Goal: Communication & Community: Answer question/provide support

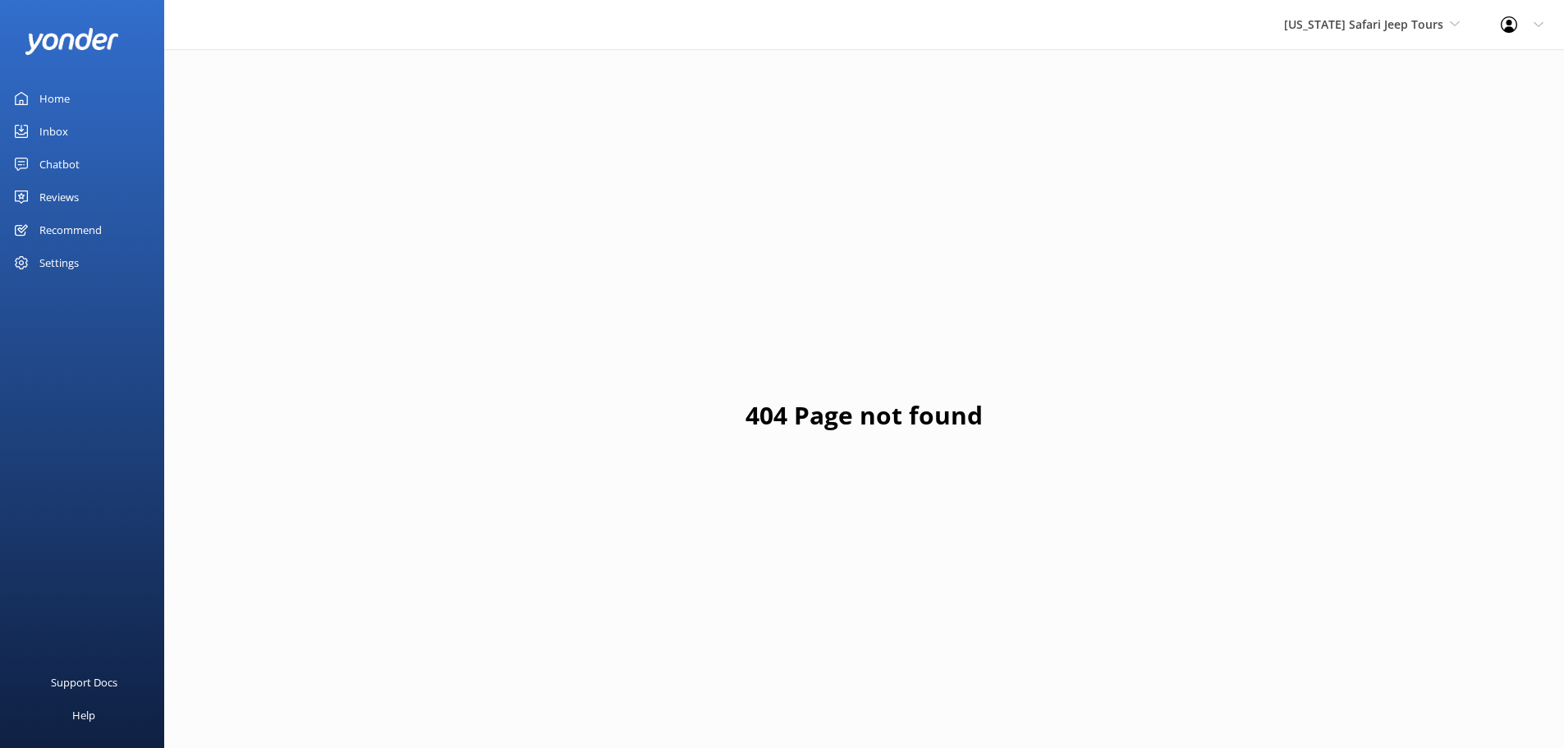
click at [1400, 7] on div "[US_STATE] Safari Jeep Tours Sedona Off-Road Center [US_STATE] Safari Jeep Tour…" at bounding box center [1372, 24] width 217 height 49
click at [1333, 154] on link "[US_STATE] ATV Adventures" at bounding box center [1346, 147] width 164 height 39
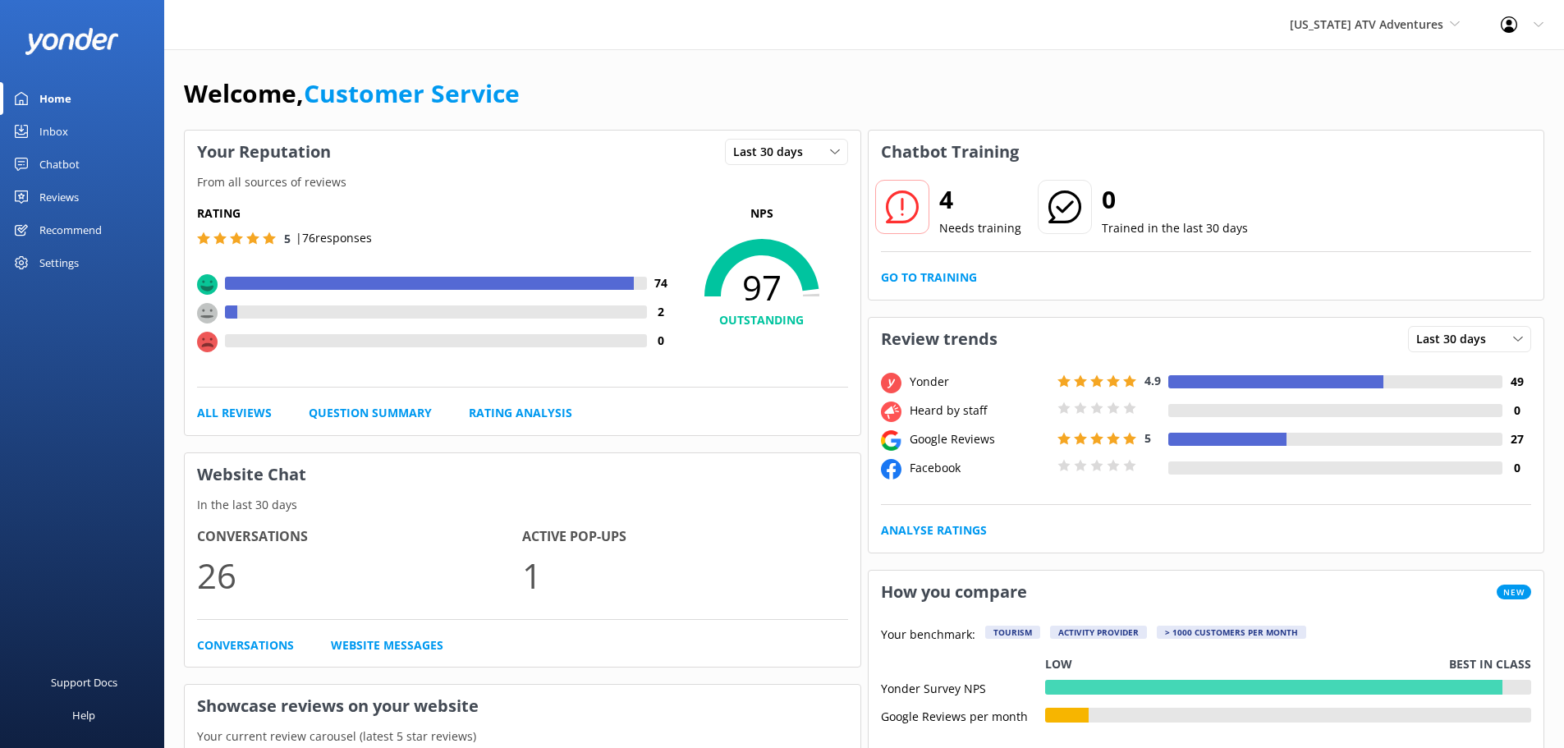
click at [39, 122] on link "Inbox" at bounding box center [82, 131] width 164 height 33
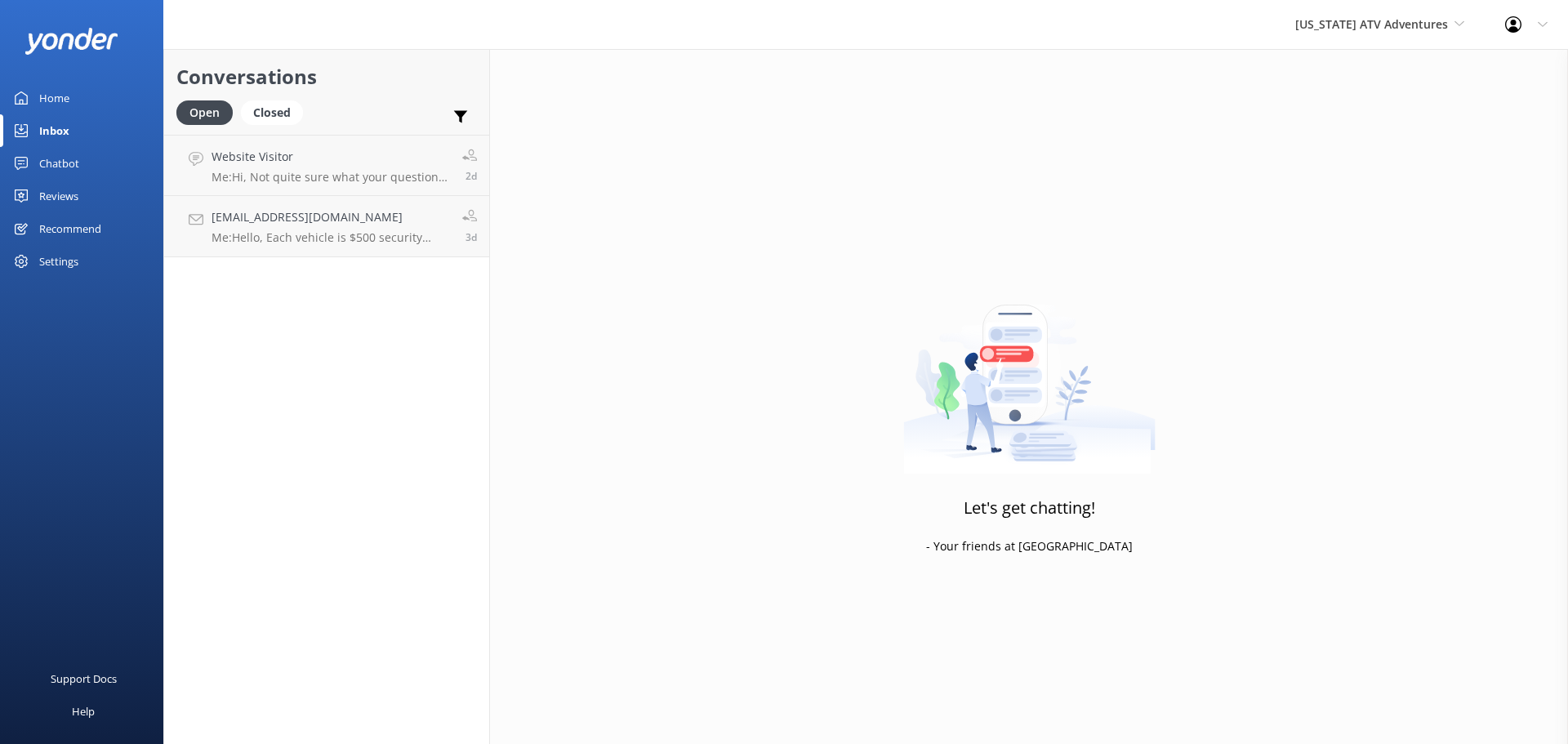
click at [64, 189] on div "Reviews" at bounding box center [58, 196] width 39 height 33
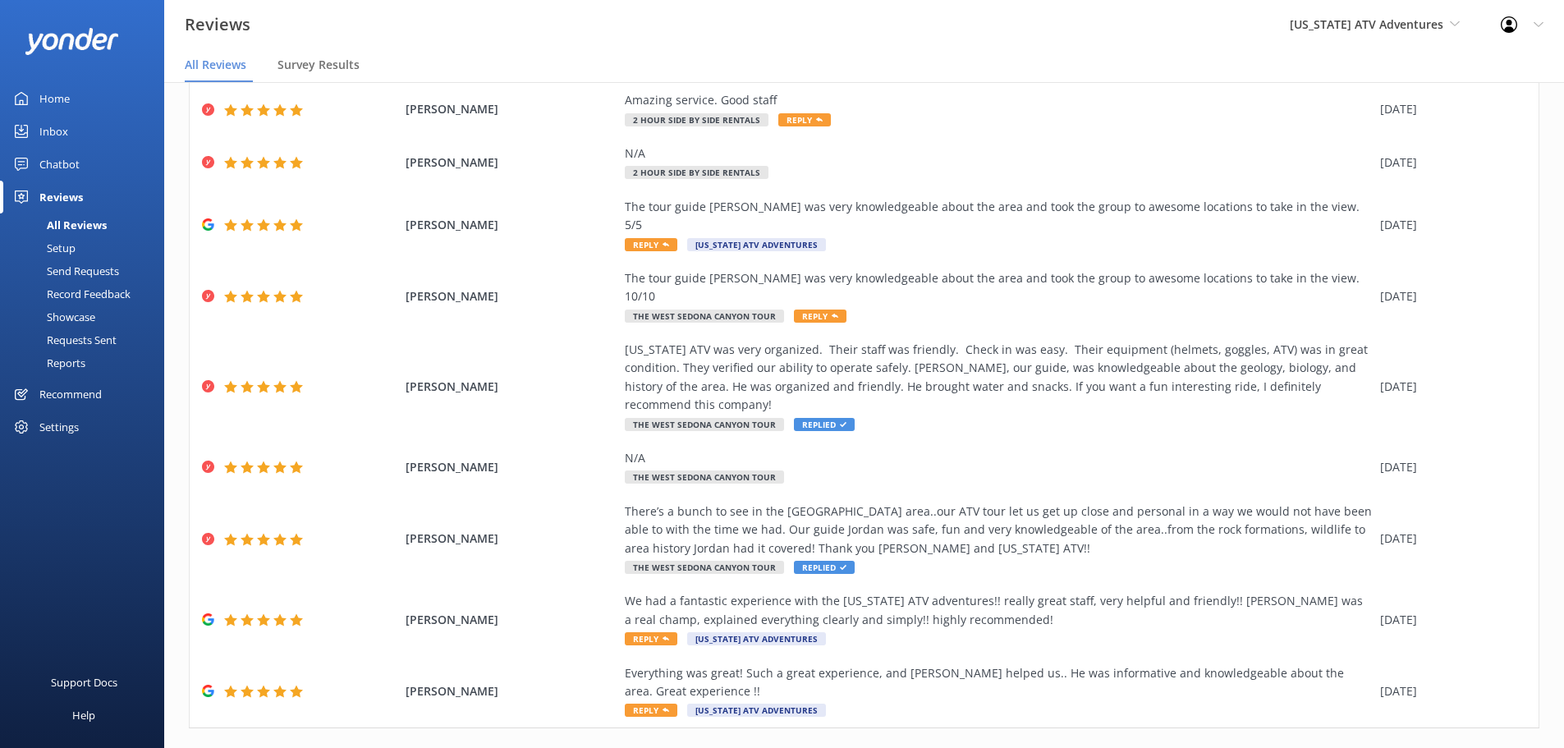
scroll to position [33, 0]
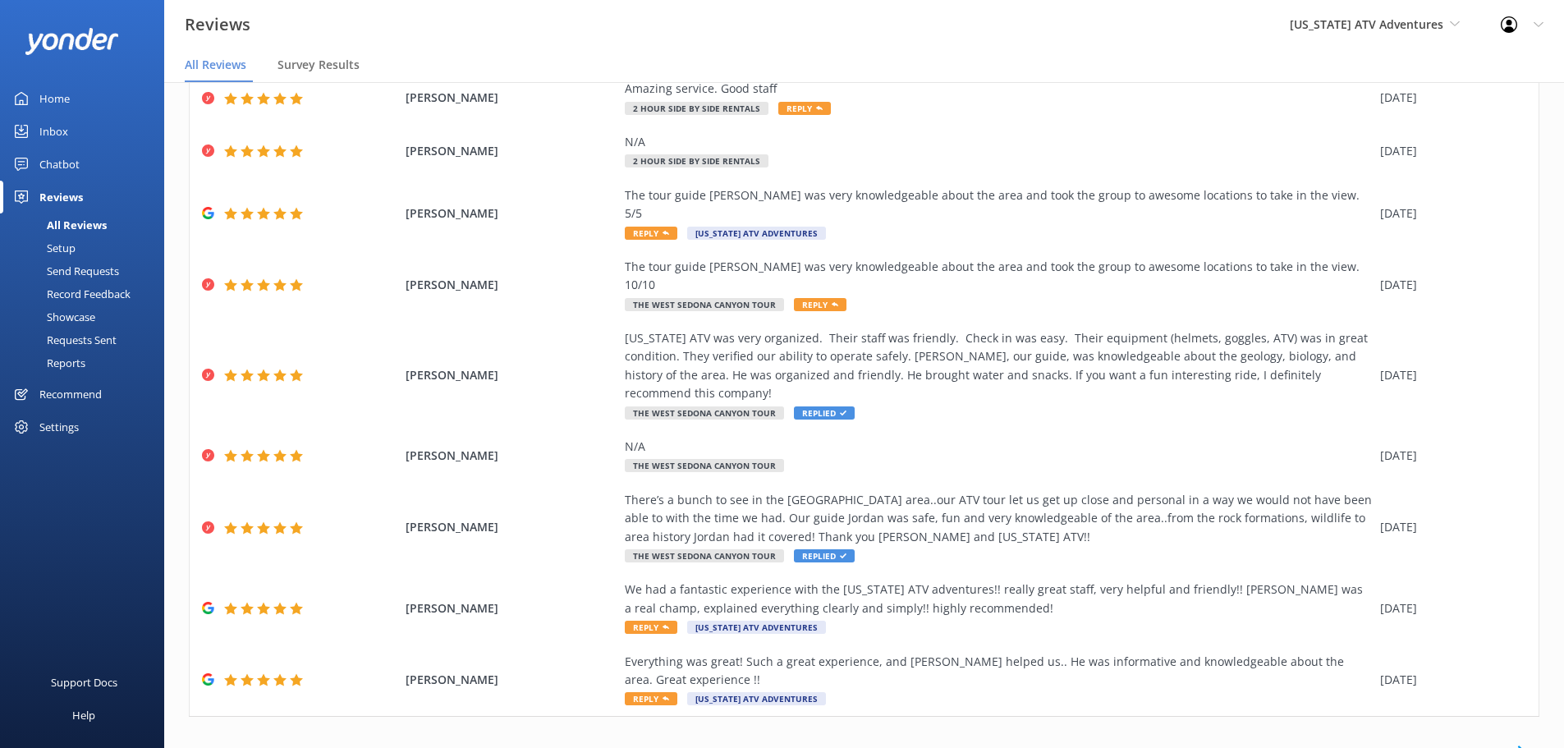
click at [1332, 744] on link "5" at bounding box center [1343, 752] width 22 height 16
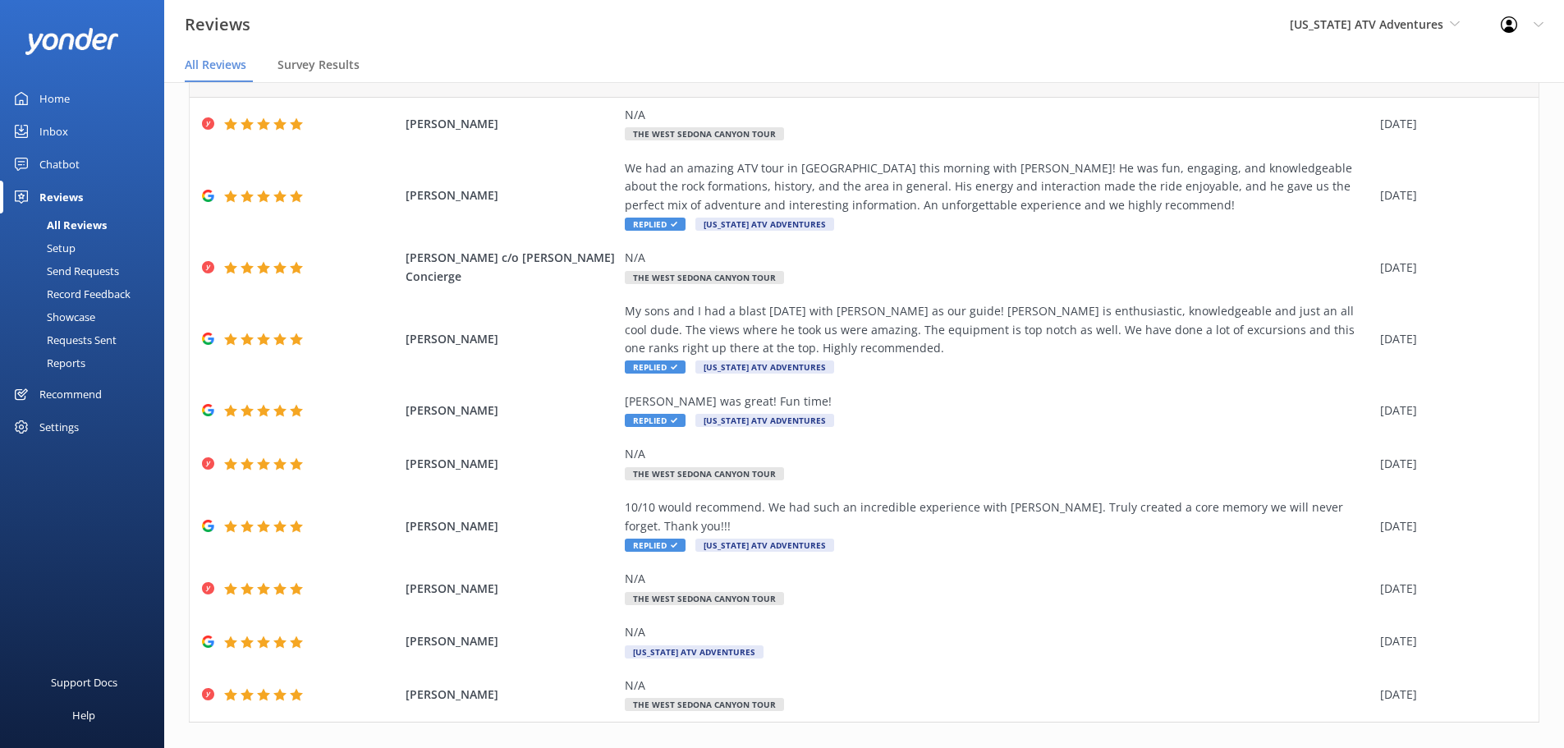
scroll to position [94, 0]
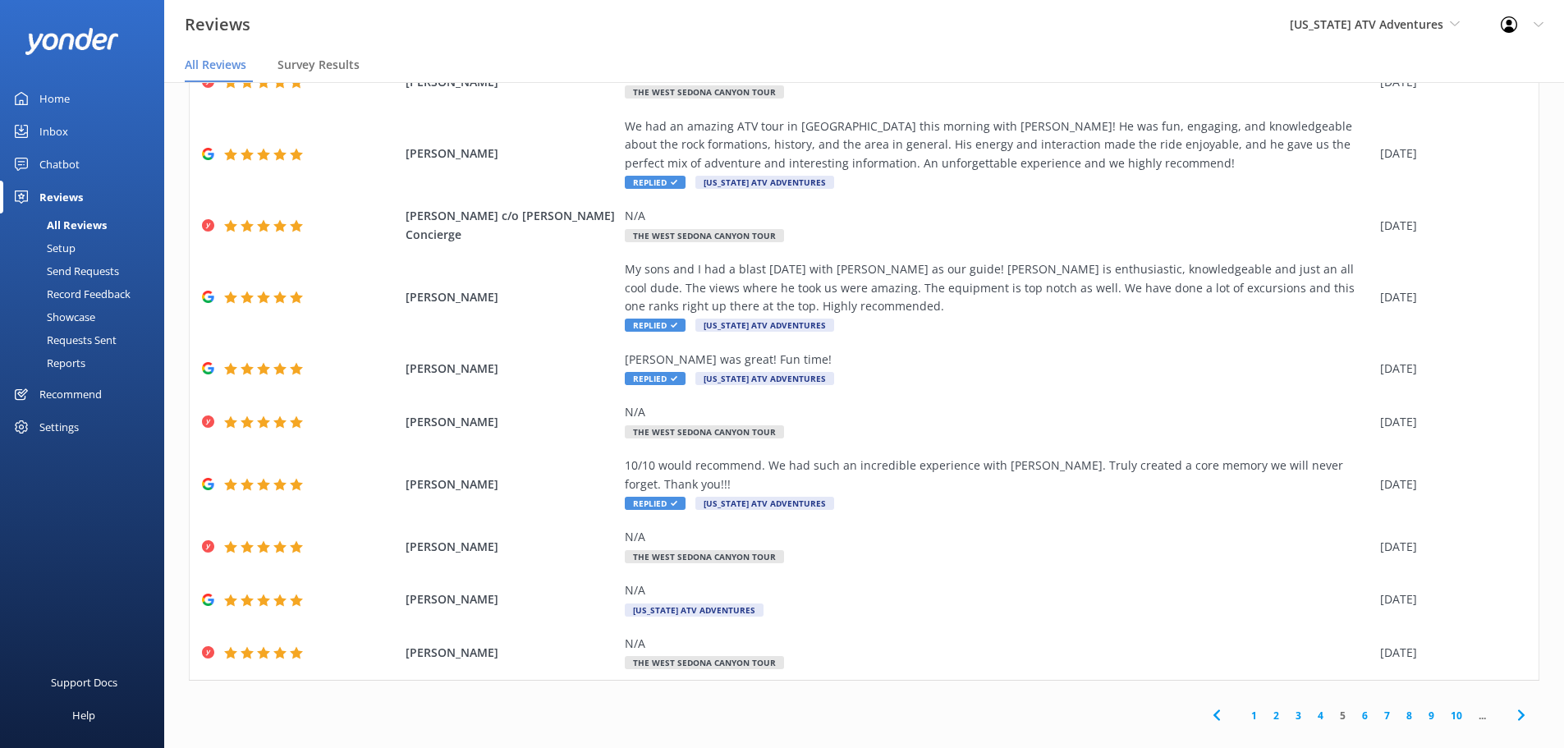
click at [1310, 708] on link "4" at bounding box center [1321, 716] width 22 height 16
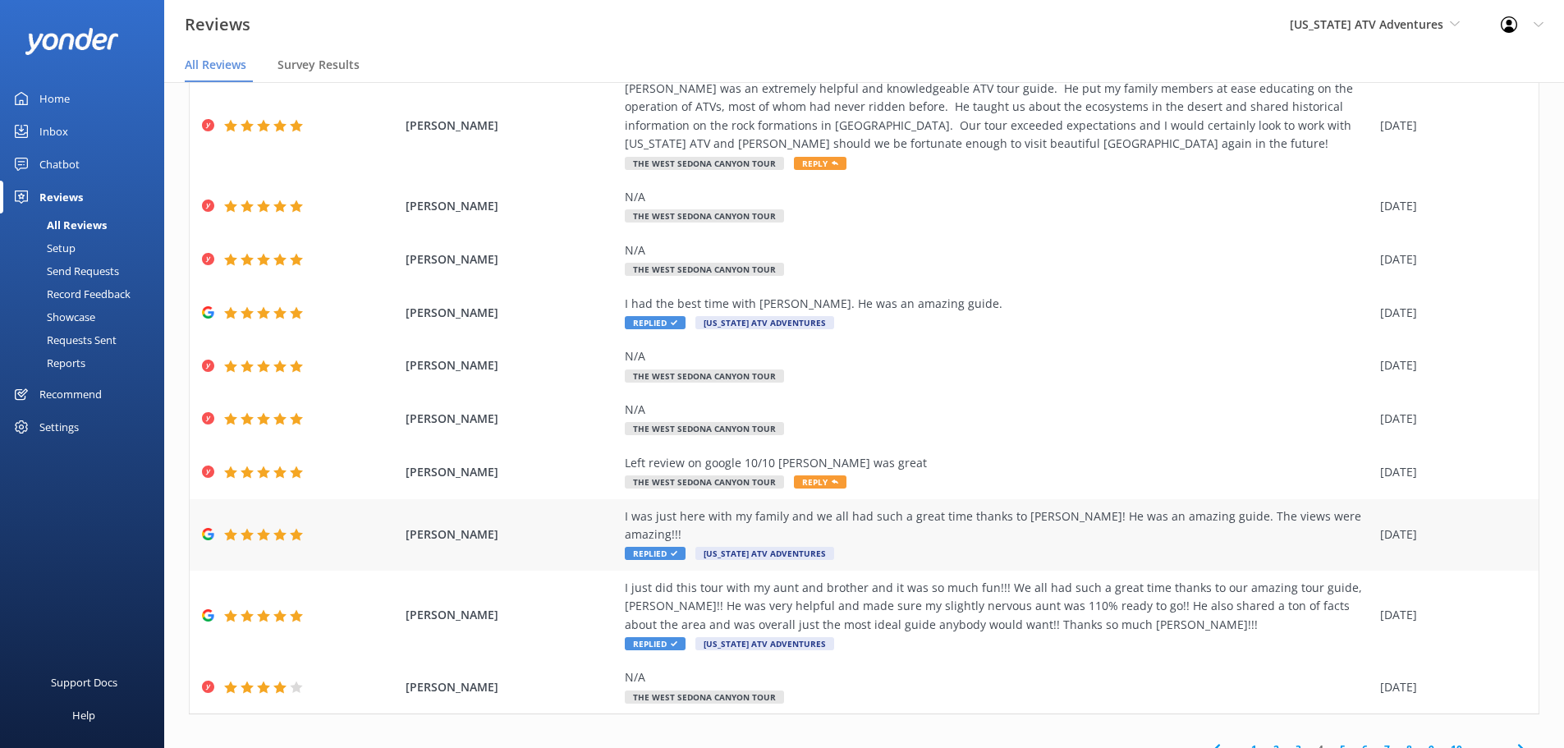
scroll to position [113, 0]
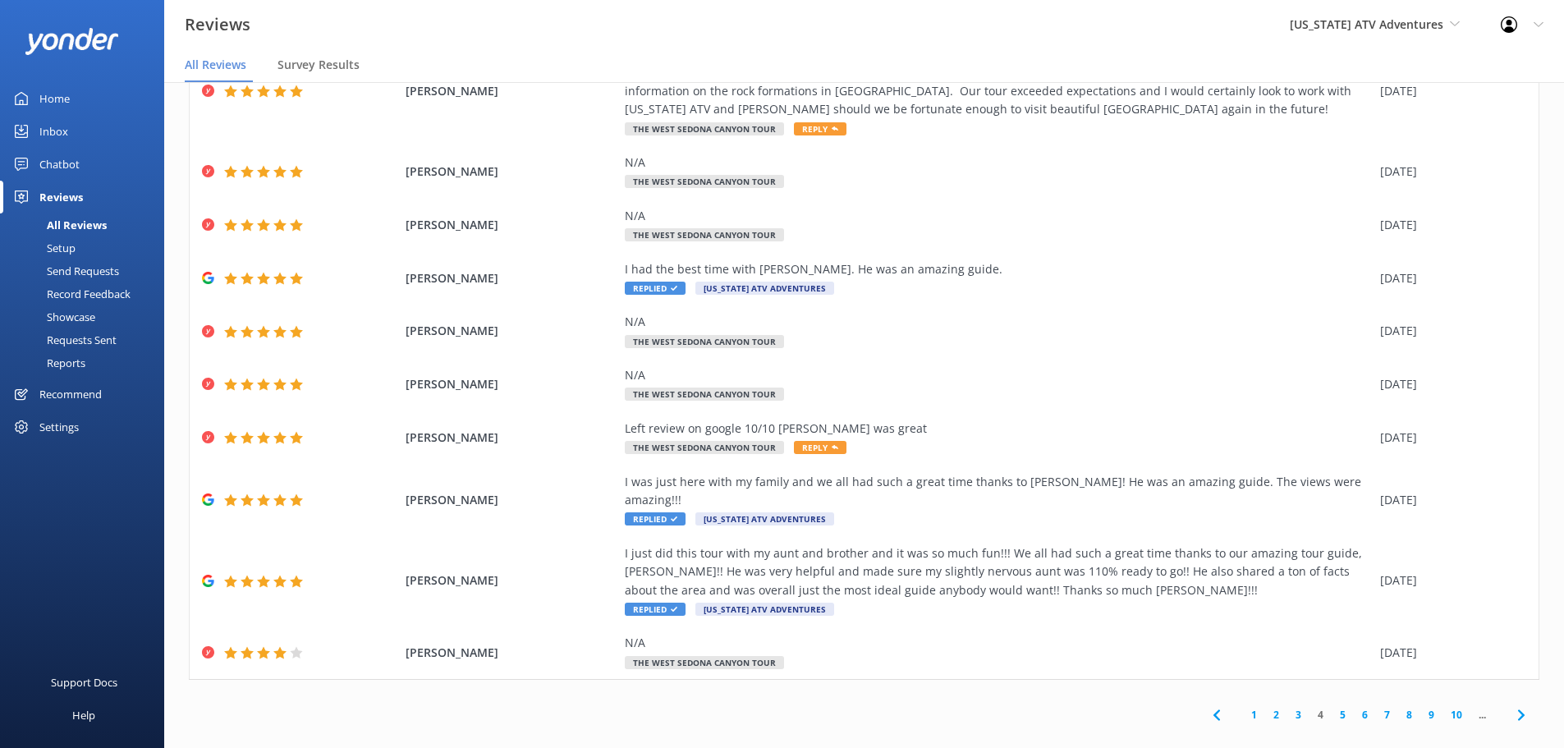
click at [1288, 707] on link "3" at bounding box center [1299, 715] width 22 height 16
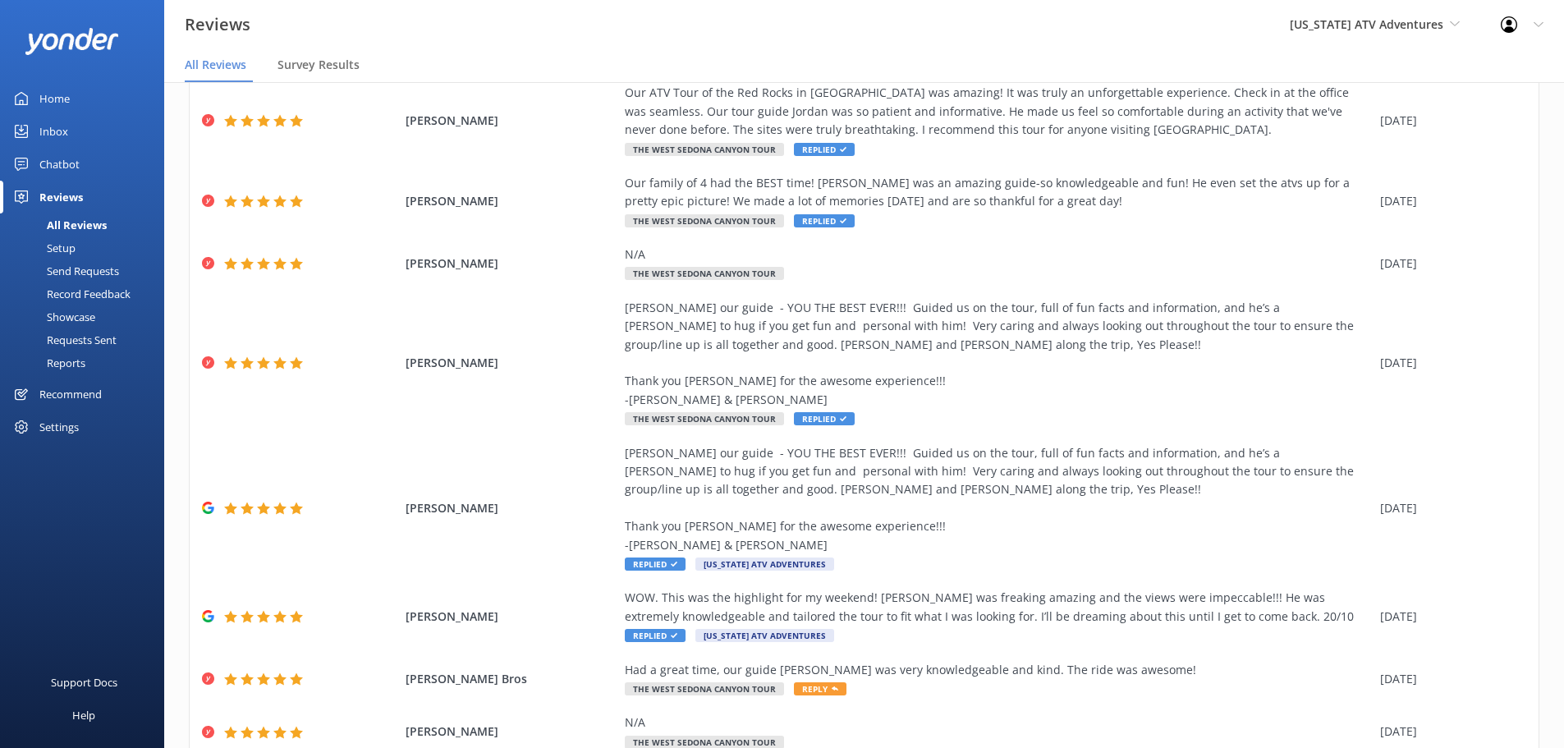
scroll to position [296, 0]
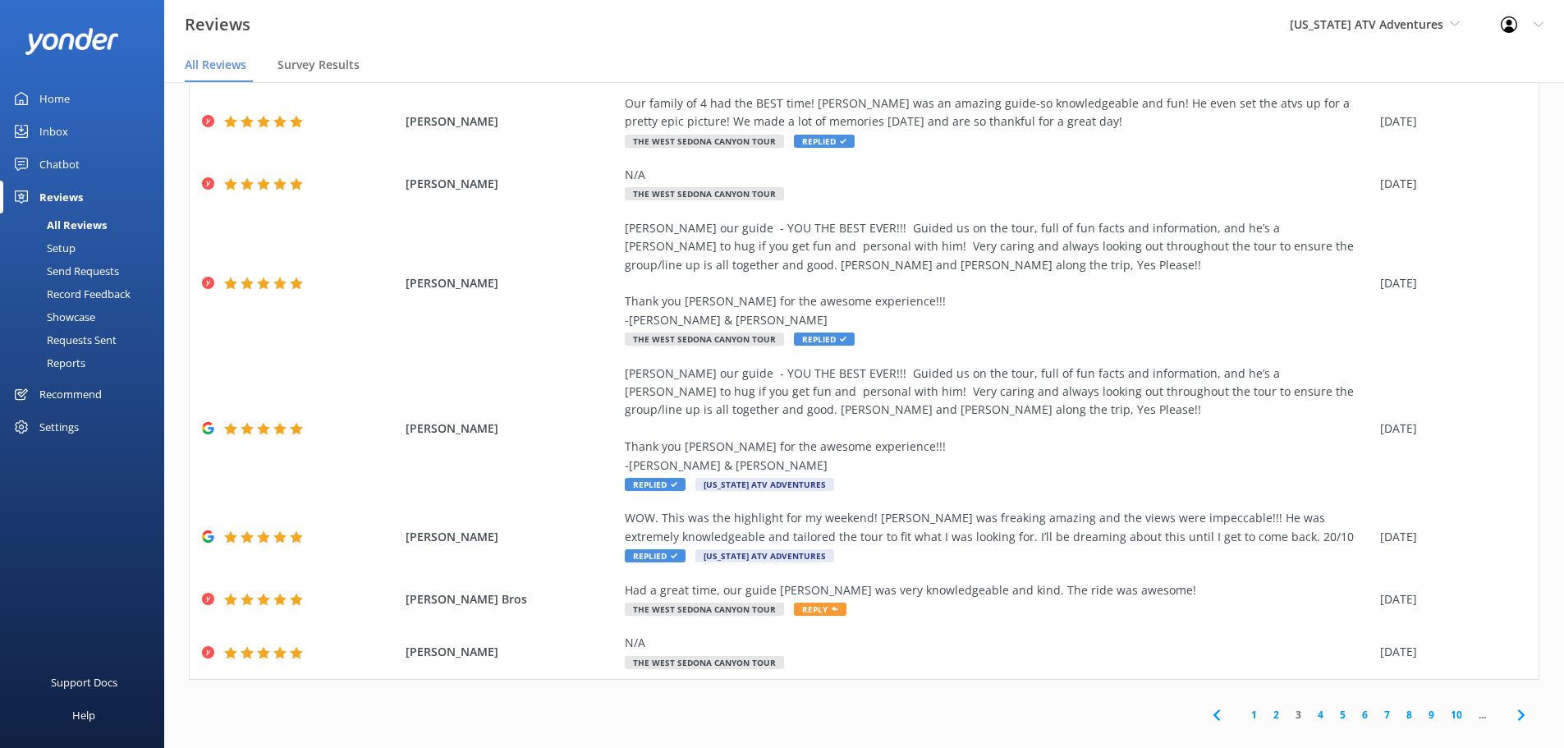
click at [1265, 707] on link "2" at bounding box center [1276, 715] width 22 height 16
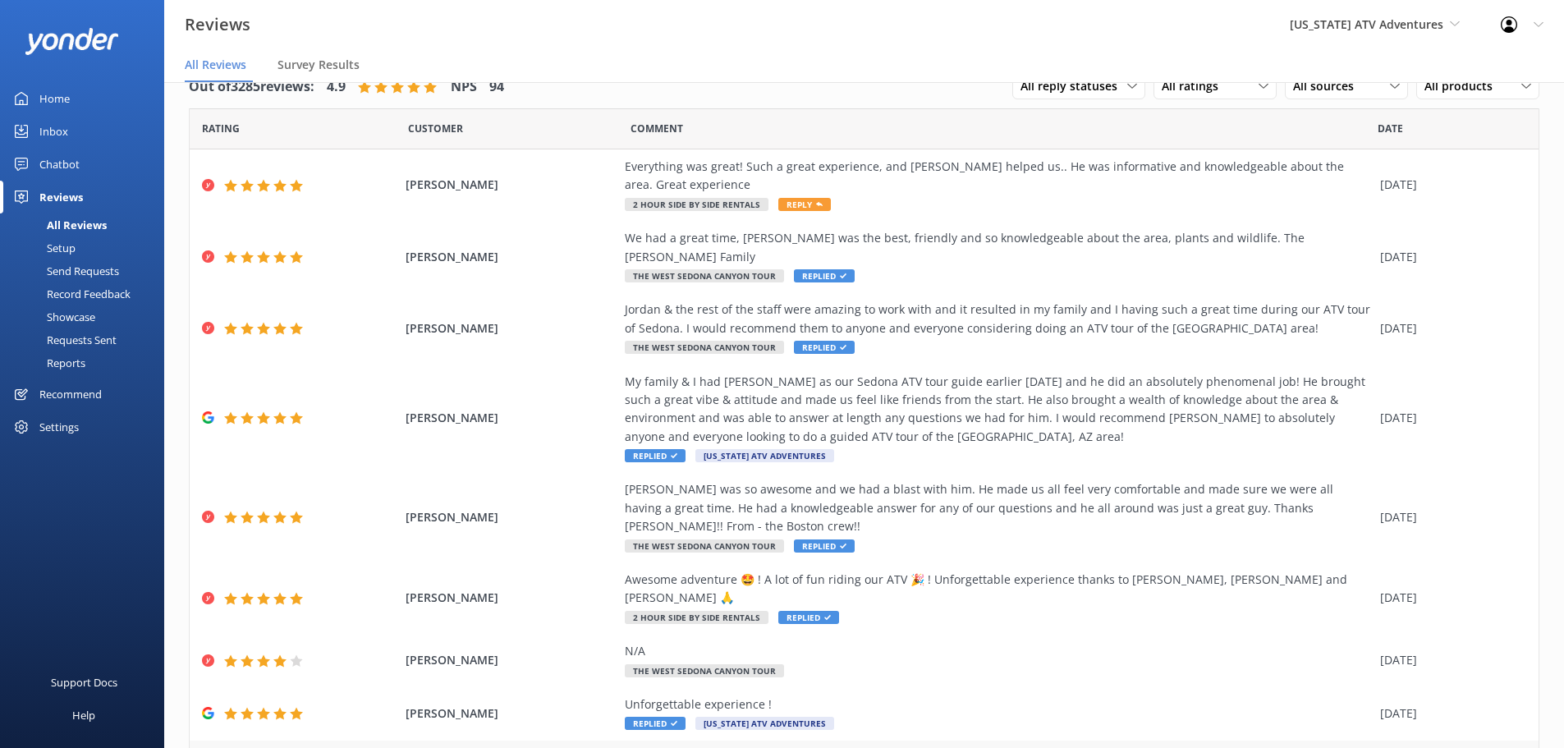
scroll to position [131, 0]
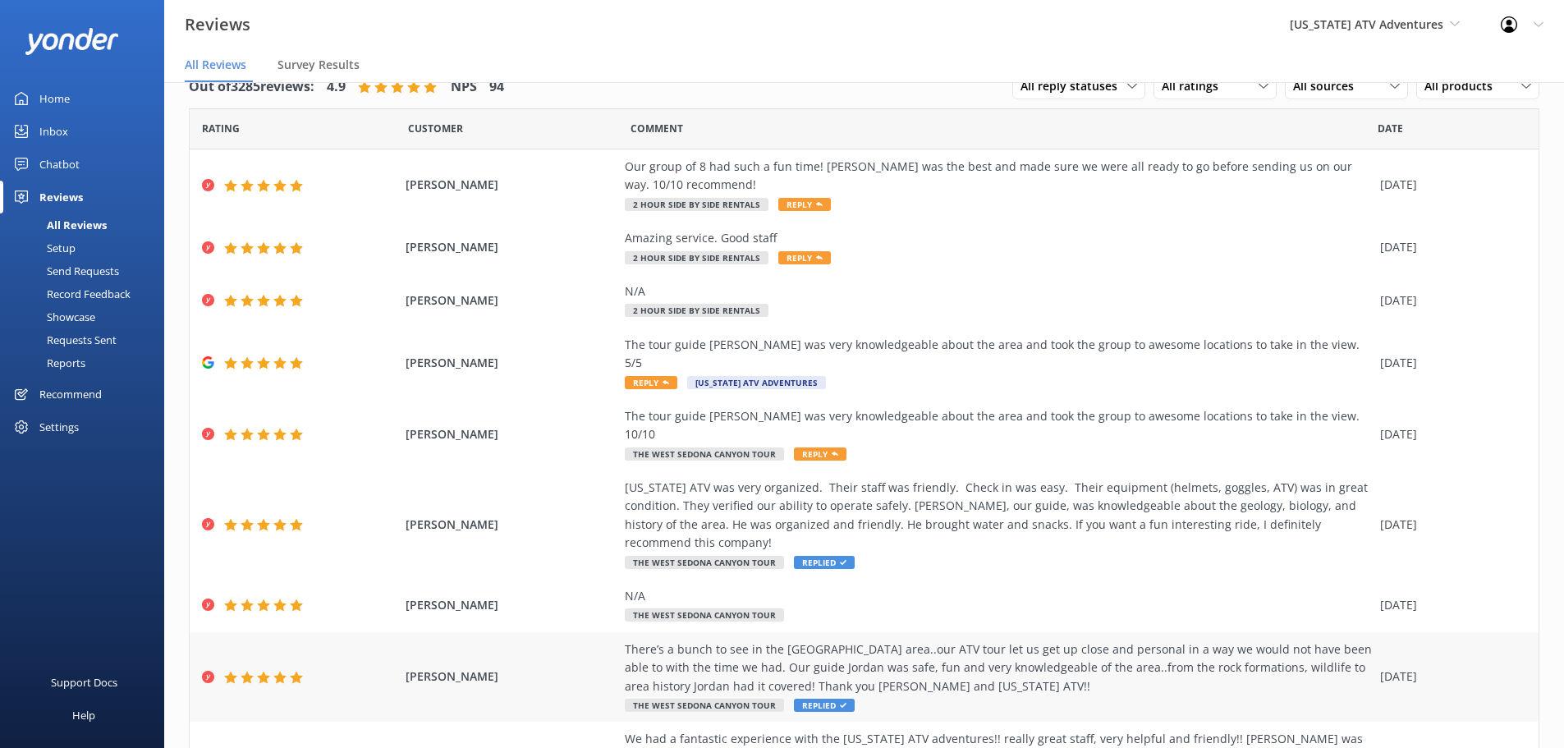
scroll to position [149, 0]
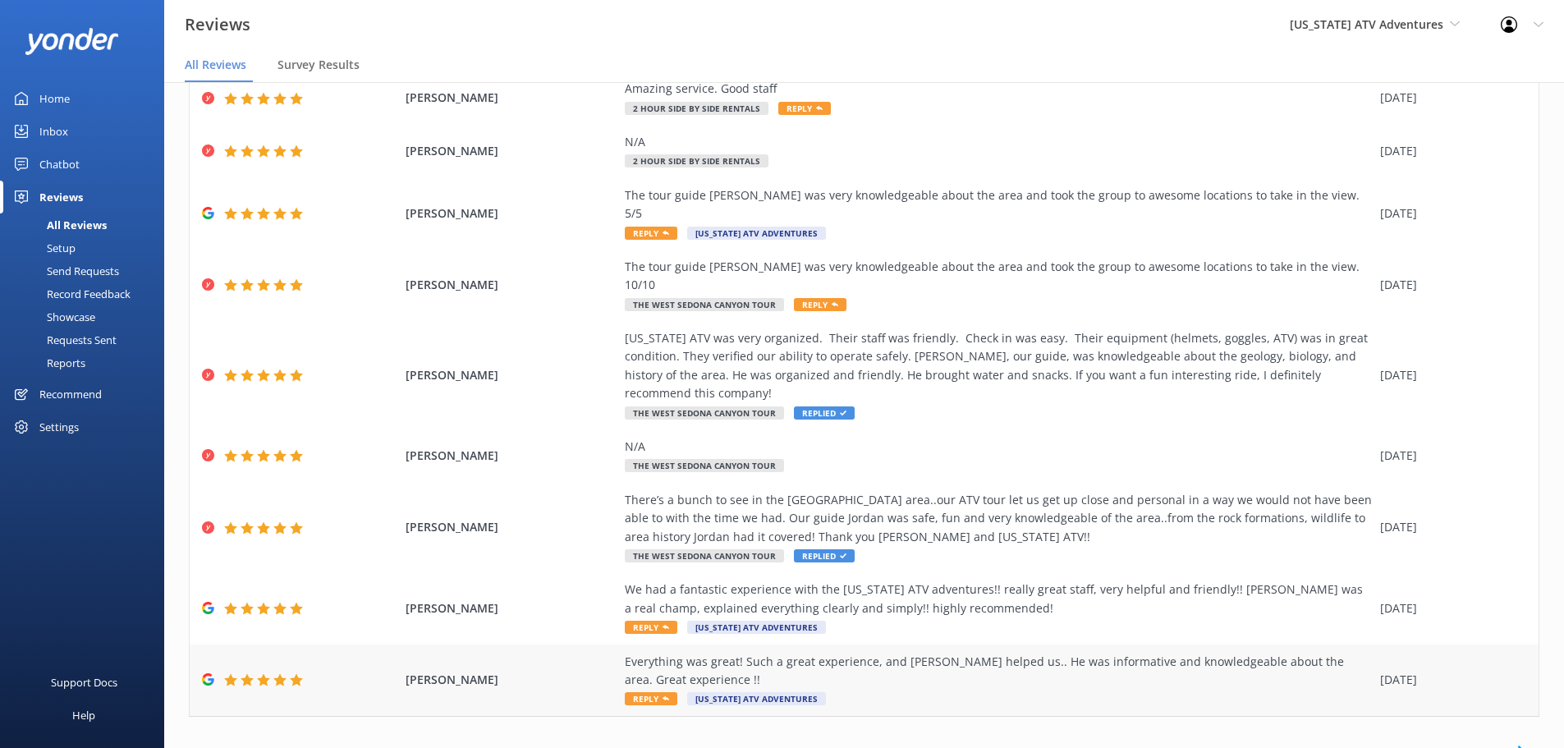
click at [907, 653] on div "Everything was great! Such a great experience, and [PERSON_NAME] helped us.. He…" at bounding box center [998, 671] width 747 height 37
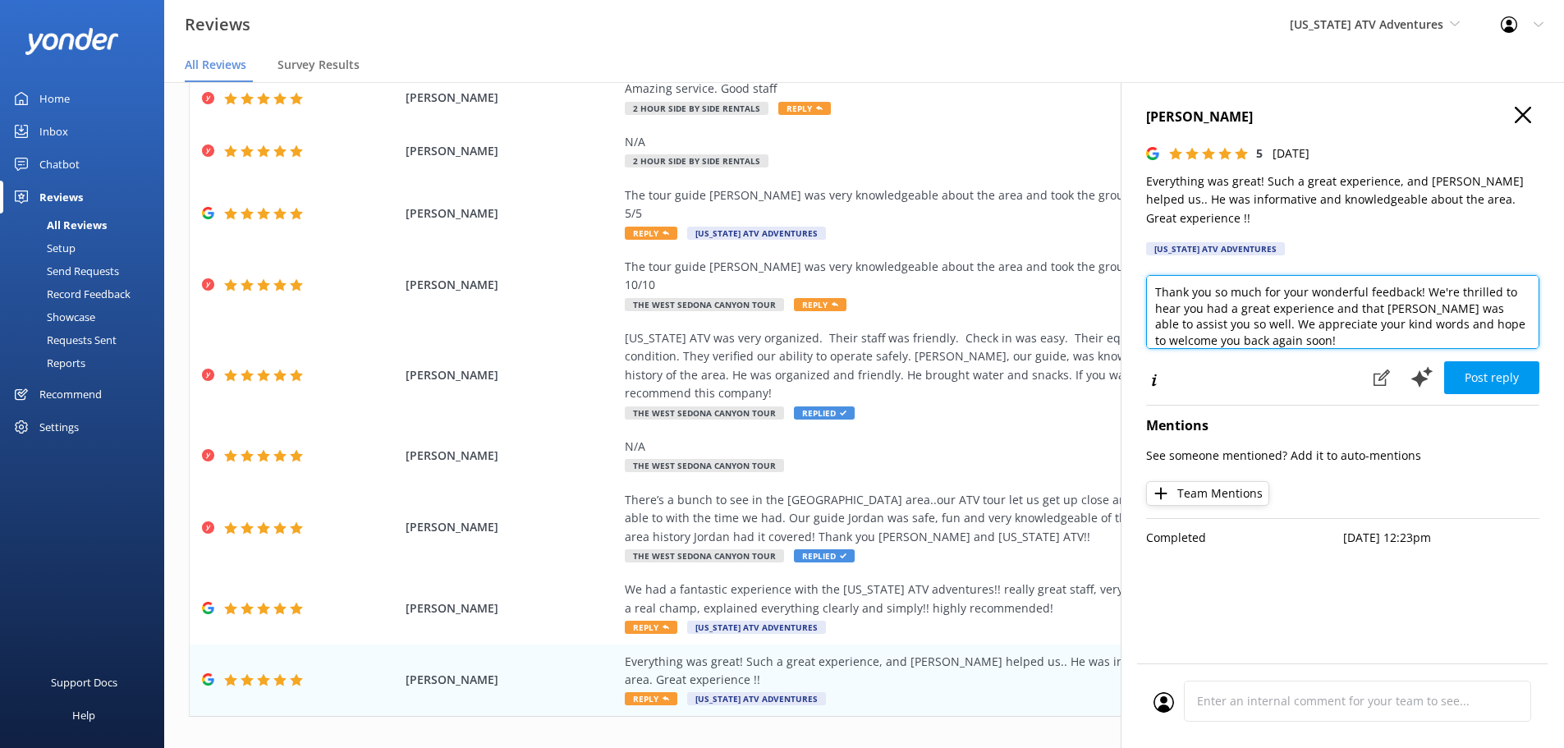
click at [1416, 324] on textarea "Thank you so much for your wonderful feedback! We're thrilled to hear you had a…" at bounding box center [1342, 312] width 393 height 74
type textarea "Thank you so much for your wonderful feedback! We're thrilled to hear you had a…"
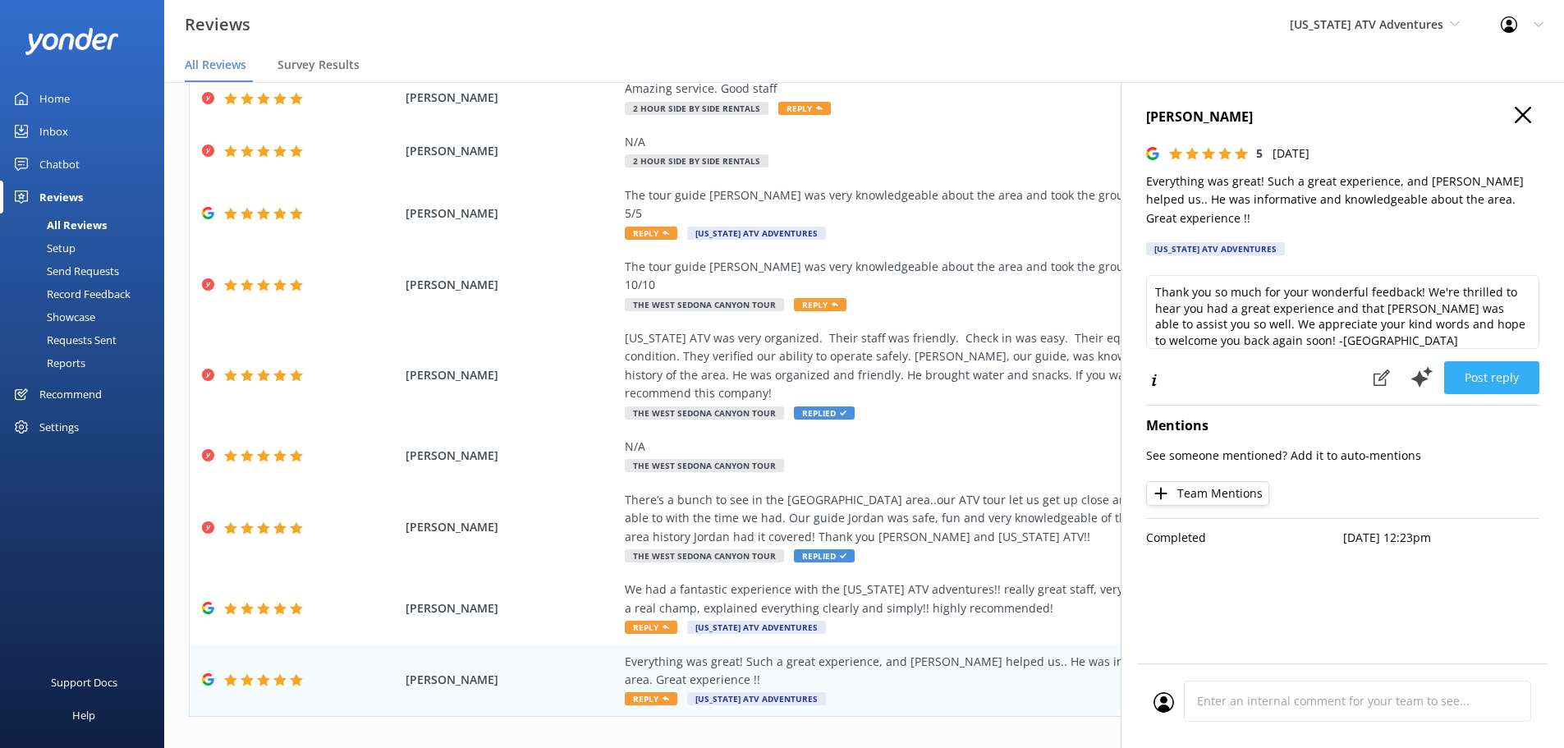
click at [1497, 363] on button "Post reply" at bounding box center [1491, 377] width 95 height 33
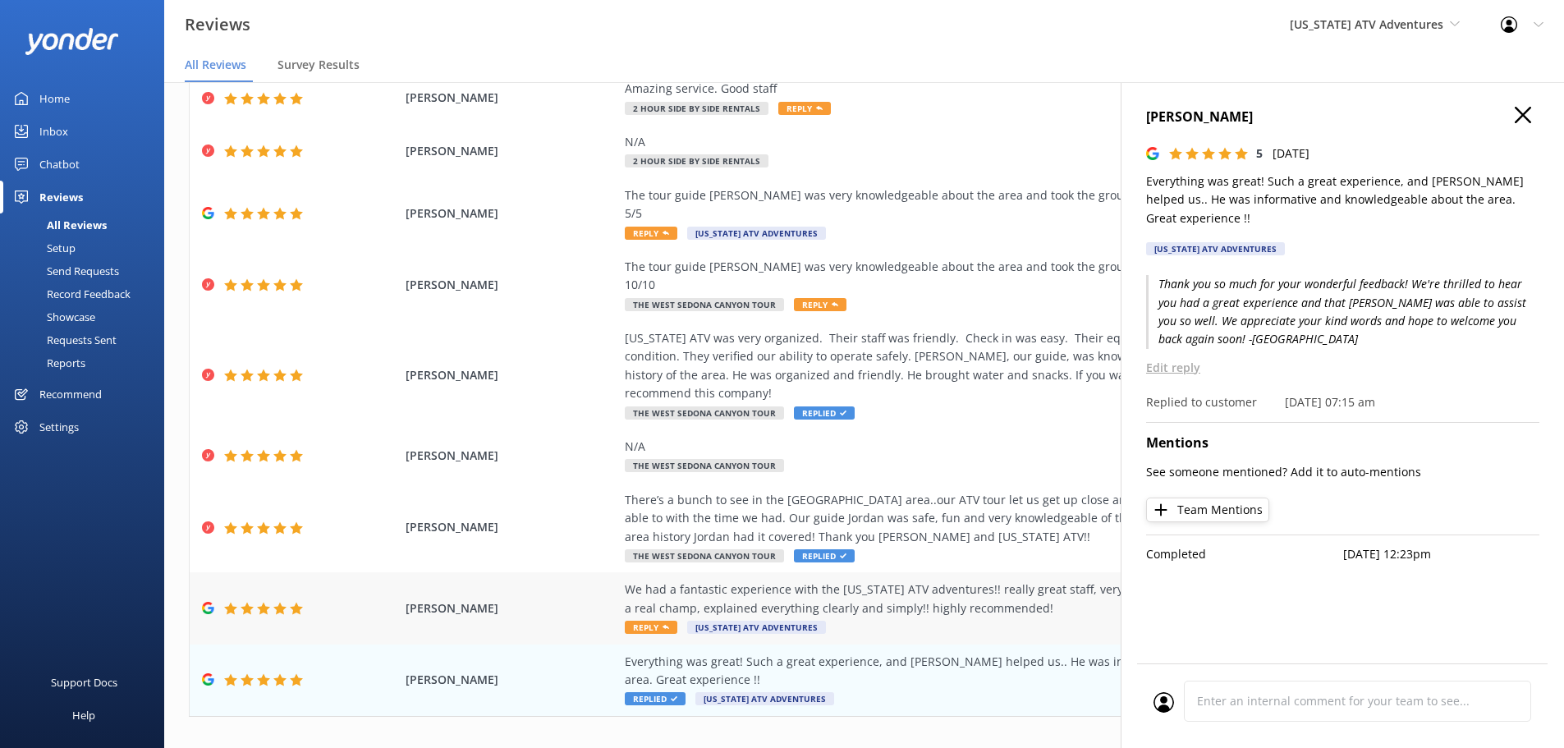
click at [880, 581] on div "We had a fantastic experience with the [US_STATE] ATV adventures!! really great…" at bounding box center [998, 599] width 747 height 37
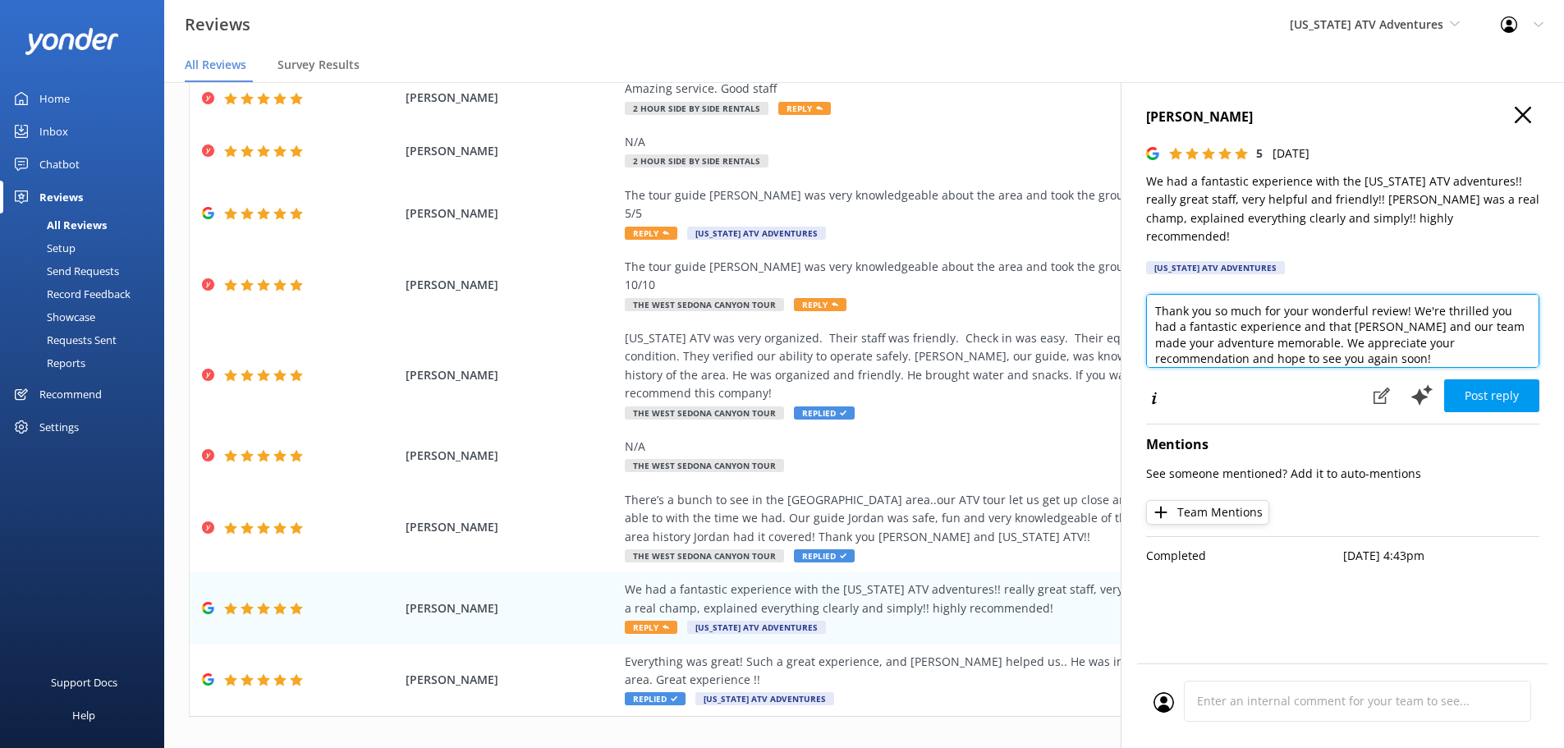
click at [1419, 338] on textarea "Thank you so much for your wonderful review! We're thrilled you had a fantastic…" at bounding box center [1342, 331] width 393 height 74
type textarea "Thank you so much for your wonderful review! We're thrilled you had a fantastic…"
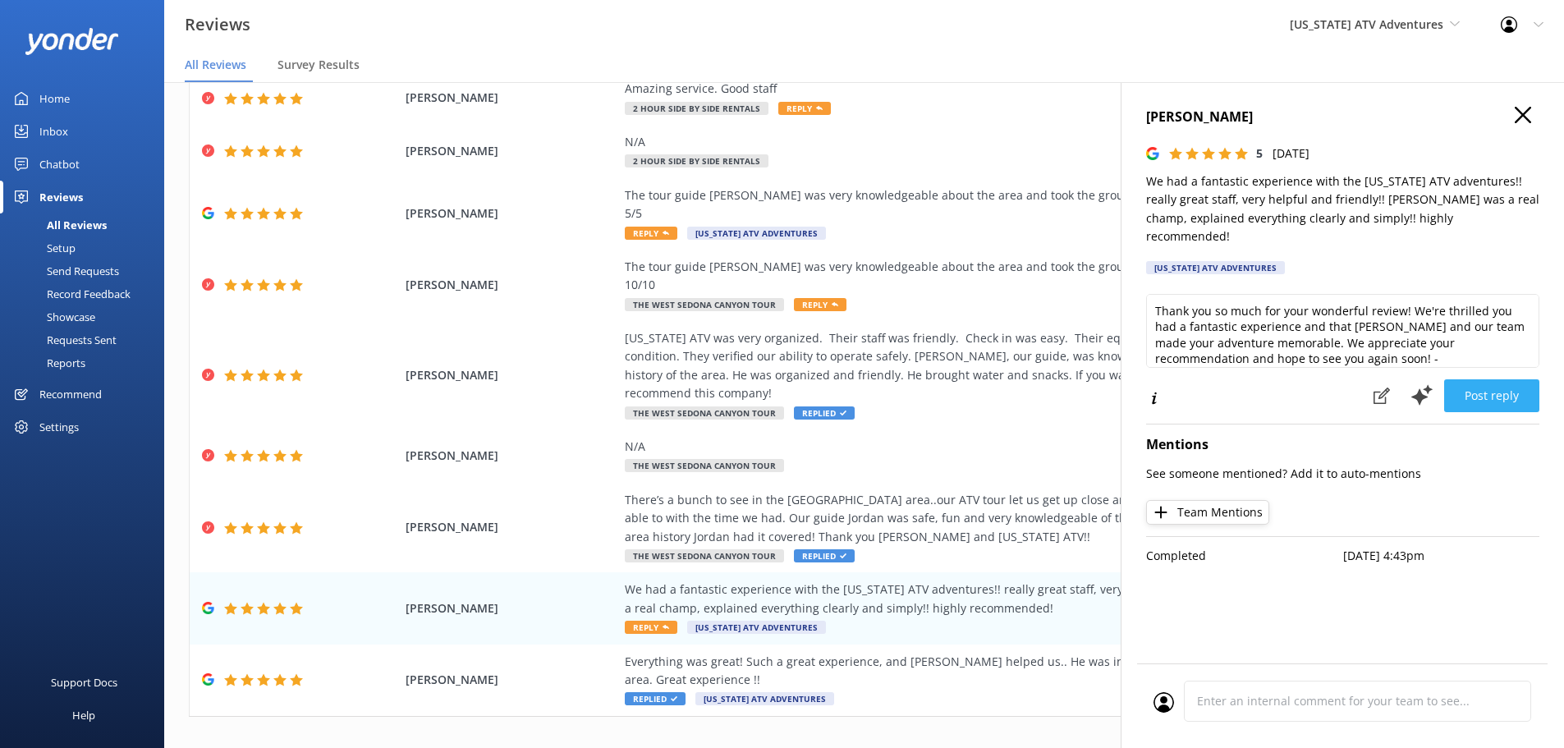
click at [1478, 379] on button "Post reply" at bounding box center [1491, 395] width 95 height 33
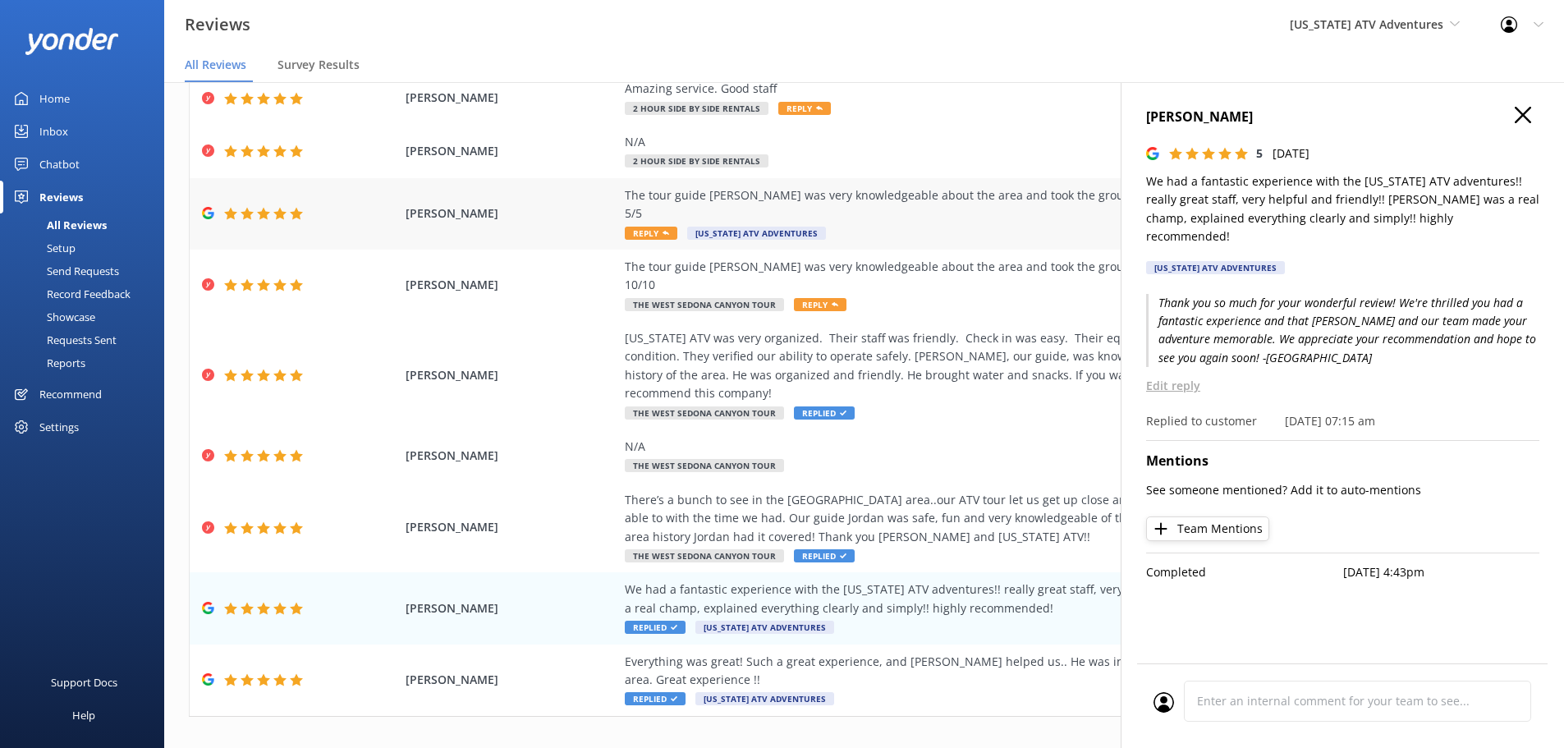
click at [775, 206] on div "The tour guide [PERSON_NAME] was very knowledgeable about the area and took the…" at bounding box center [998, 213] width 747 height 55
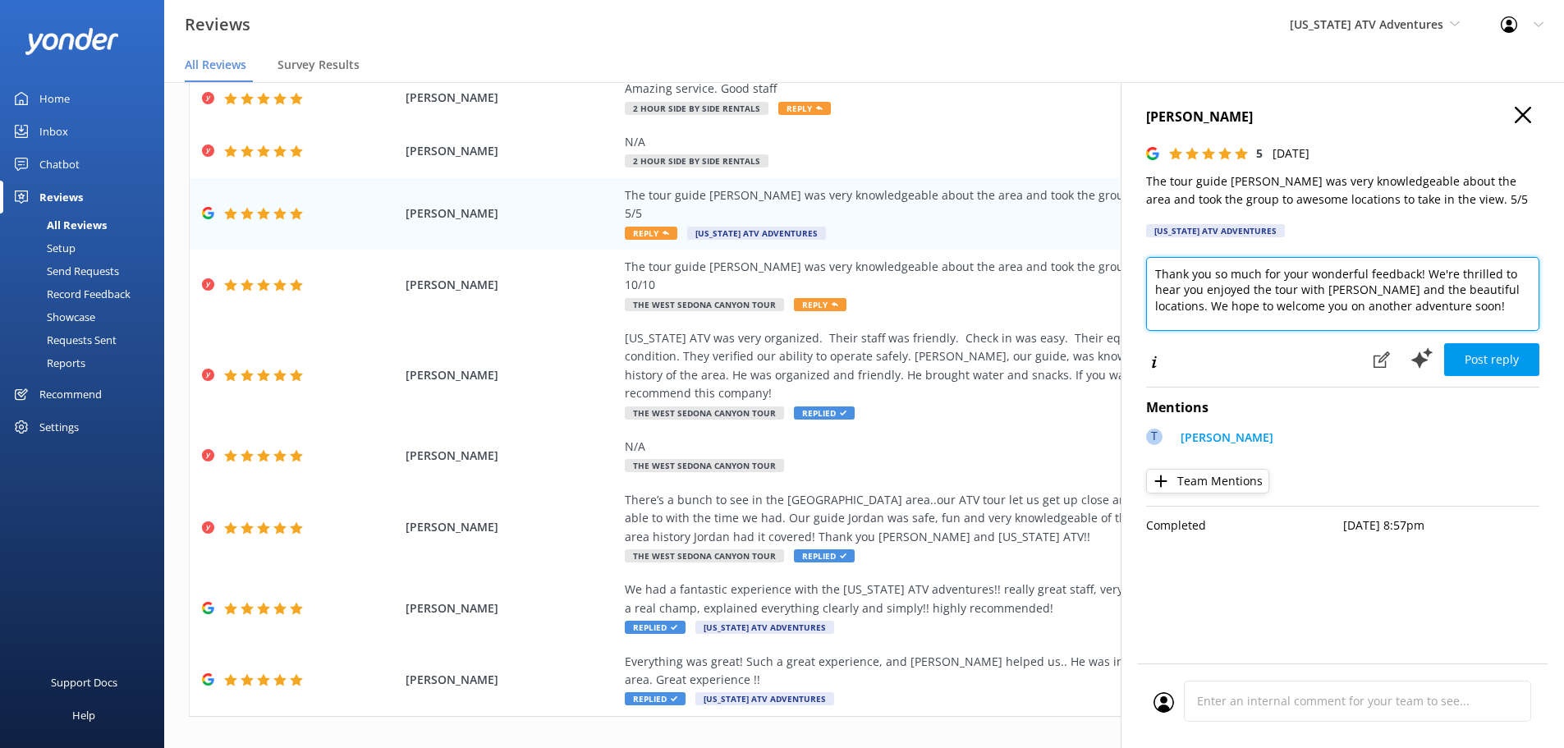
click at [1365, 319] on textarea "Thank you so much for your wonderful feedback! We're thrilled to hear you enjoy…" at bounding box center [1342, 294] width 393 height 74
click at [1421, 309] on textarea "Thank you so much for your wonderful feedback! We're thrilled to hear you enjoy…" at bounding box center [1342, 294] width 393 height 74
click at [1484, 328] on textarea "Thank you so much for your wonderful feedback! We're thrilled to hear you enjoy…" at bounding box center [1342, 294] width 393 height 74
type textarea "Thank you so much for your wonderful feedback! We're thrilled to hear you enjoy…"
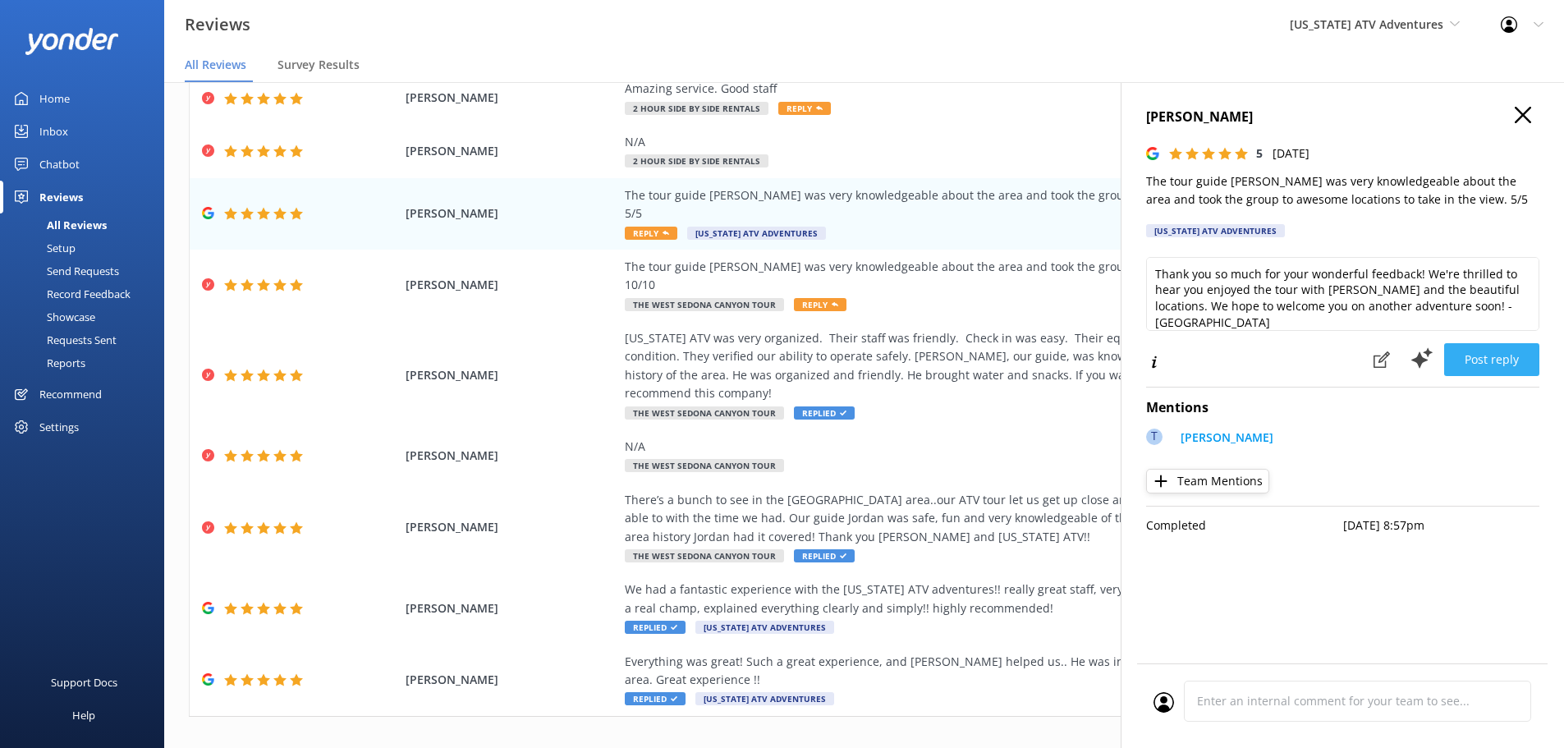
click at [1479, 364] on button "Post reply" at bounding box center [1491, 359] width 95 height 33
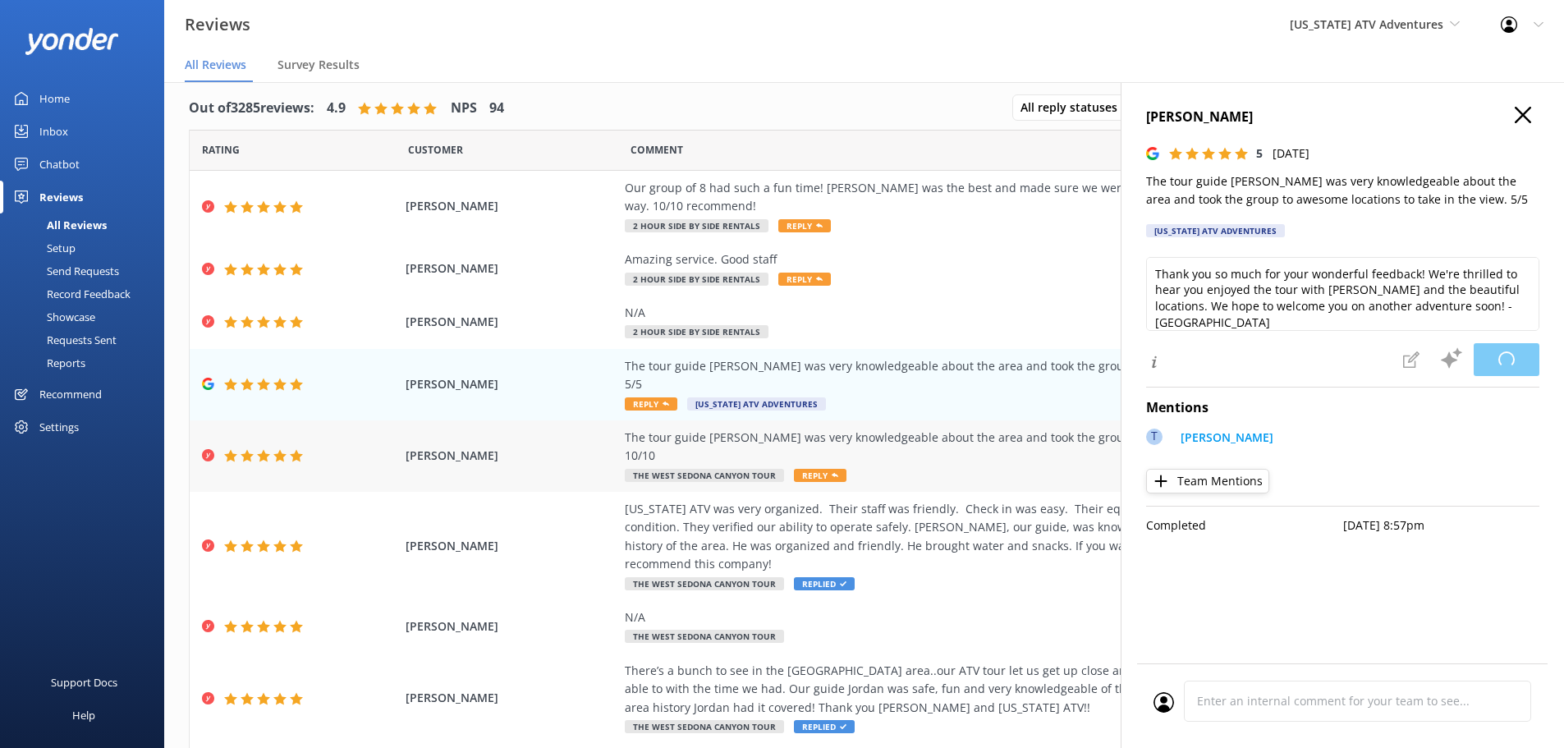
scroll to position [0, 0]
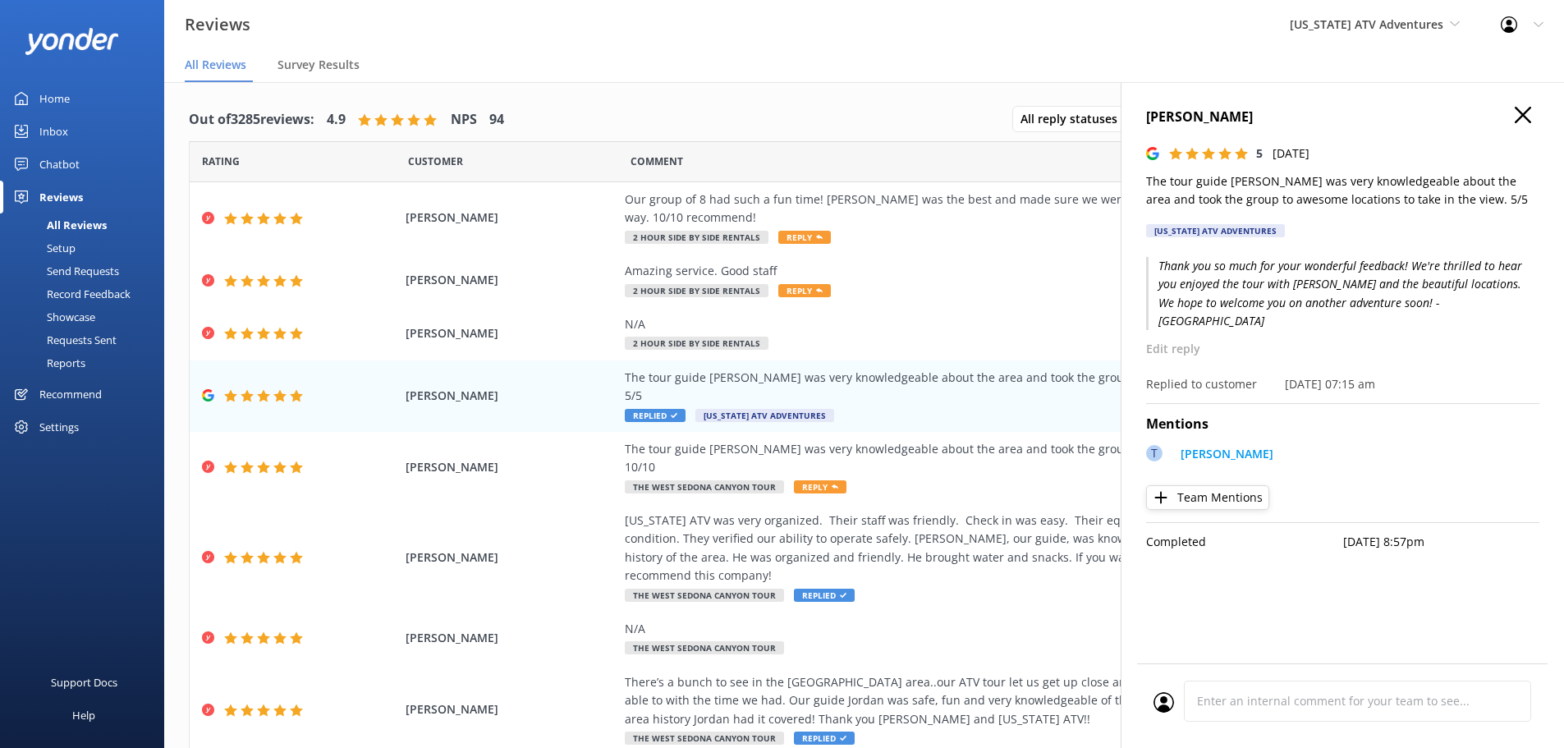
click at [1518, 112] on icon "button" at bounding box center [1523, 115] width 16 height 16
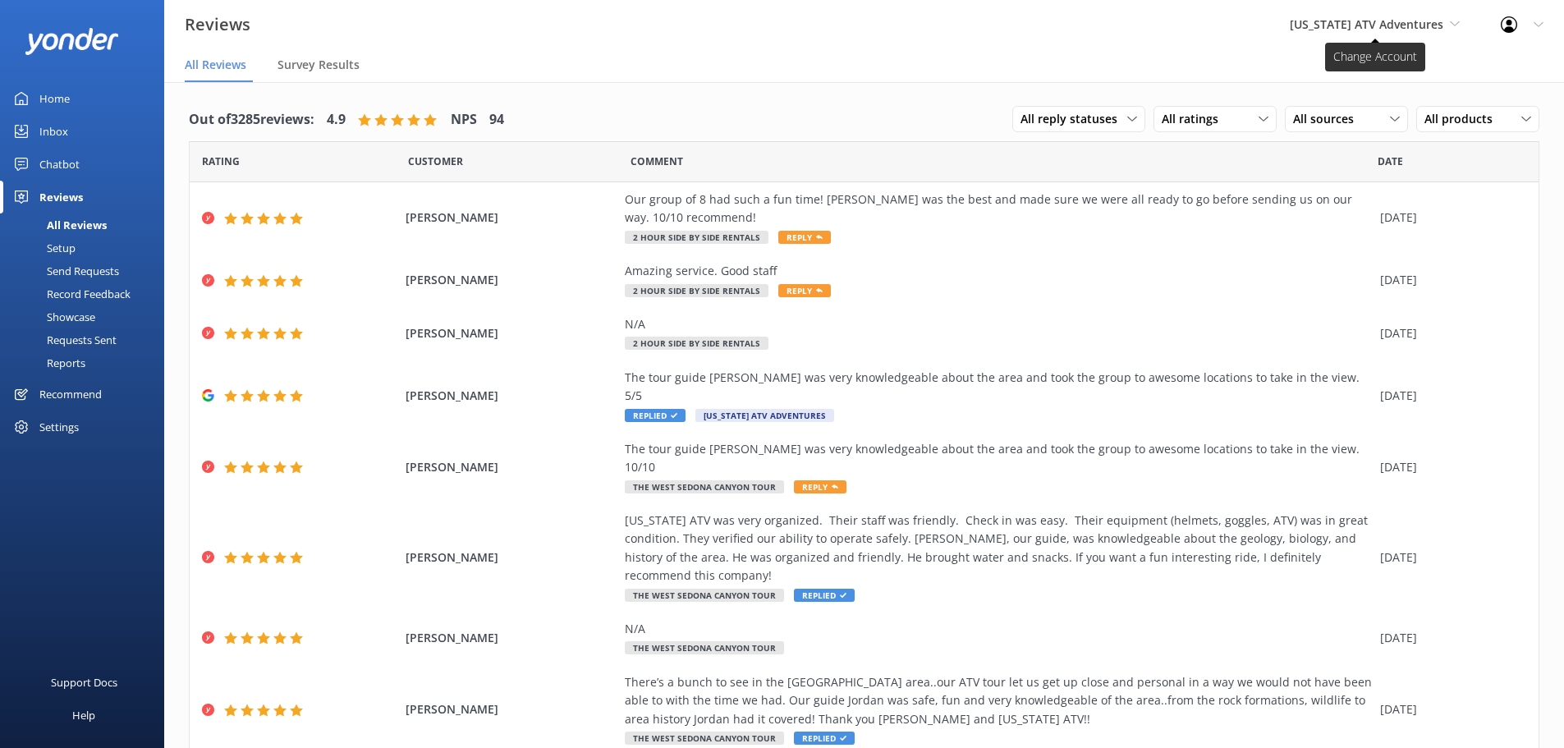
click at [1394, 20] on span "[US_STATE] ATV Adventures" at bounding box center [1367, 24] width 154 height 16
click at [1323, 60] on link "[GEOGRAPHIC_DATA]" at bounding box center [1352, 68] width 164 height 39
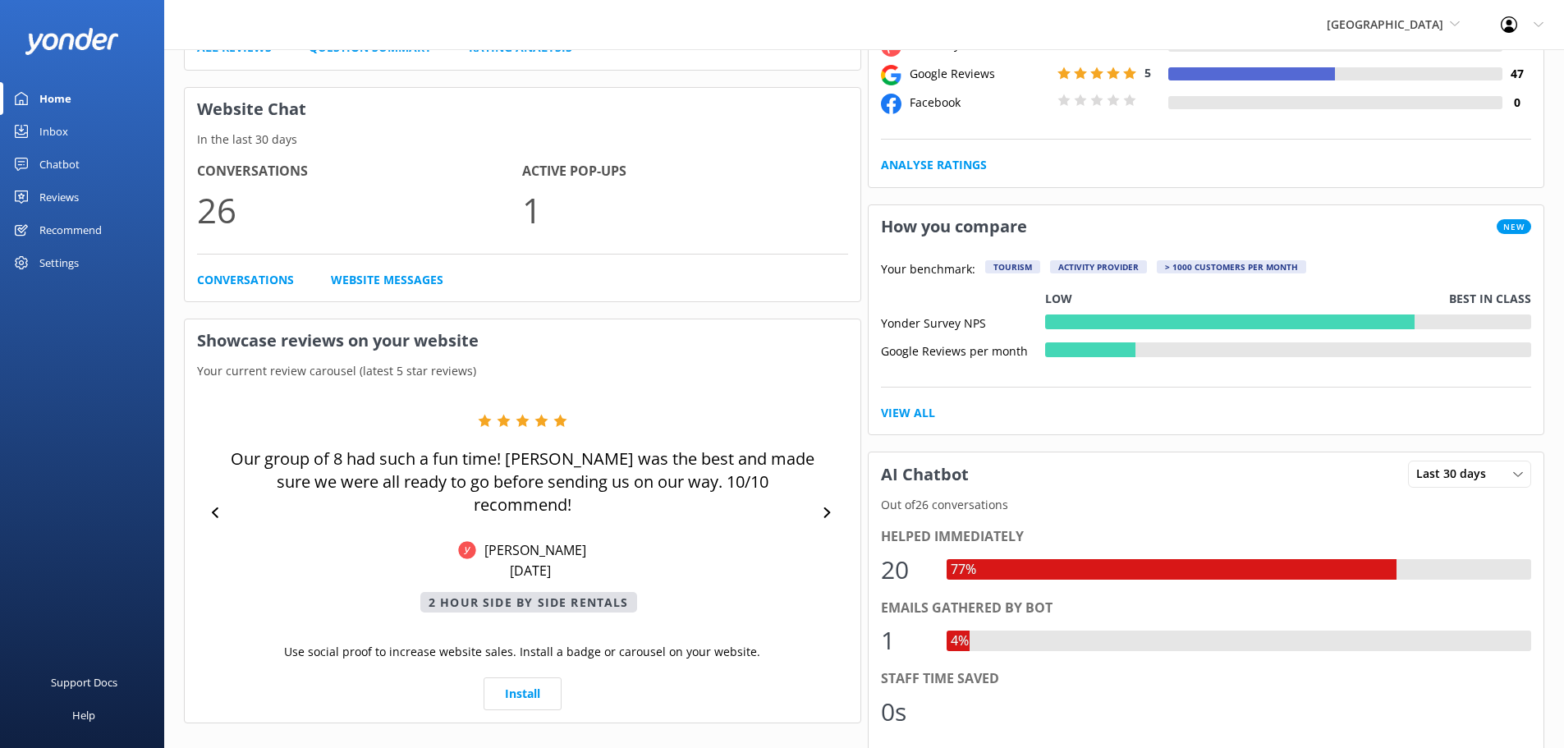
scroll to position [267, 0]
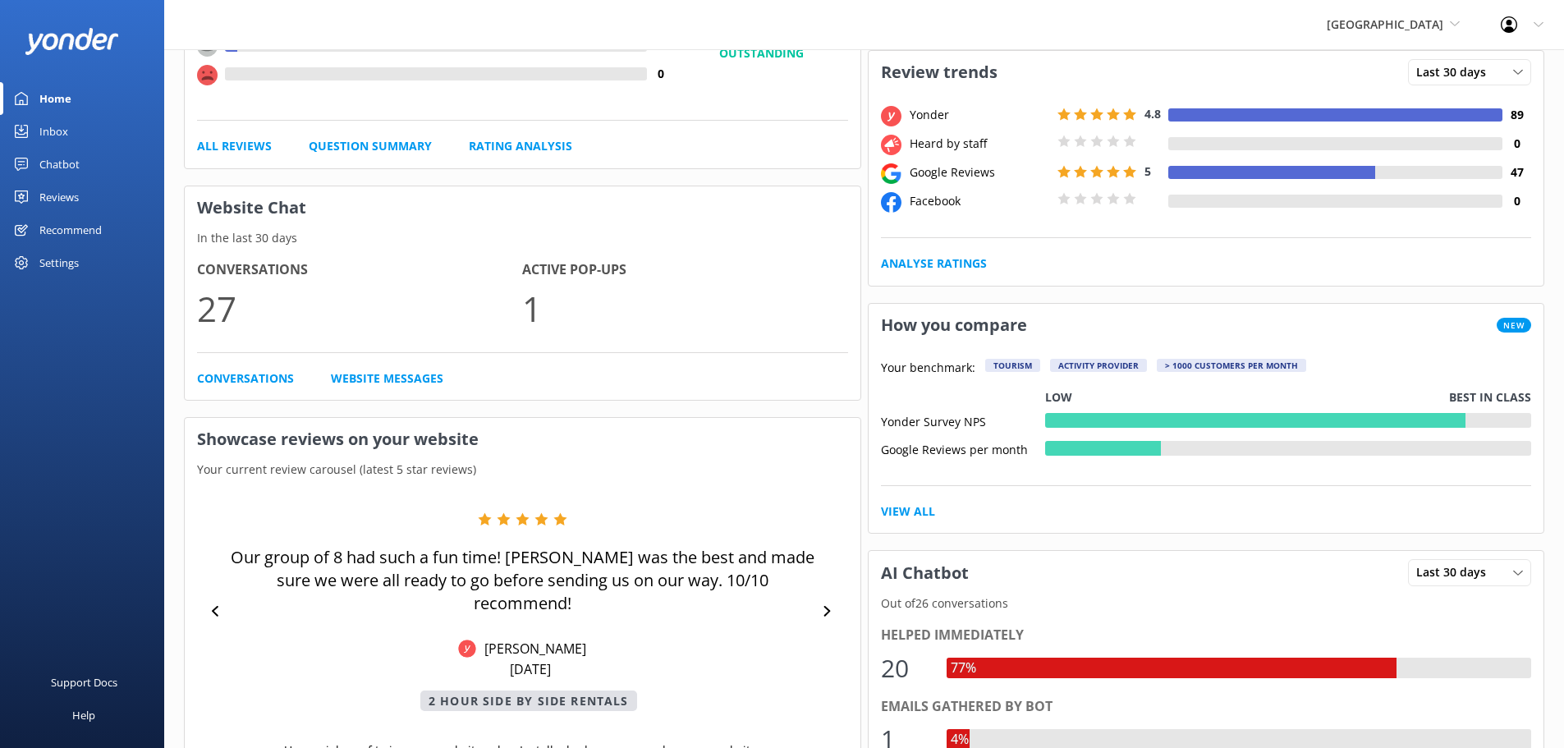
click at [65, 136] on div "Inbox" at bounding box center [53, 131] width 29 height 33
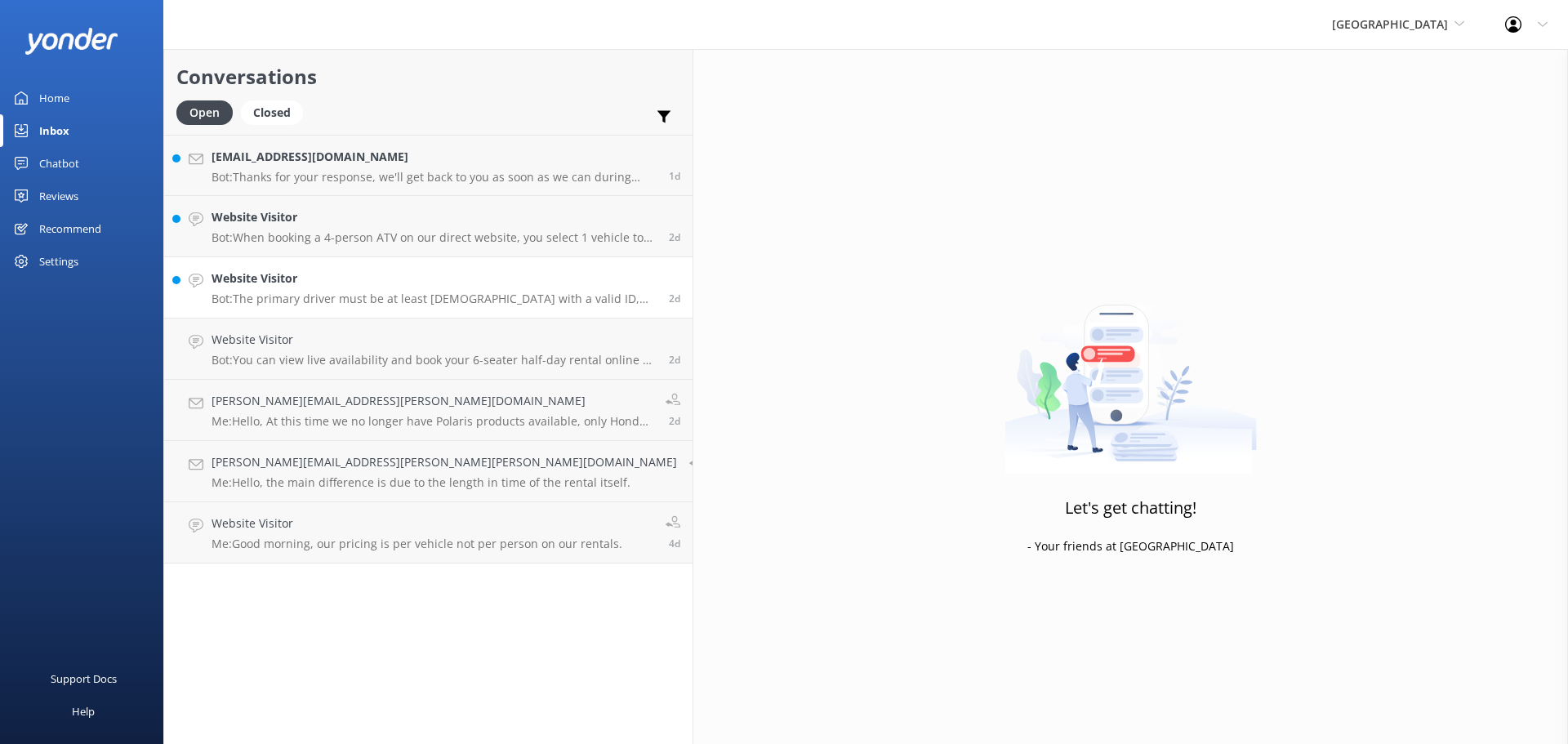
click at [285, 290] on div "Website Visitor Bot: The primary driver must be at least [DEMOGRAPHIC_DATA] wit…" at bounding box center [435, 287] width 445 height 36
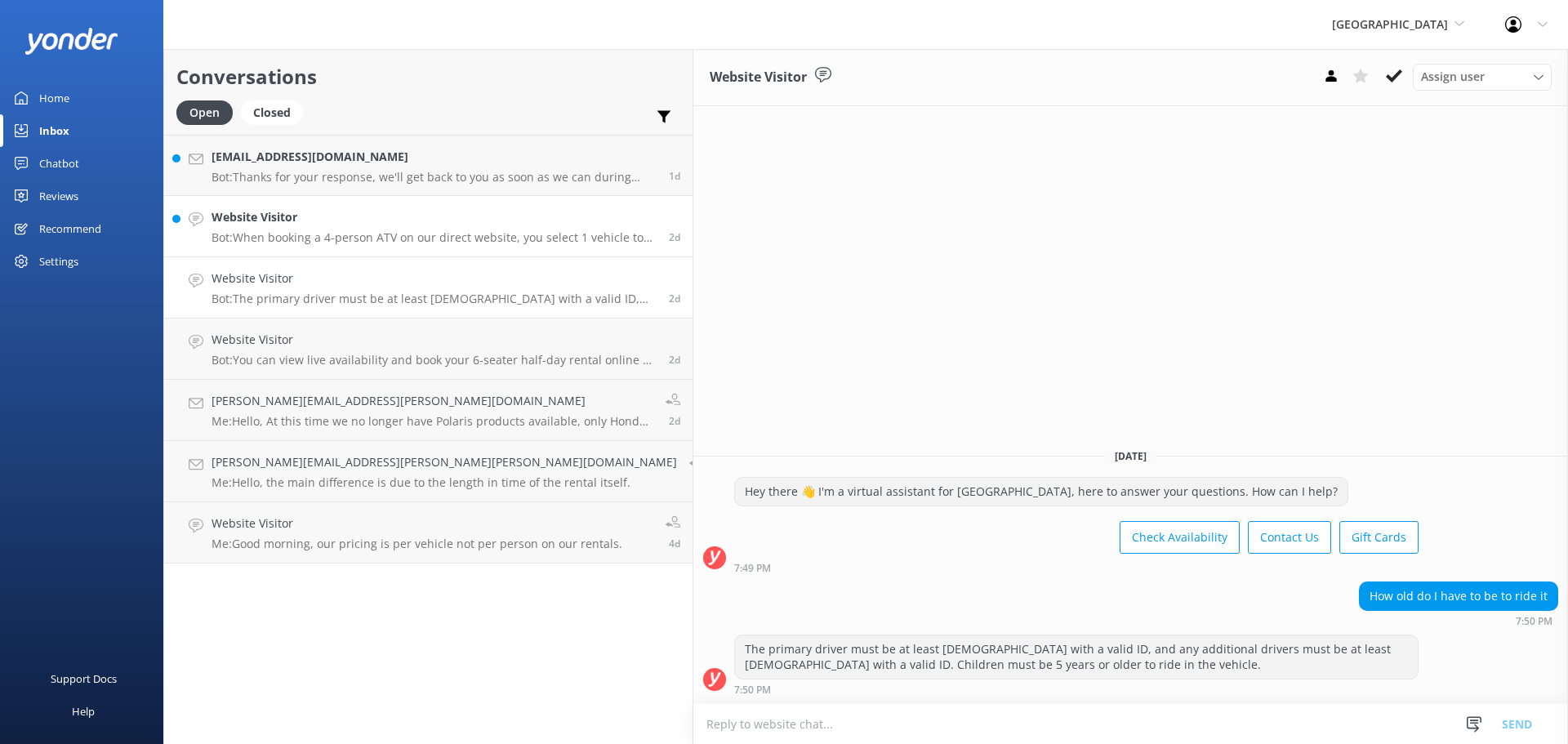
click at [340, 227] on div "Website Visitor Bot: When booking a 4-person ATV on our direct website, you sel…" at bounding box center [435, 226] width 445 height 36
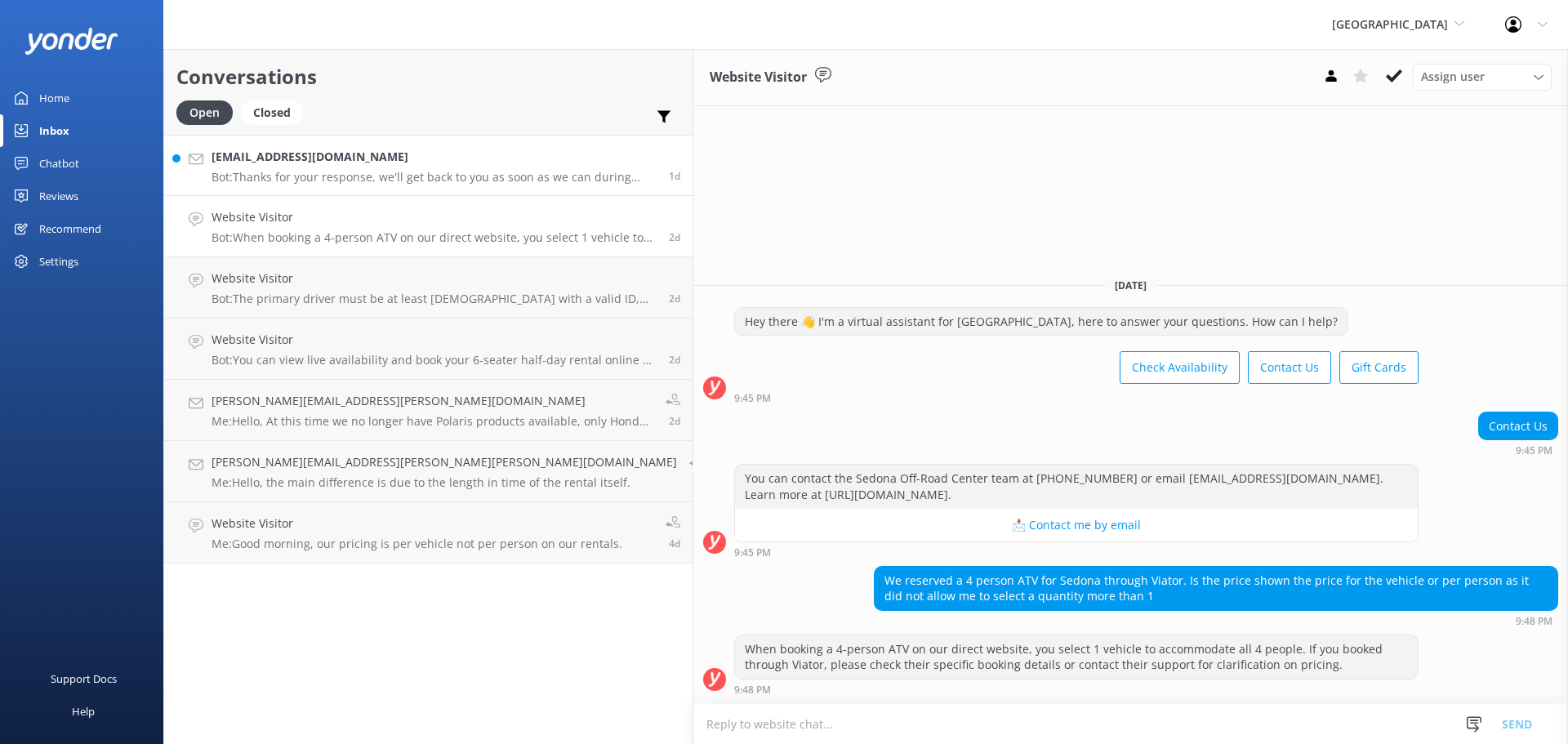
click at [320, 174] on p "Bot: Thanks for your response, we'll get back to you as soon as we can during o…" at bounding box center [435, 177] width 445 height 15
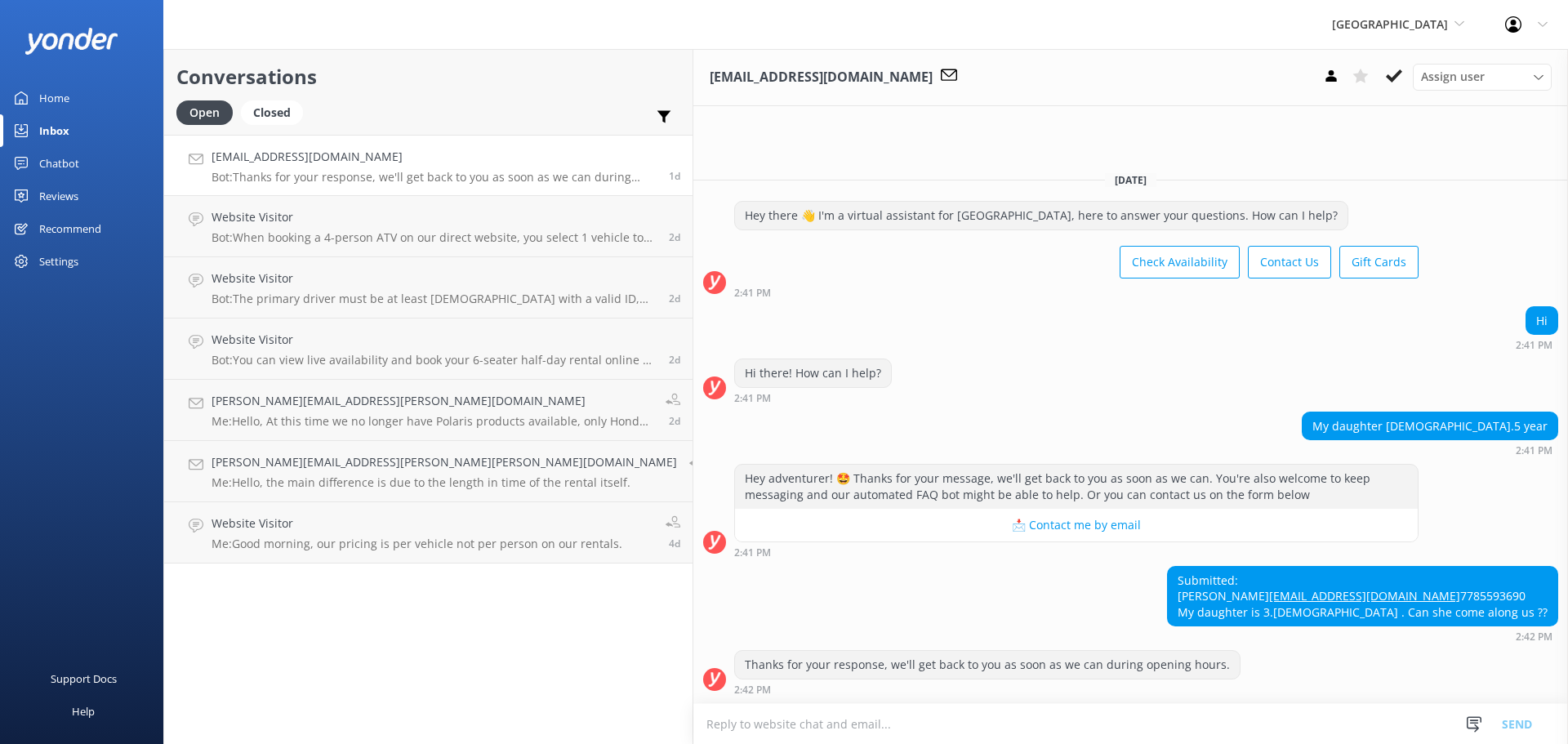
click at [724, 724] on textarea at bounding box center [1130, 724] width 874 height 40
click at [693, 728] on textarea "Hello, unfortunately" at bounding box center [1130, 723] width 874 height 41
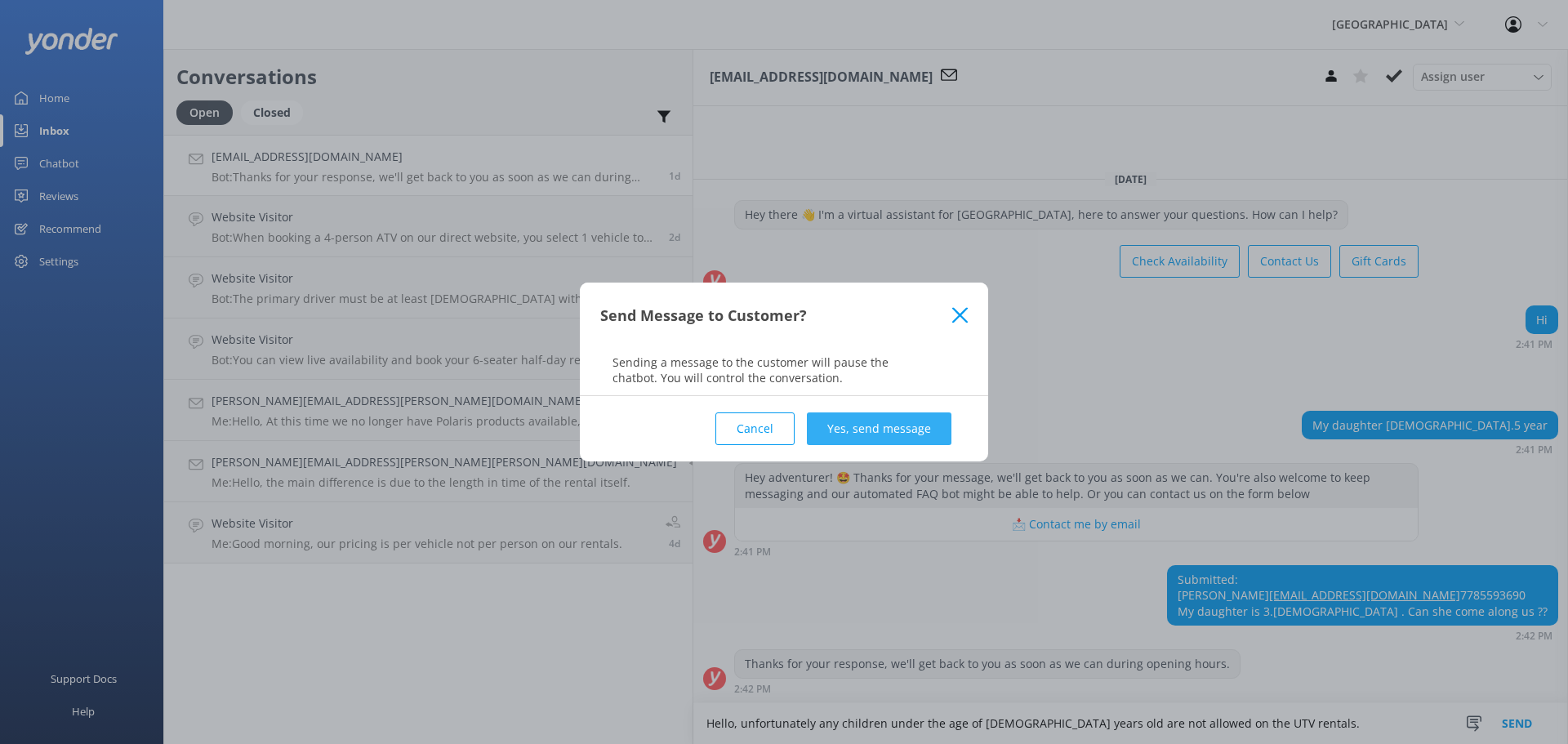
type textarea "Hello, unfortunately any children under the age of [DEMOGRAPHIC_DATA] years old…"
click at [913, 432] on button "Yes, send message" at bounding box center [878, 429] width 144 height 33
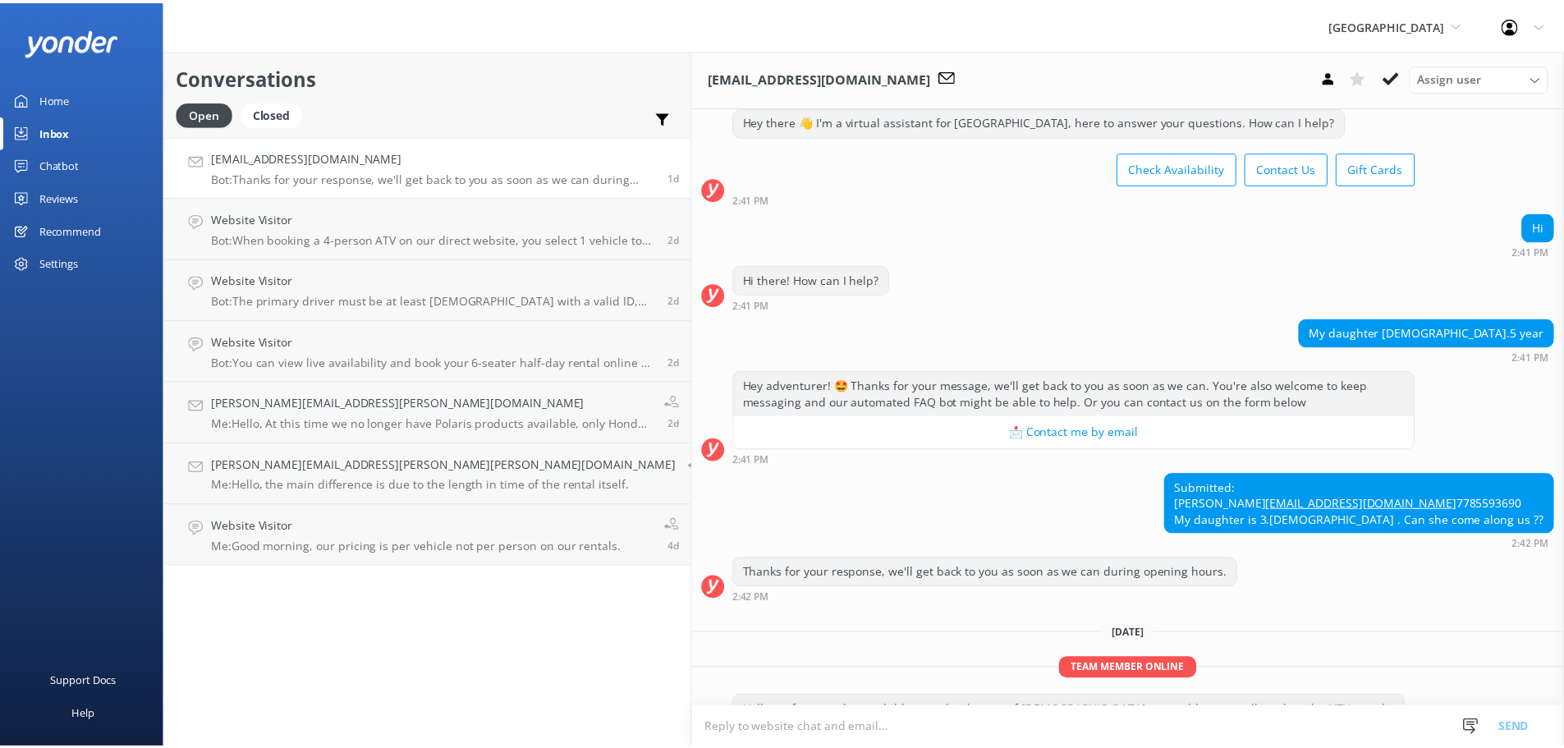
scroll to position [117, 0]
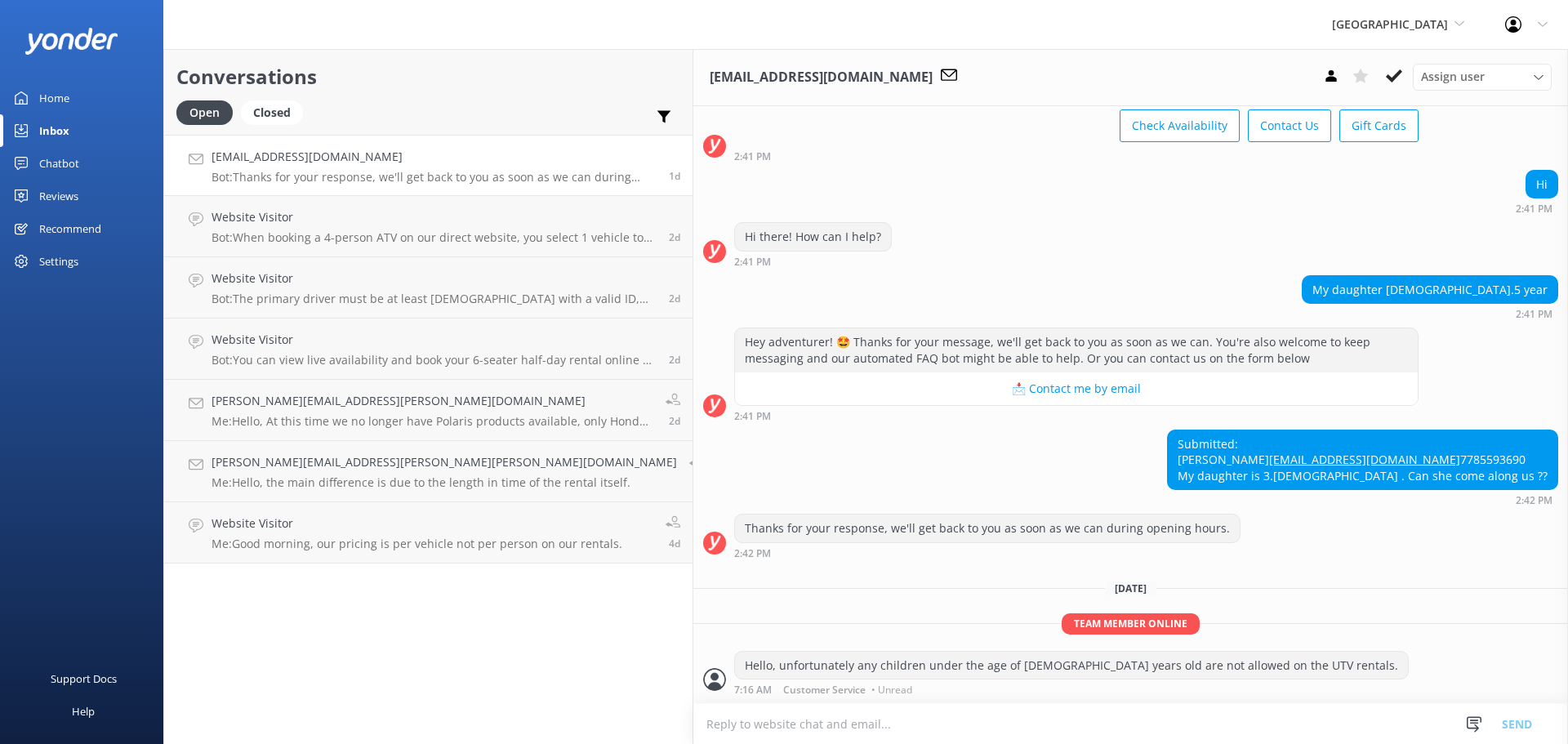
click at [63, 192] on div "Reviews" at bounding box center [58, 196] width 39 height 33
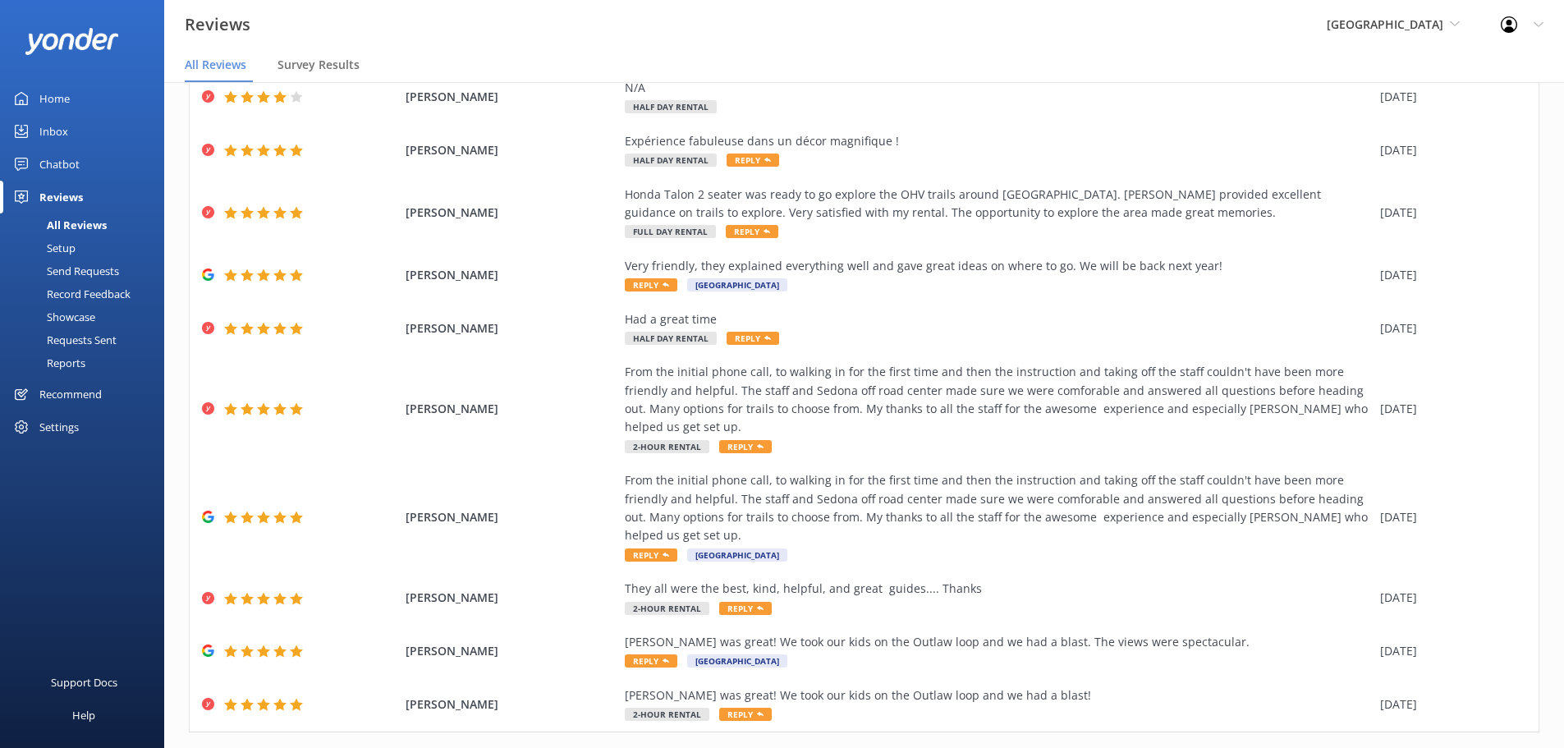
scroll to position [33, 0]
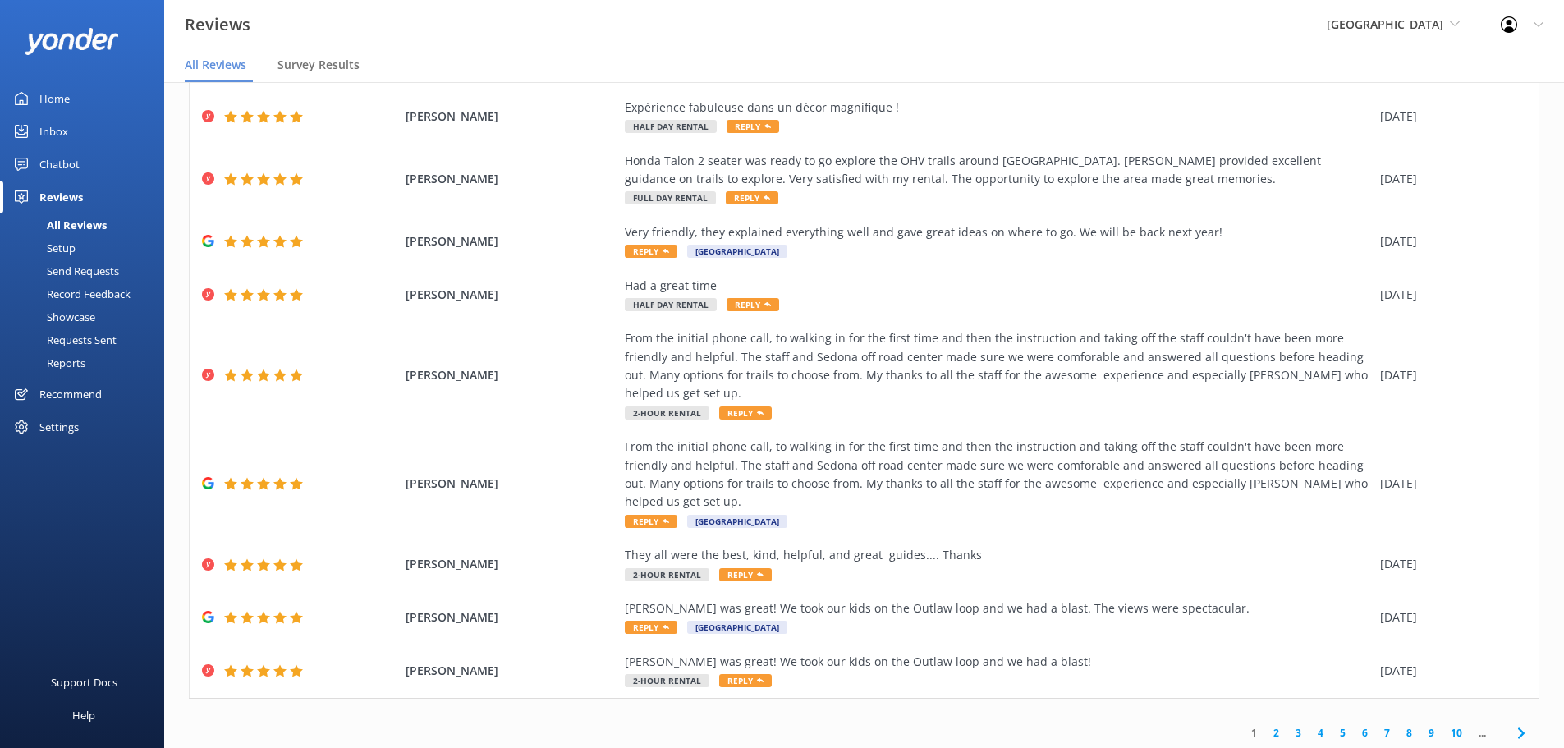
click at [1331, 715] on div "1 2 3 4 5 6 7 8 9 10 ..." at bounding box center [1387, 733] width 305 height 37
click at [1332, 725] on link "5" at bounding box center [1343, 733] width 22 height 16
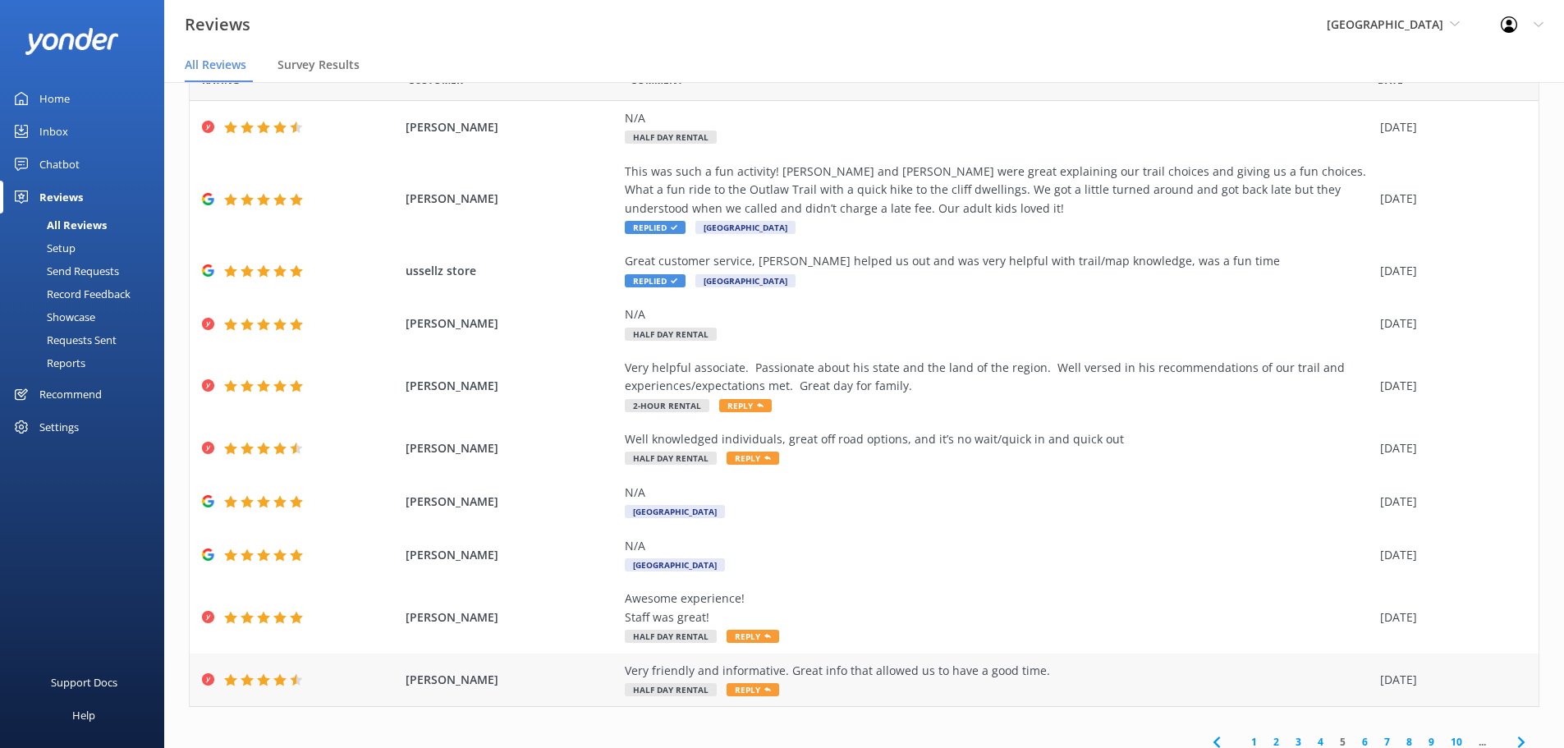
scroll to position [94, 0]
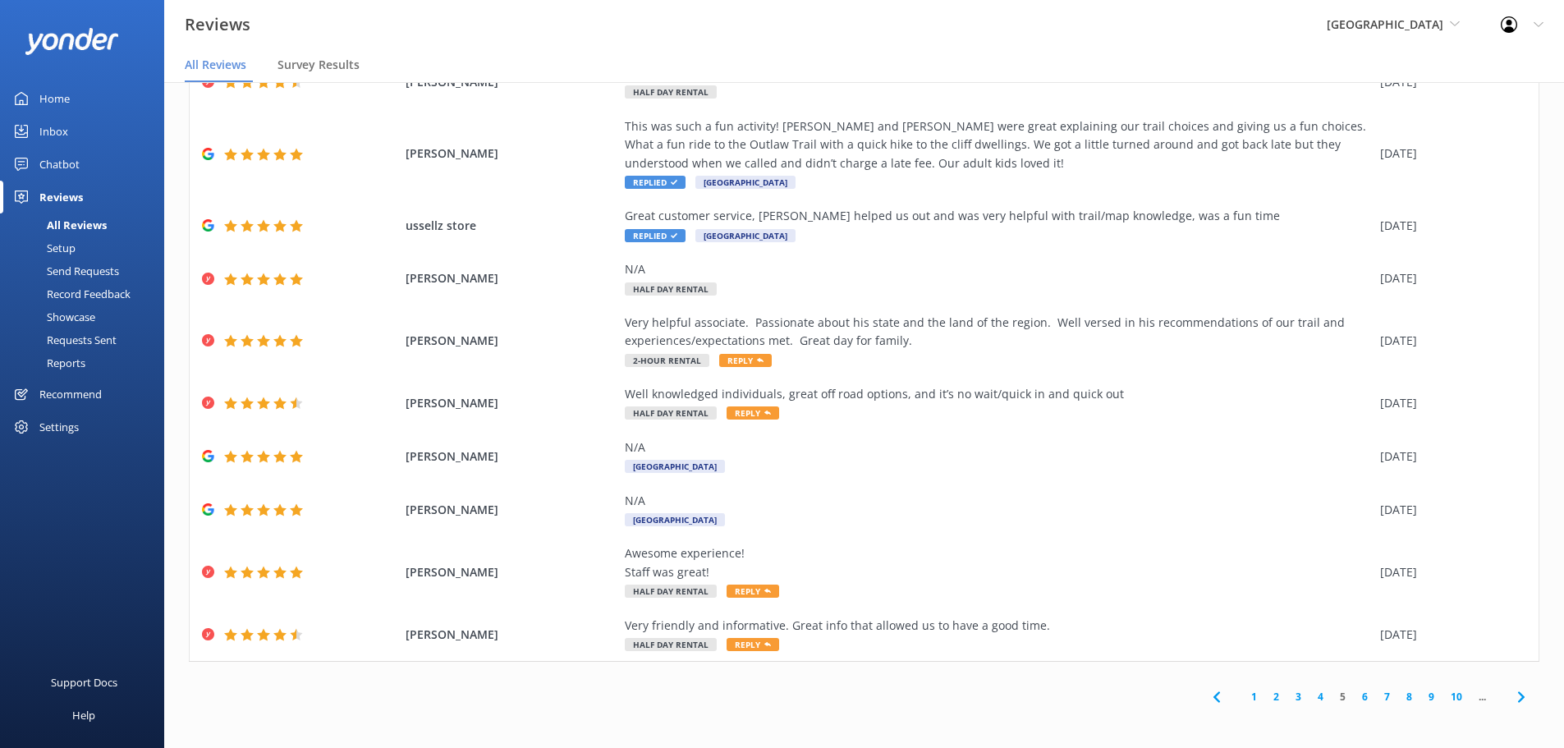
click at [1313, 699] on link "4" at bounding box center [1321, 697] width 22 height 16
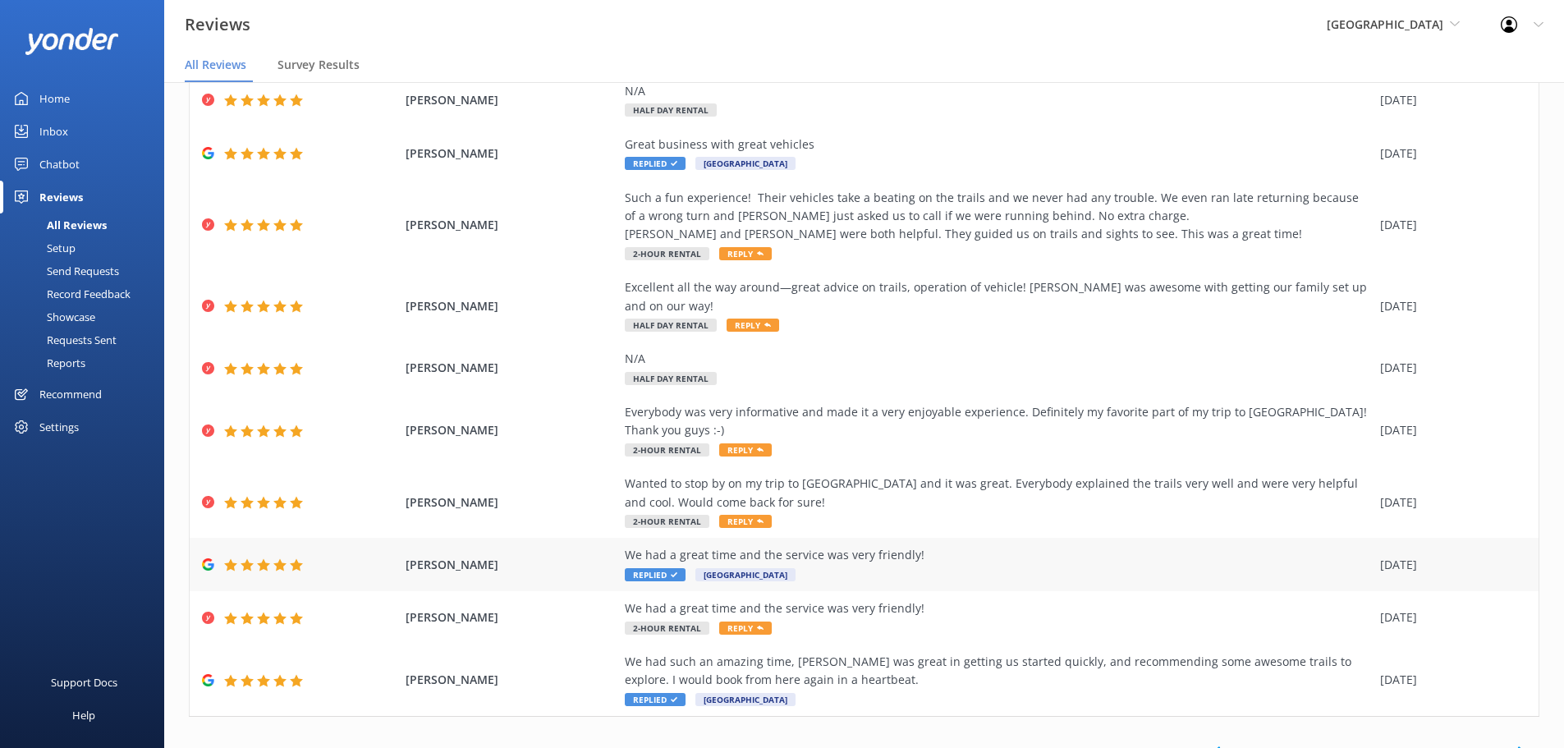
scroll to position [113, 0]
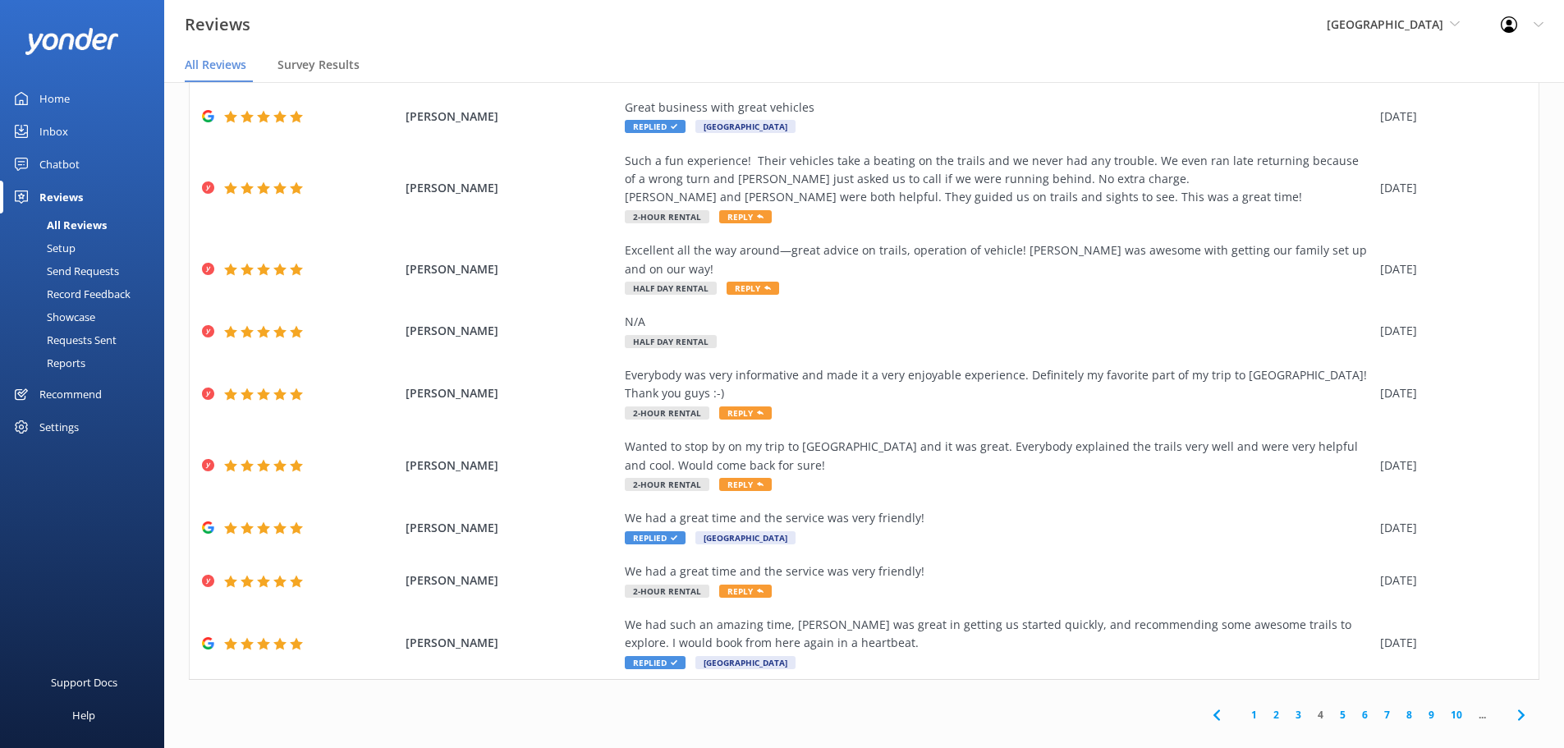
click at [1288, 707] on link "3" at bounding box center [1299, 715] width 22 height 16
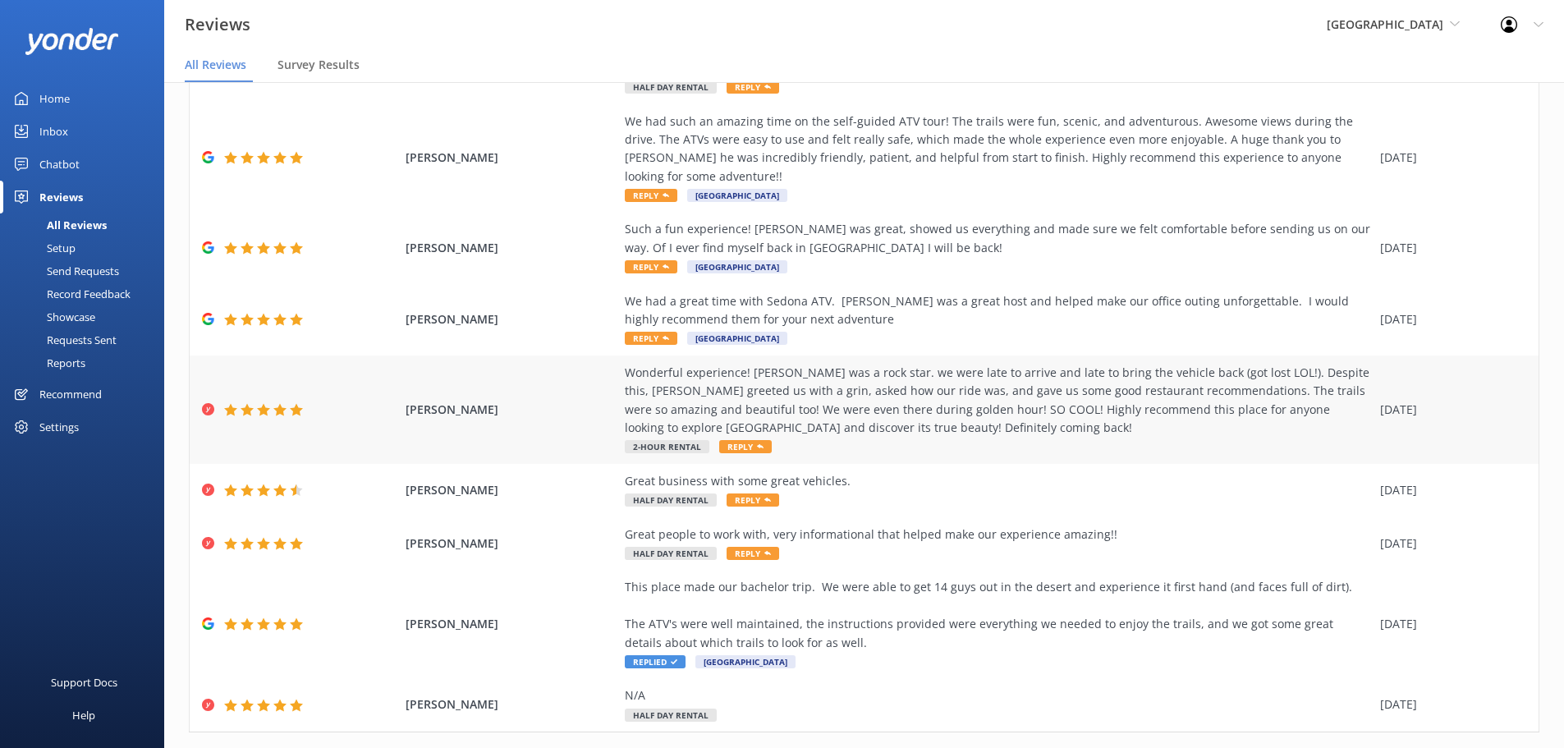
scroll to position [214, 0]
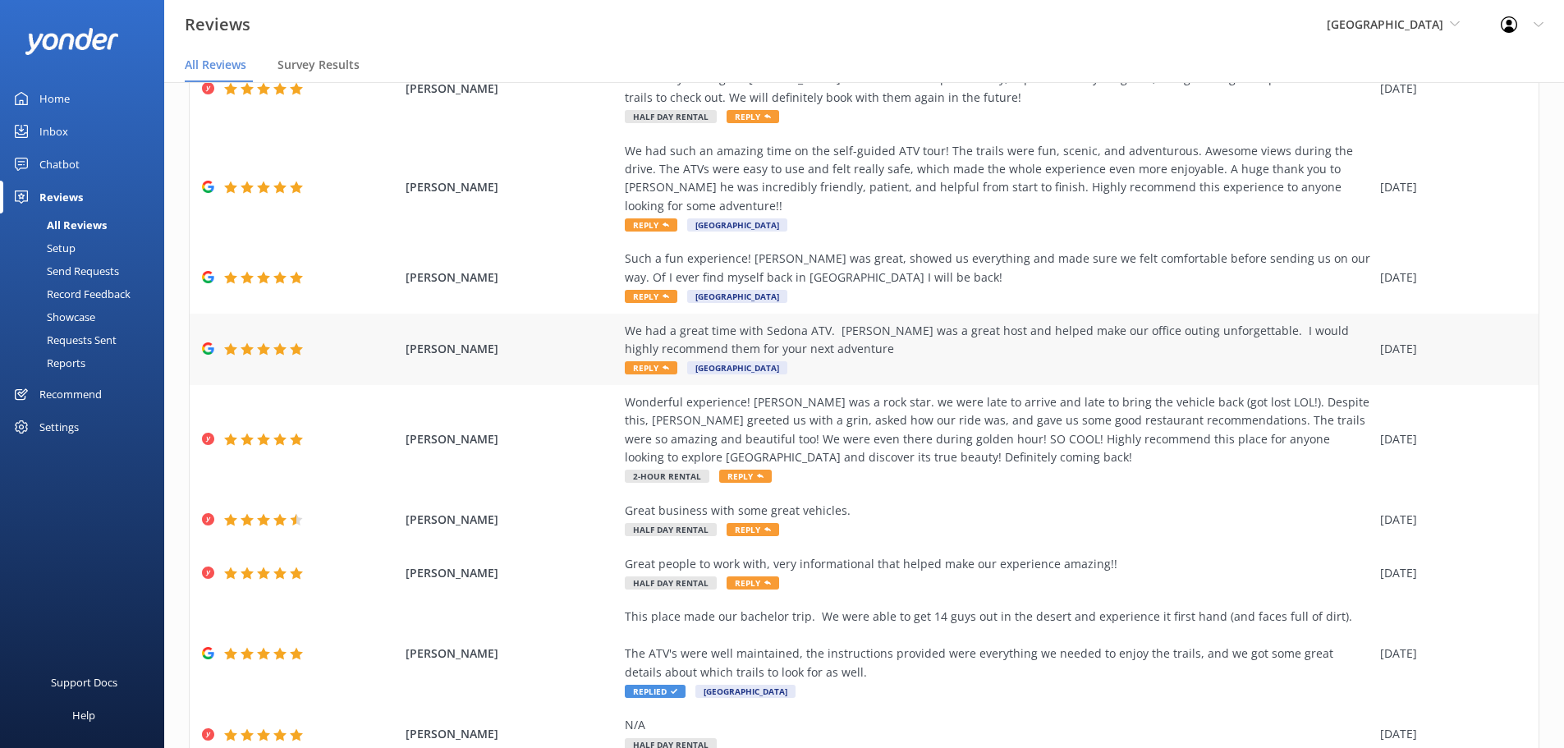
click at [815, 346] on div "We had a great time with Sedona ATV. [PERSON_NAME] was a great host and helped …" at bounding box center [998, 349] width 747 height 55
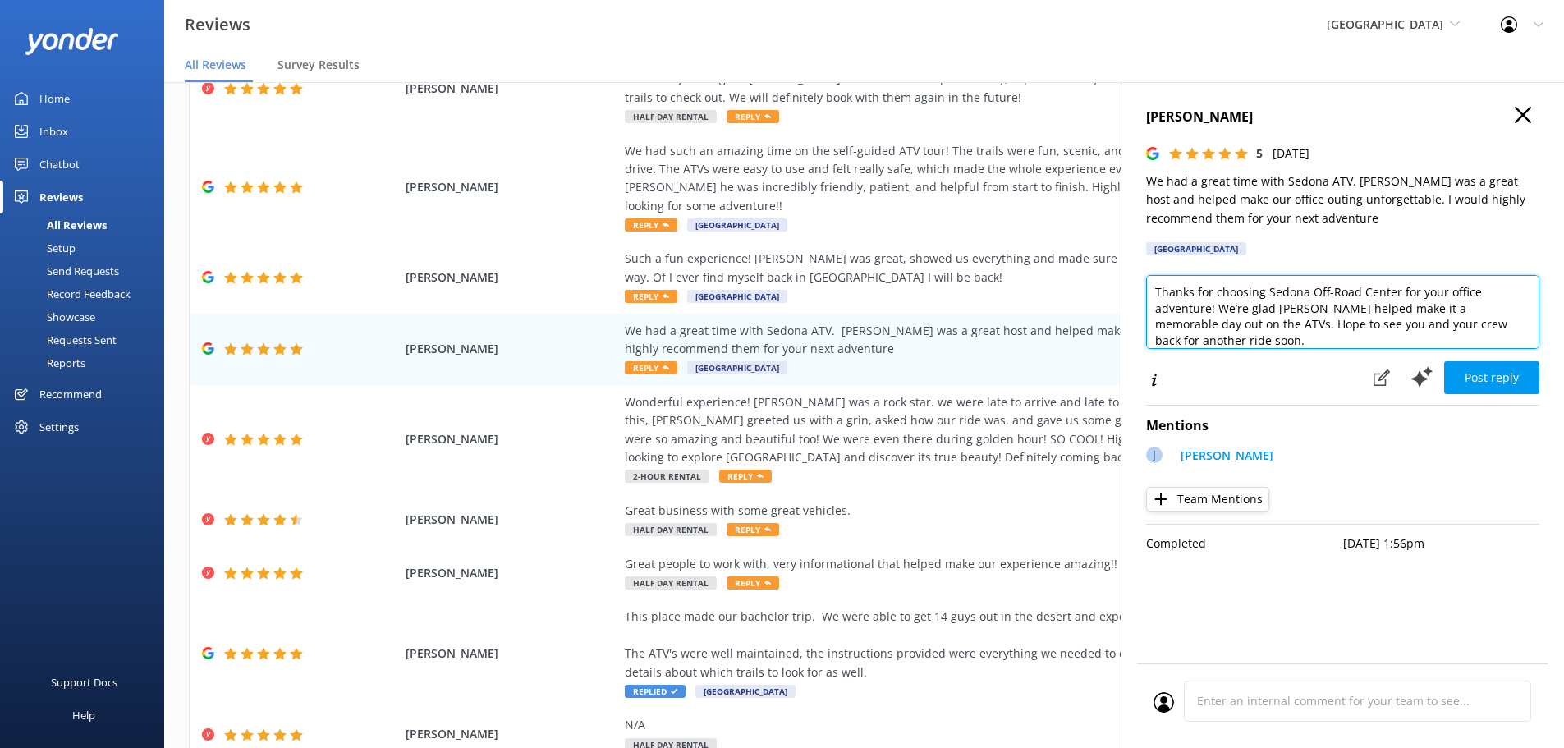
click at [1515, 328] on textarea "Thanks for choosing Sedona Off-Road Center for your office adventure! We’re gla…" at bounding box center [1342, 312] width 393 height 74
type textarea "Thanks for choosing Sedona Off-Road Center for your office adventure! We’re gla…"
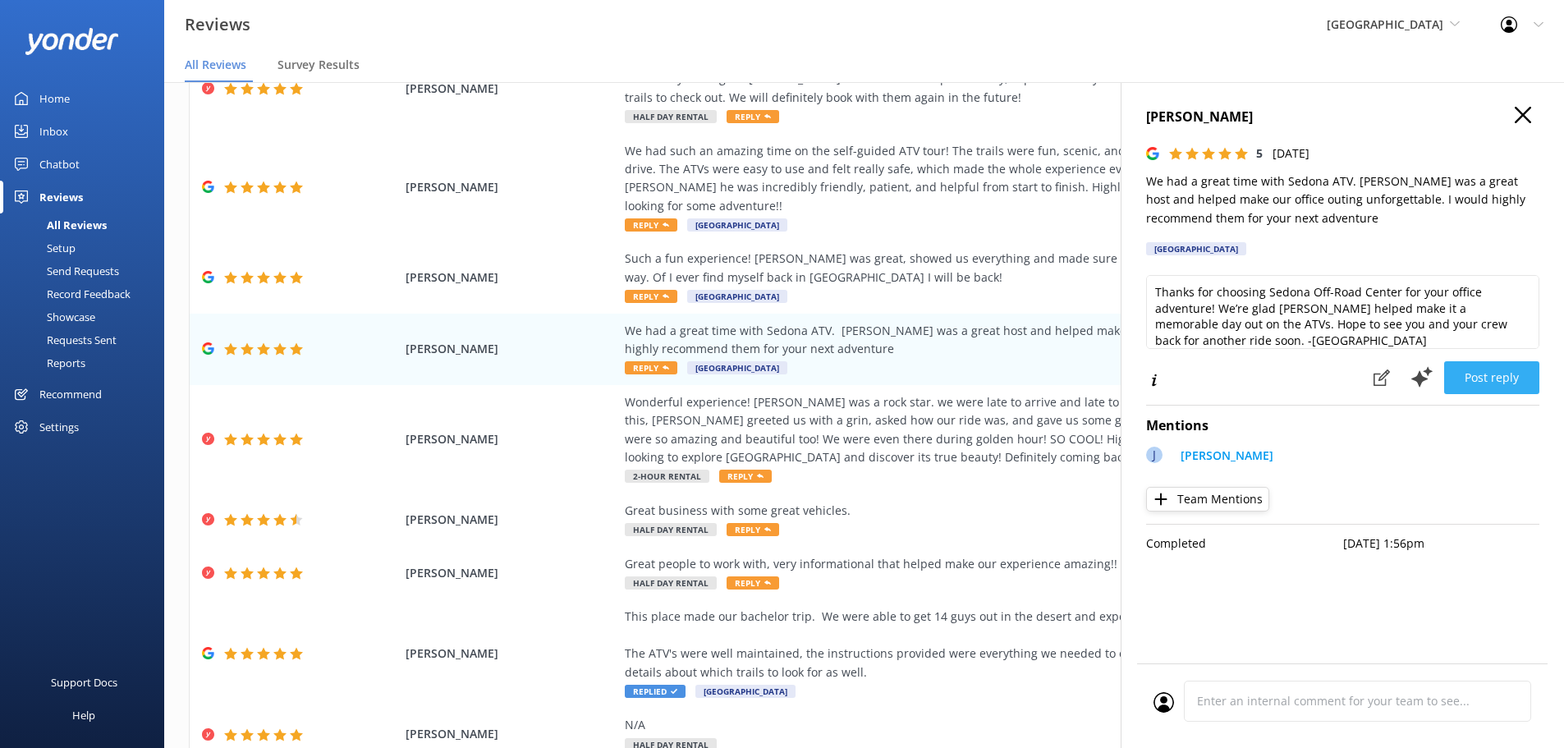
click at [1515, 385] on button "Post reply" at bounding box center [1491, 377] width 95 height 33
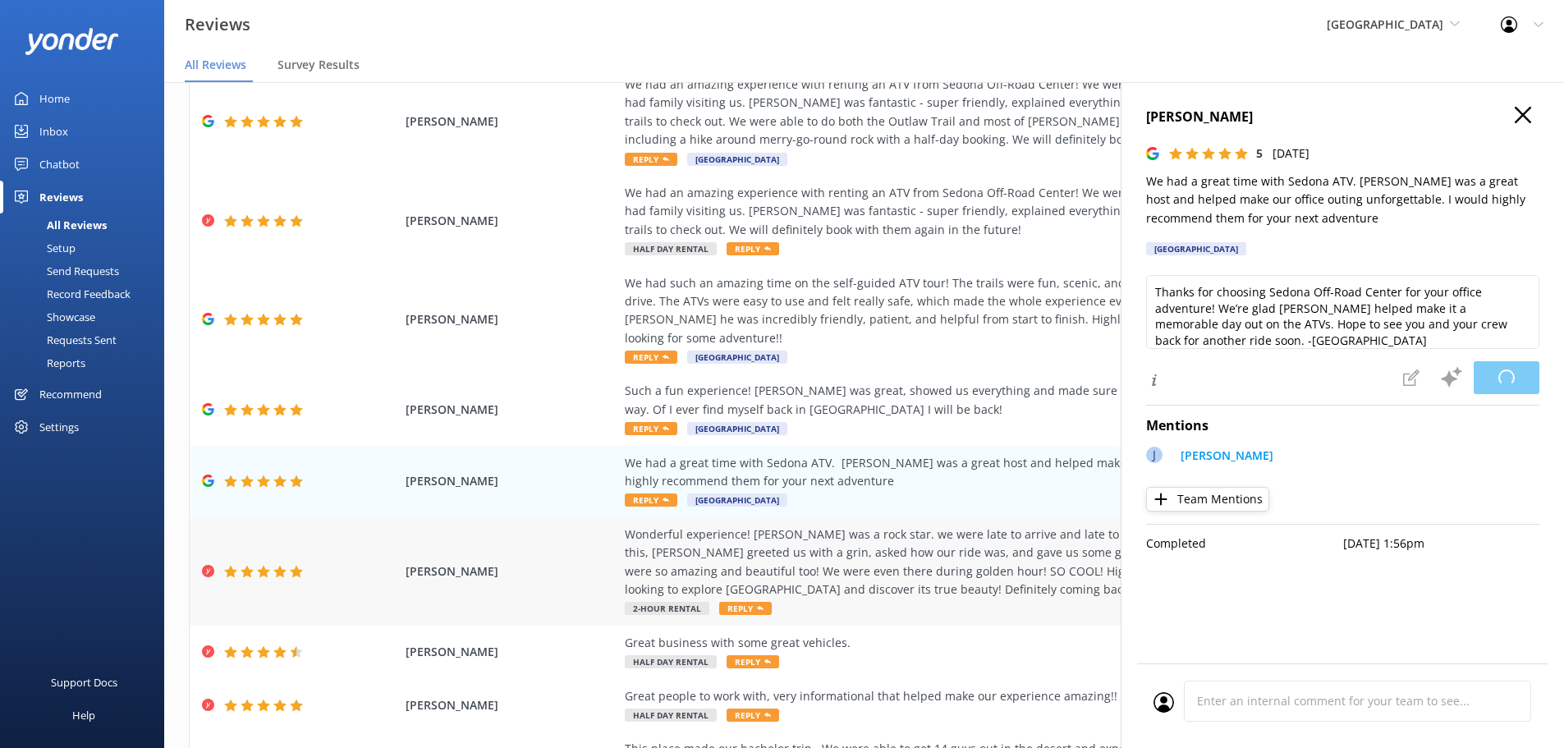
scroll to position [50, 0]
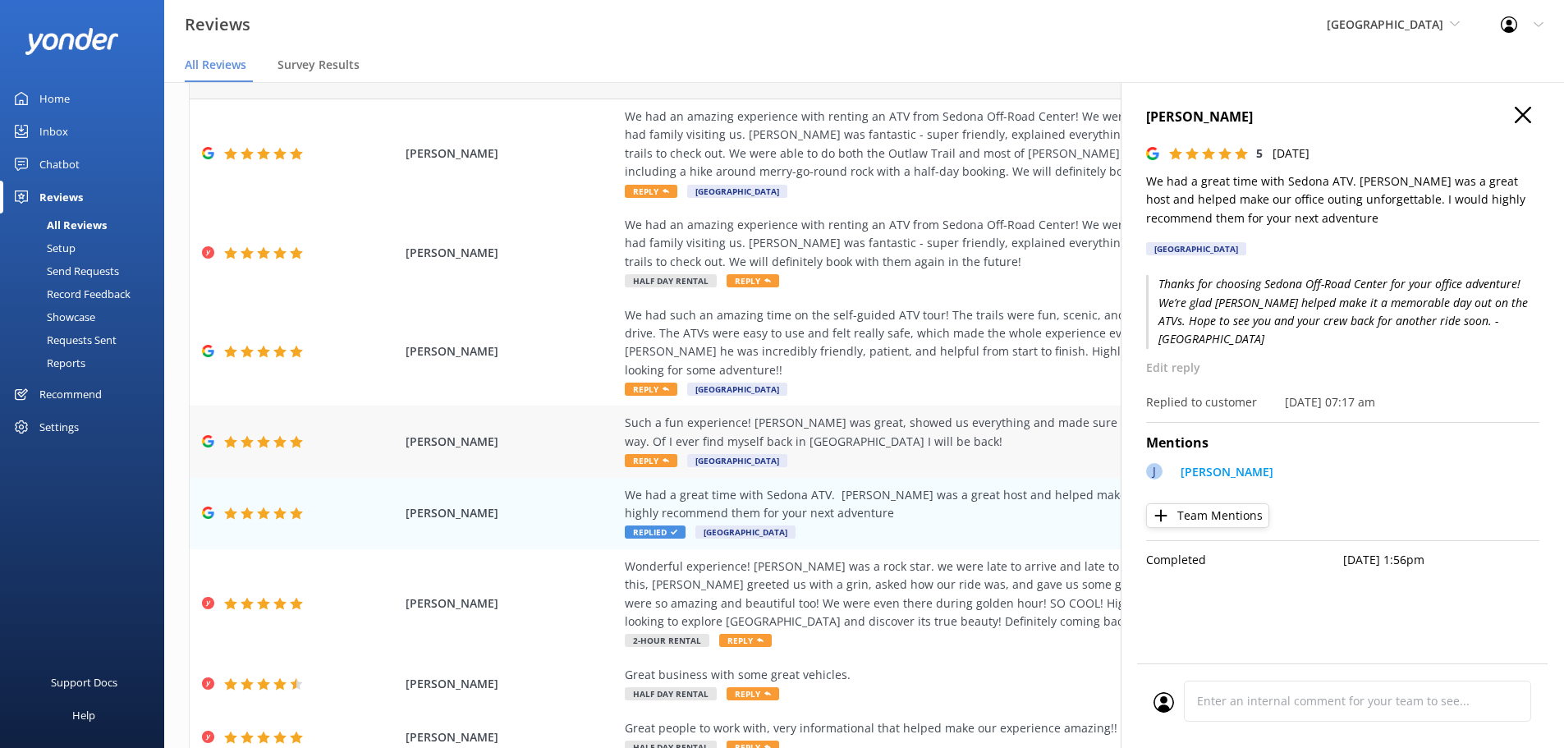
click at [865, 414] on div "Such a fun experience! [PERSON_NAME] was great, showed us everything and made s…" at bounding box center [998, 432] width 747 height 37
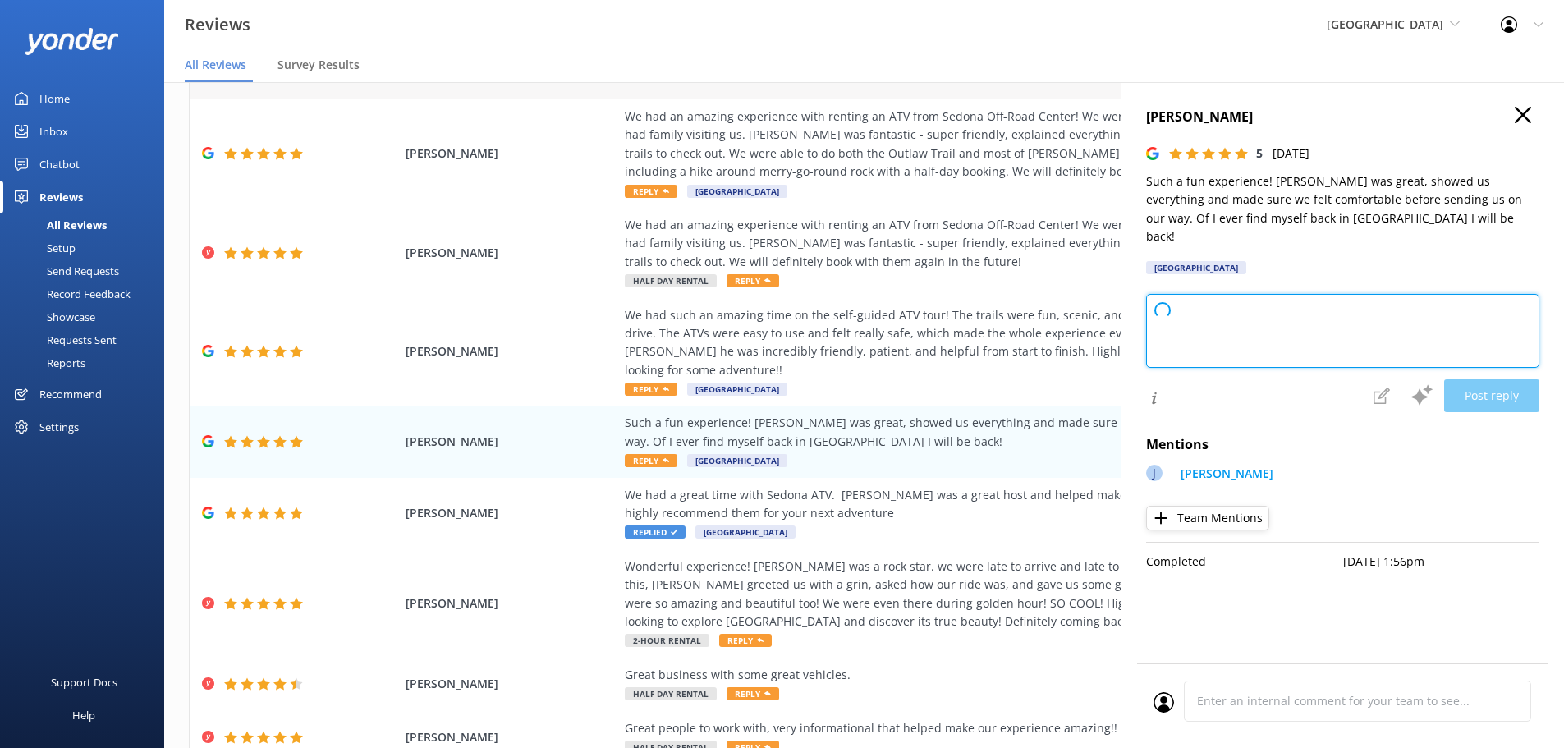
click at [1397, 345] on textarea at bounding box center [1342, 331] width 393 height 74
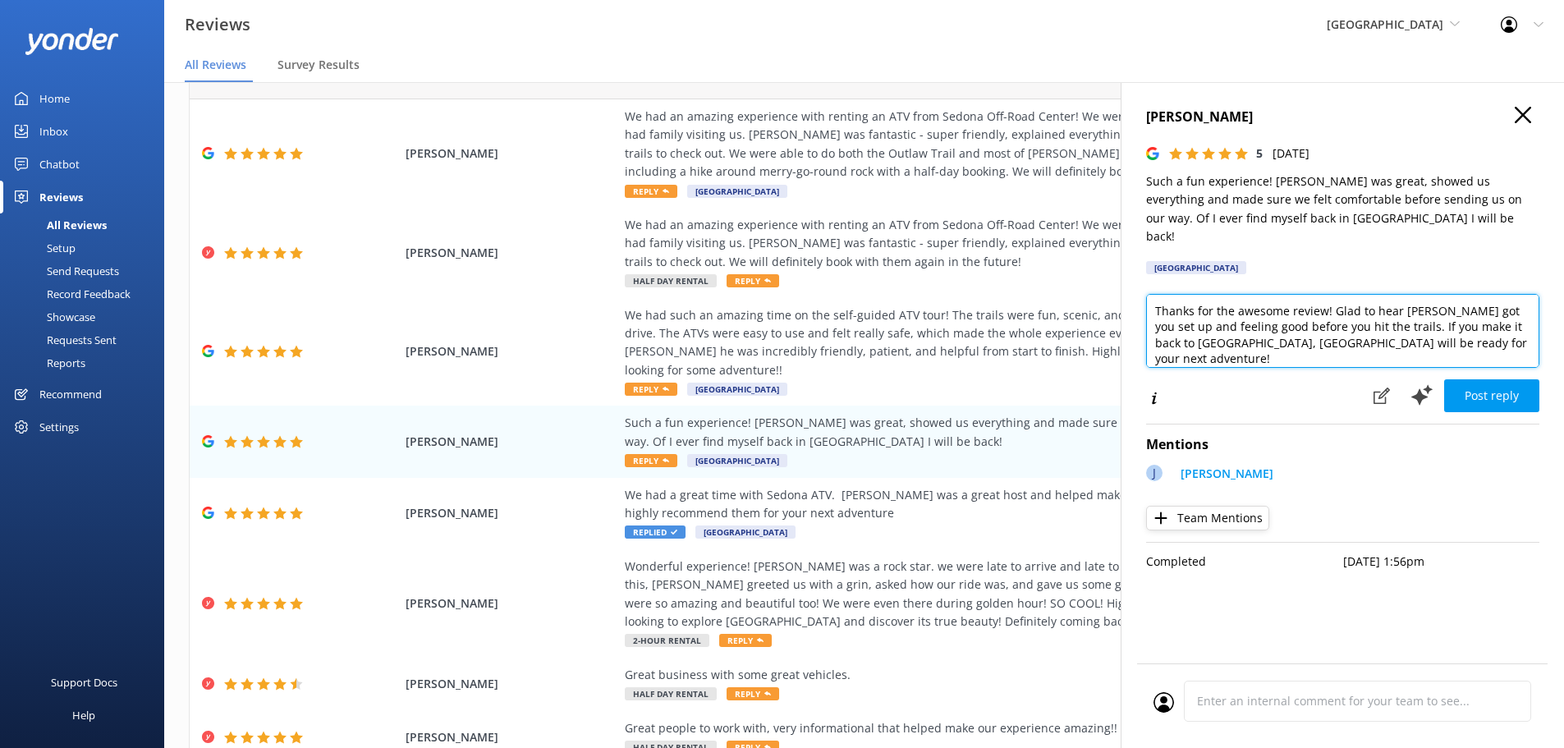
click at [1511, 328] on textarea "Thanks for the awesome review! Glad to hear [PERSON_NAME] got you set up and fe…" at bounding box center [1342, 331] width 393 height 74
type textarea "Thanks for the awesome review! Glad to hear [PERSON_NAME] got you set up and fe…"
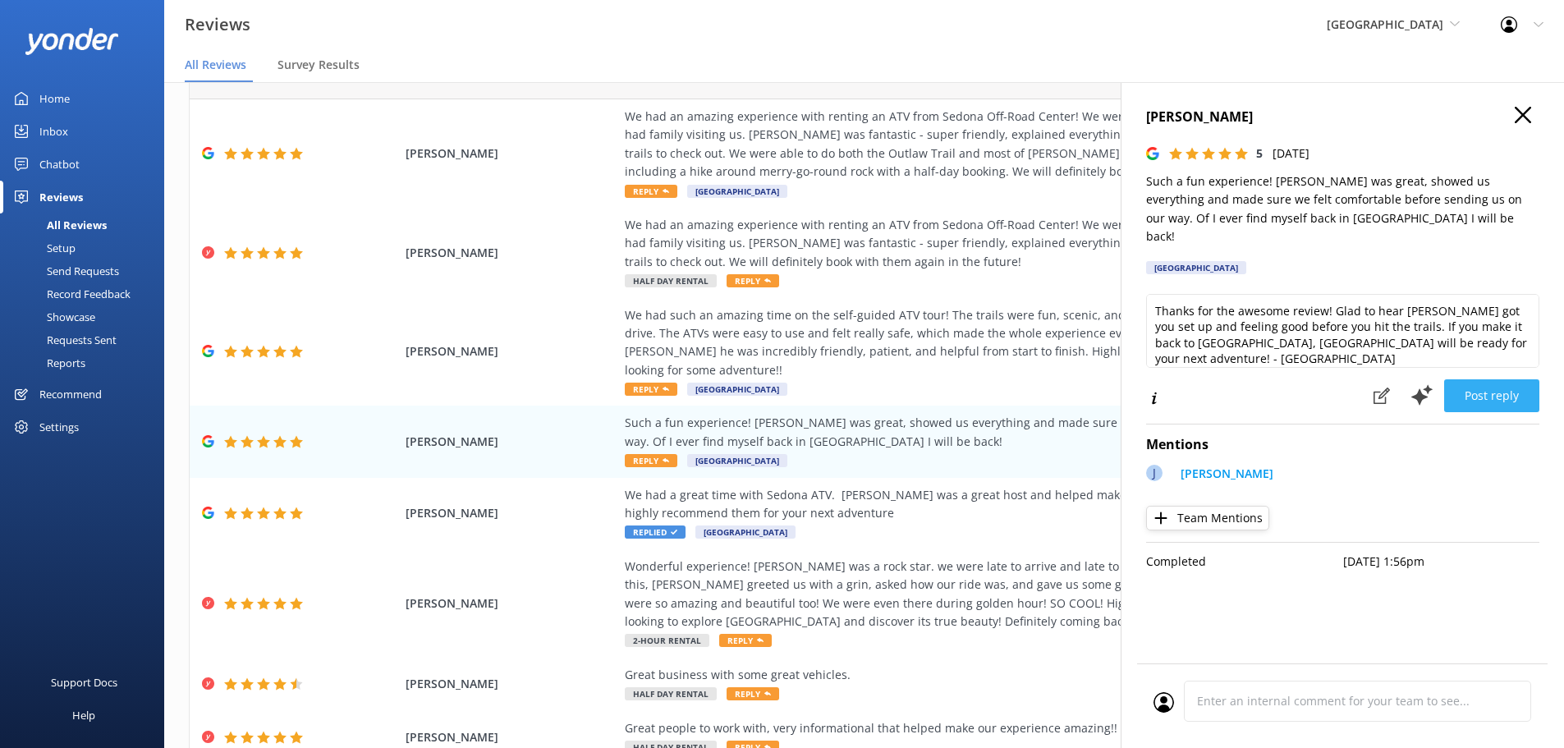
click at [1513, 379] on button "Post reply" at bounding box center [1491, 395] width 95 height 33
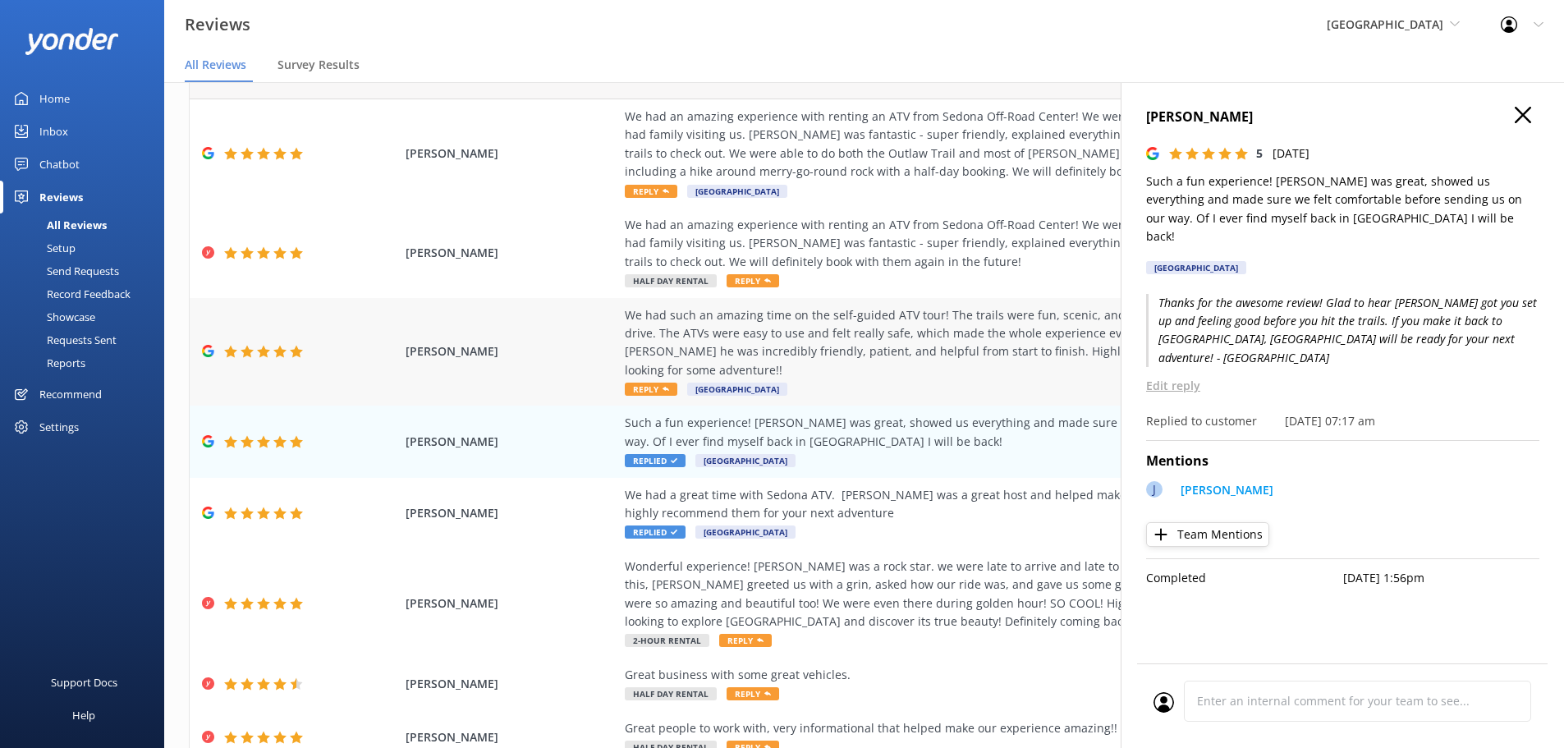
click at [901, 350] on div "We had such an amazing time on the self-guided ATV tour! The trails were fun, s…" at bounding box center [998, 343] width 747 height 74
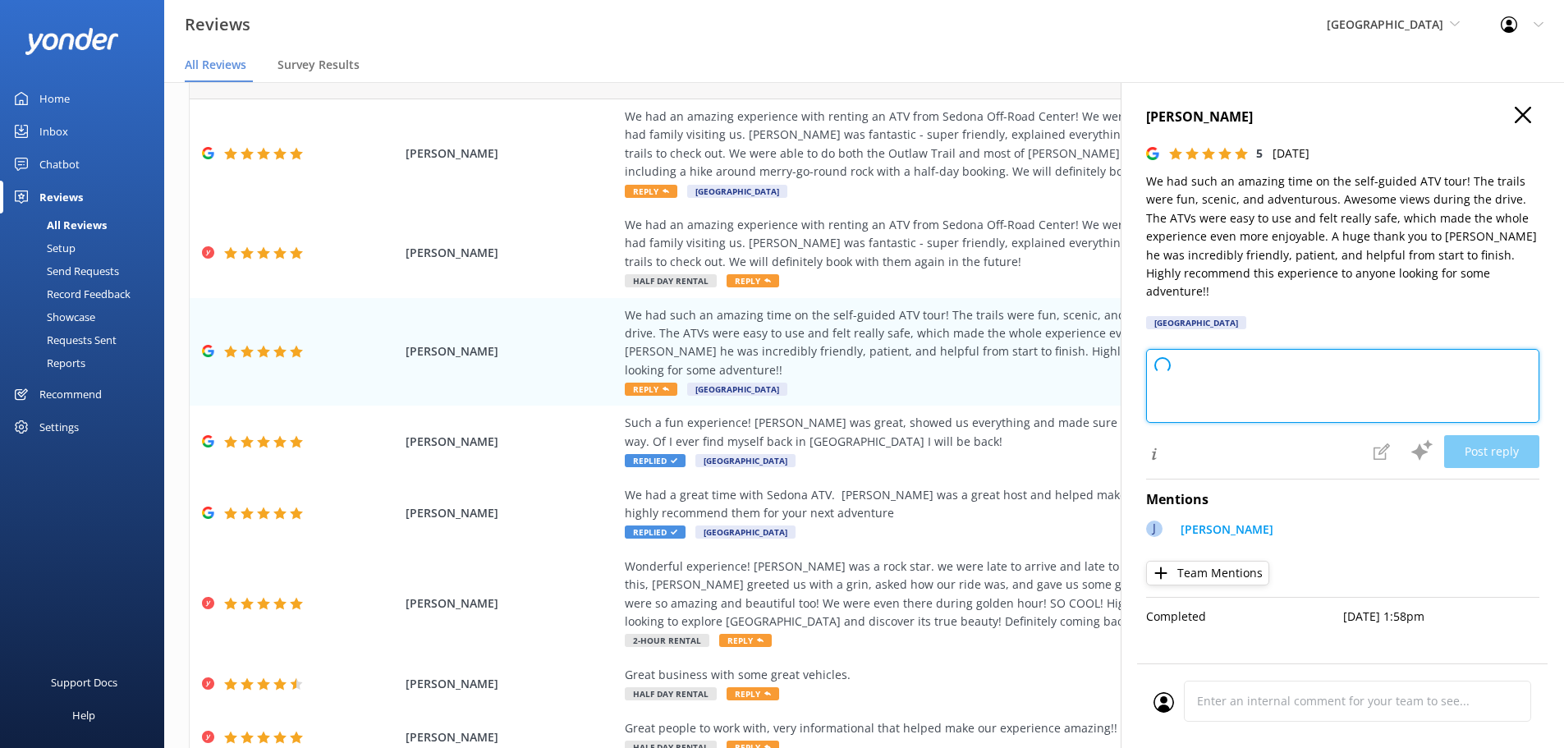
click at [1451, 391] on textarea at bounding box center [1342, 386] width 393 height 74
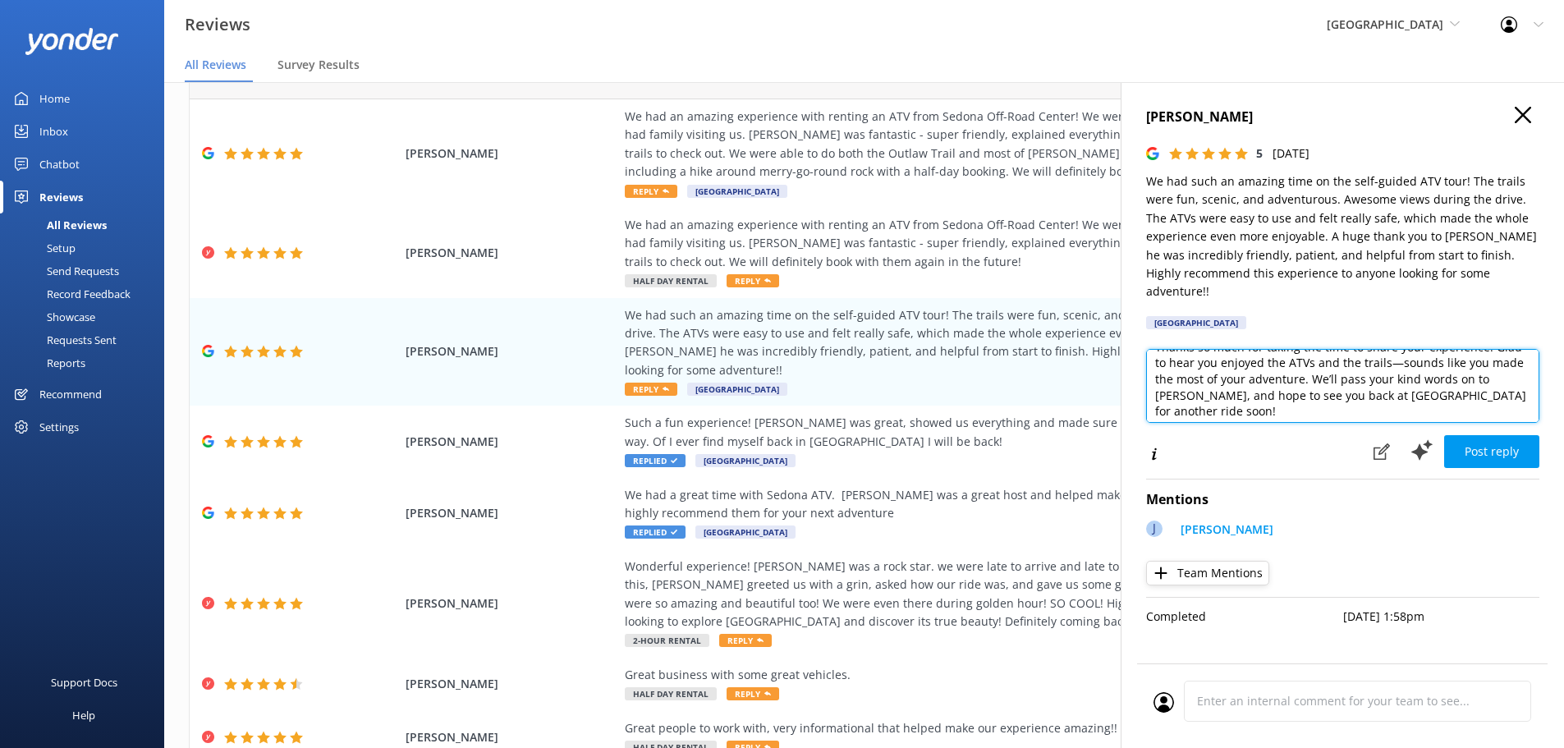
scroll to position [25, 0]
click at [1488, 391] on textarea "Thanks so much for taking the time to share your experience! Glad to hear you e…" at bounding box center [1342, 386] width 393 height 74
type textarea "Thanks so much for taking the time to share your experience! Glad to hear you e…"
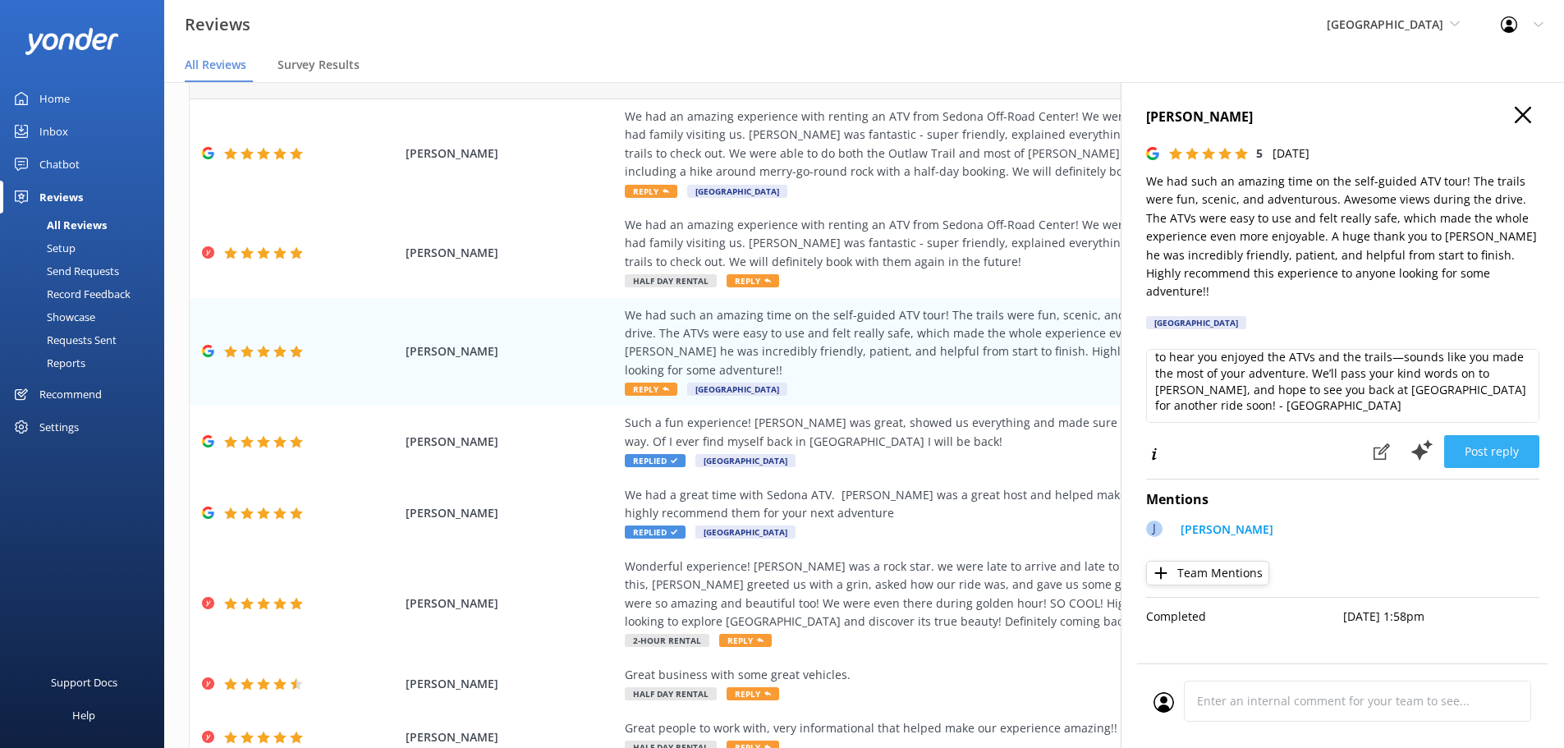
click at [1486, 435] on button "Post reply" at bounding box center [1491, 451] width 95 height 33
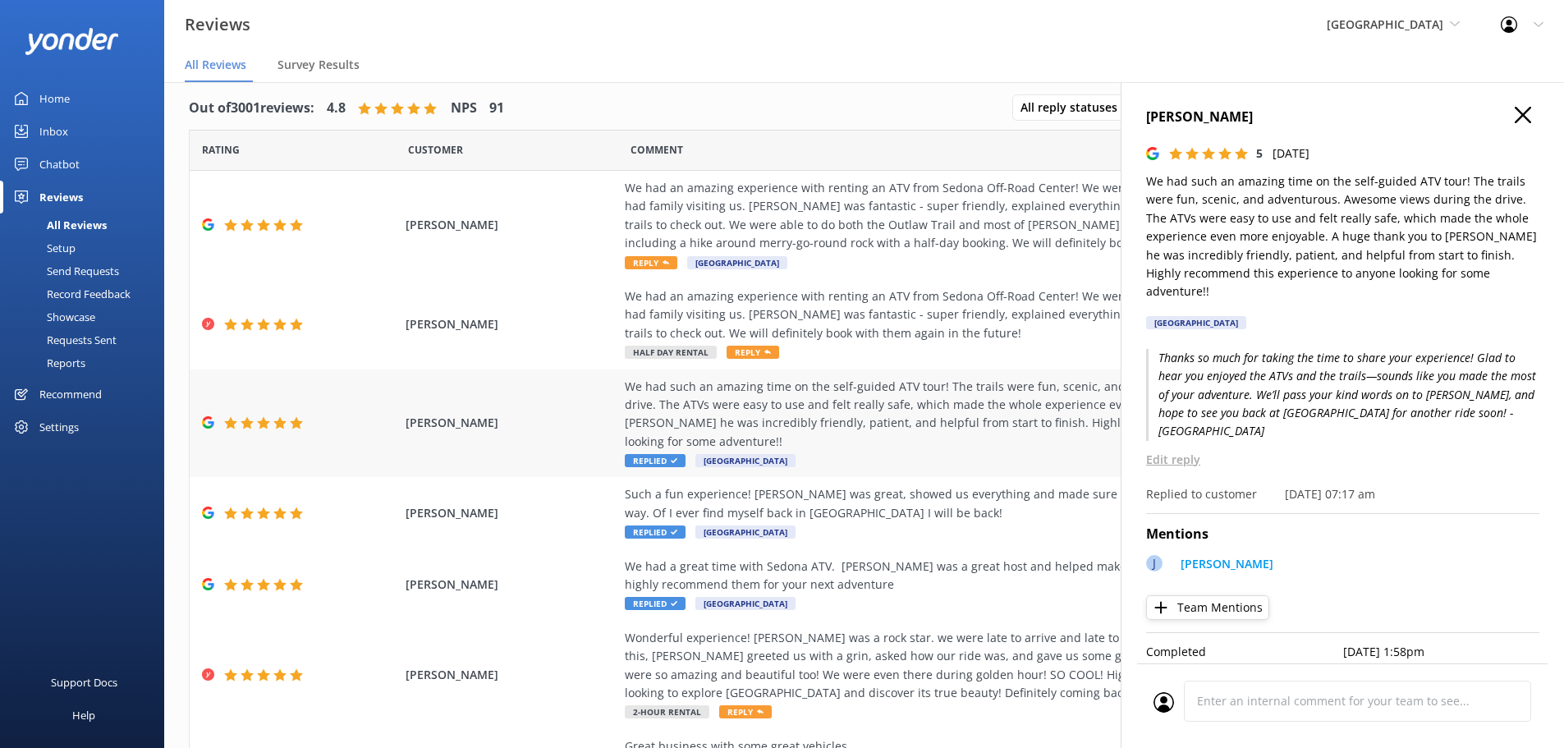
scroll to position [0, 0]
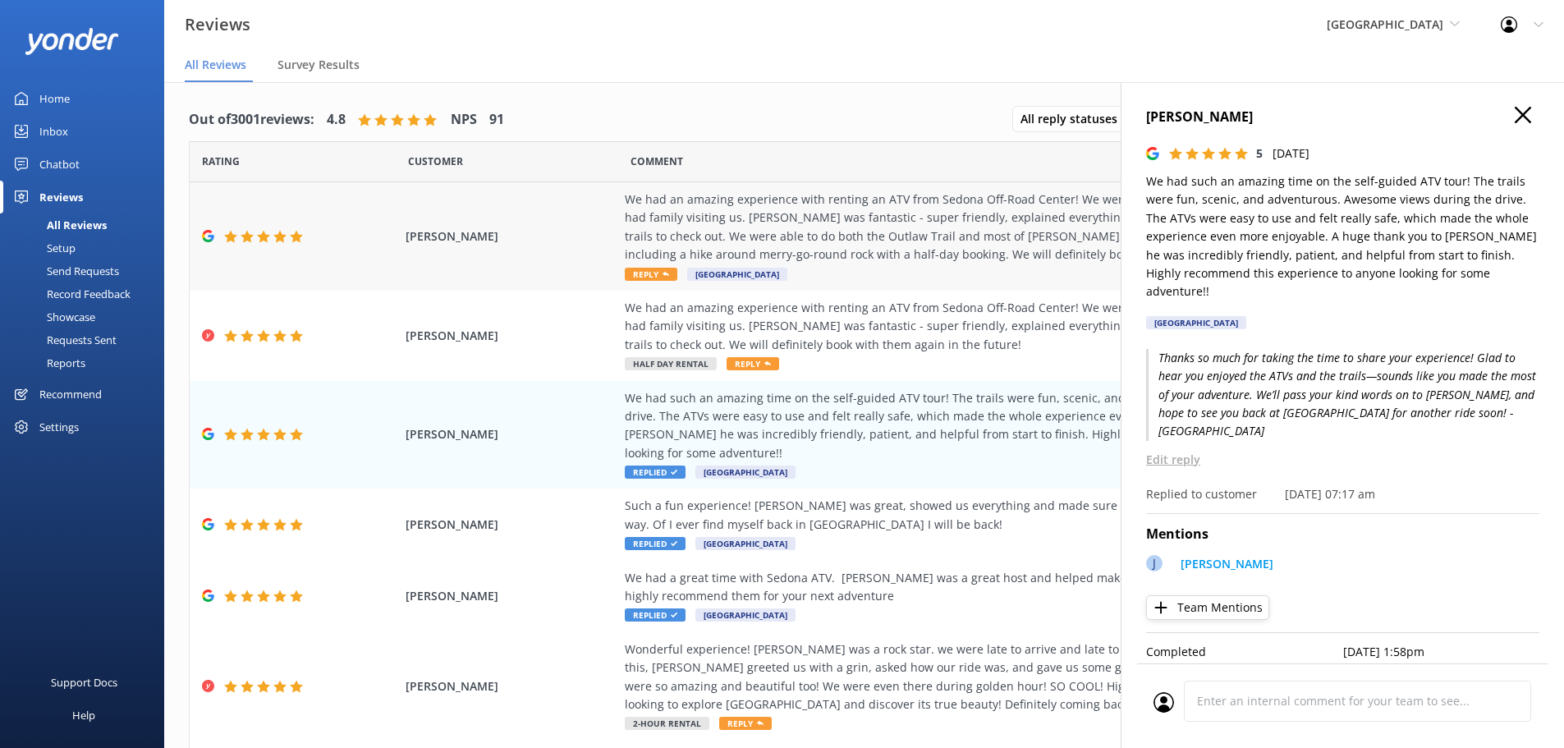
click at [911, 221] on div "We had an amazing experience with renting an ATV from Sedona Off-Road Center! W…" at bounding box center [998, 228] width 747 height 74
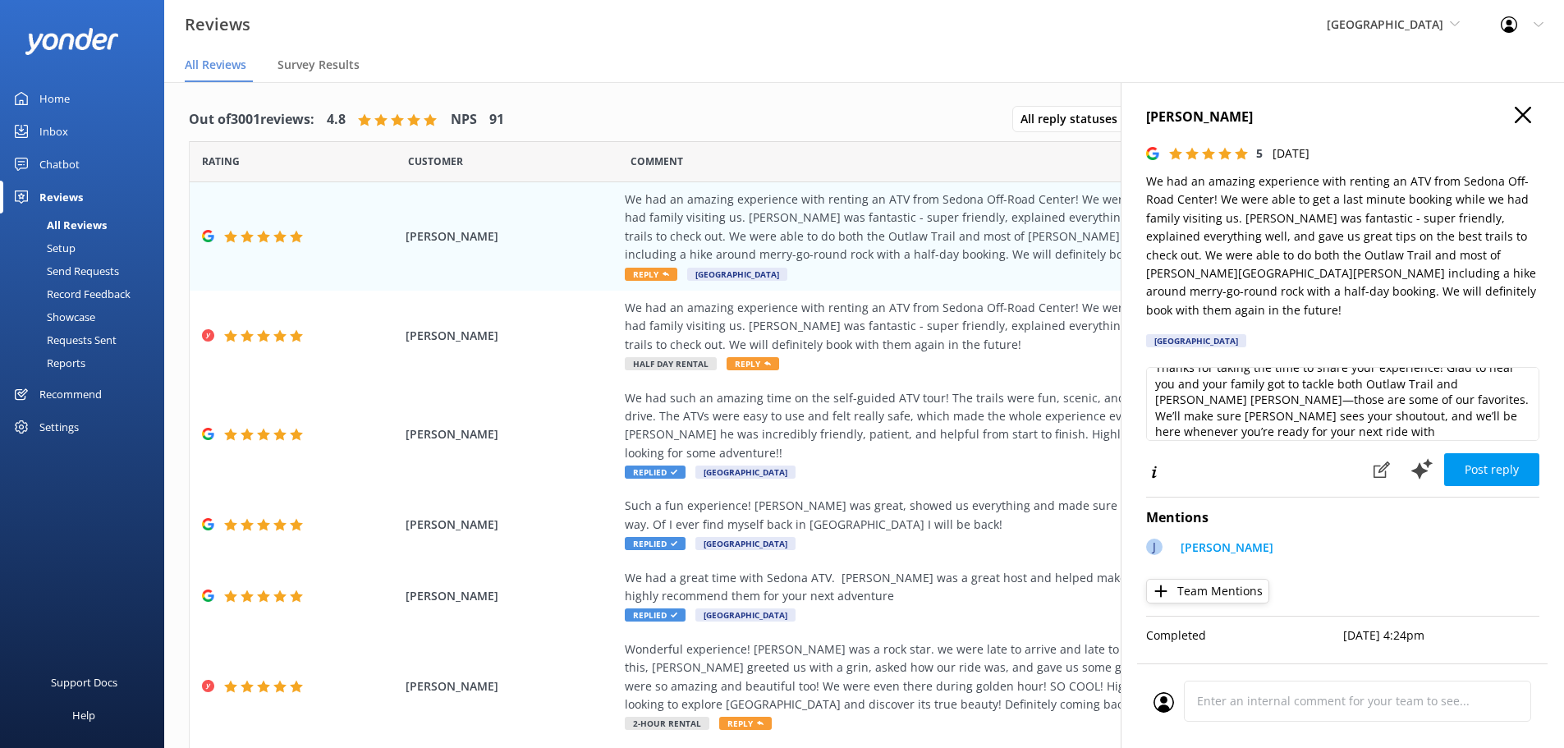
scroll to position [25, 0]
click at [1495, 413] on textarea "Thanks for taking the time to share your experience! Glad to hear you and your …" at bounding box center [1342, 404] width 393 height 74
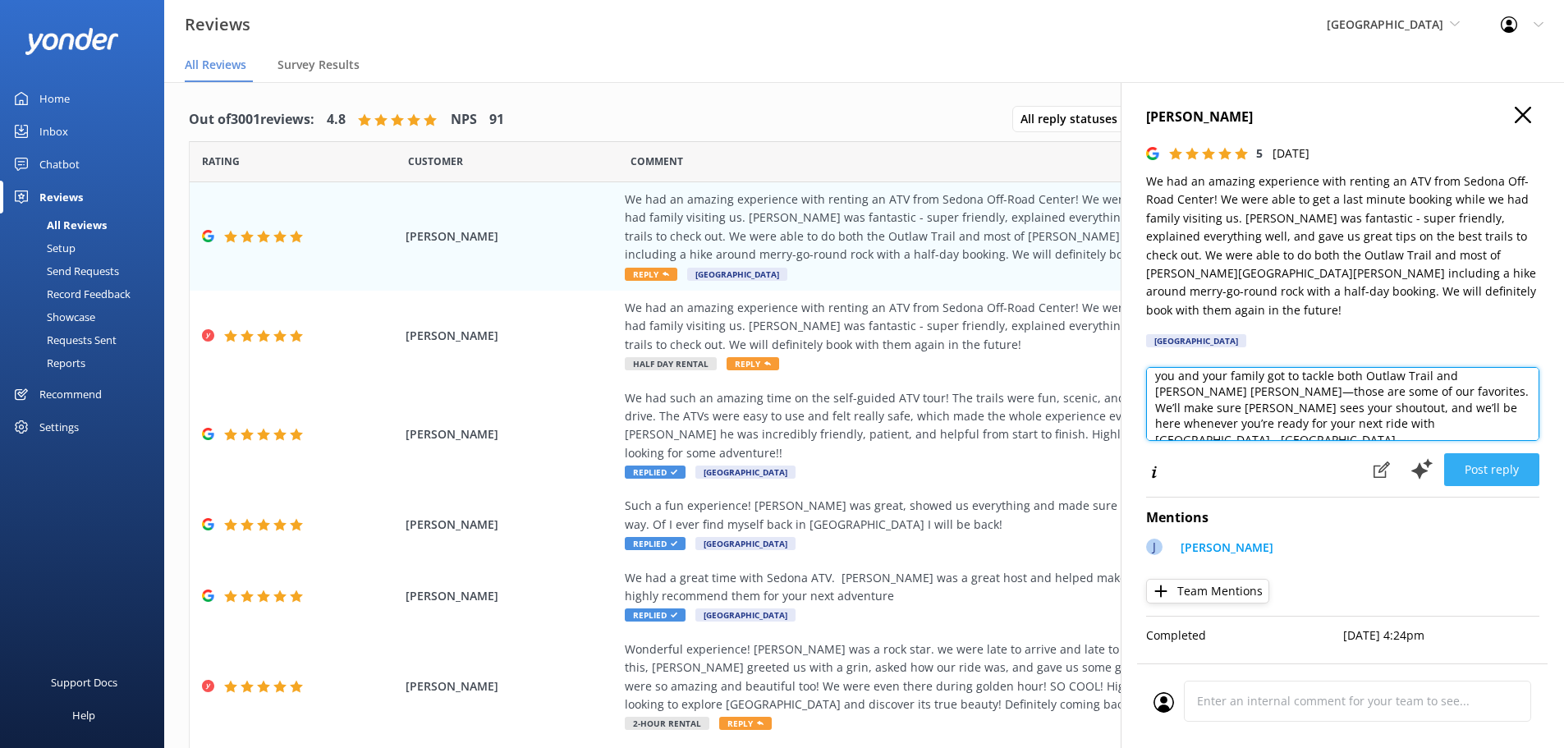
type textarea "Thanks for taking the time to share your experience! Glad to hear you and your …"
click at [1504, 460] on button "Post reply" at bounding box center [1491, 469] width 95 height 33
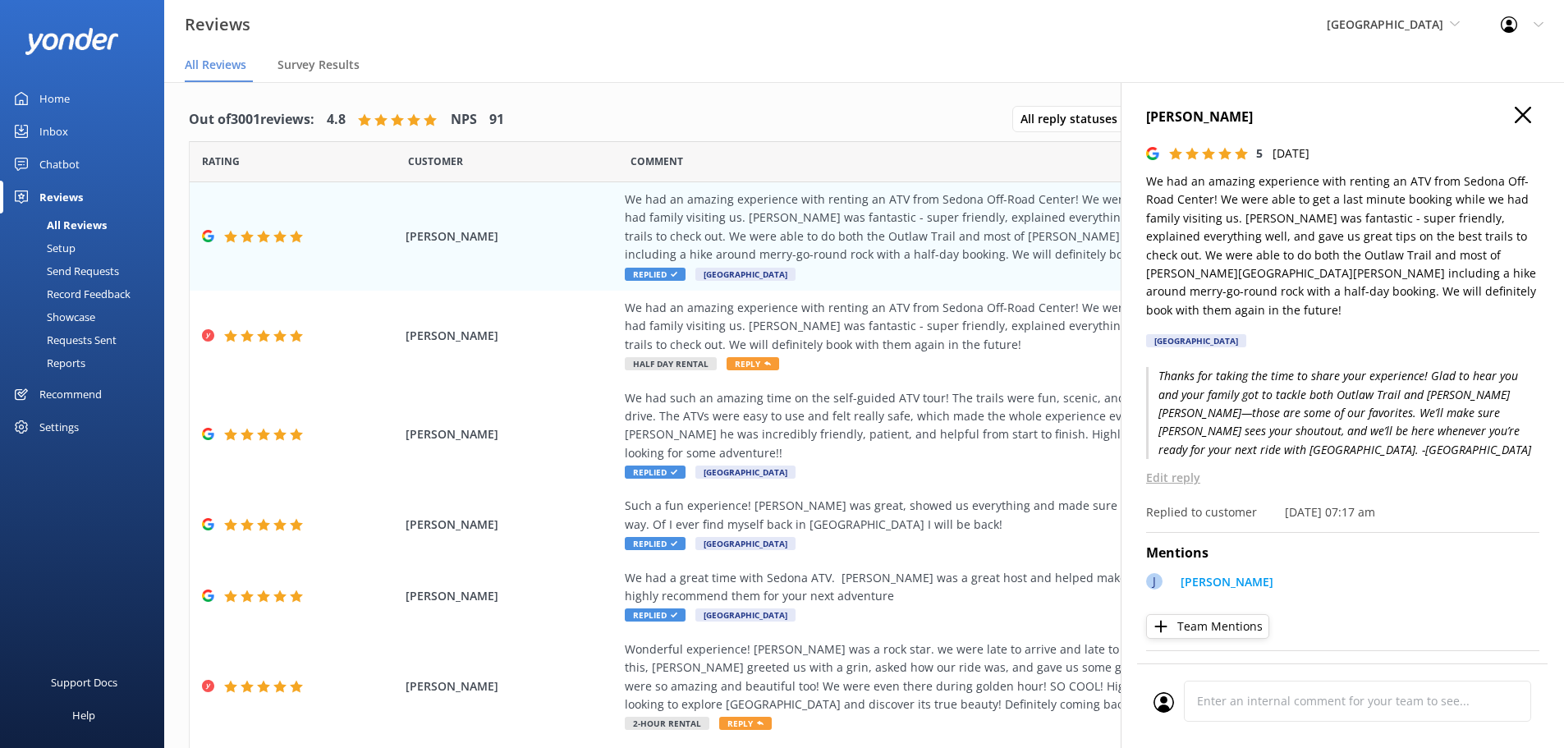
click at [1520, 115] on h4 "[PERSON_NAME]" at bounding box center [1342, 117] width 393 height 21
click at [1515, 115] on use "button" at bounding box center [1523, 115] width 16 height 16
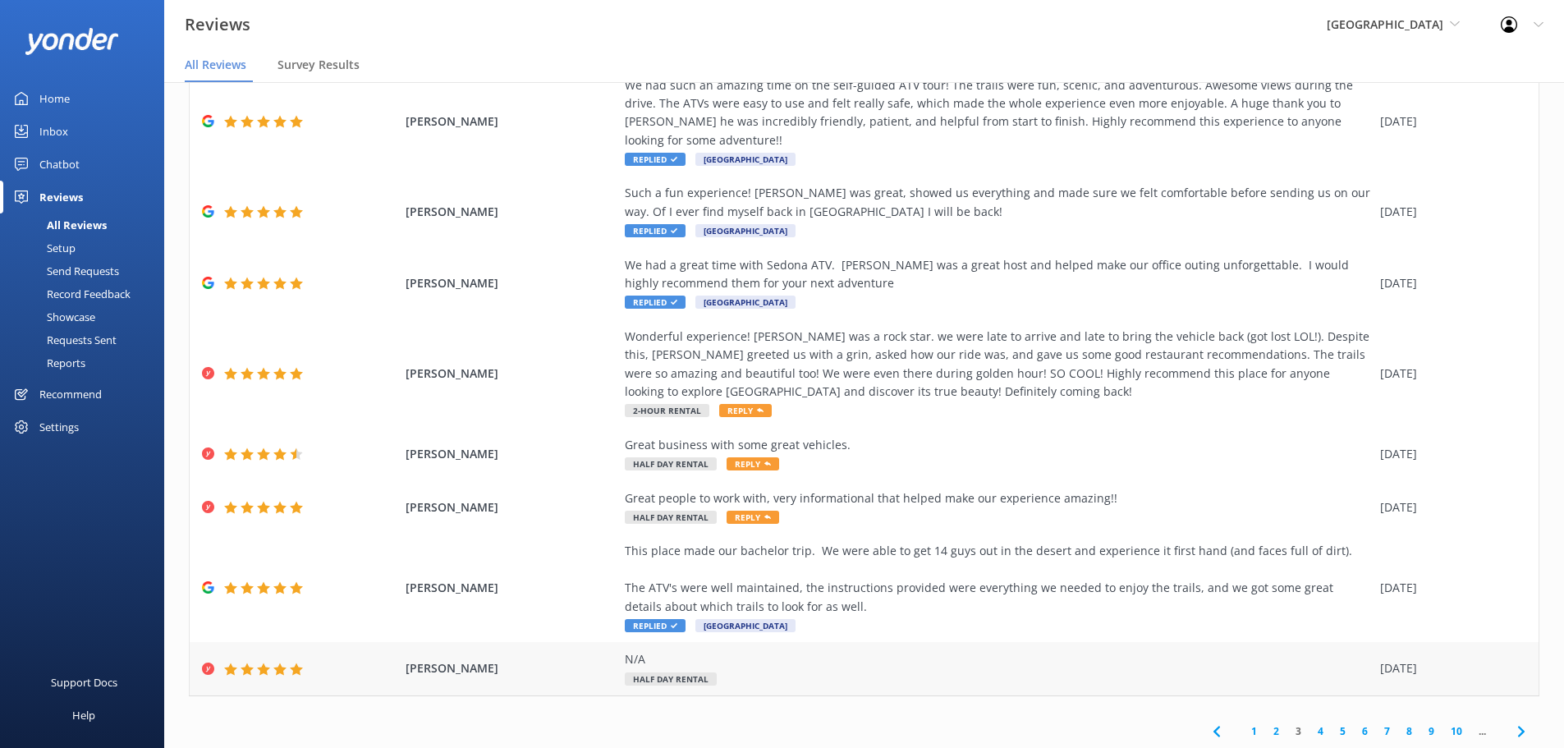
scroll to position [33, 0]
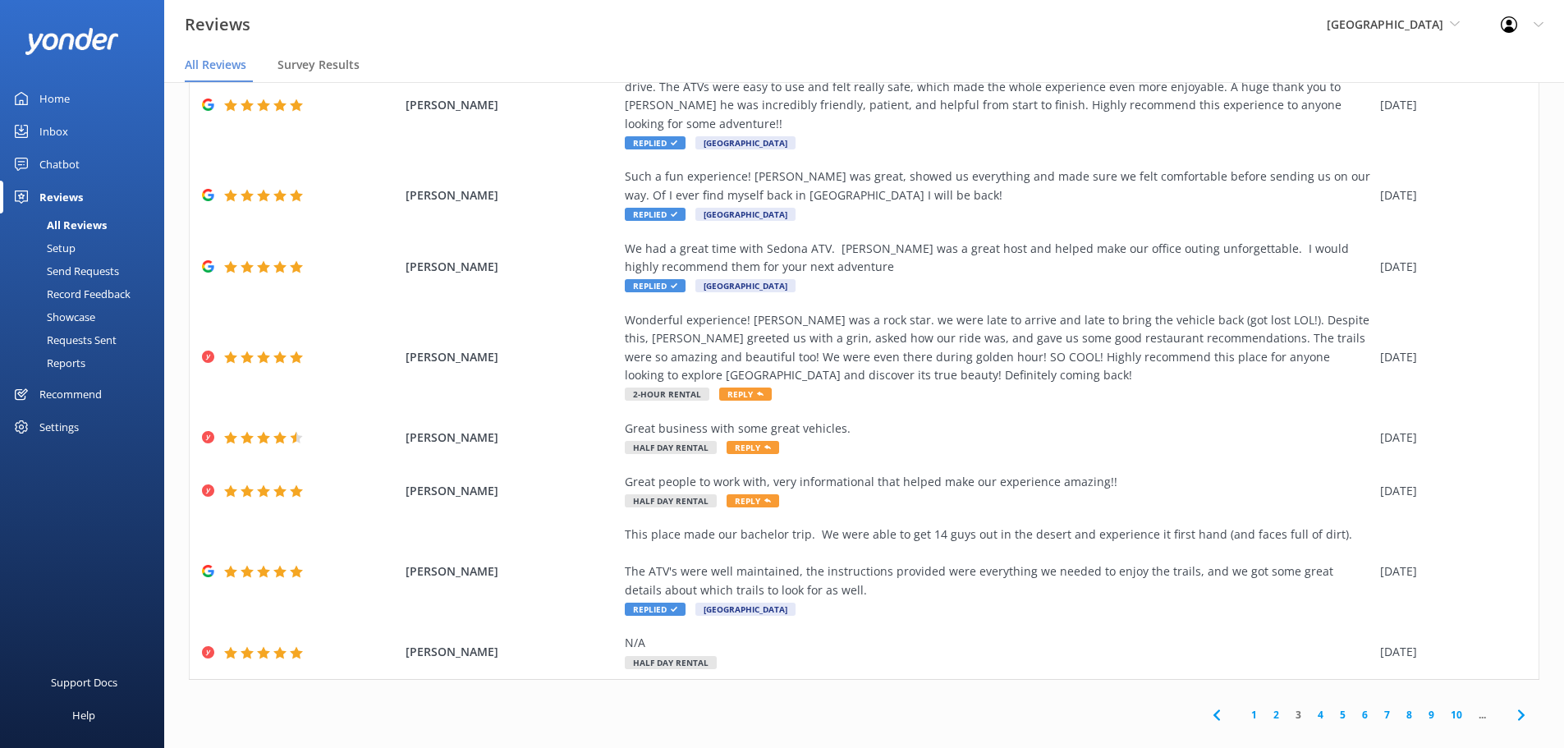
click at [1270, 707] on link "2" at bounding box center [1276, 715] width 22 height 16
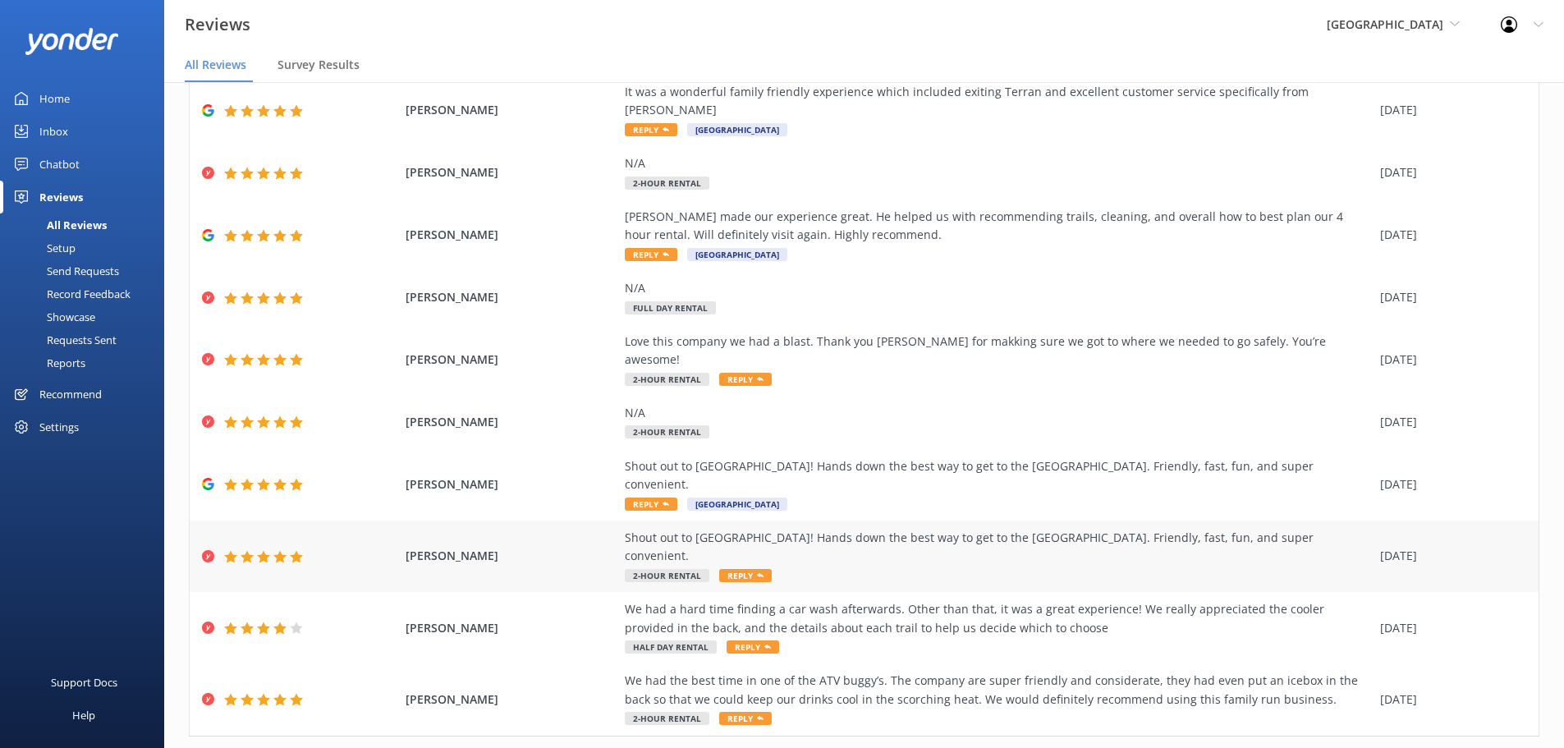
scroll to position [113, 0]
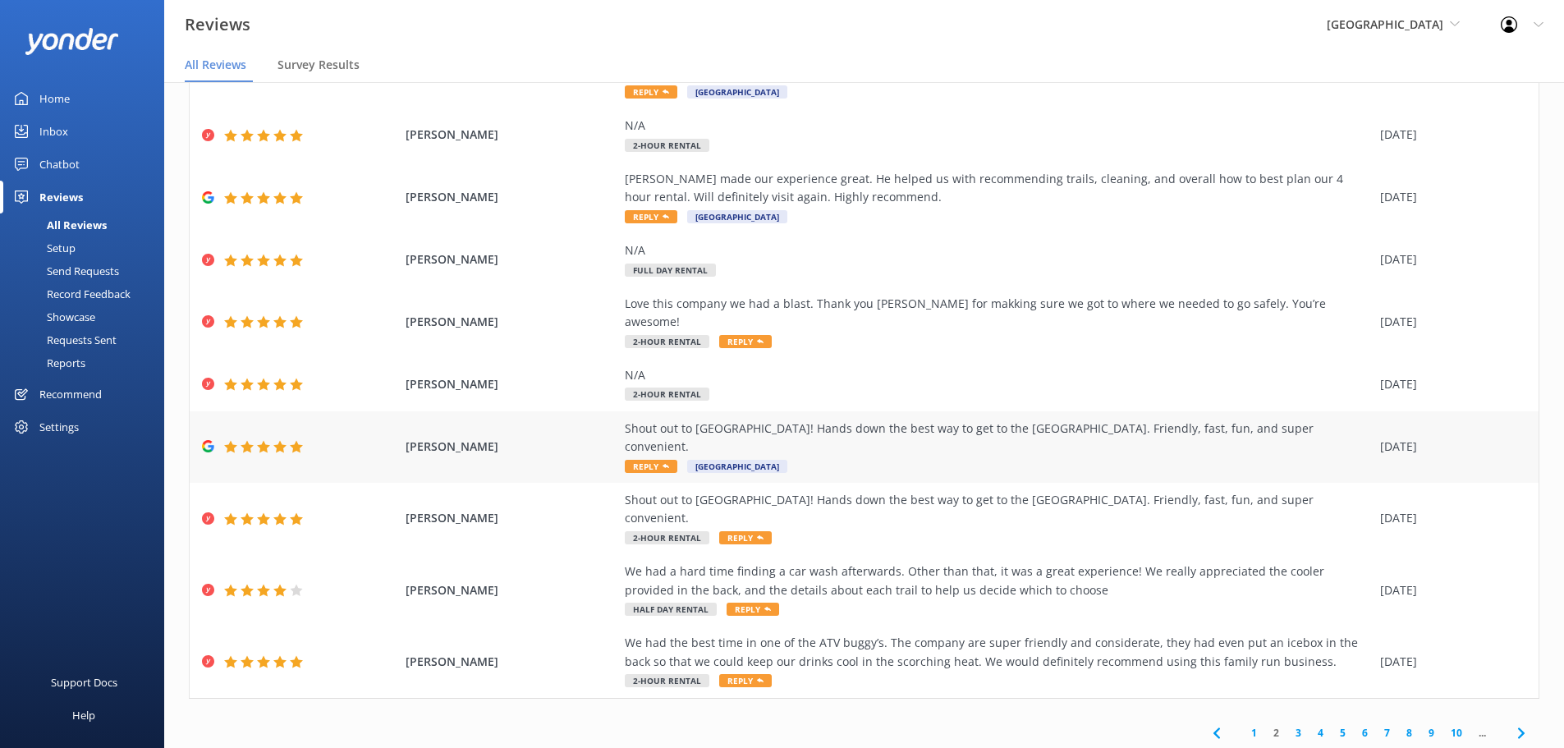
click at [992, 420] on div "Shout out to [GEOGRAPHIC_DATA]! Hands down the best way to get to the [GEOGRAPH…" at bounding box center [998, 438] width 747 height 37
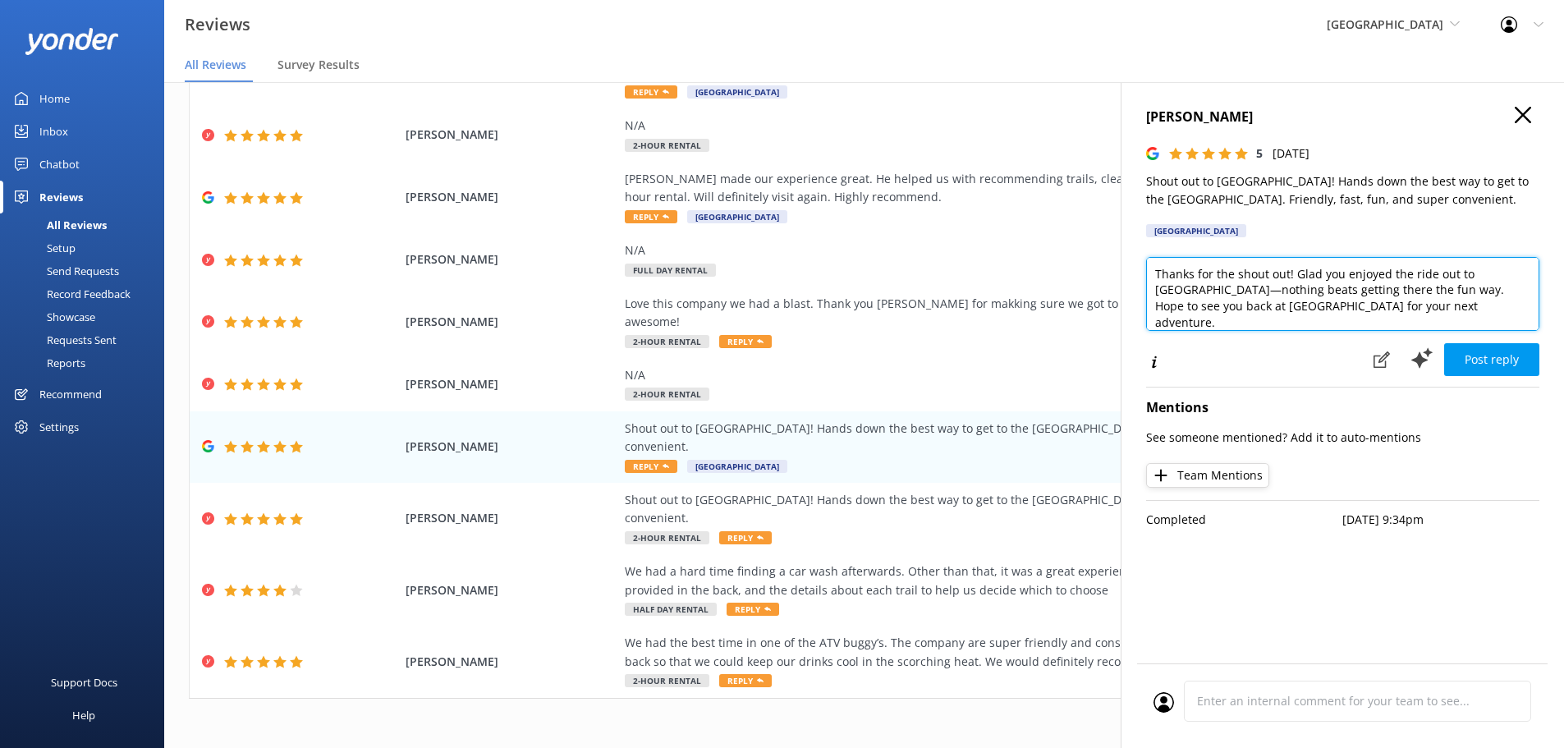
click at [1477, 316] on textarea "Thanks for the shout out! Glad you enjoyed the ride out to [GEOGRAPHIC_DATA]—no…" at bounding box center [1342, 294] width 393 height 74
type textarea "Thanks for the shout out! Glad you enjoyed the ride out to [GEOGRAPHIC_DATA]—no…"
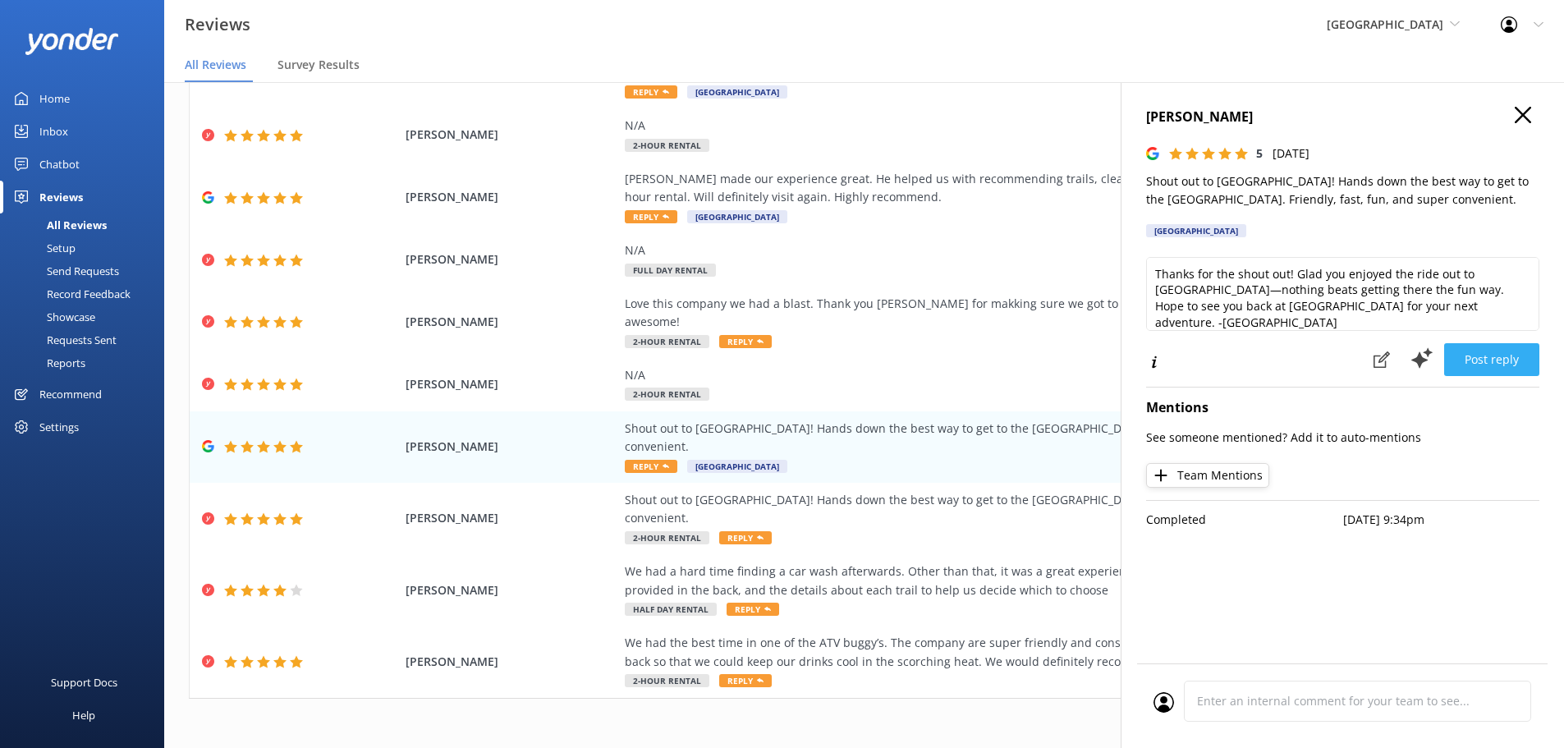
click at [1488, 355] on button "Post reply" at bounding box center [1491, 359] width 95 height 33
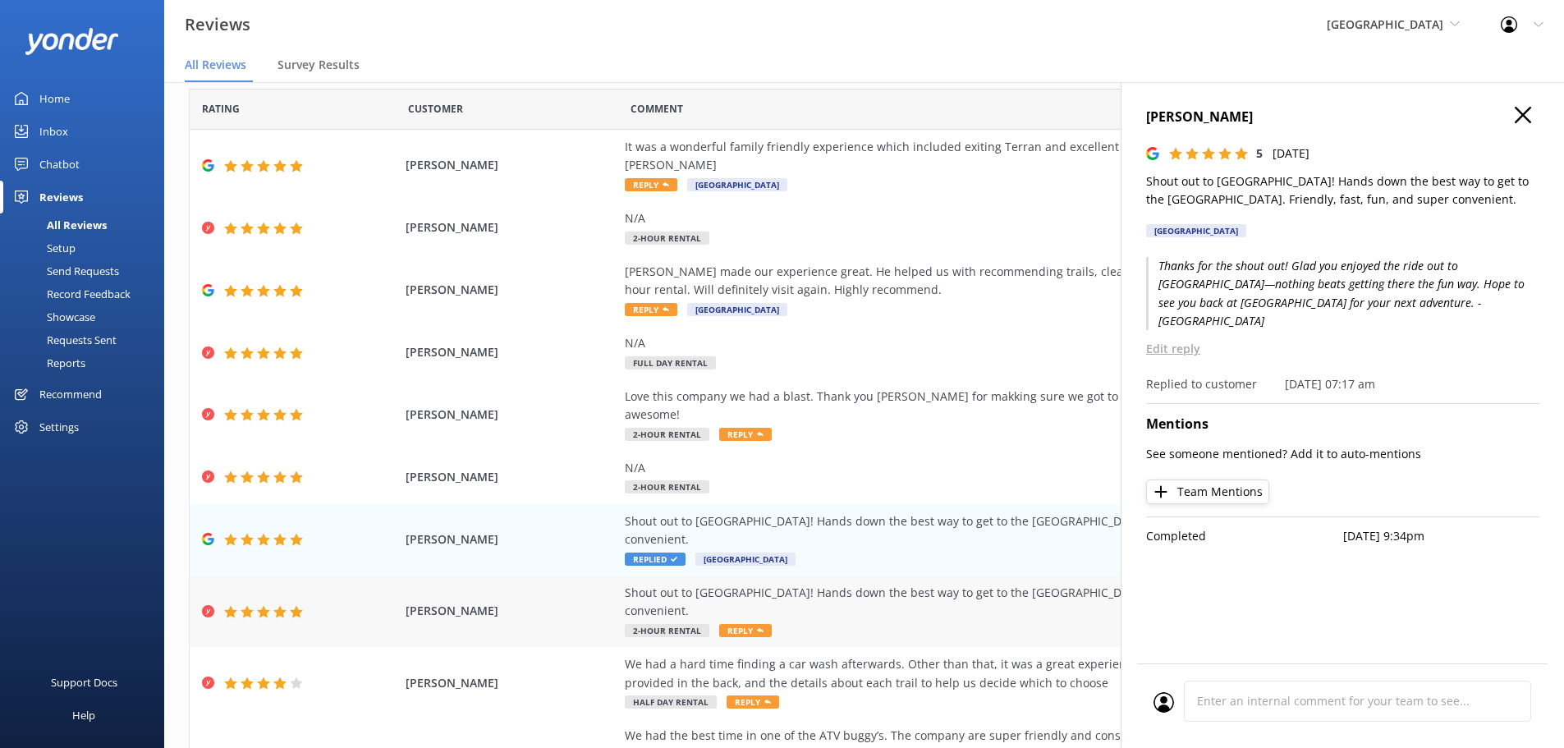
scroll to position [0, 0]
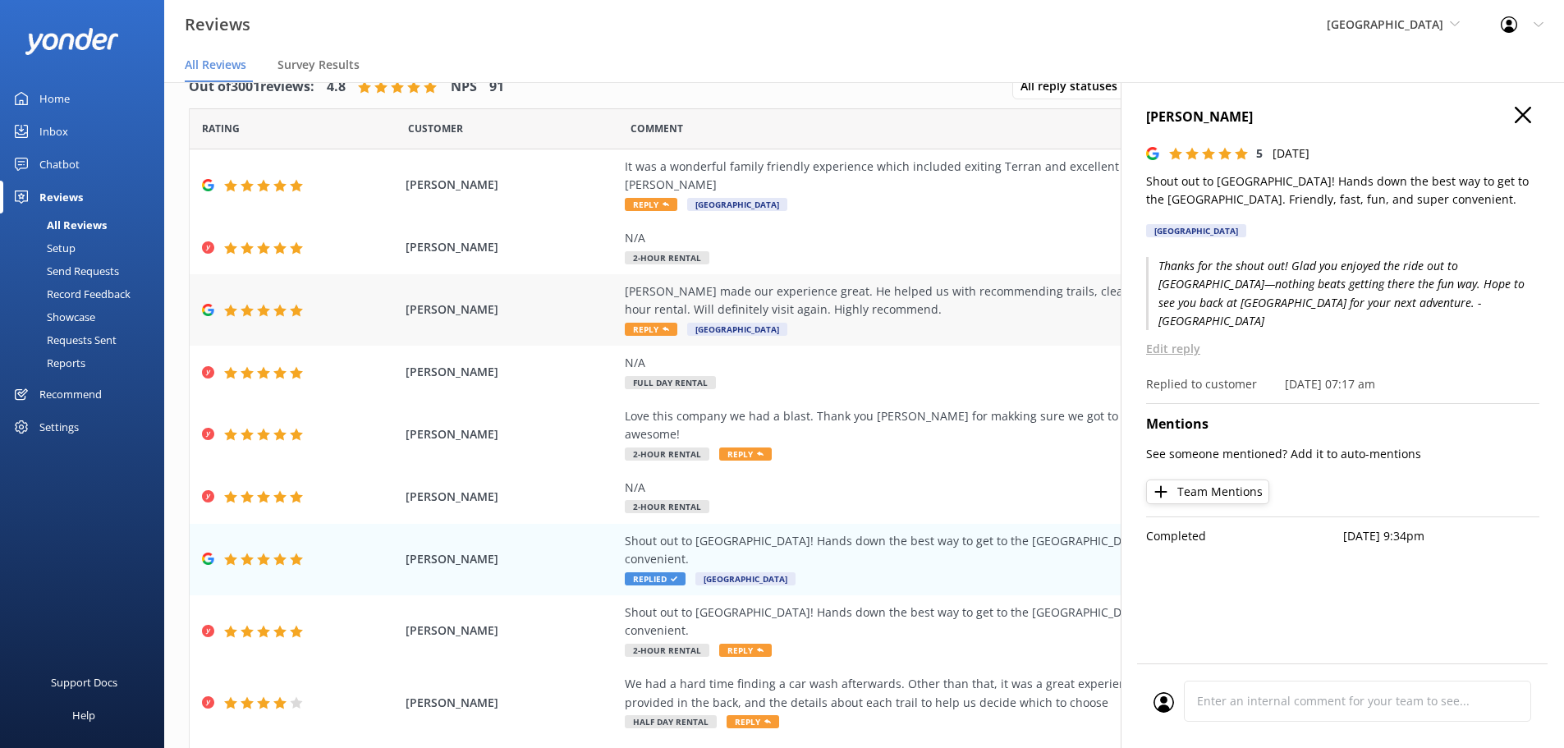
click at [875, 282] on div "[PERSON_NAME] made our experience great. He helped us with recommending trails,…" at bounding box center [998, 300] width 747 height 37
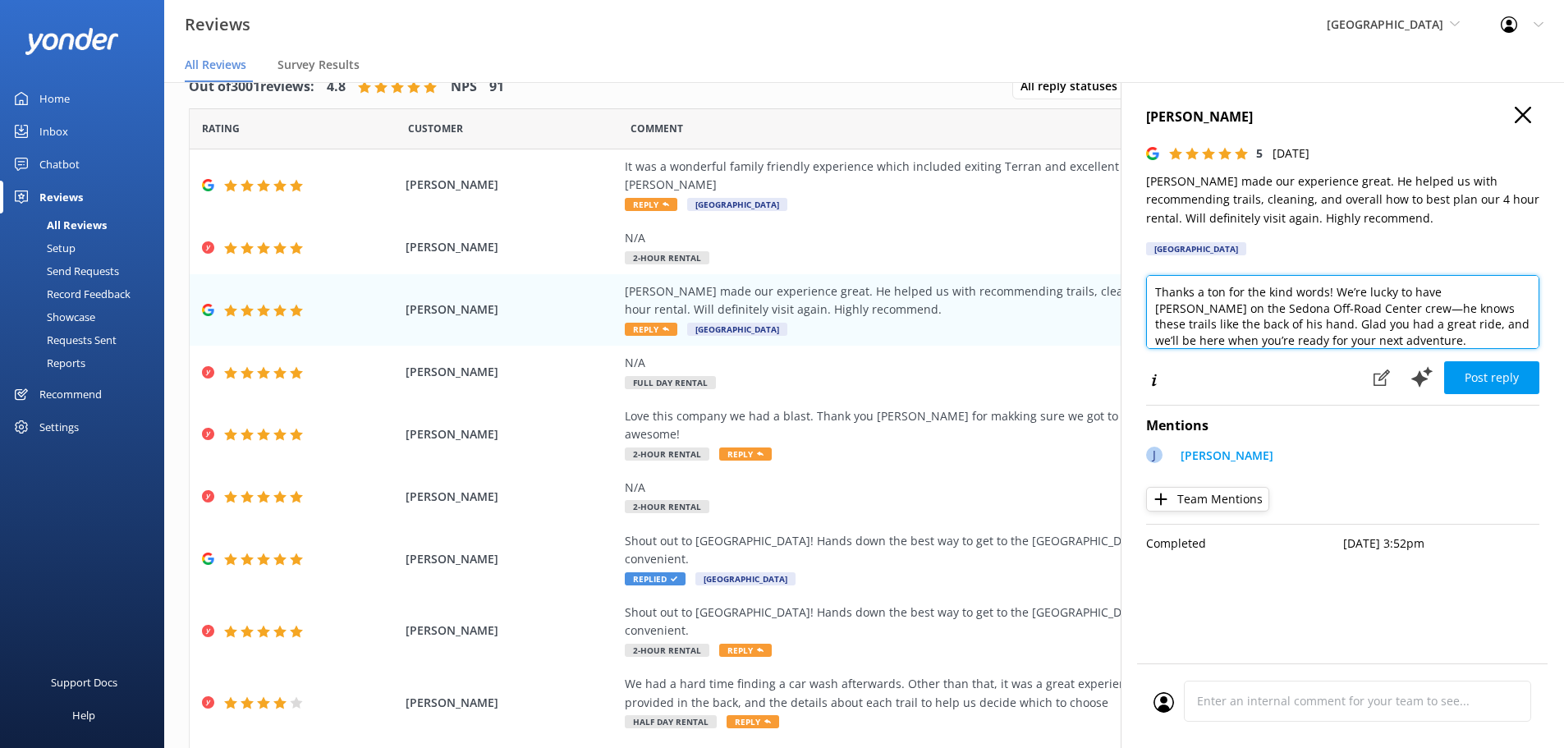
click at [1477, 337] on textarea "Thanks a ton for the kind words! We’re lucky to have [PERSON_NAME] on the Sedon…" at bounding box center [1342, 312] width 393 height 74
type textarea "Thanks a ton for the kind words! We’re lucky to have [PERSON_NAME] on the Sedon…"
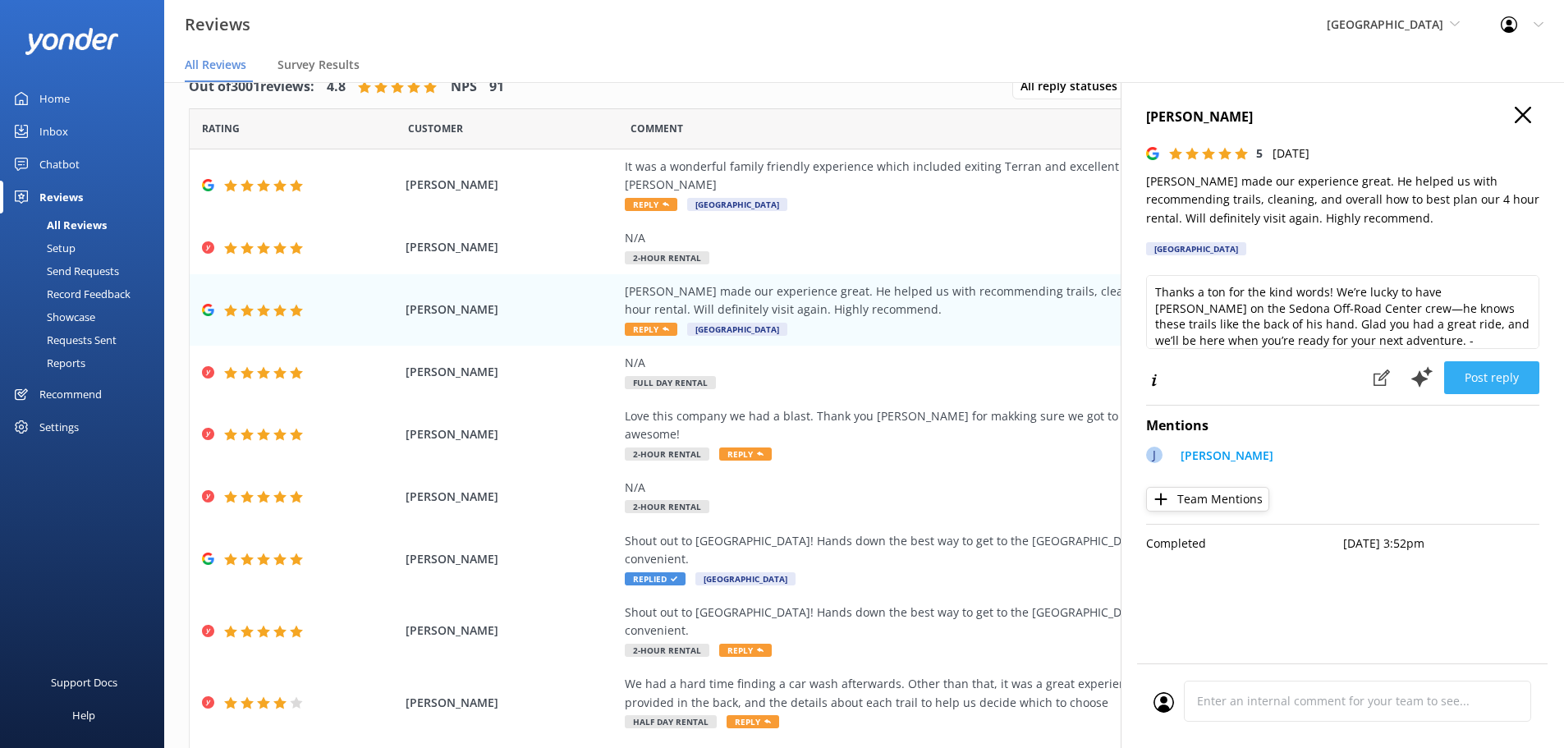
click at [1488, 366] on button "Post reply" at bounding box center [1491, 377] width 95 height 33
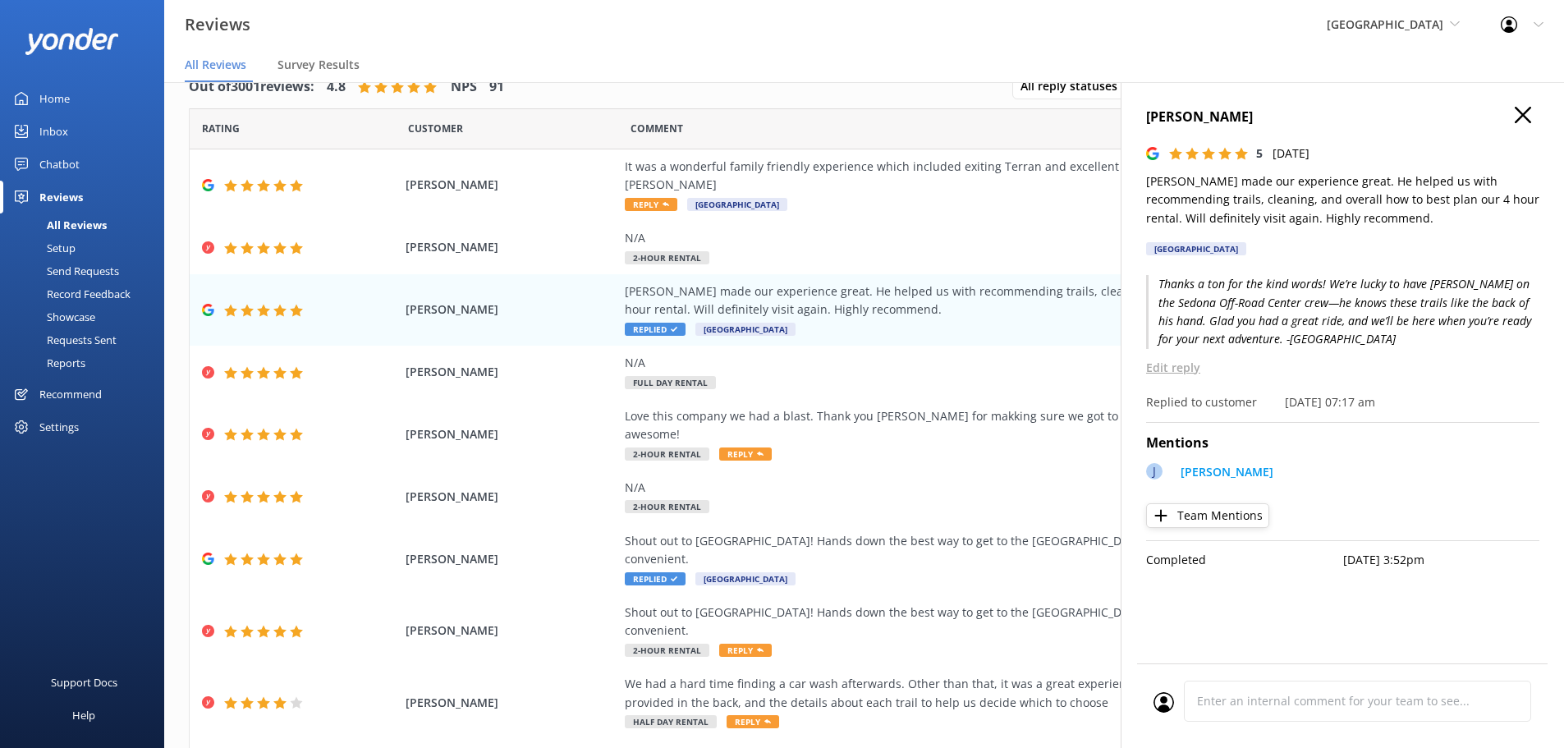
click at [1525, 117] on use "button" at bounding box center [1523, 115] width 16 height 16
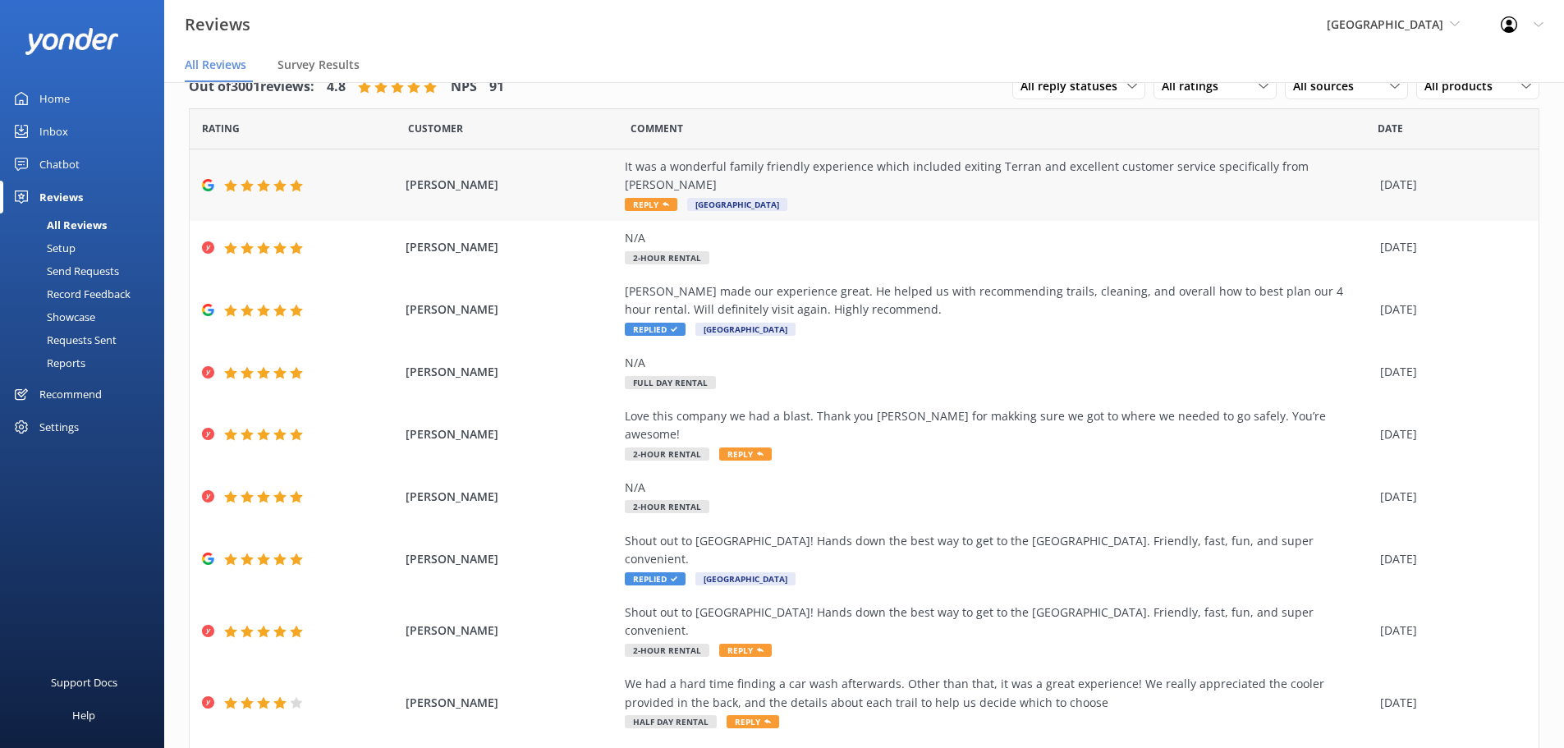
click at [884, 185] on div "It was a wonderful family friendly experience which included exiting Terran and…" at bounding box center [998, 185] width 747 height 55
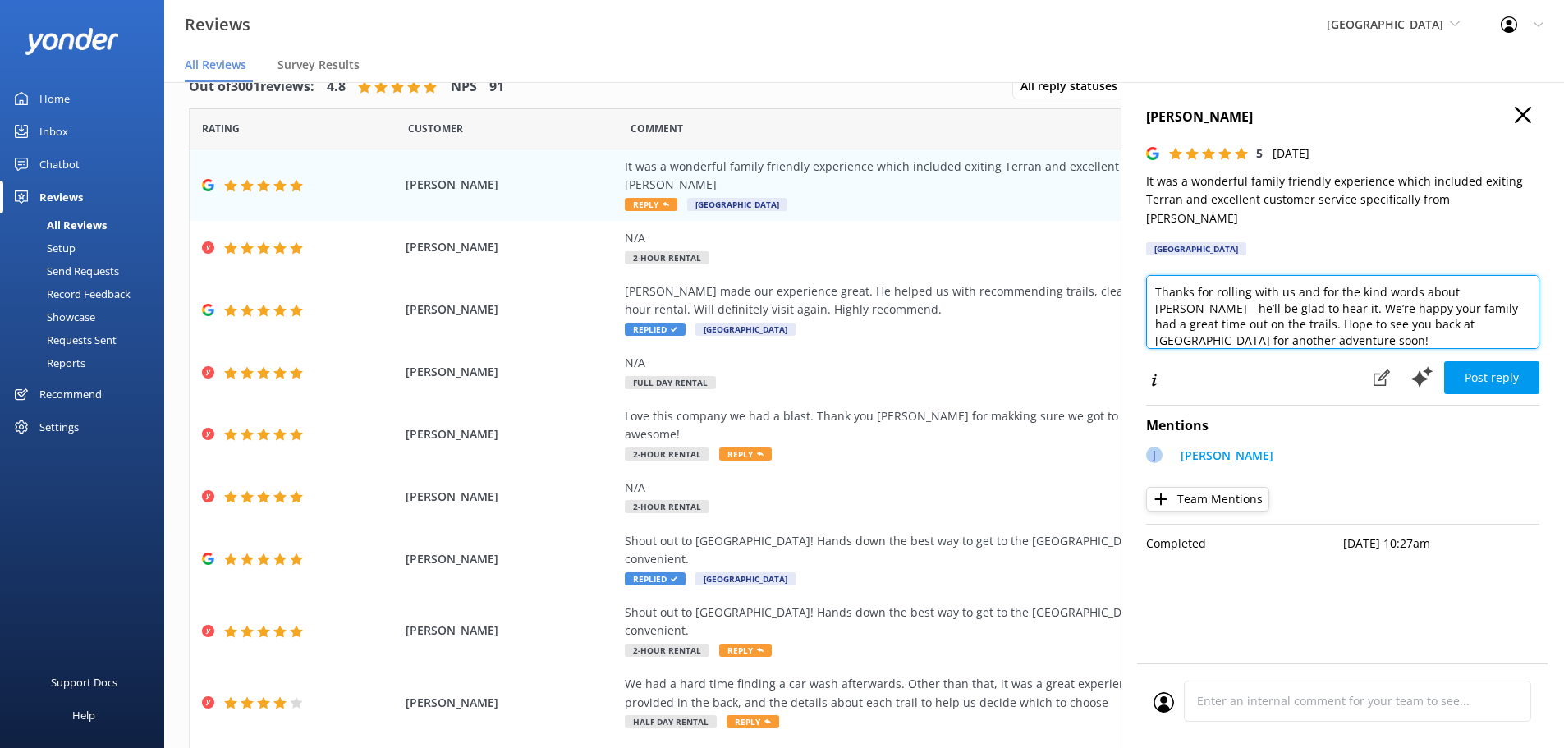
click at [1485, 320] on textarea "Thanks for rolling with us and for the kind words about [PERSON_NAME]—he’ll be …" at bounding box center [1342, 312] width 393 height 74
type textarea "Thanks for rolling with us and for the kind words about [PERSON_NAME]—he’ll be …"
click at [1509, 361] on button "Post reply" at bounding box center [1491, 377] width 95 height 33
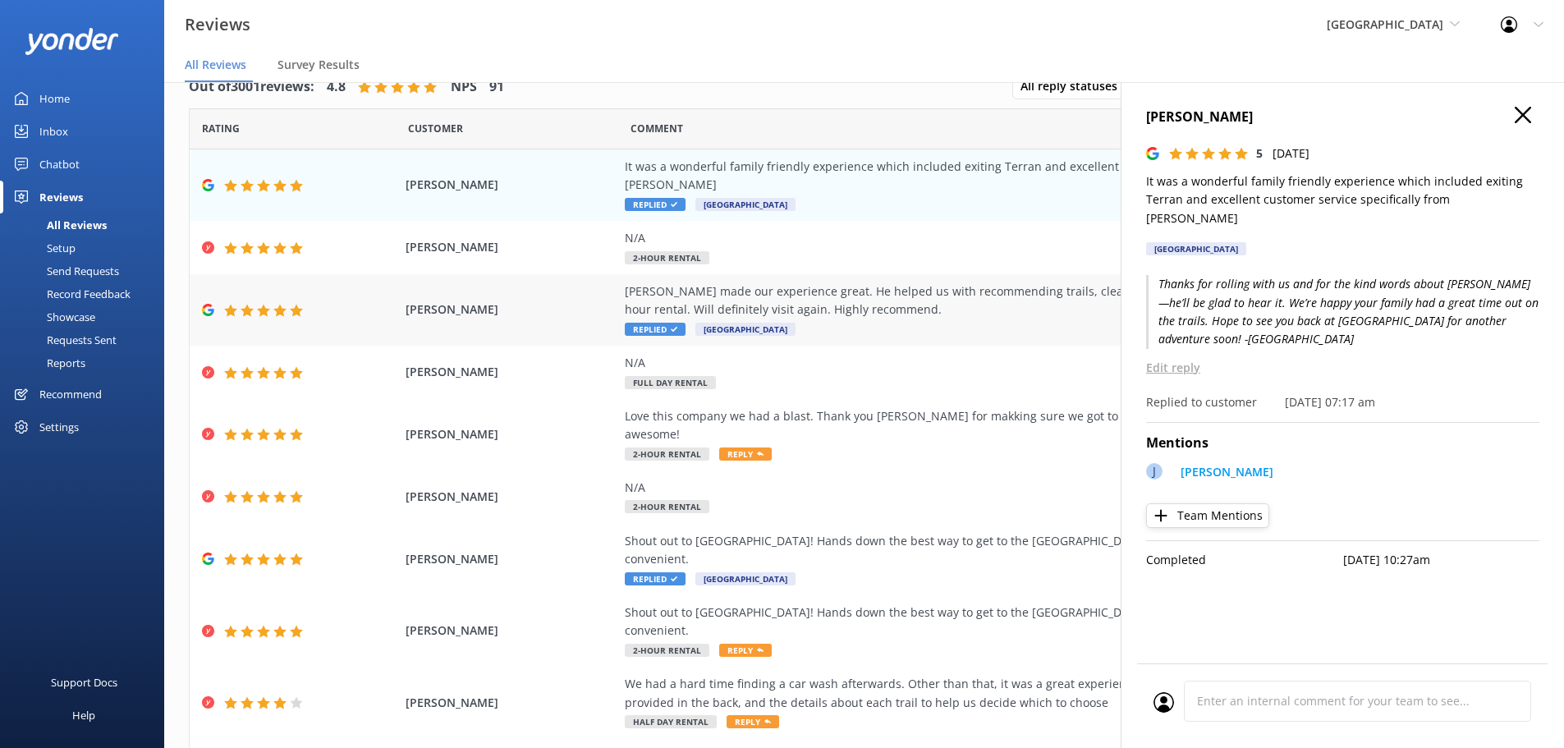
click at [888, 308] on div "[PERSON_NAME] made our experience great. He helped us with recommending trails,…" at bounding box center [998, 309] width 747 height 55
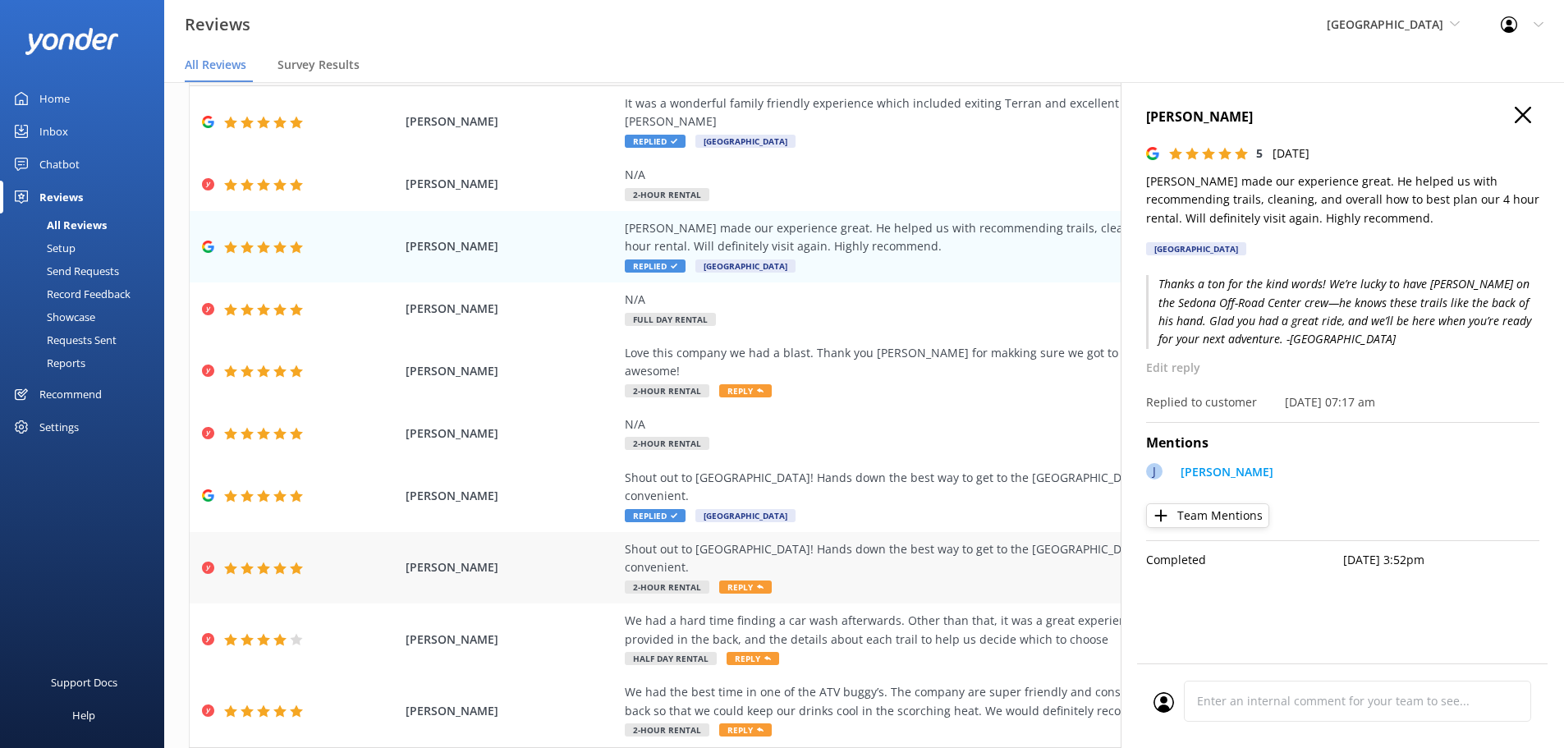
scroll to position [113, 0]
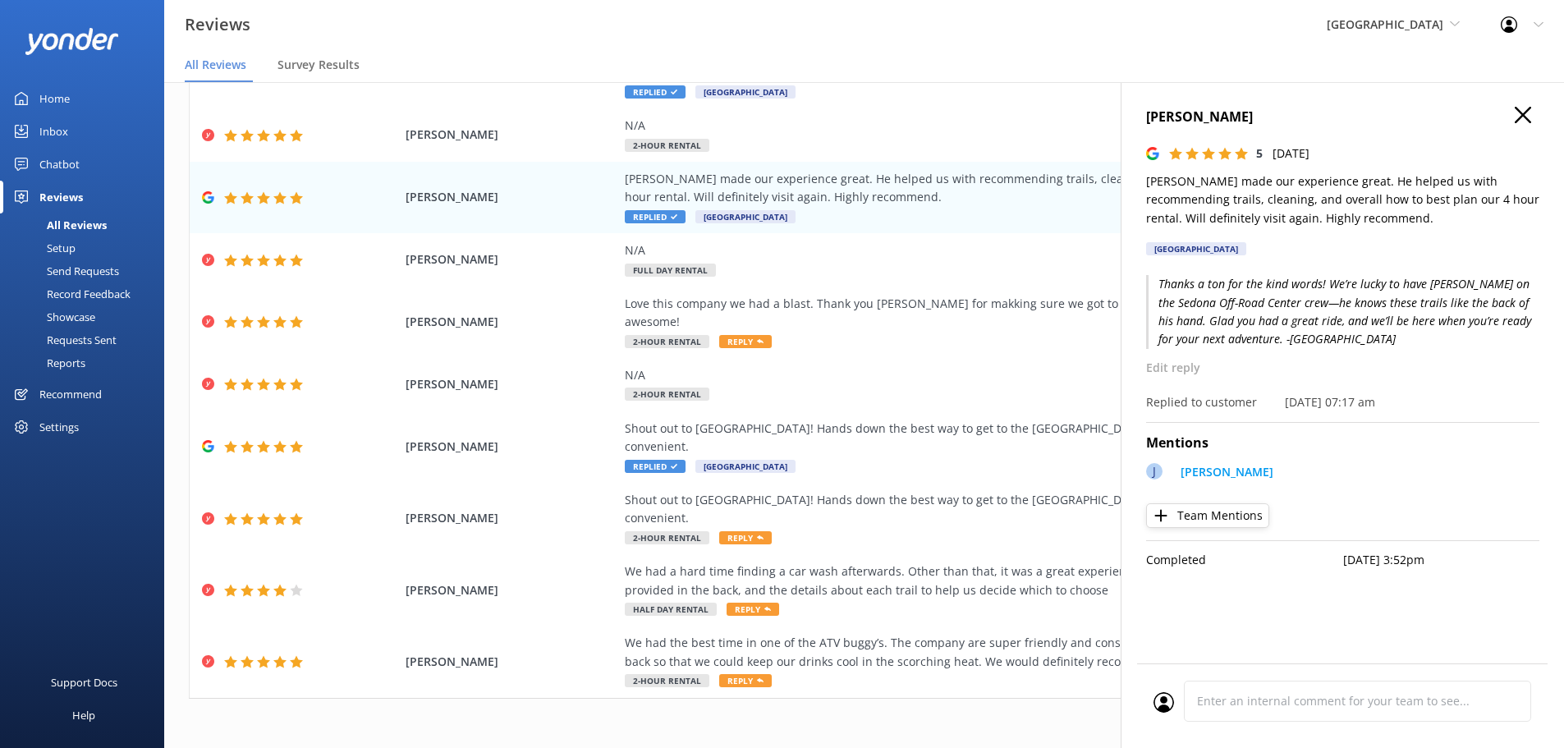
click at [1524, 111] on icon "button" at bounding box center [1523, 115] width 16 height 16
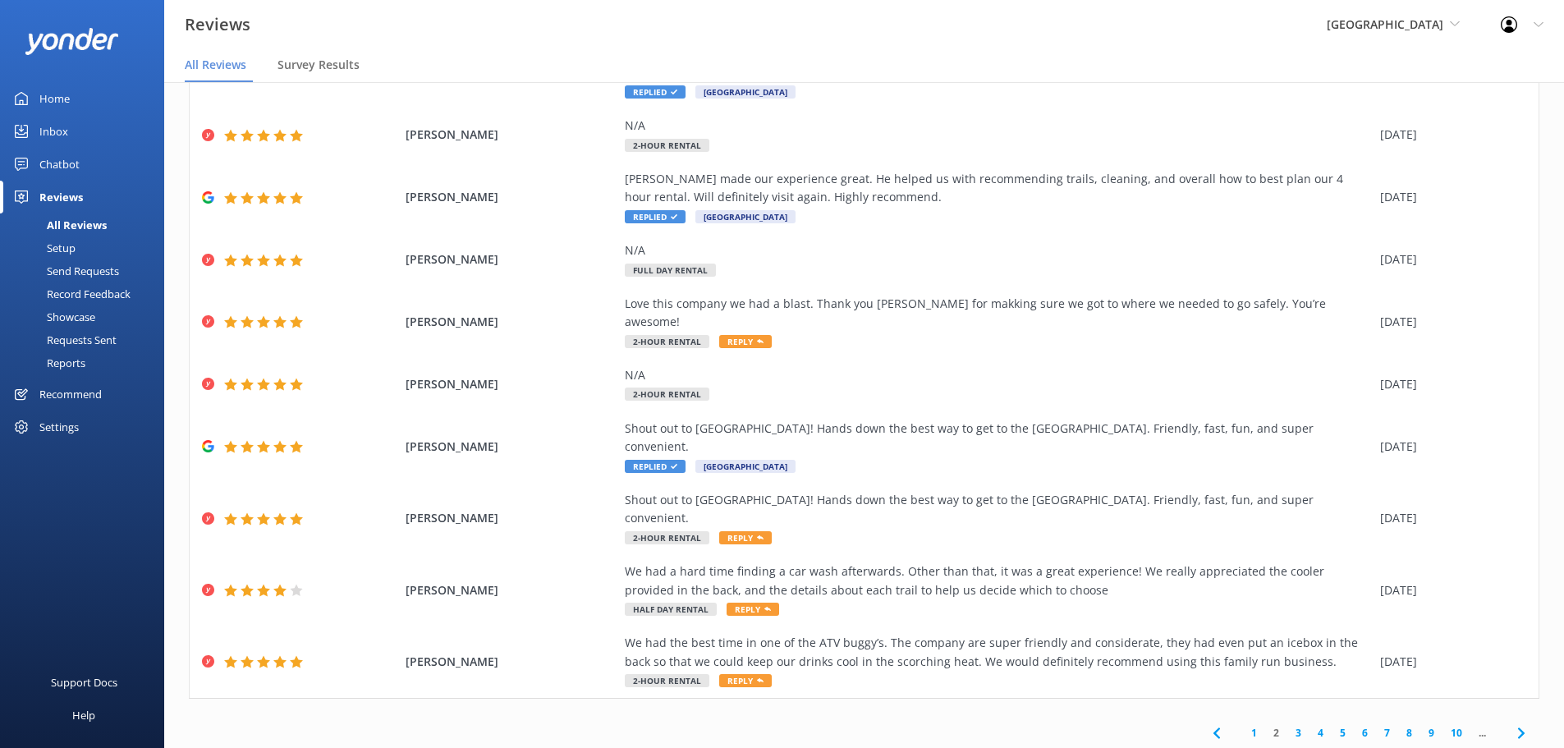
click at [1243, 725] on link "1" at bounding box center [1254, 733] width 22 height 16
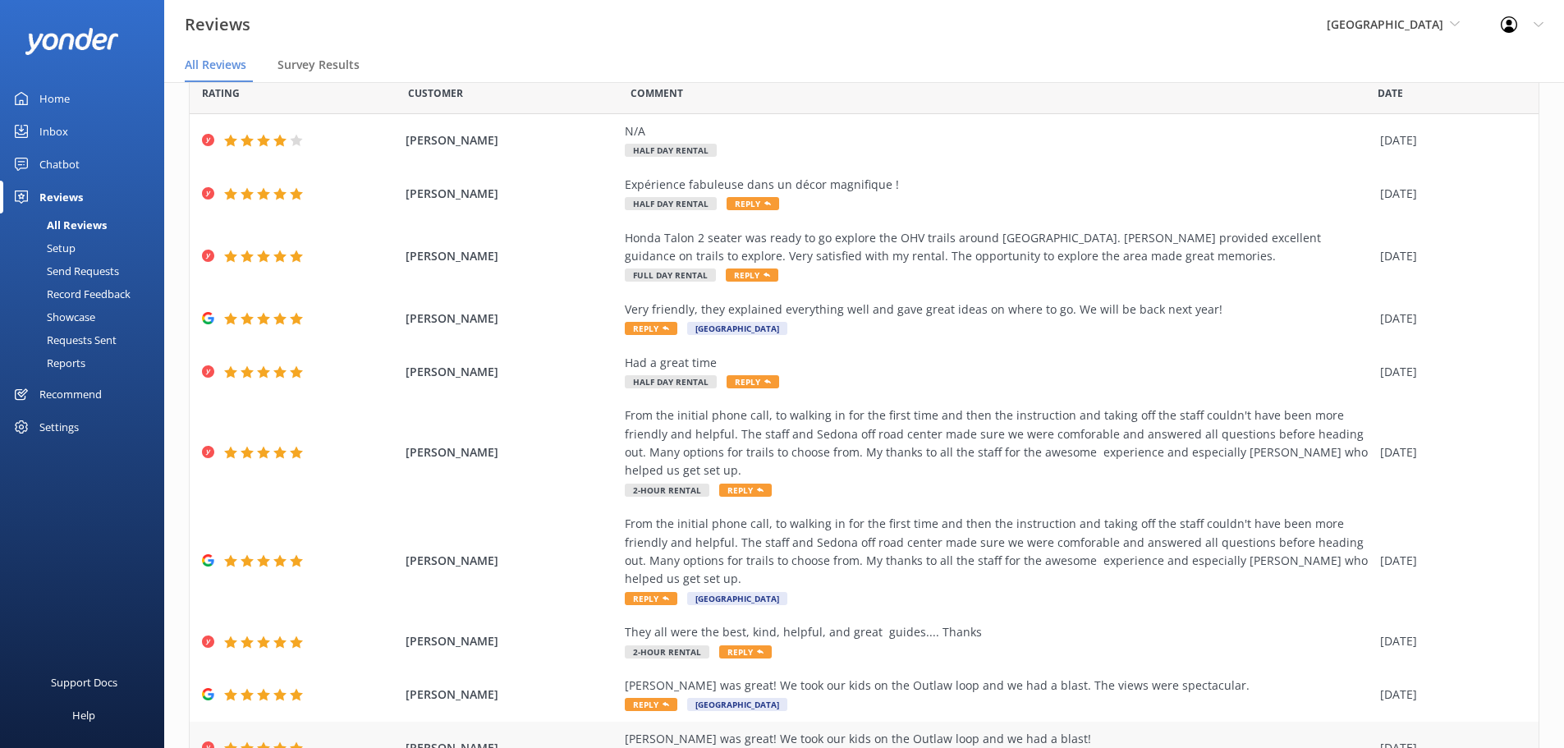
scroll to position [113, 0]
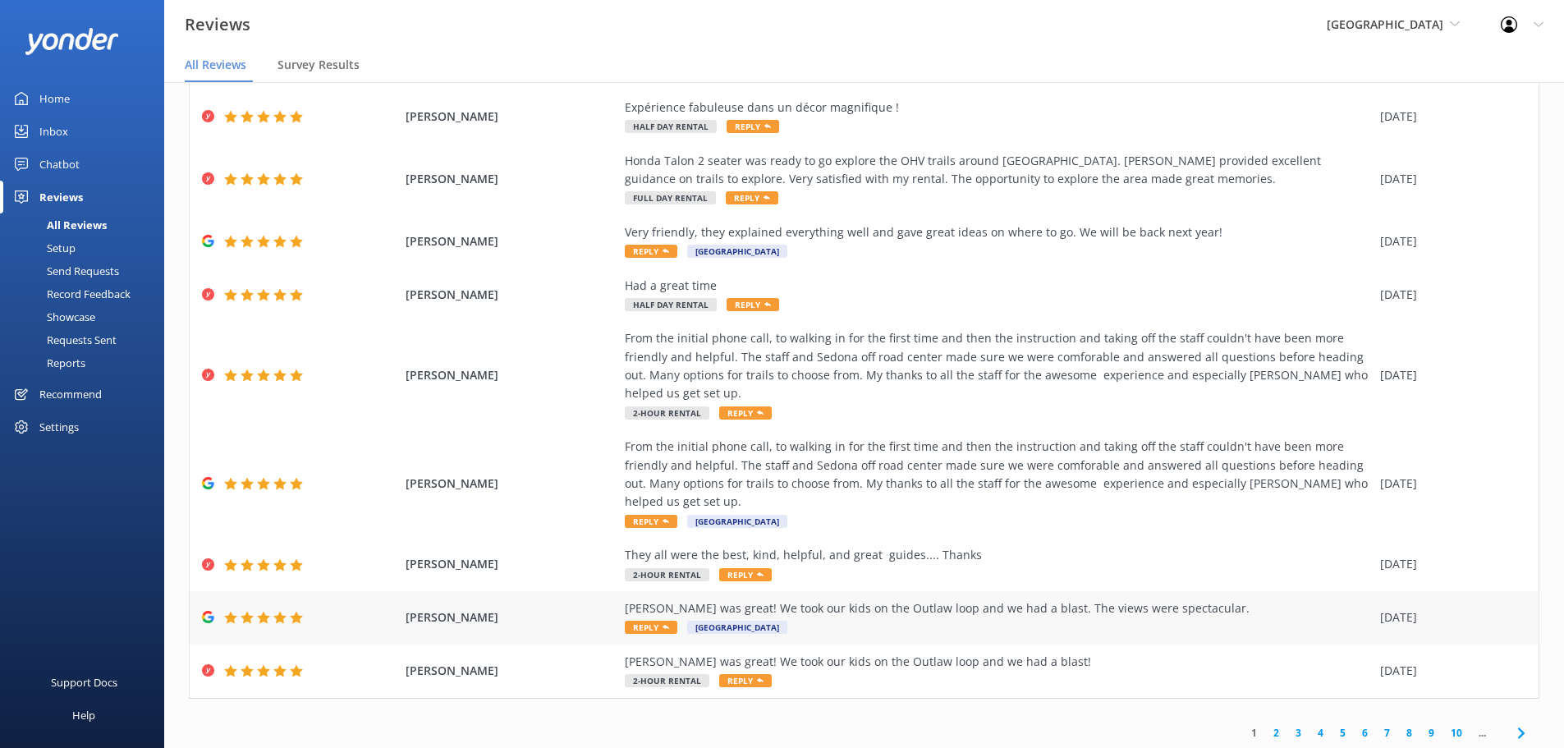
click at [871, 599] on div "[PERSON_NAME] was great! We took our kids on the Outlaw loop and we had a blast…" at bounding box center [998, 617] width 747 height 37
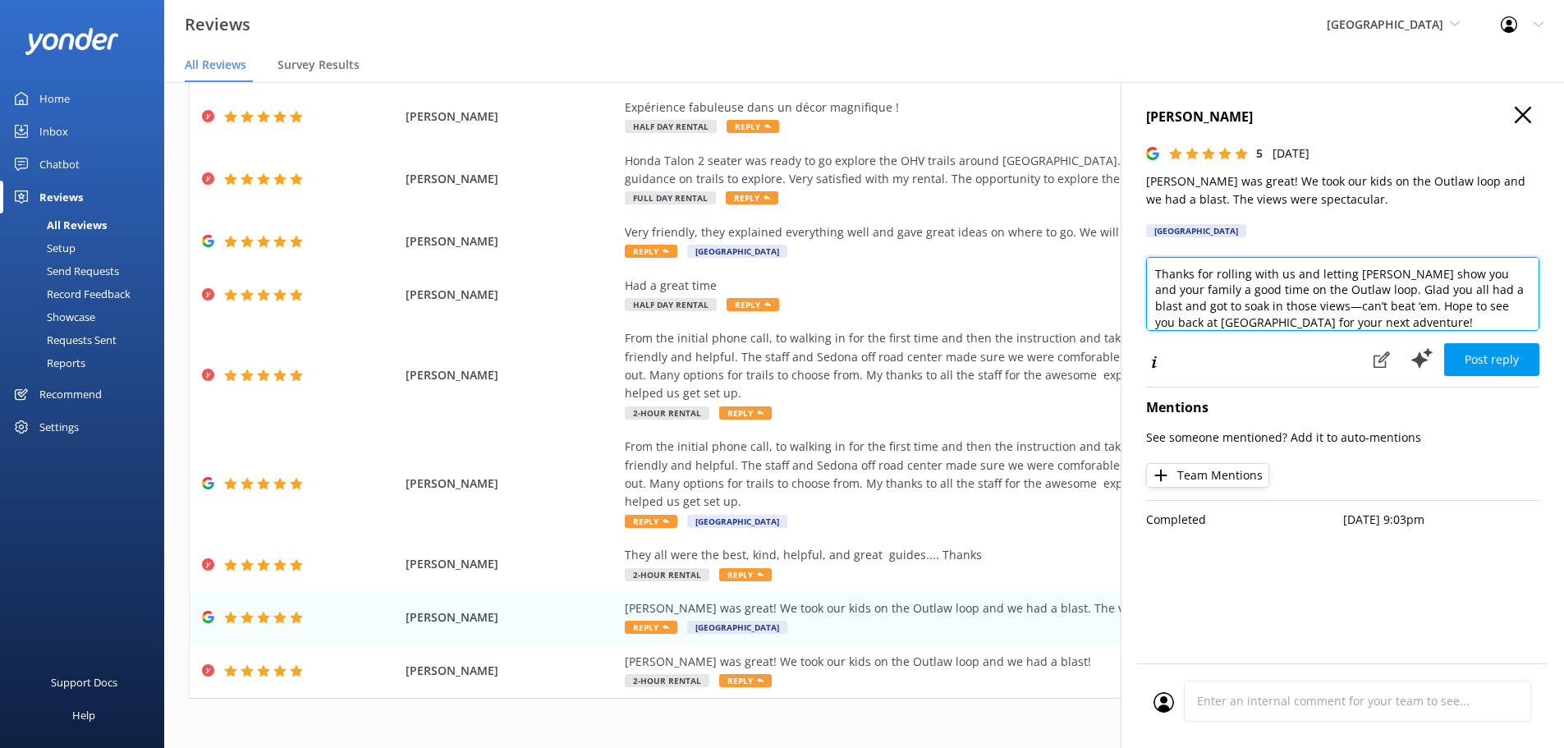
click at [1444, 328] on textarea "Thanks for rolling with us and letting [PERSON_NAME] show you and your family a…" at bounding box center [1342, 294] width 393 height 74
type textarea "Thanks for rolling with us and letting [PERSON_NAME] show you and your family a…"
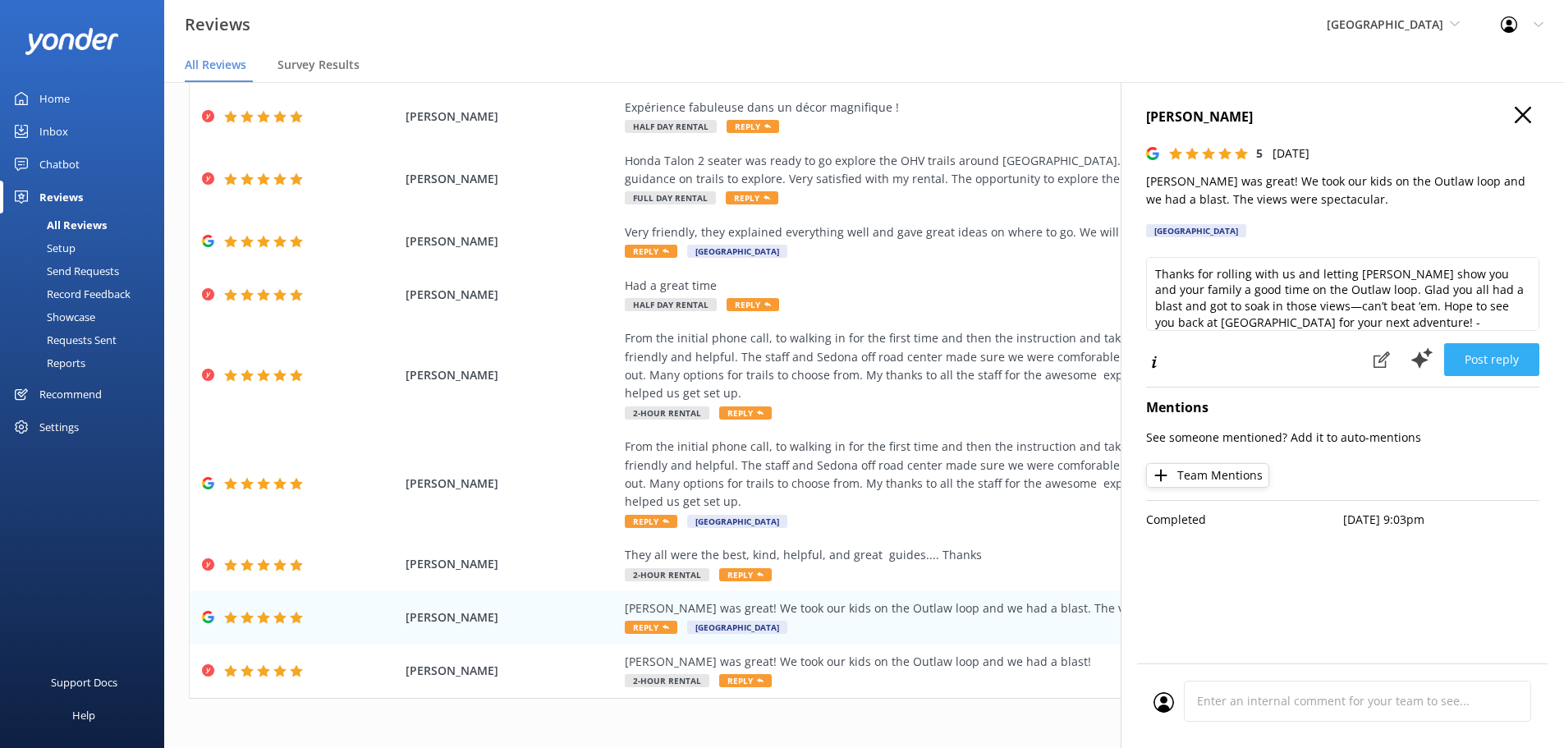
click at [1472, 361] on button "Post reply" at bounding box center [1491, 359] width 95 height 33
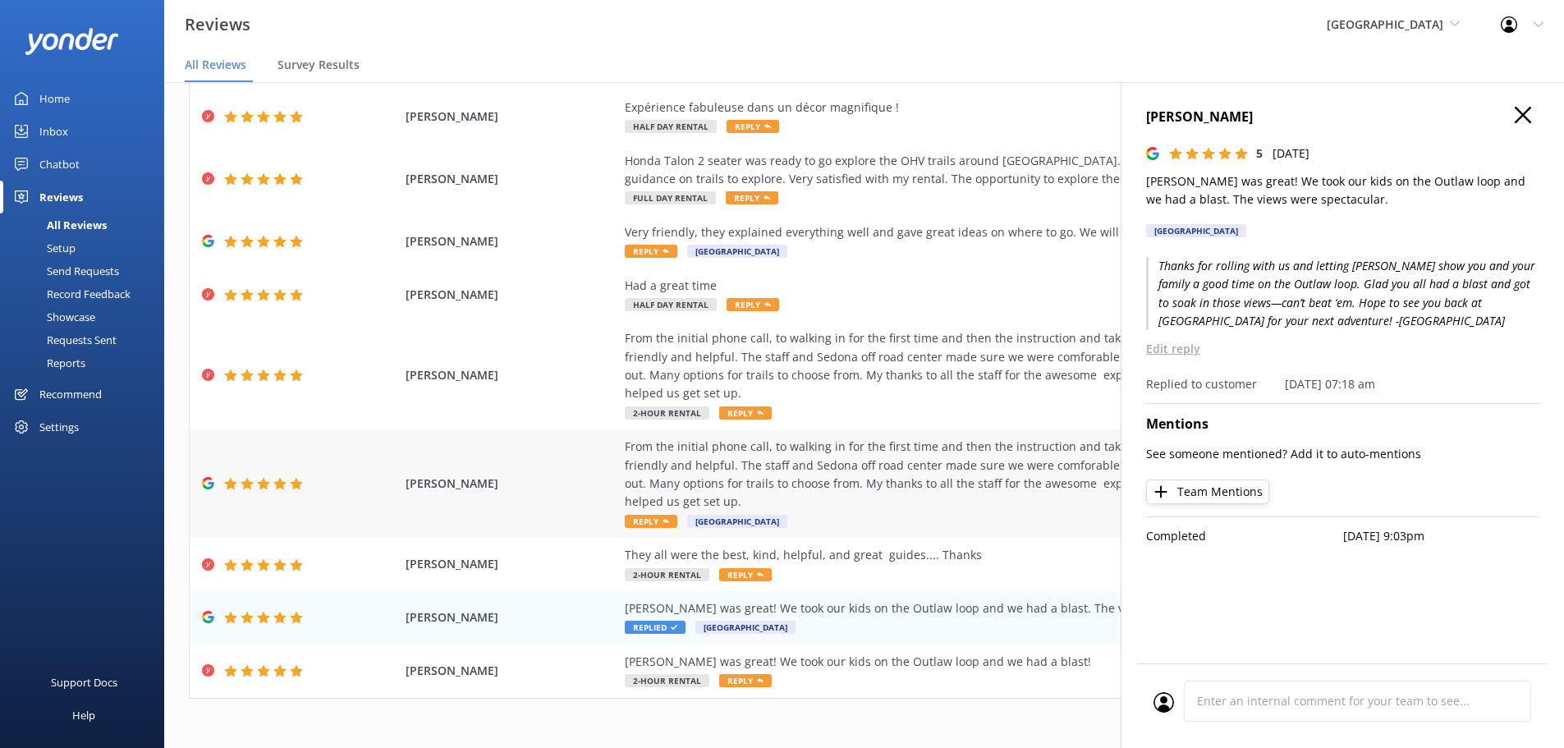
click at [833, 444] on div "From the initial phone call, to walking in for the first time and then the inst…" at bounding box center [998, 475] width 747 height 74
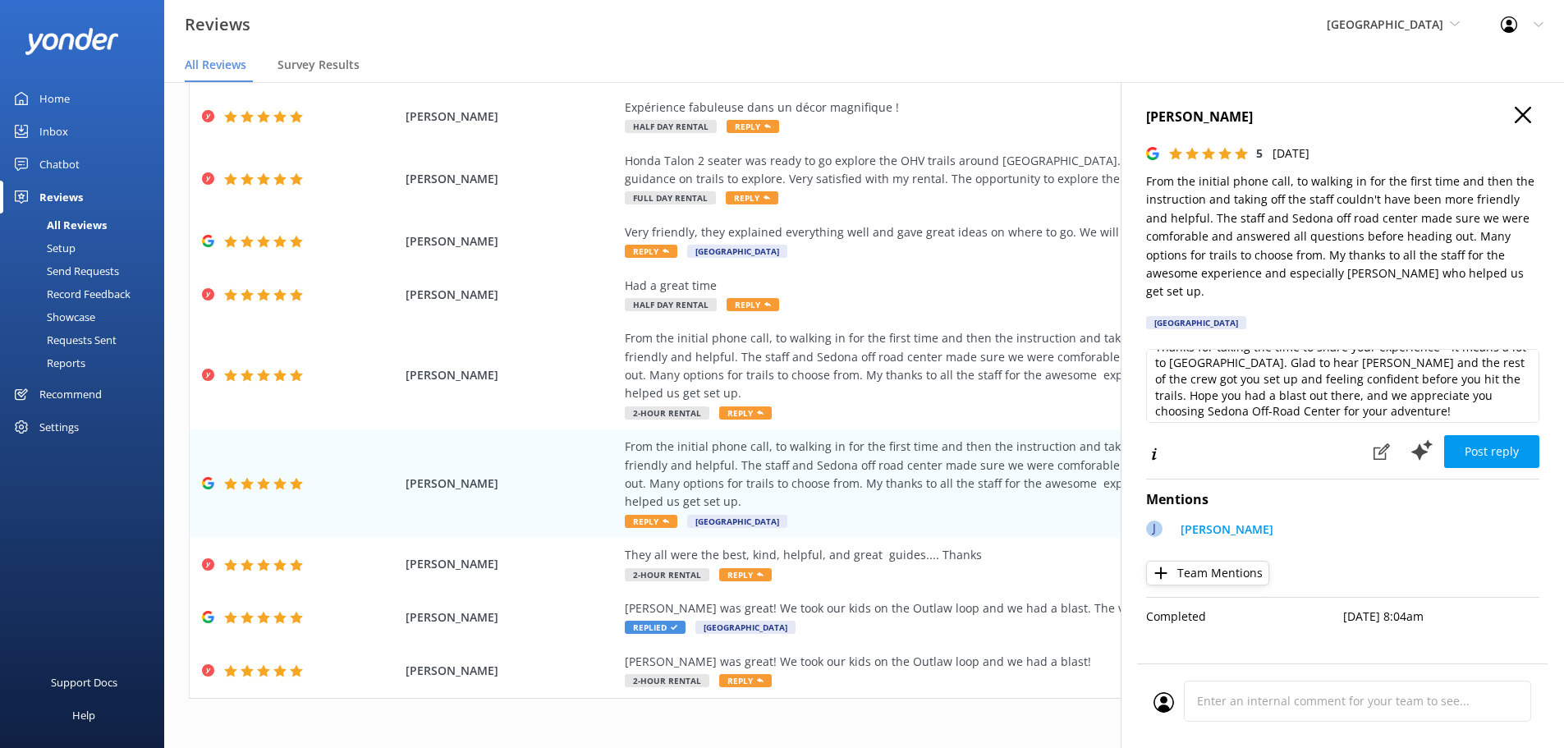
scroll to position [25, 0]
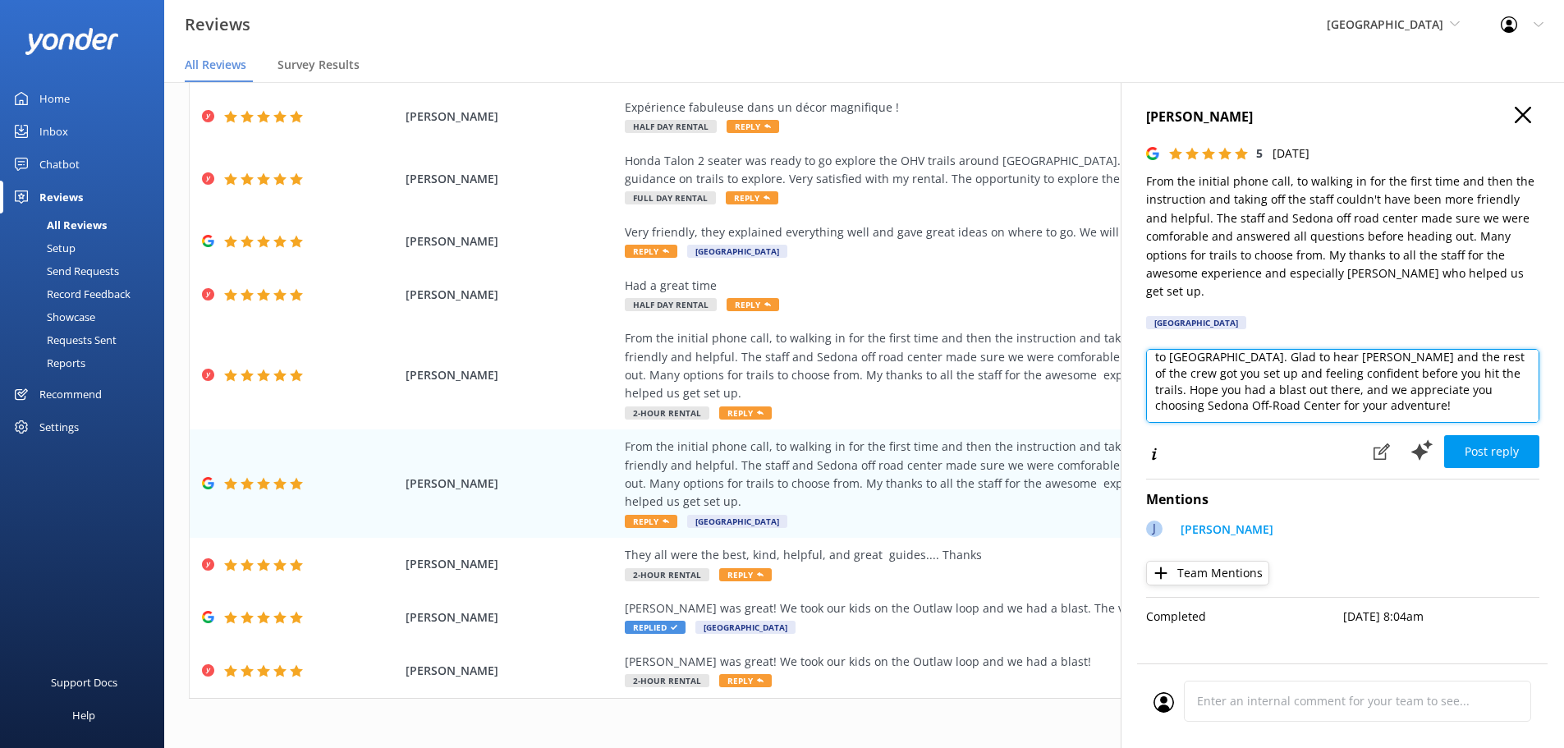
click at [1466, 393] on textarea "Thanks for taking the time to share your experience—it means a lot to [GEOGRAPH…" at bounding box center [1342, 386] width 393 height 74
type textarea "Thanks for taking the time to share your experience—it means a lot to [GEOGRAPH…"
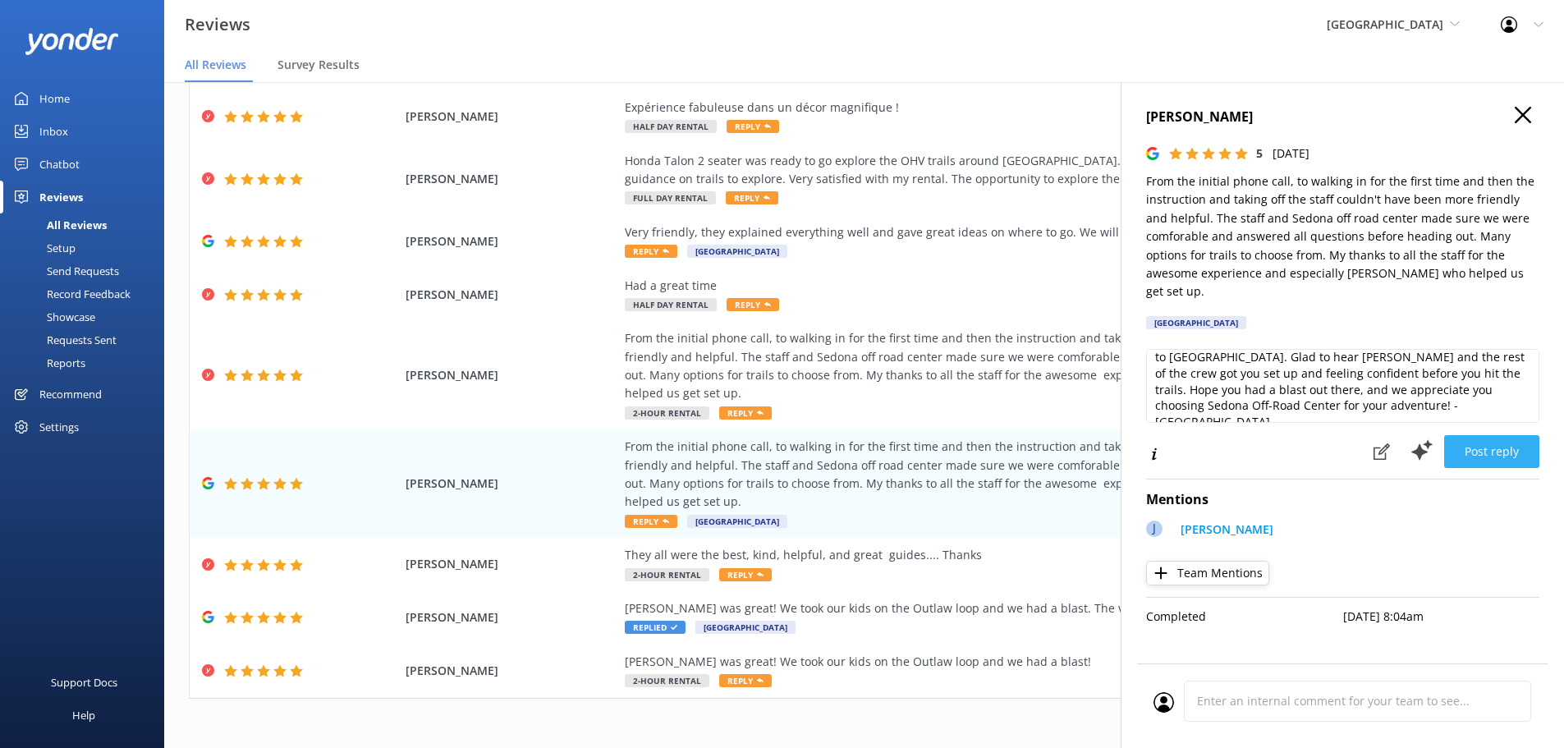
click at [1503, 435] on button "Post reply" at bounding box center [1491, 451] width 95 height 33
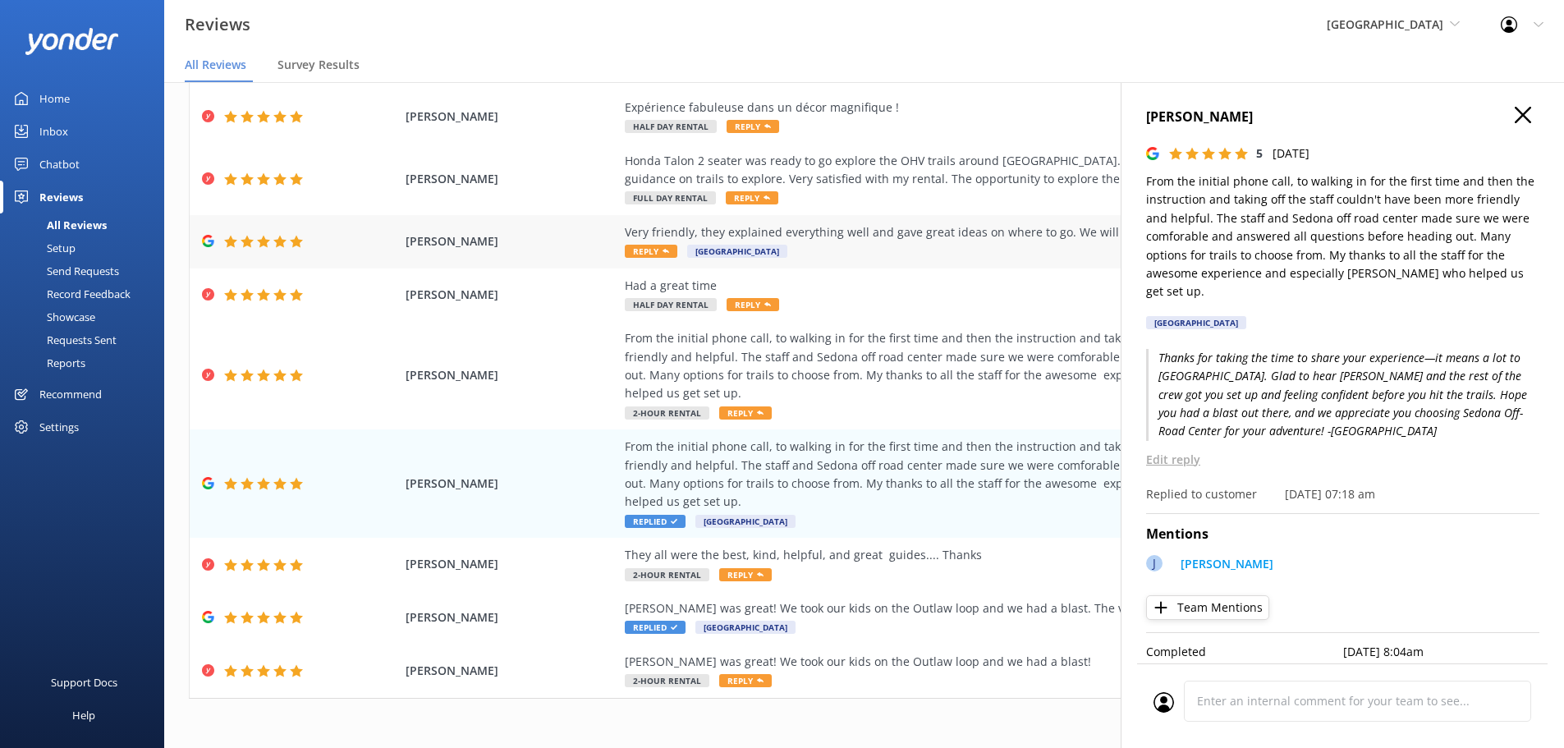
click at [893, 246] on div "Very friendly, they explained everything well and gave great ideas on where to …" at bounding box center [998, 241] width 747 height 37
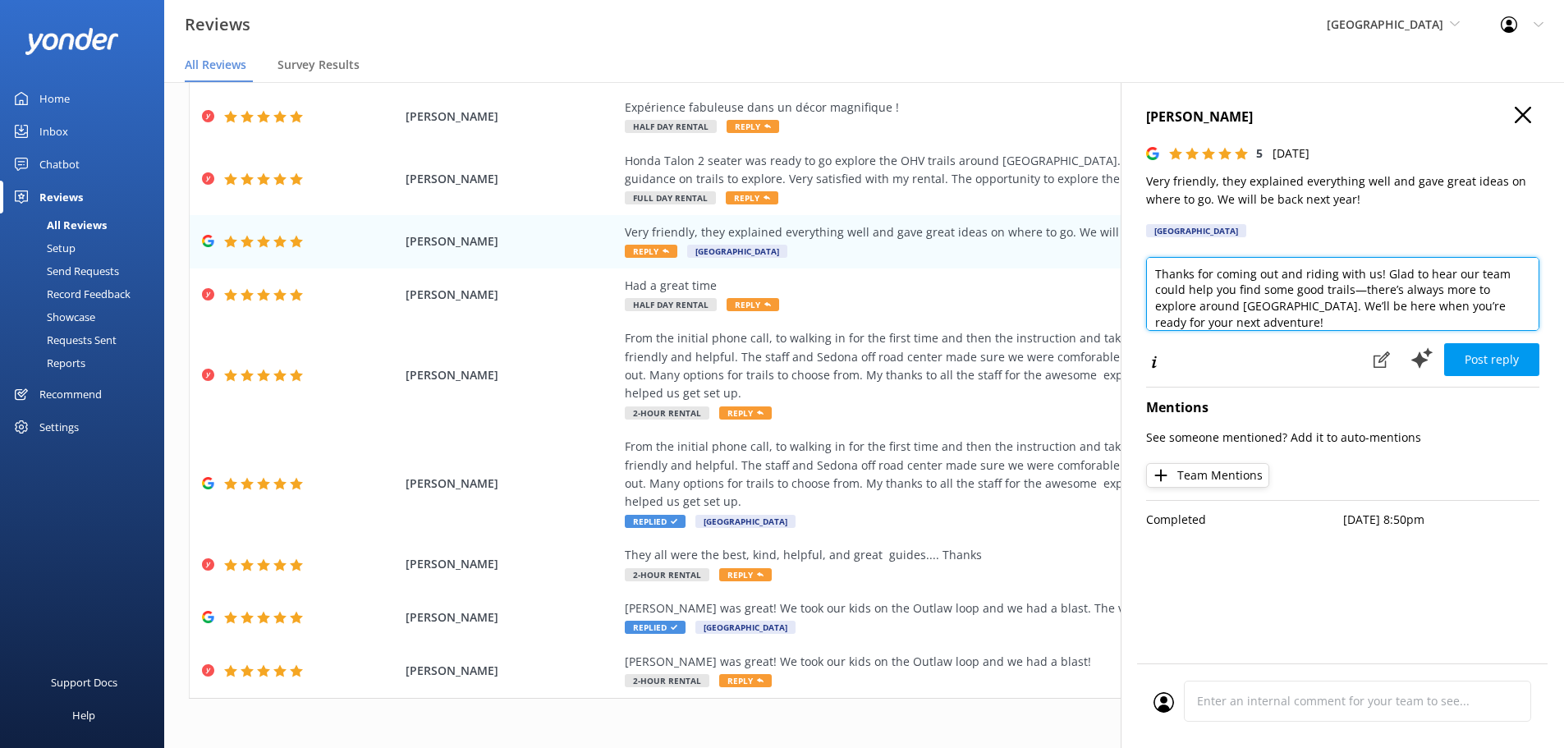
click at [1399, 320] on textarea "Thanks for coming out and riding with us! Glad to hear our team could help you …" at bounding box center [1342, 294] width 393 height 74
type textarea "Thanks for coming out and riding with us! Glad to hear our team could help you …"
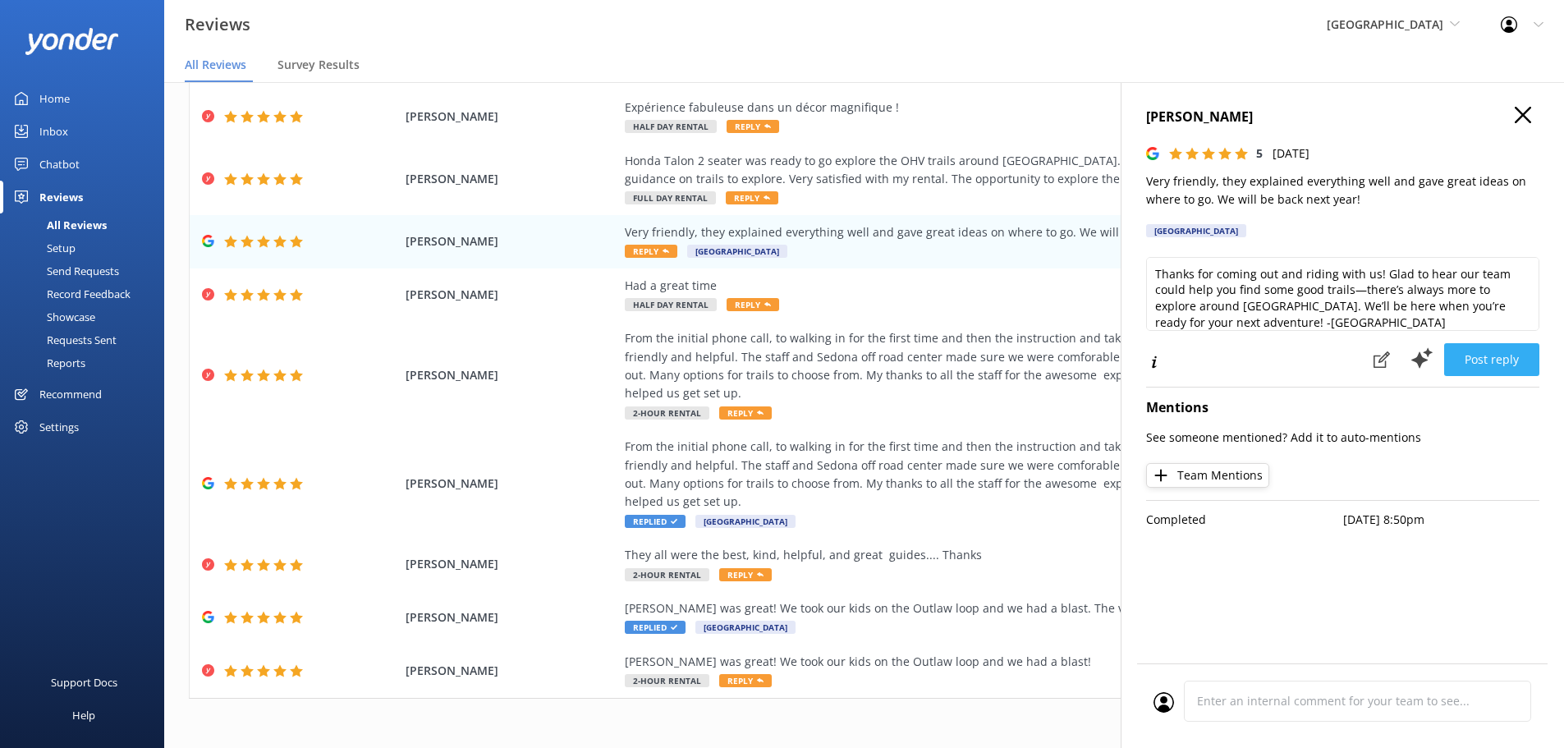
click at [1472, 356] on button "Post reply" at bounding box center [1491, 359] width 95 height 33
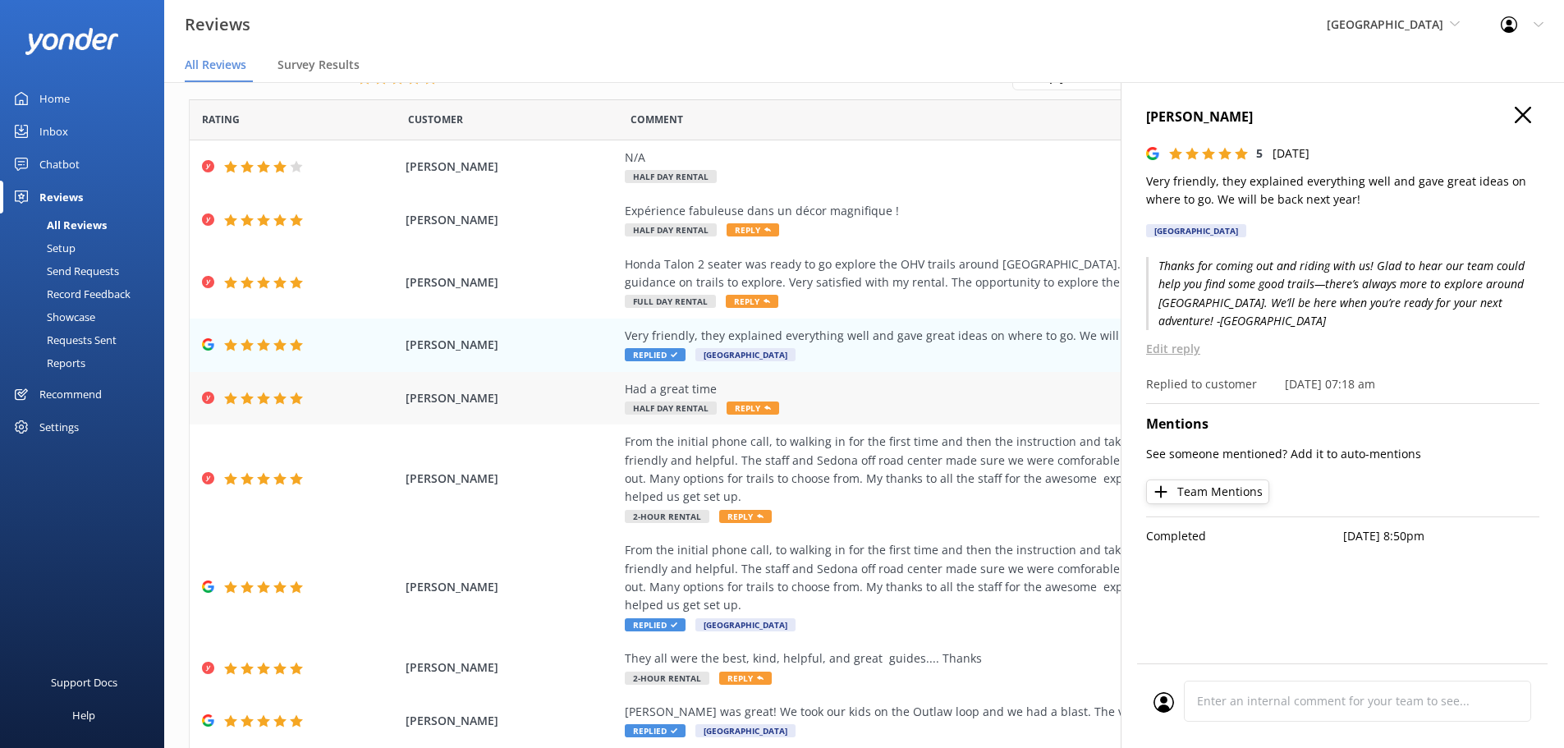
scroll to position [0, 0]
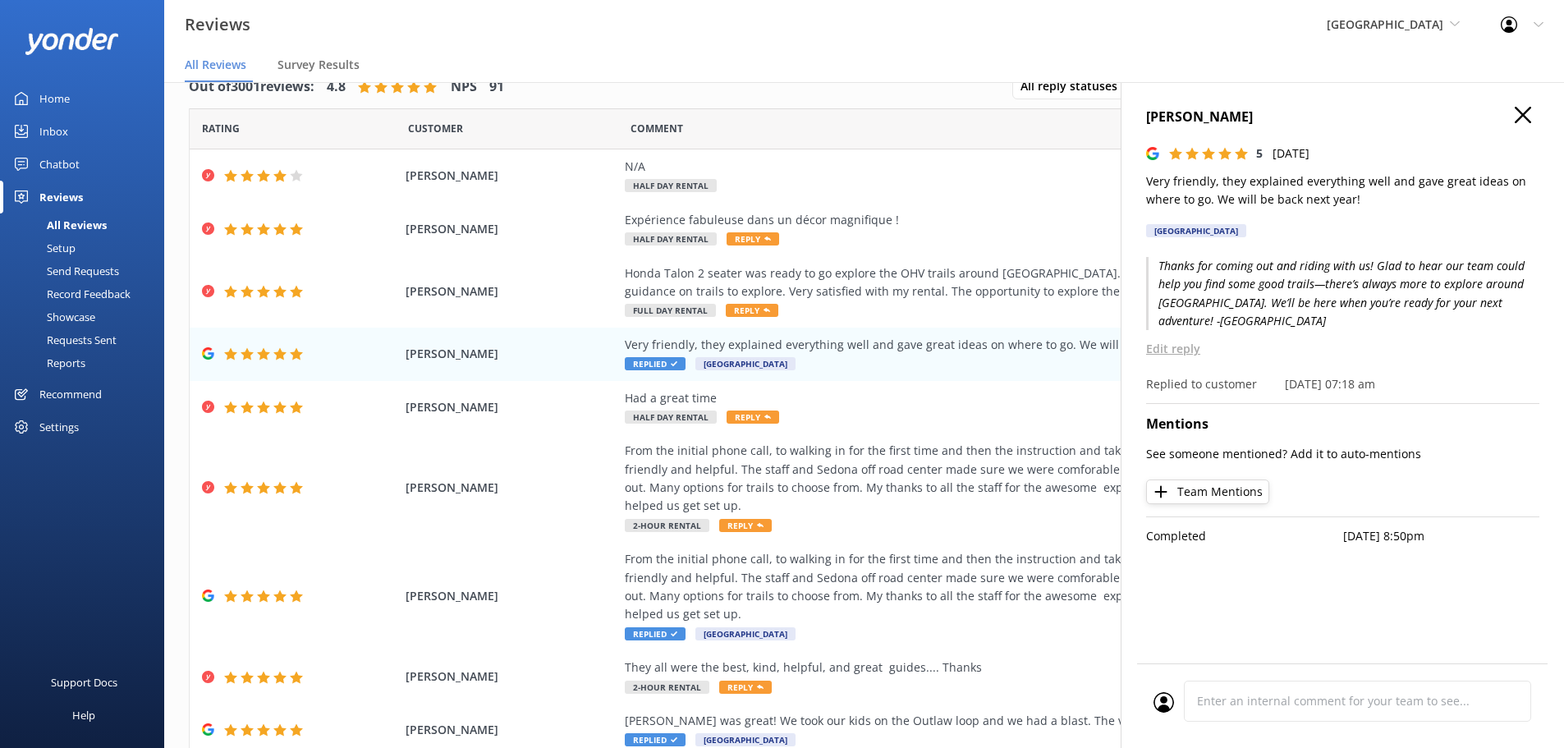
click at [1527, 111] on use "button" at bounding box center [1523, 115] width 16 height 16
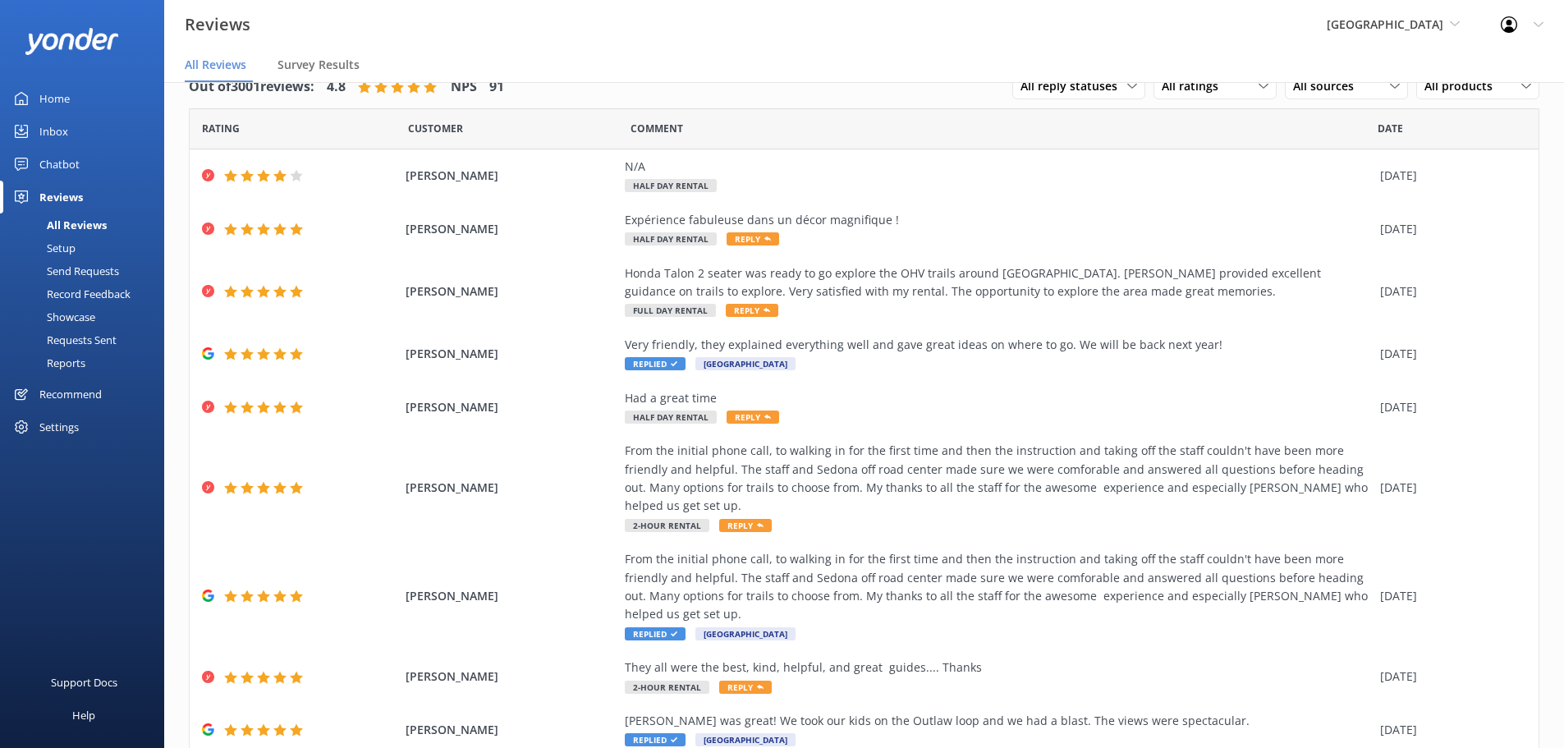
click at [63, 126] on div "Inbox" at bounding box center [53, 131] width 29 height 33
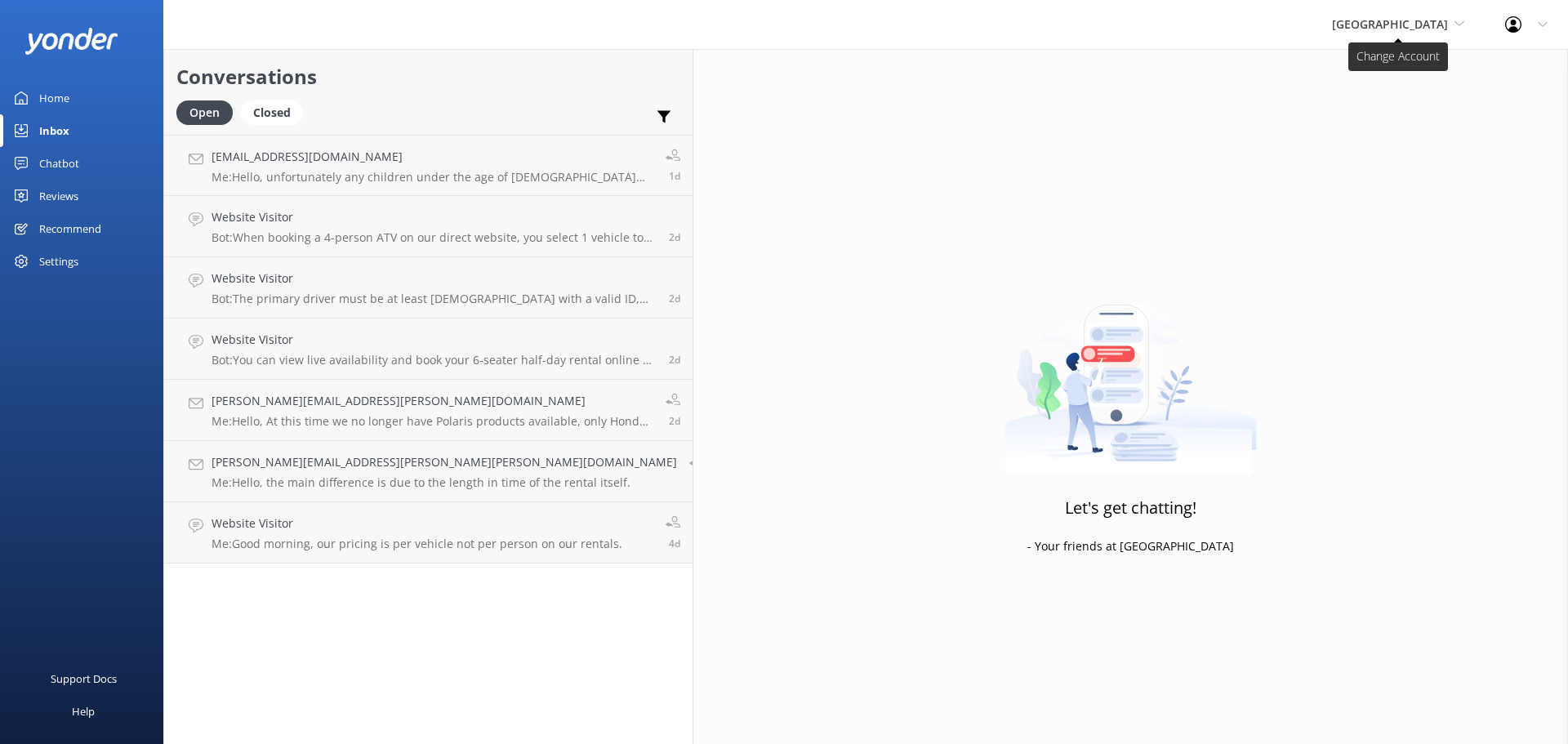
click at [1359, 33] on span "[GEOGRAPHIC_DATA]" at bounding box center [1397, 25] width 132 height 18
click at [1363, 107] on link "[US_STATE] Safari Jeep Tours" at bounding box center [1393, 107] width 163 height 39
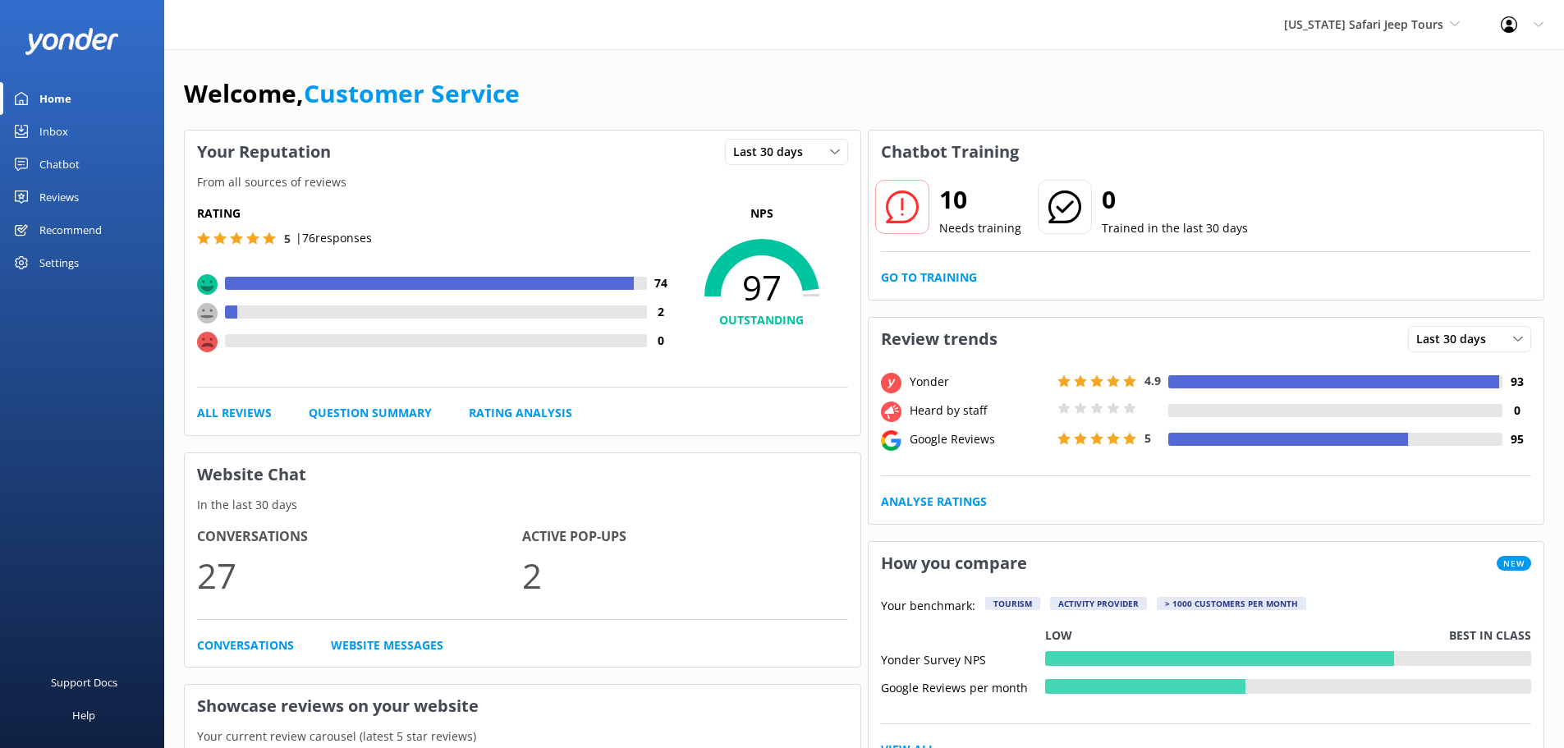
click at [55, 128] on div "Inbox" at bounding box center [53, 131] width 29 height 33
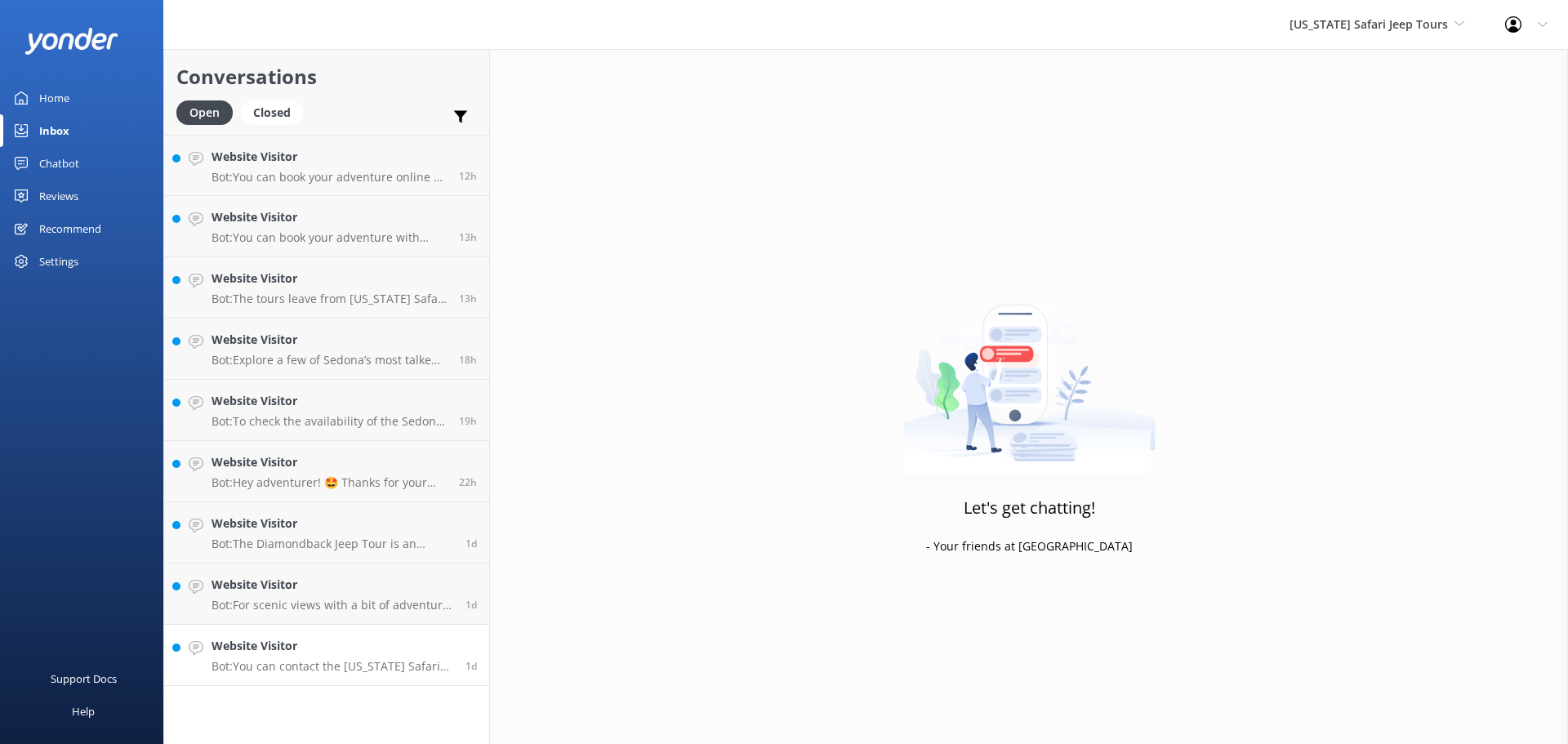
click at [360, 660] on p "Bot: You can contact the [US_STATE] Safari Jeep Tours team at [PHONE_NUMBER] or…" at bounding box center [332, 666] width 242 height 15
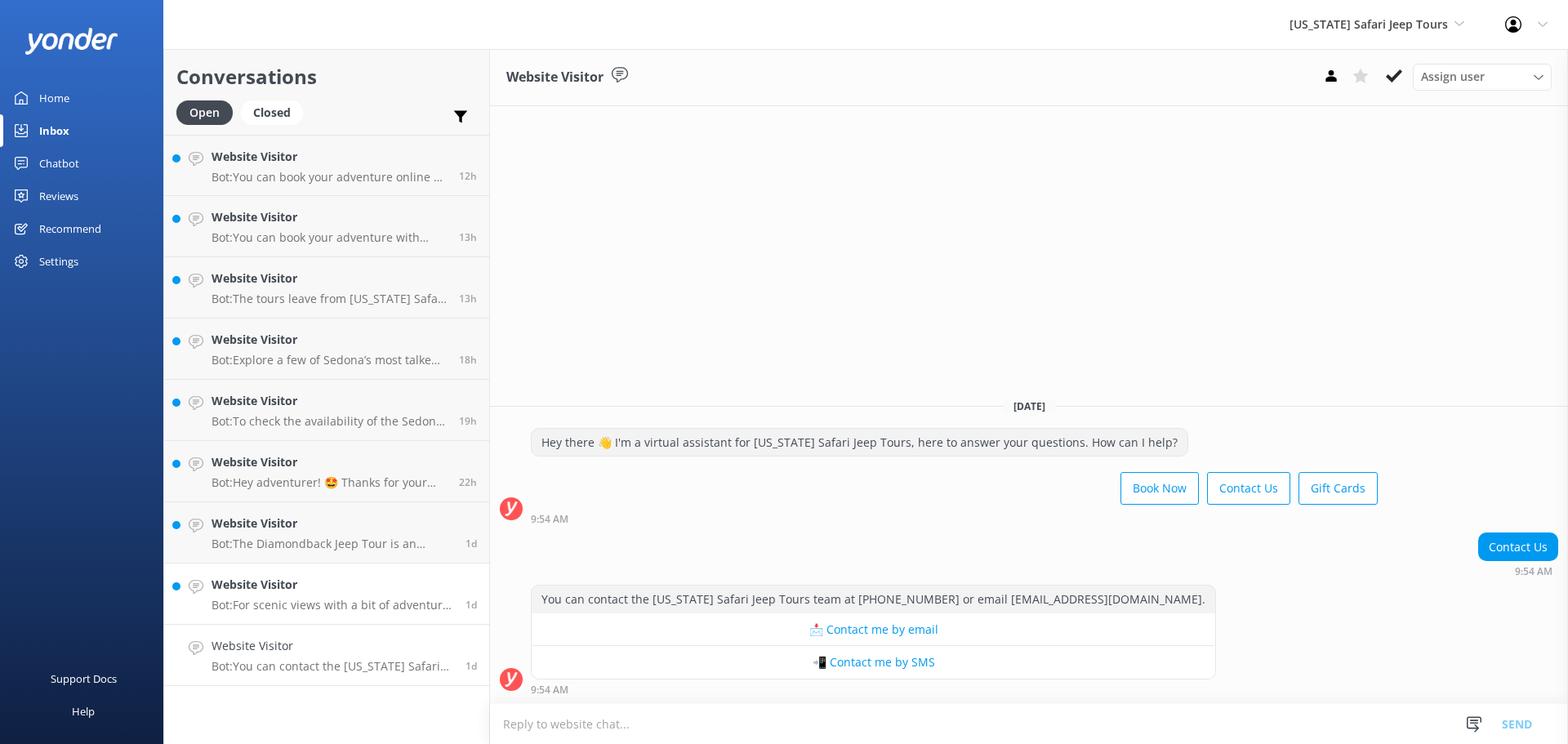
click at [330, 587] on h4 "Website Visitor" at bounding box center [332, 585] width 242 height 18
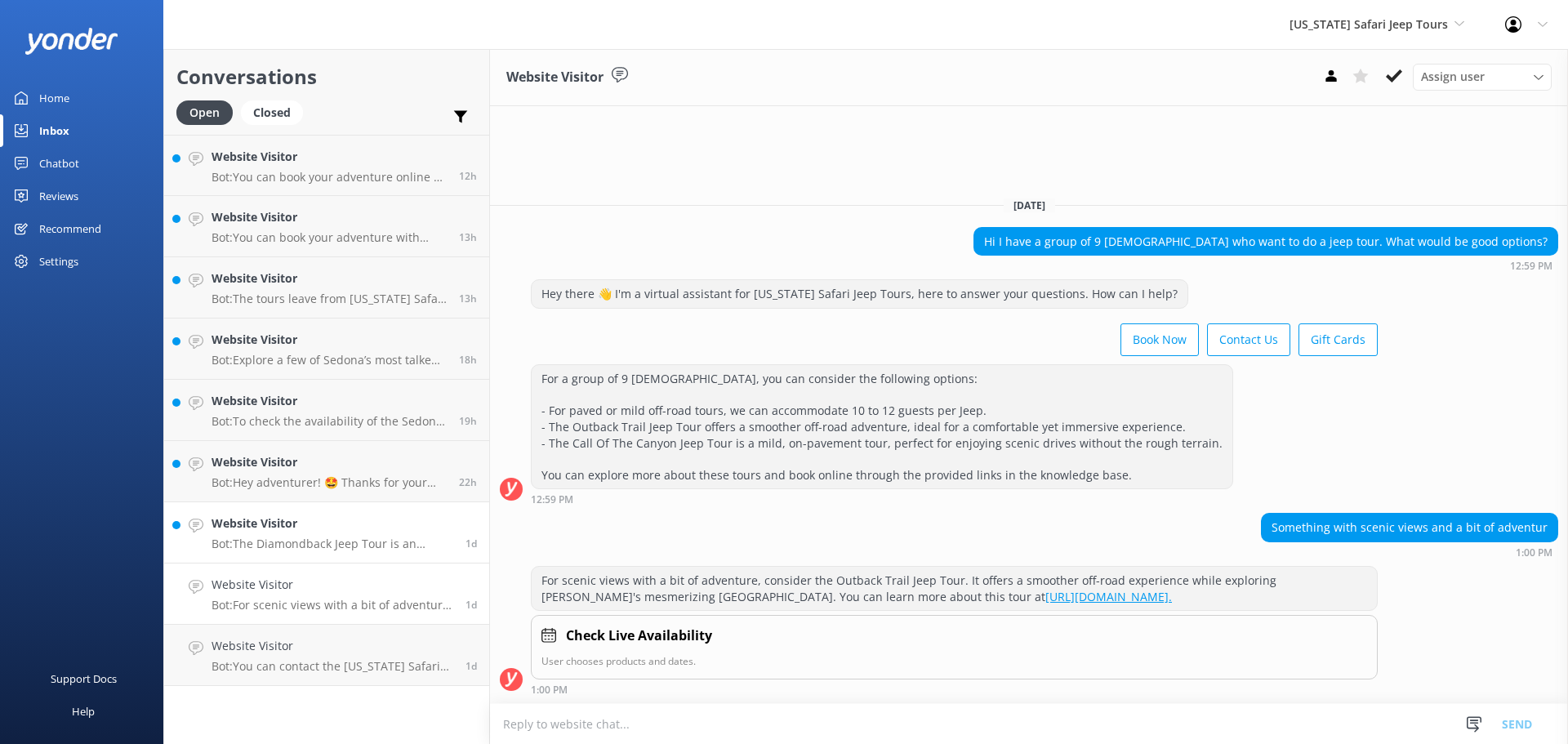
click at [328, 554] on link "Website Visitor Bot: The Diamondback Jeep Tour is an adventure for thrill-seeke…" at bounding box center [326, 533] width 325 height 62
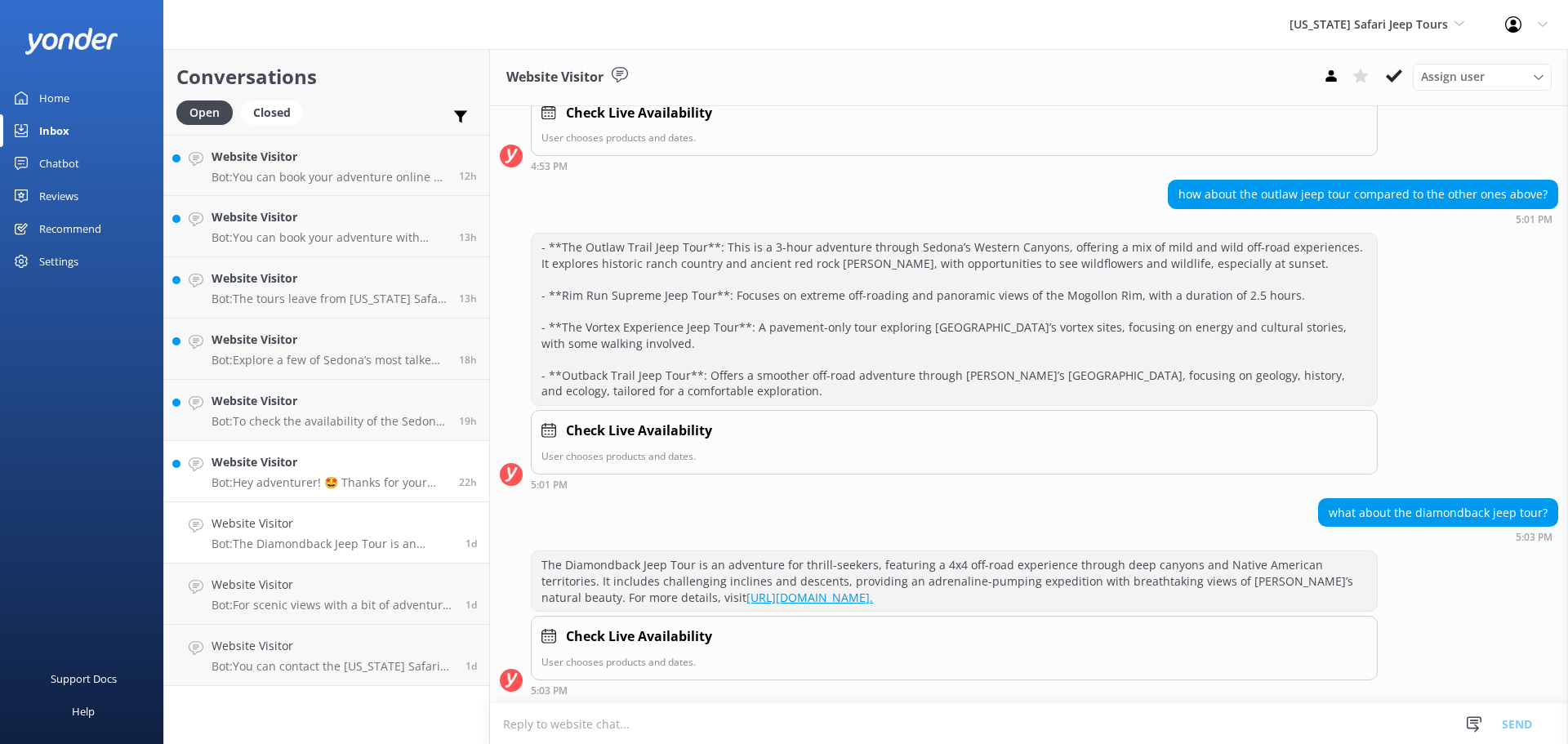
scroll to position [721, 0]
click at [376, 480] on p "Bot: Hey adventurer! 🤩 Thanks for your message, we'll get back to you as soon a…" at bounding box center [329, 482] width 235 height 15
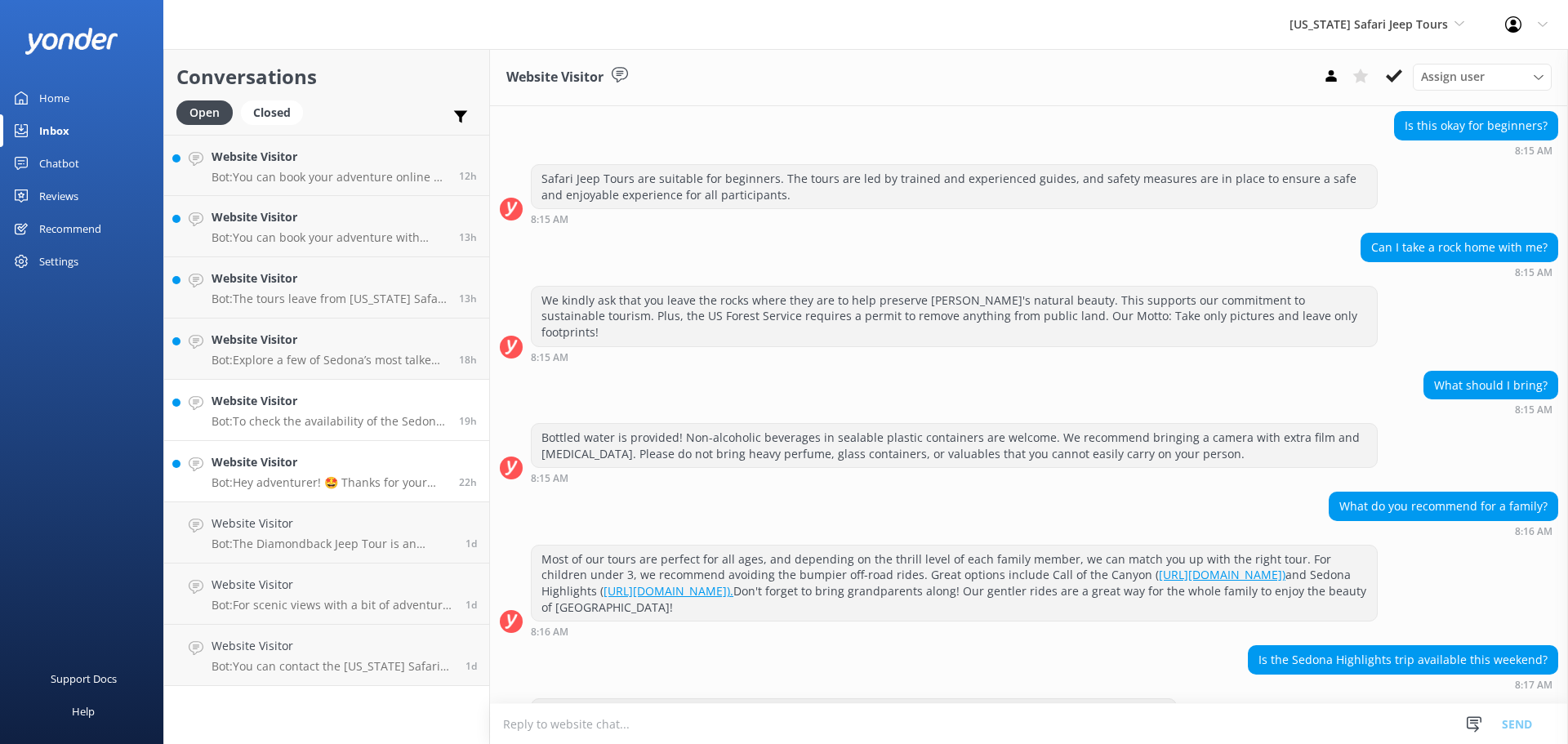
scroll to position [1842, 0]
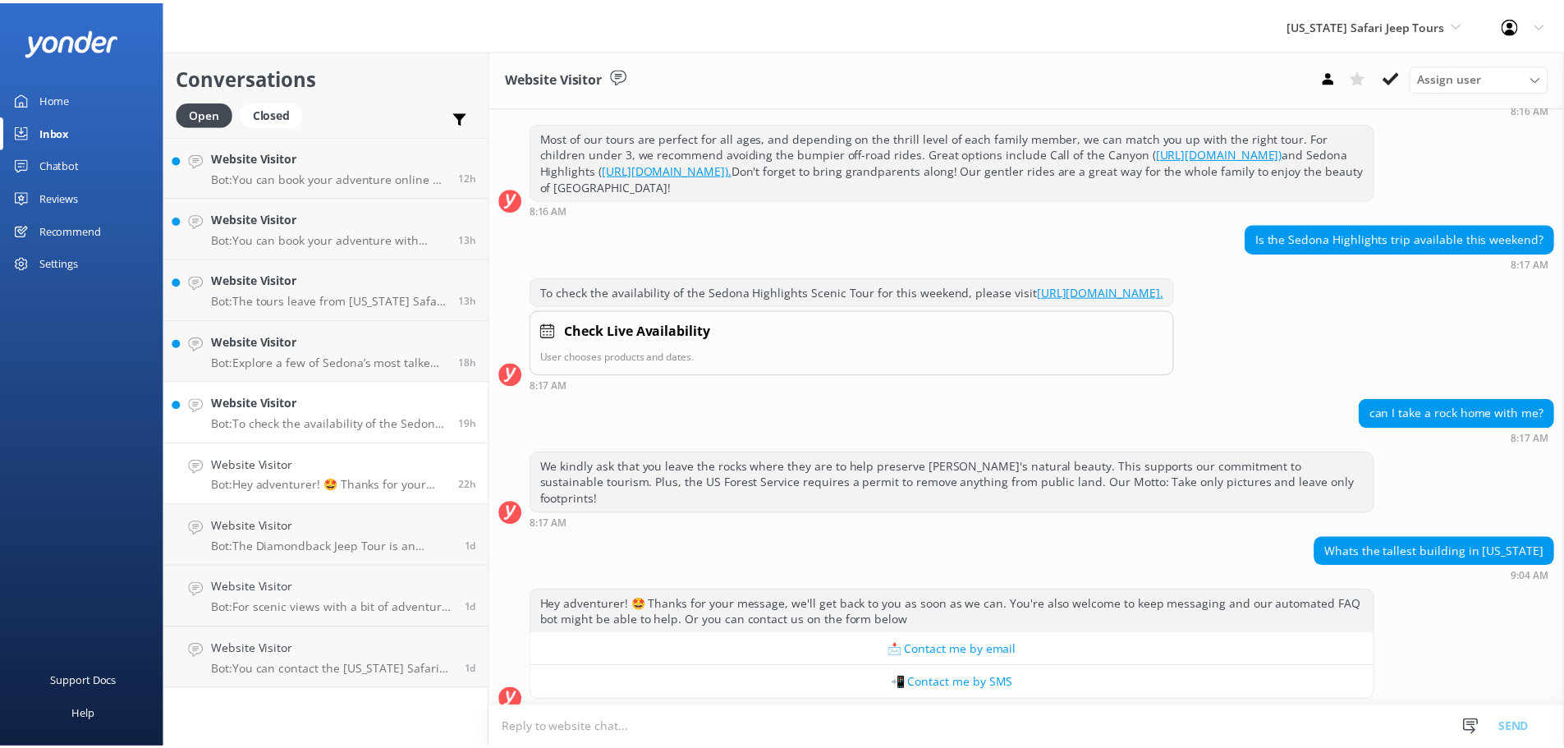
scroll to position [1852, 0]
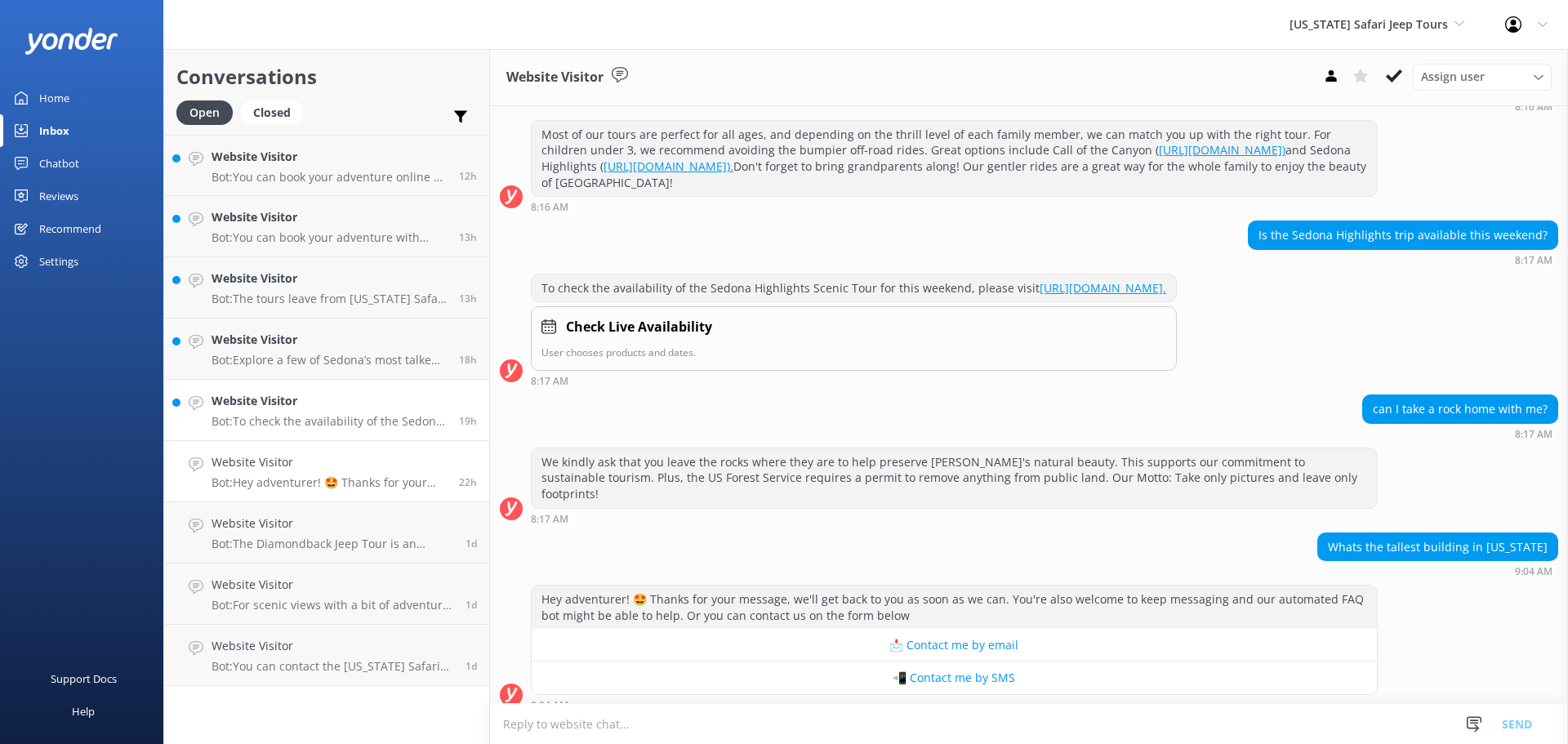
click at [355, 414] on div "Website Visitor Bot: To check the availability of the Sedona Highlights Scenic …" at bounding box center [329, 410] width 235 height 36
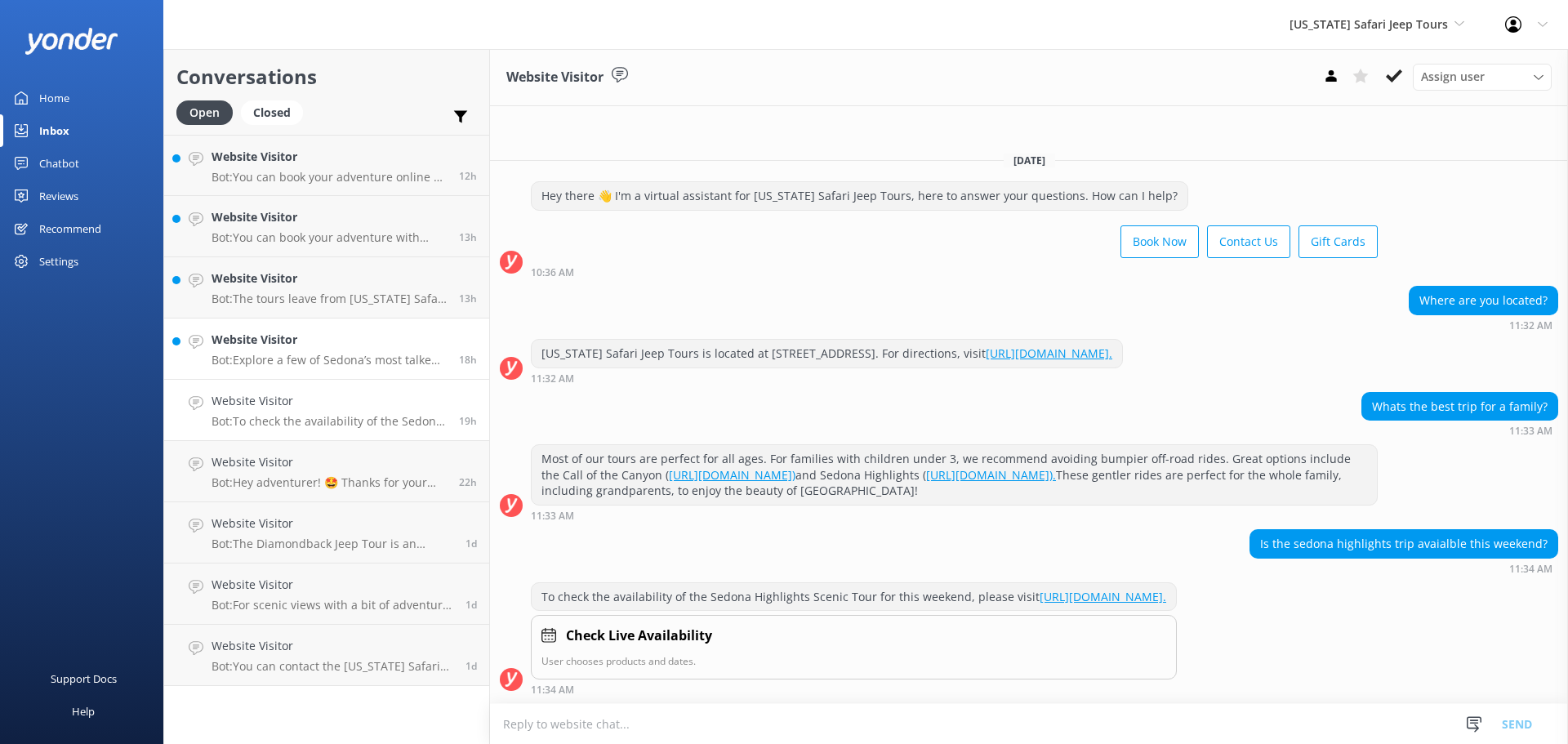
click at [345, 354] on p "Bot: Explore a few of Sedona’s most talked-about vortex sites on this unique, p…" at bounding box center [329, 360] width 235 height 15
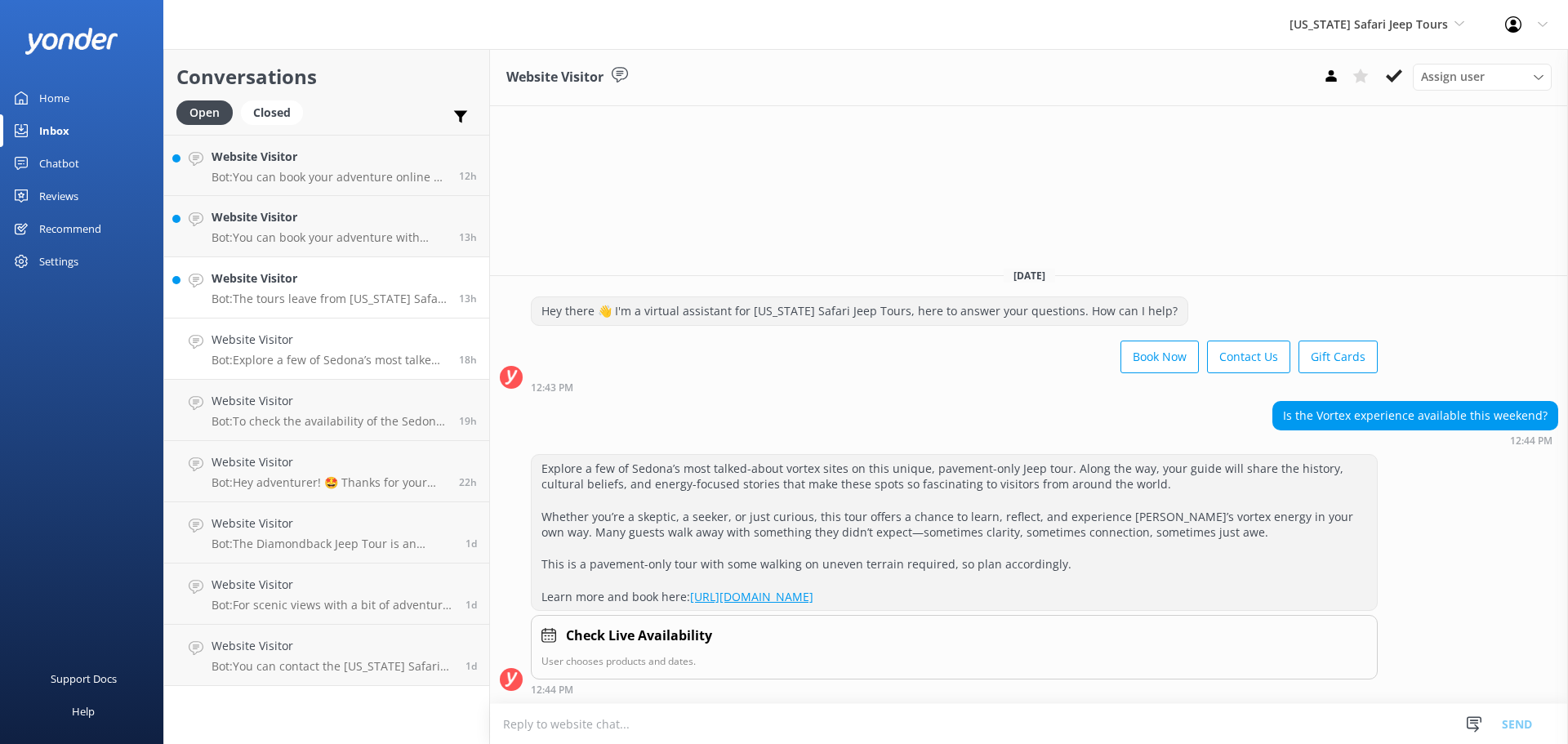
click at [370, 290] on div "Website Visitor Bot: The tours leave from Arizona Safari Jeep Tours located at …" at bounding box center [329, 287] width 235 height 36
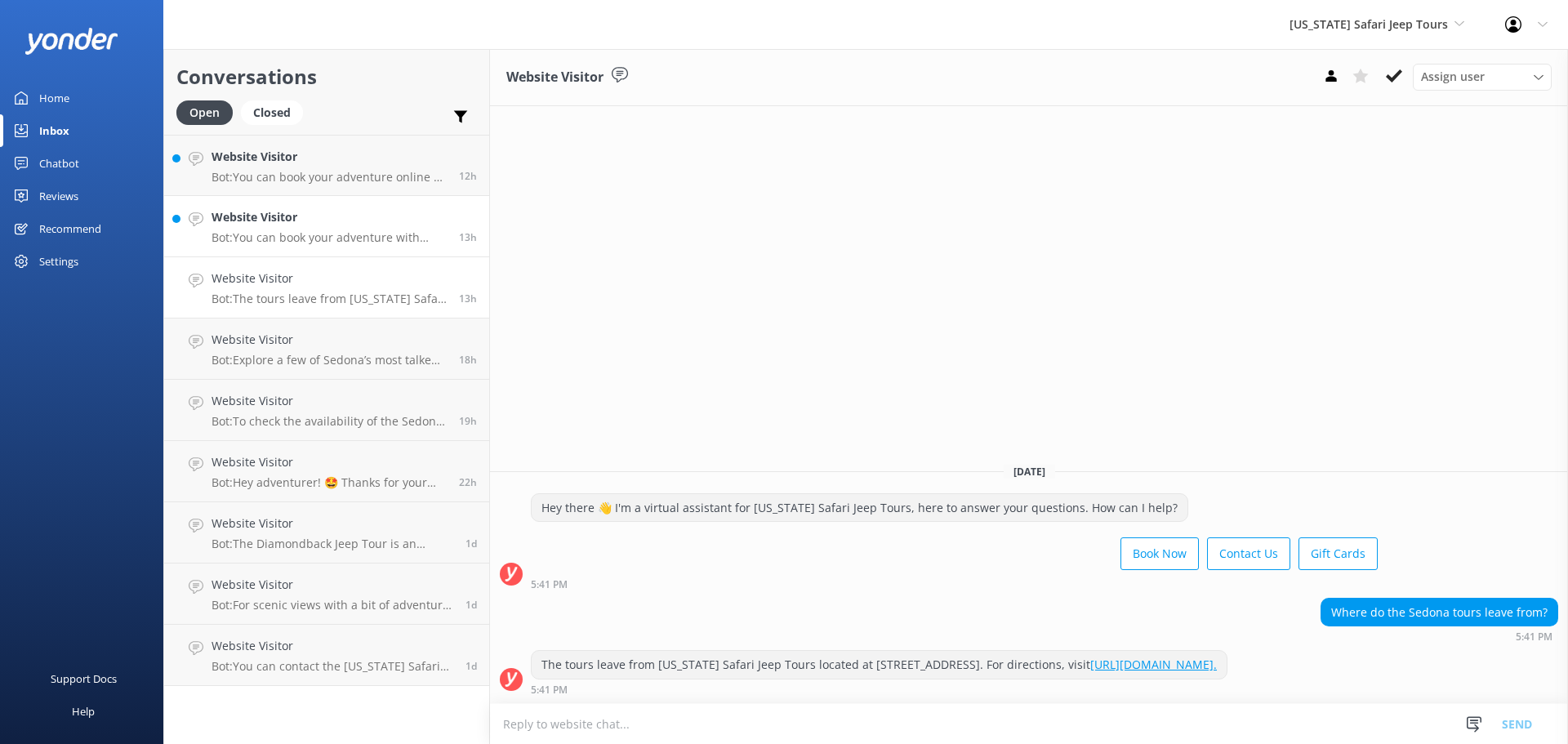
click at [363, 229] on div "Website Visitor Bot: You can book your adventure with Safari Jeep Tours by visi…" at bounding box center [329, 226] width 235 height 36
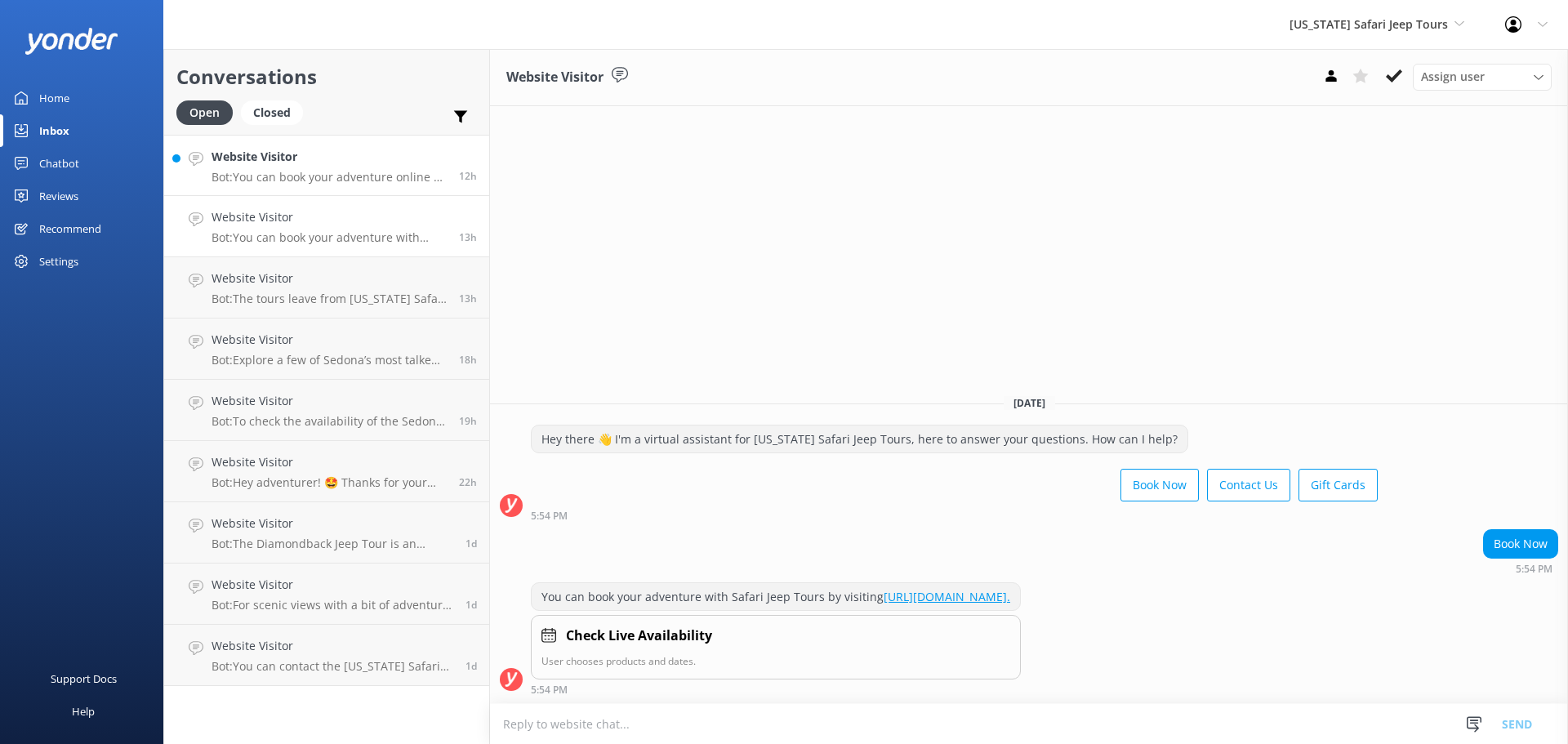
click at [378, 171] on p "Bot: You can book your adventure online at https://www.safarijeeptours.com/sedo…" at bounding box center [329, 177] width 235 height 15
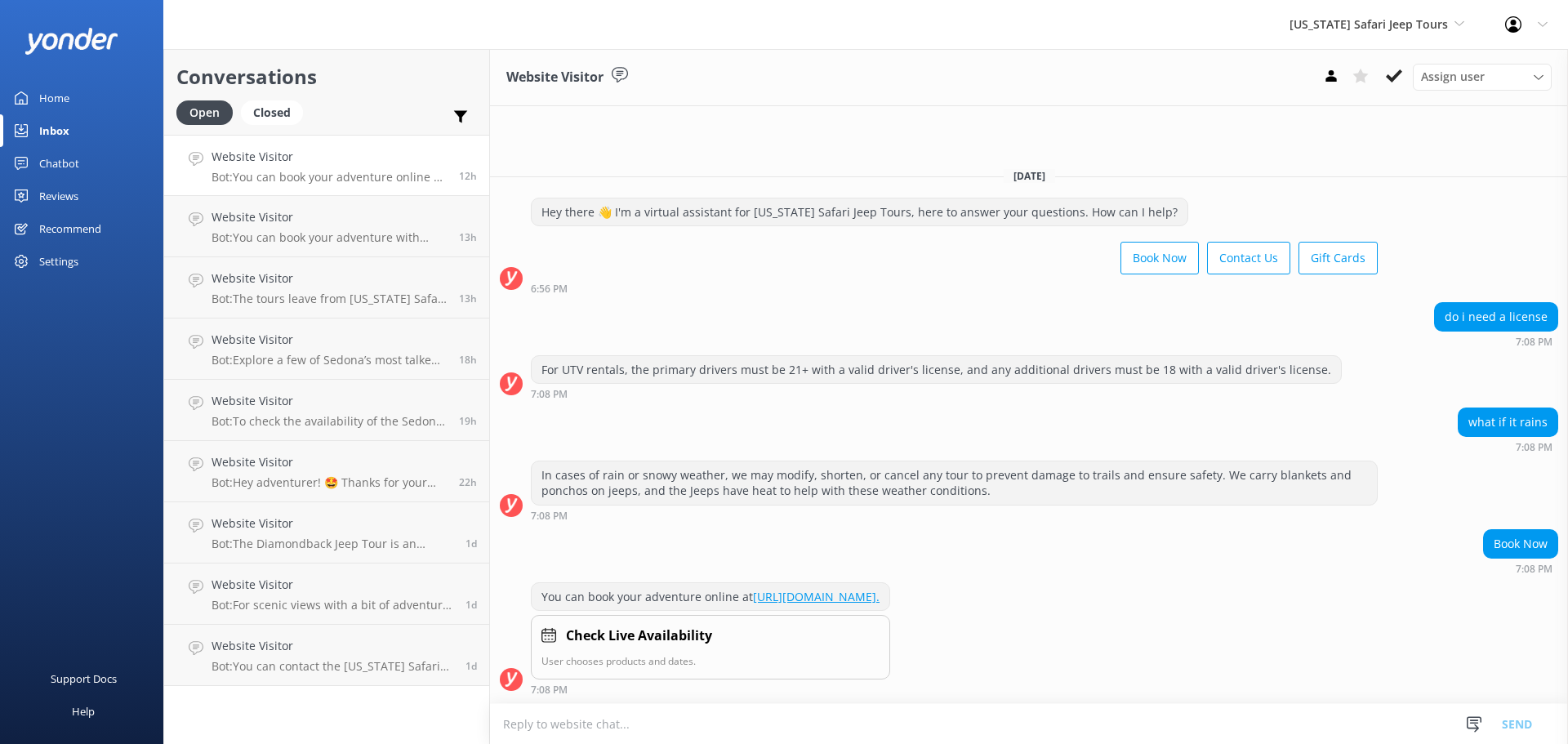
click at [64, 206] on div "Reviews" at bounding box center [58, 196] width 39 height 33
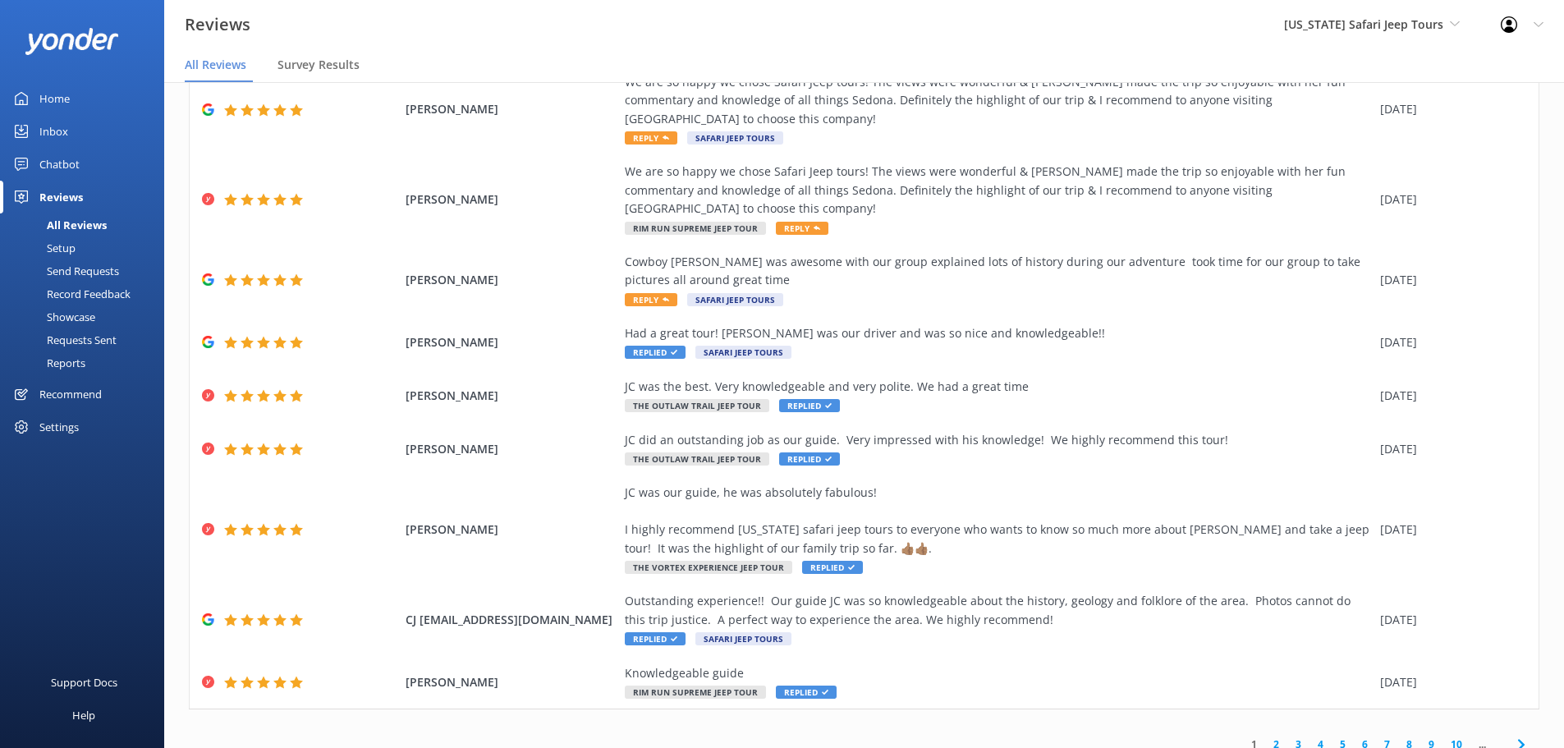
scroll to position [33, 0]
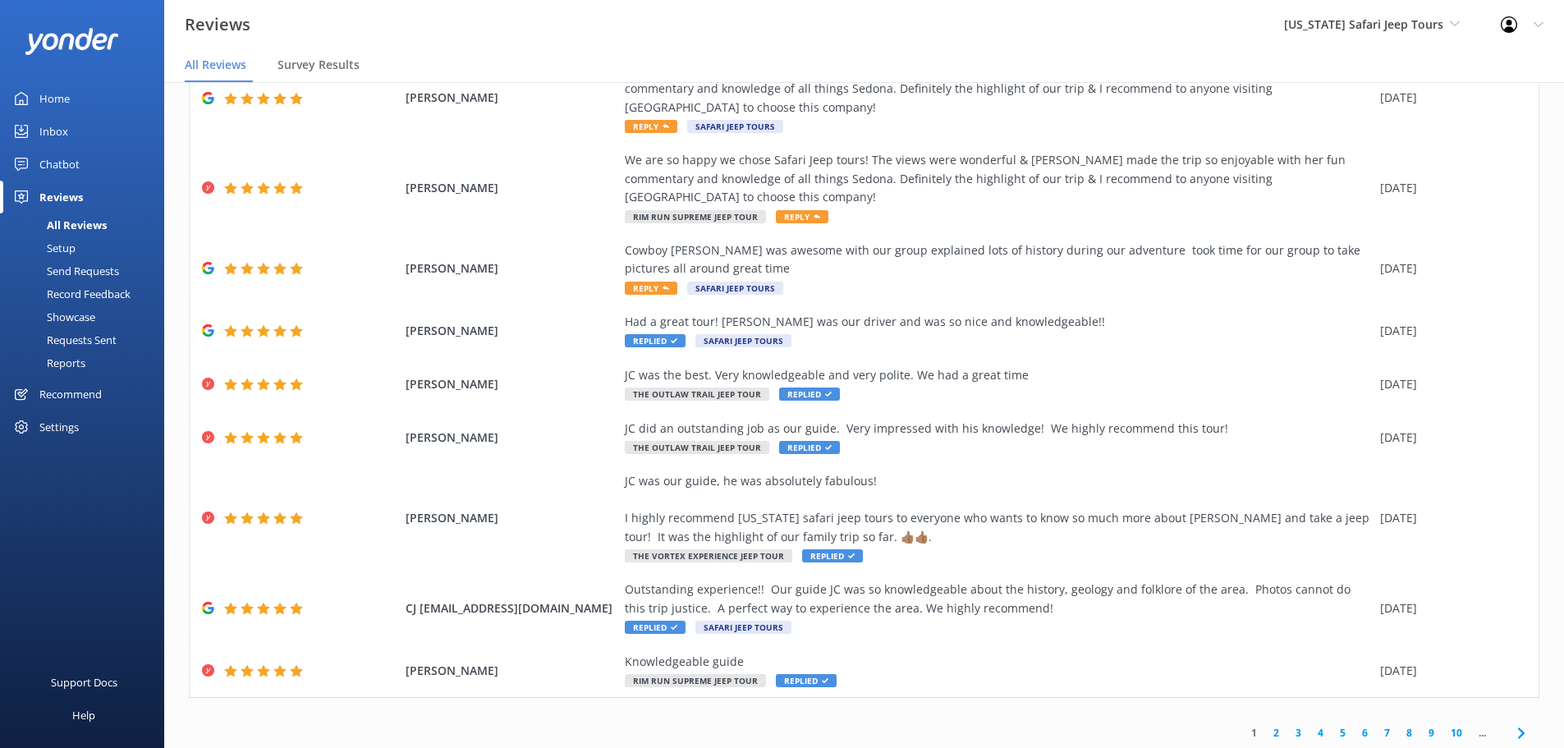
click at [1332, 725] on link "5" at bounding box center [1343, 733] width 22 height 16
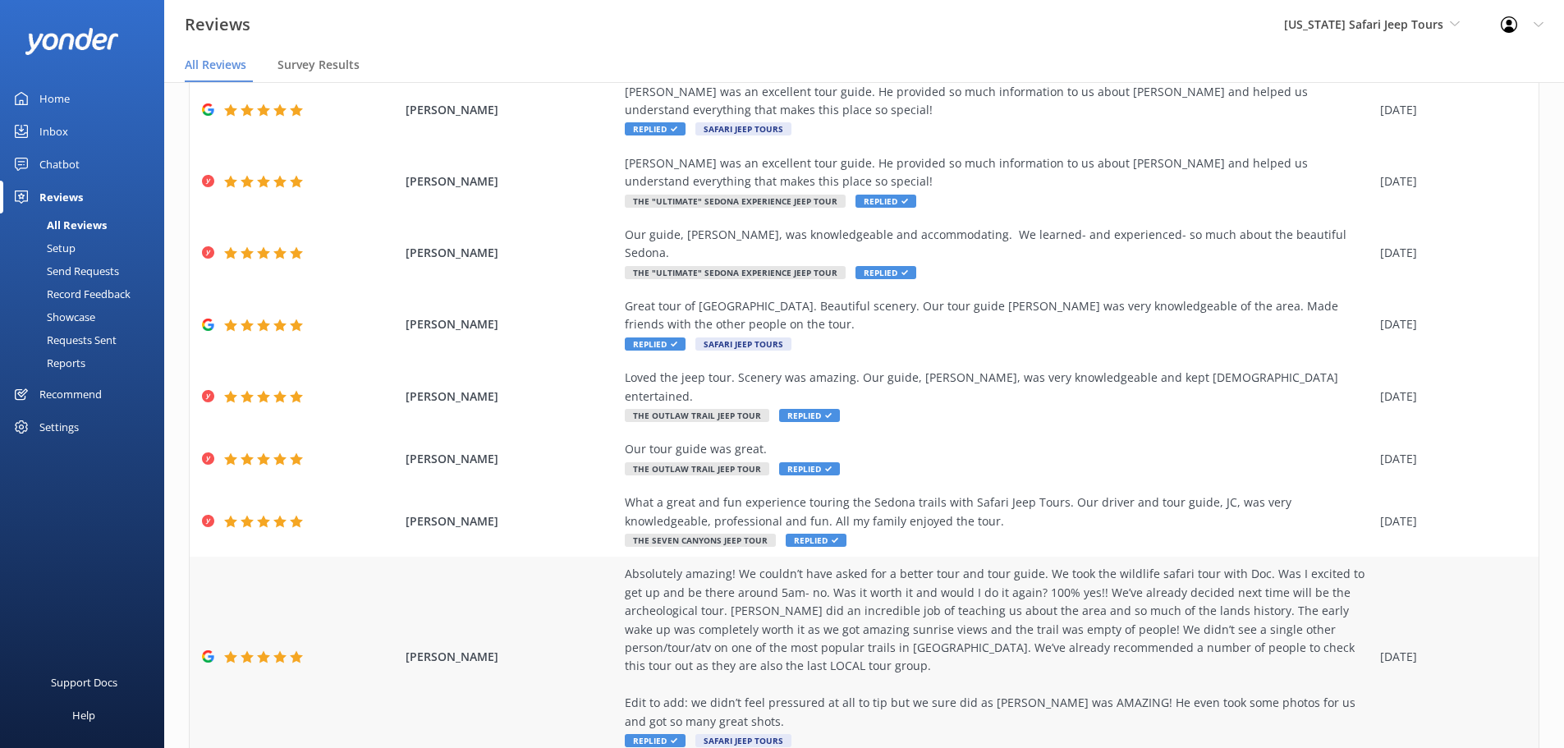
scroll to position [296, 0]
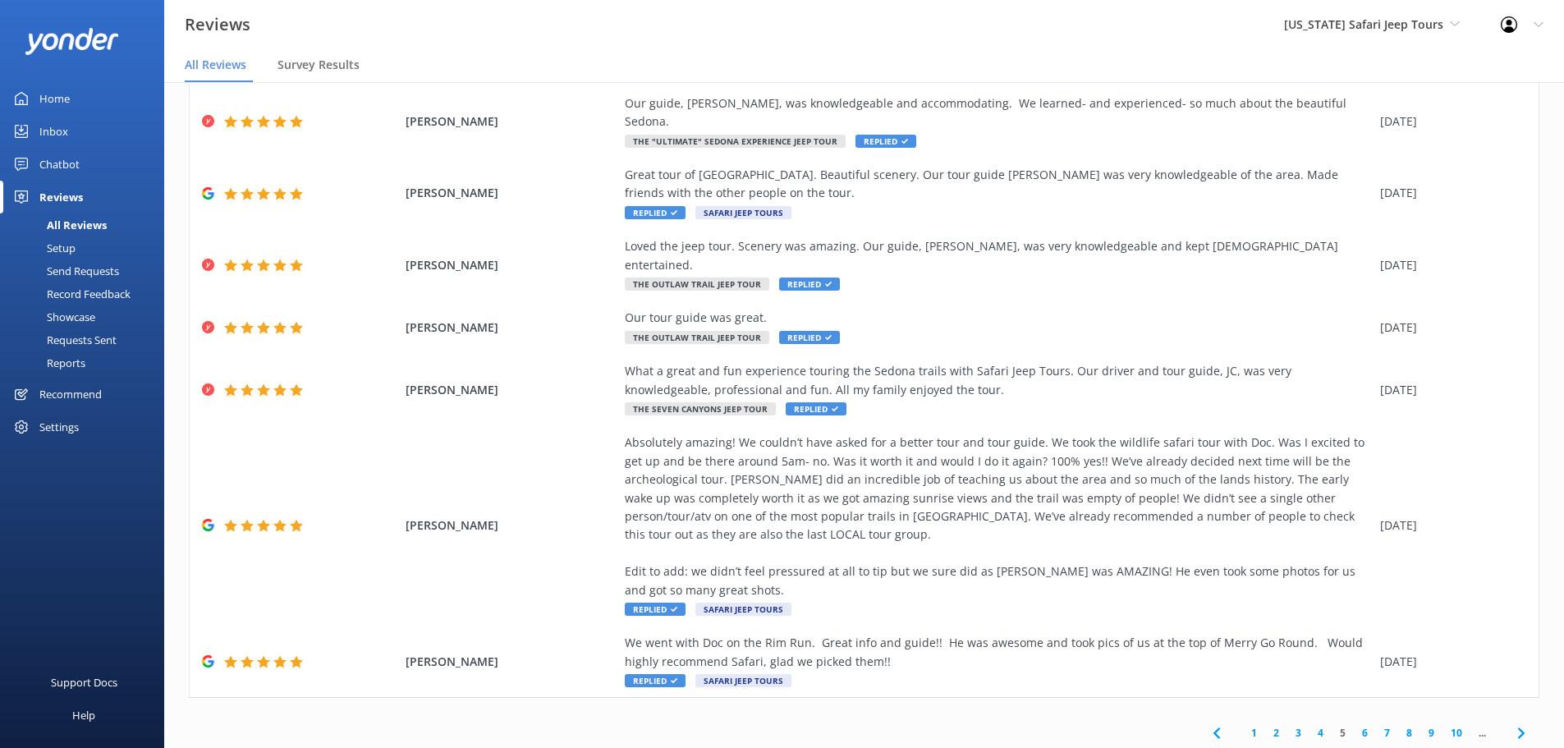
click at [1310, 725] on link "4" at bounding box center [1321, 733] width 22 height 16
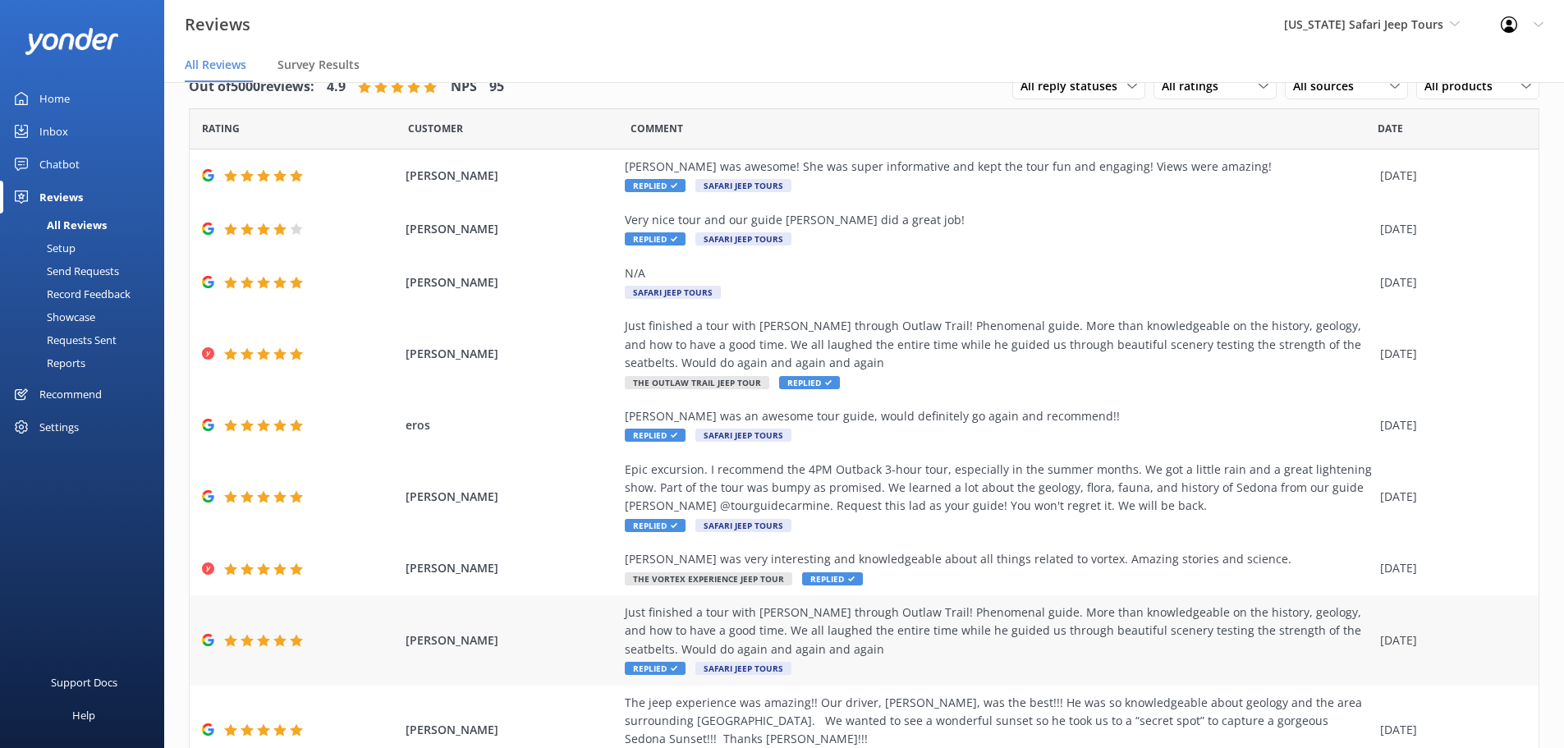
scroll to position [168, 0]
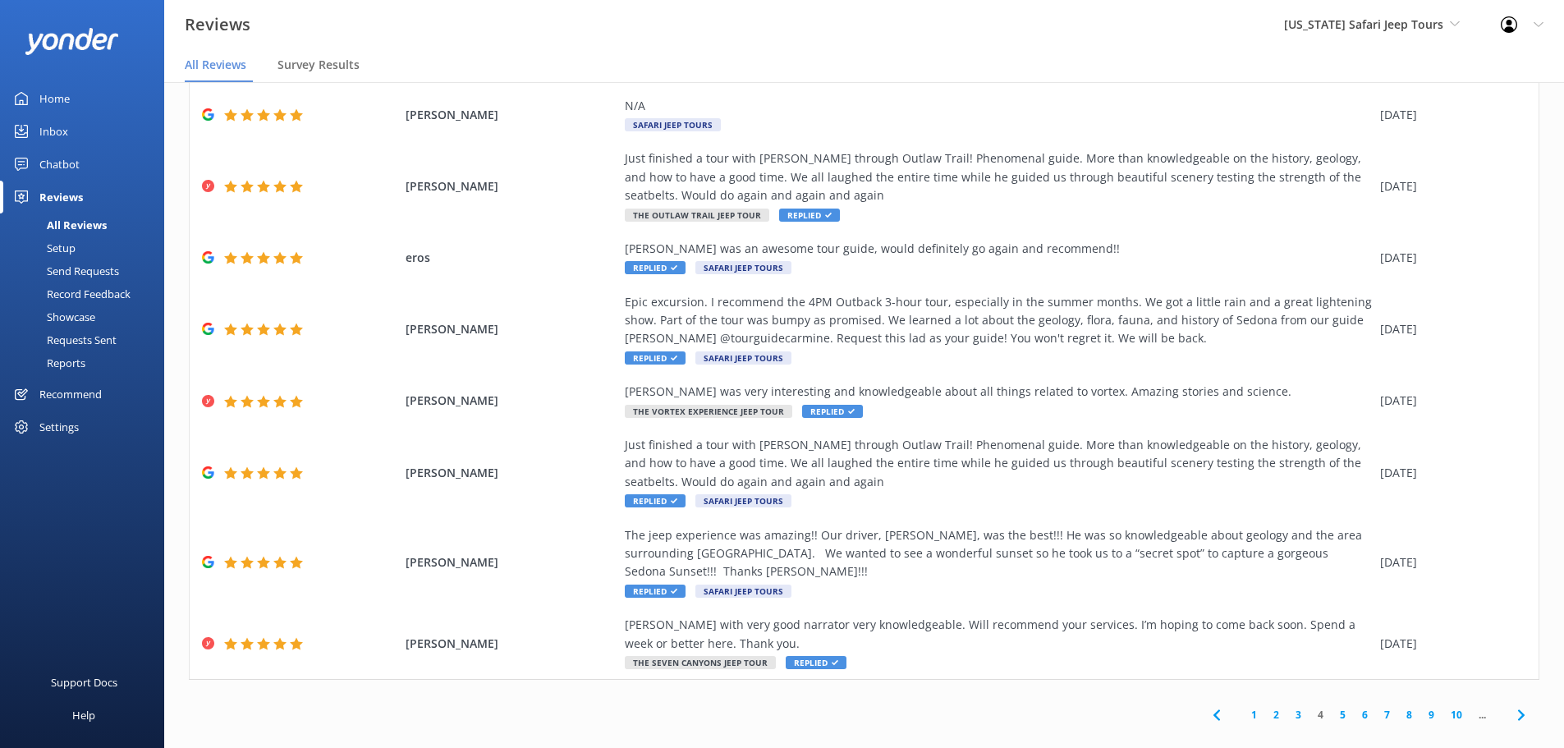
click at [1290, 707] on link "3" at bounding box center [1299, 715] width 22 height 16
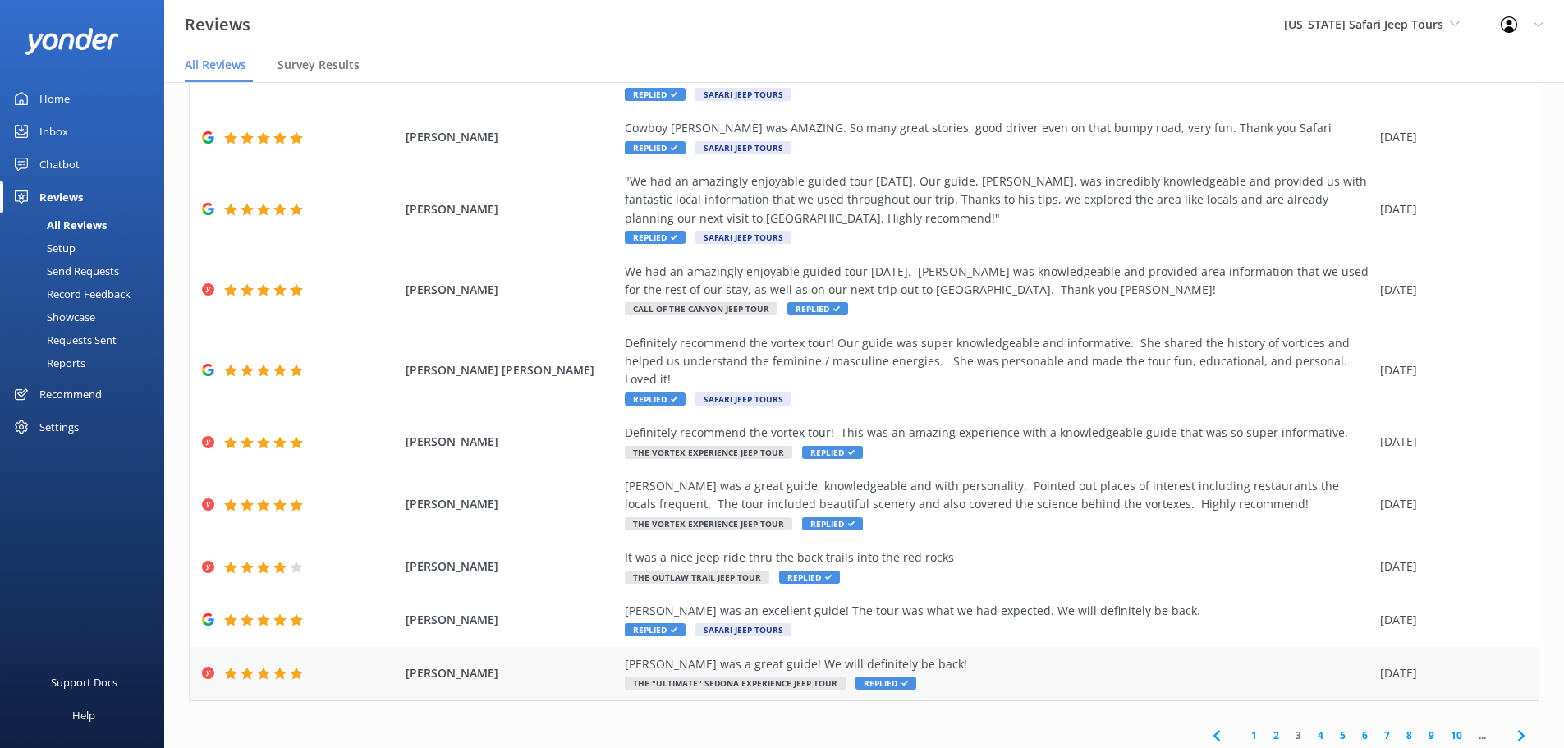
scroll to position [113, 0]
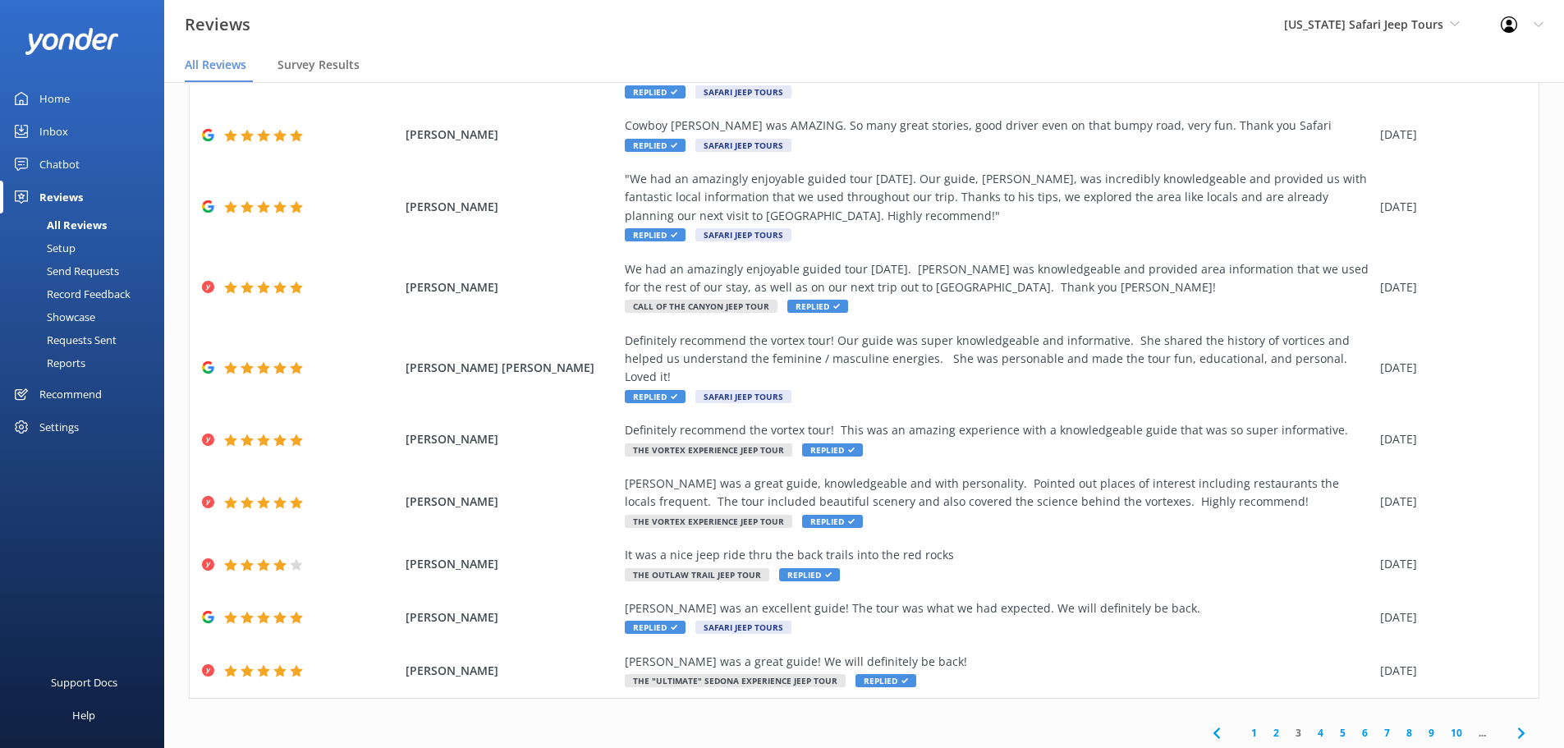
click at [1267, 725] on link "2" at bounding box center [1276, 733] width 22 height 16
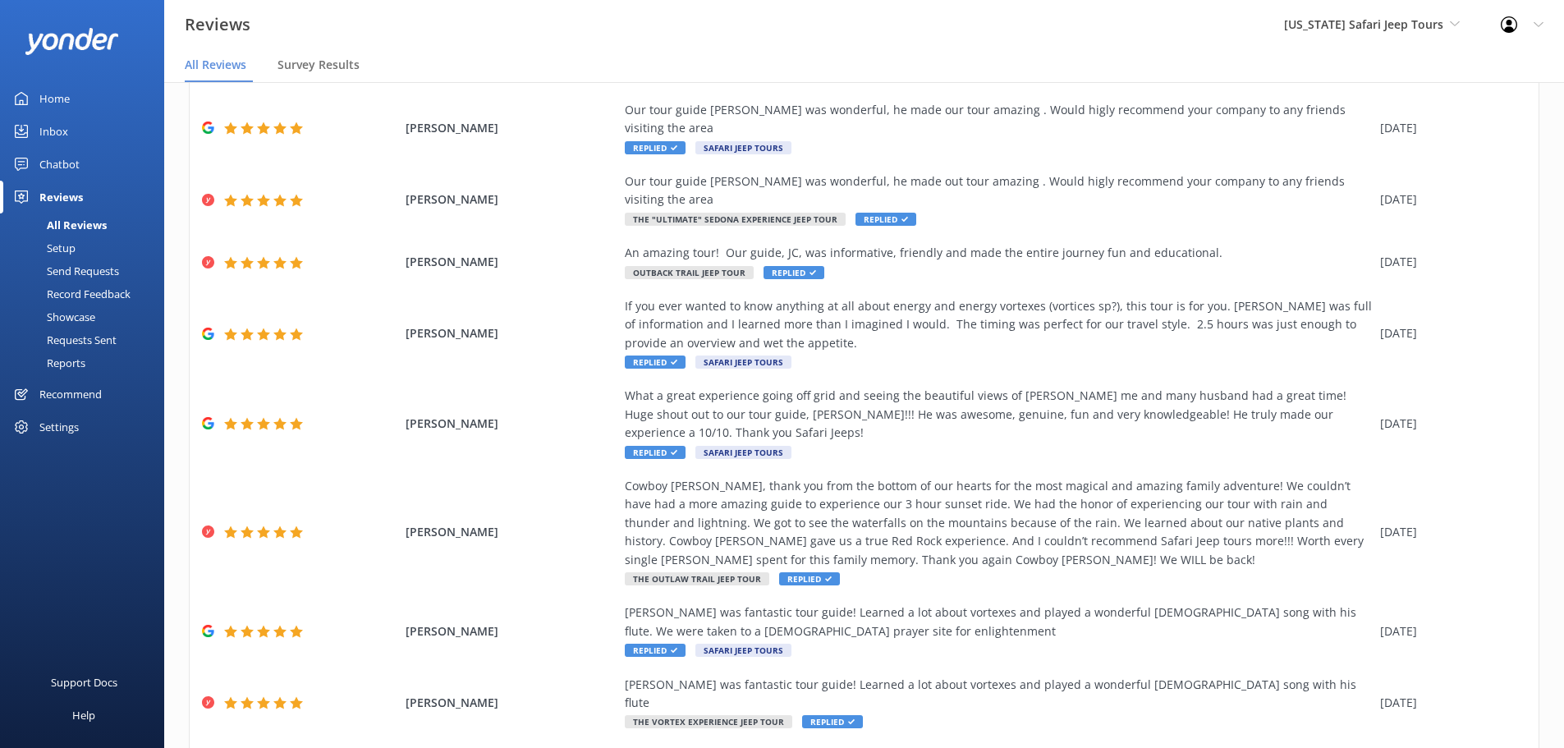
scroll to position [186, 0]
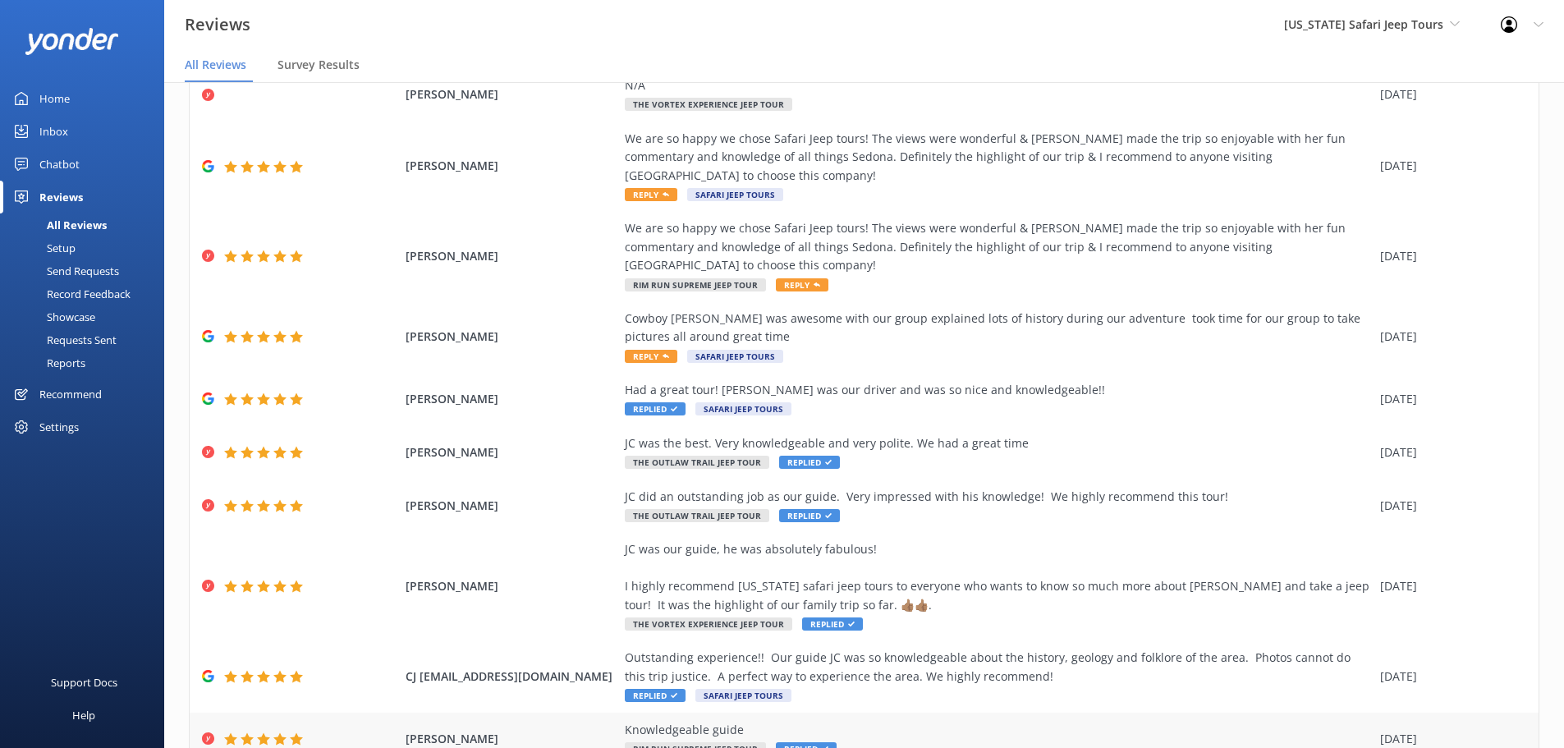
scroll to position [149, 0]
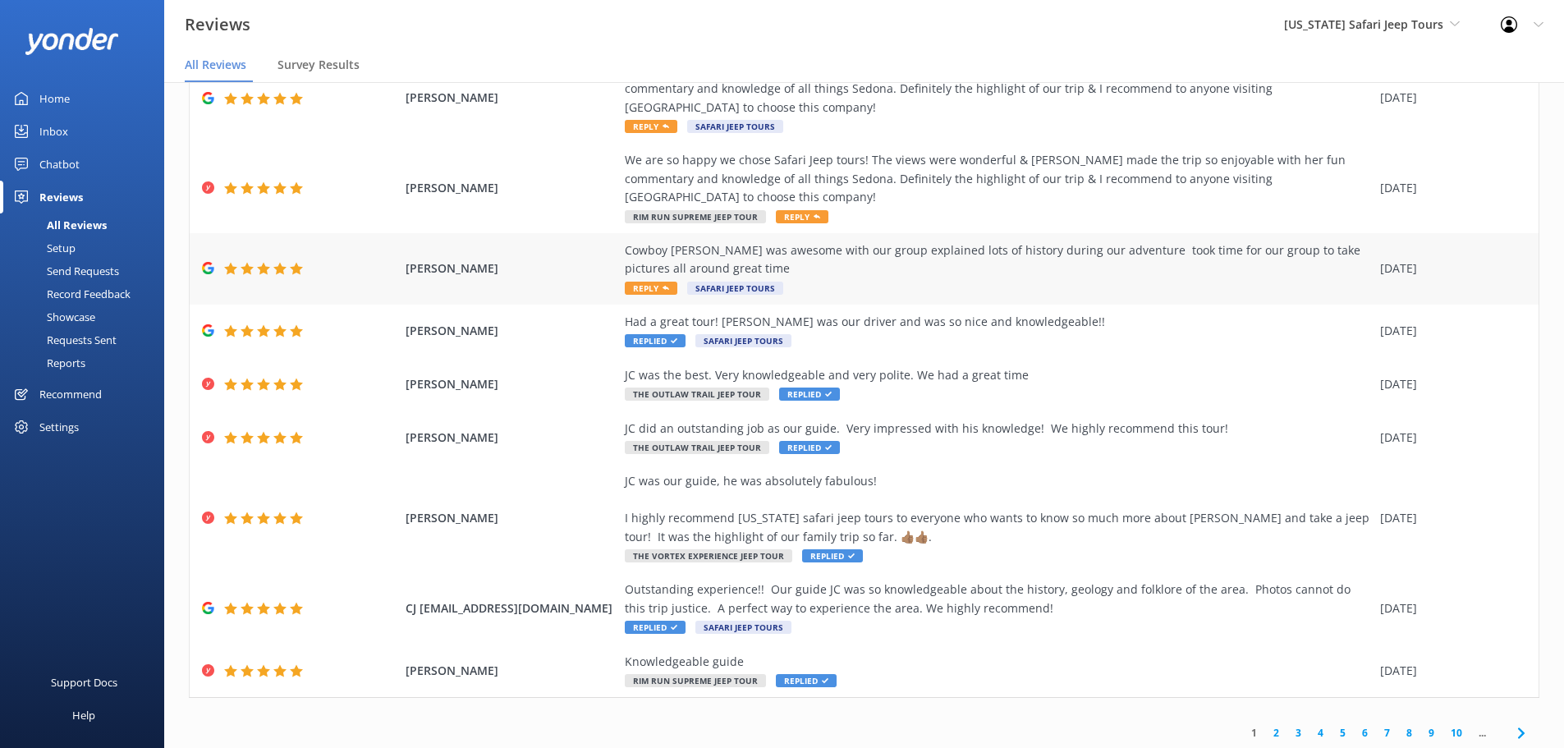
click at [779, 245] on div "Cowboy Bob was awesome with our group explained lots of history during our adve…" at bounding box center [998, 268] width 747 height 55
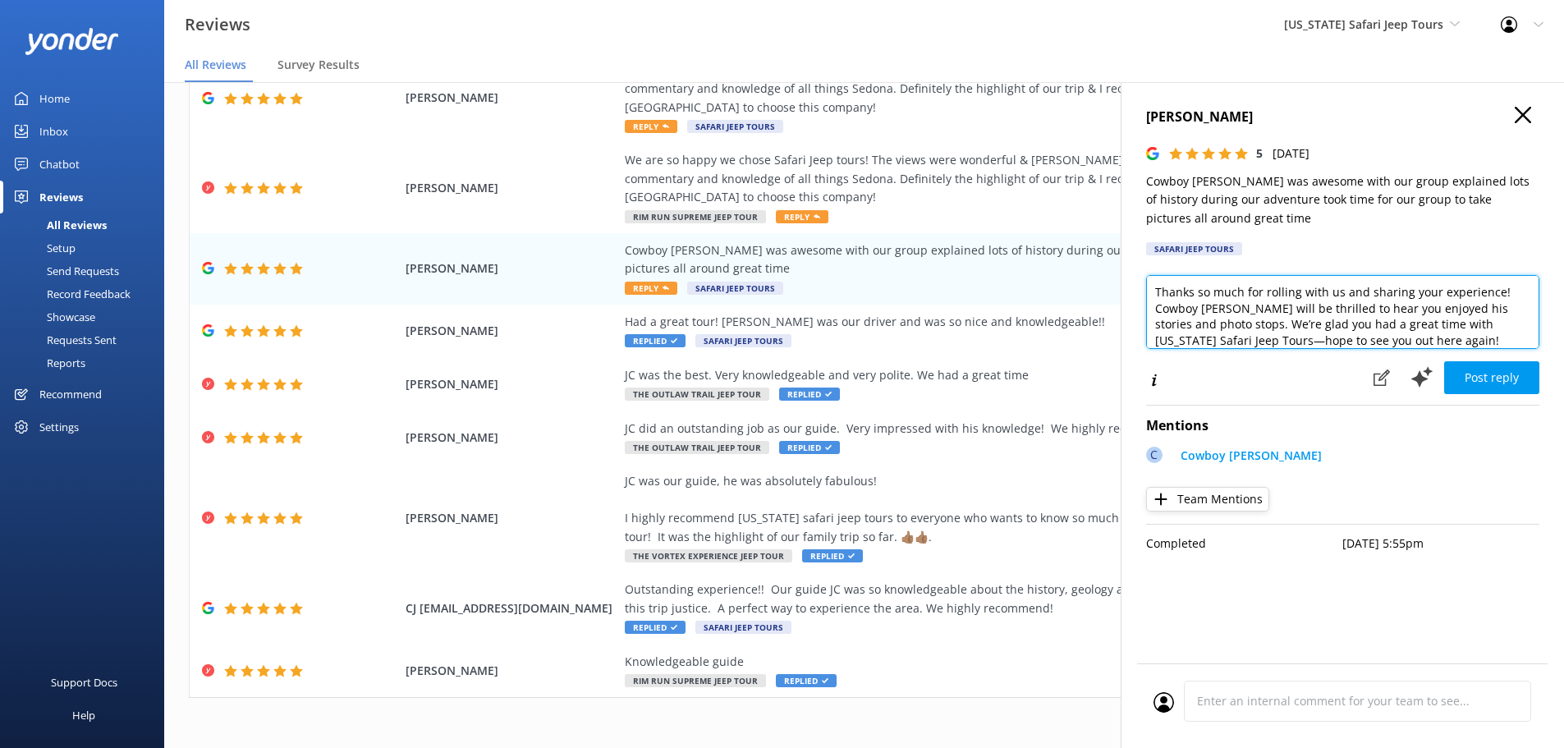
click at [1430, 338] on textarea "Thanks so much for rolling with us and sharing your experience! Cowboy Bob will…" at bounding box center [1342, 312] width 393 height 74
type textarea "Thanks so much for rolling with us and sharing your experience! Cowboy Bob will…"
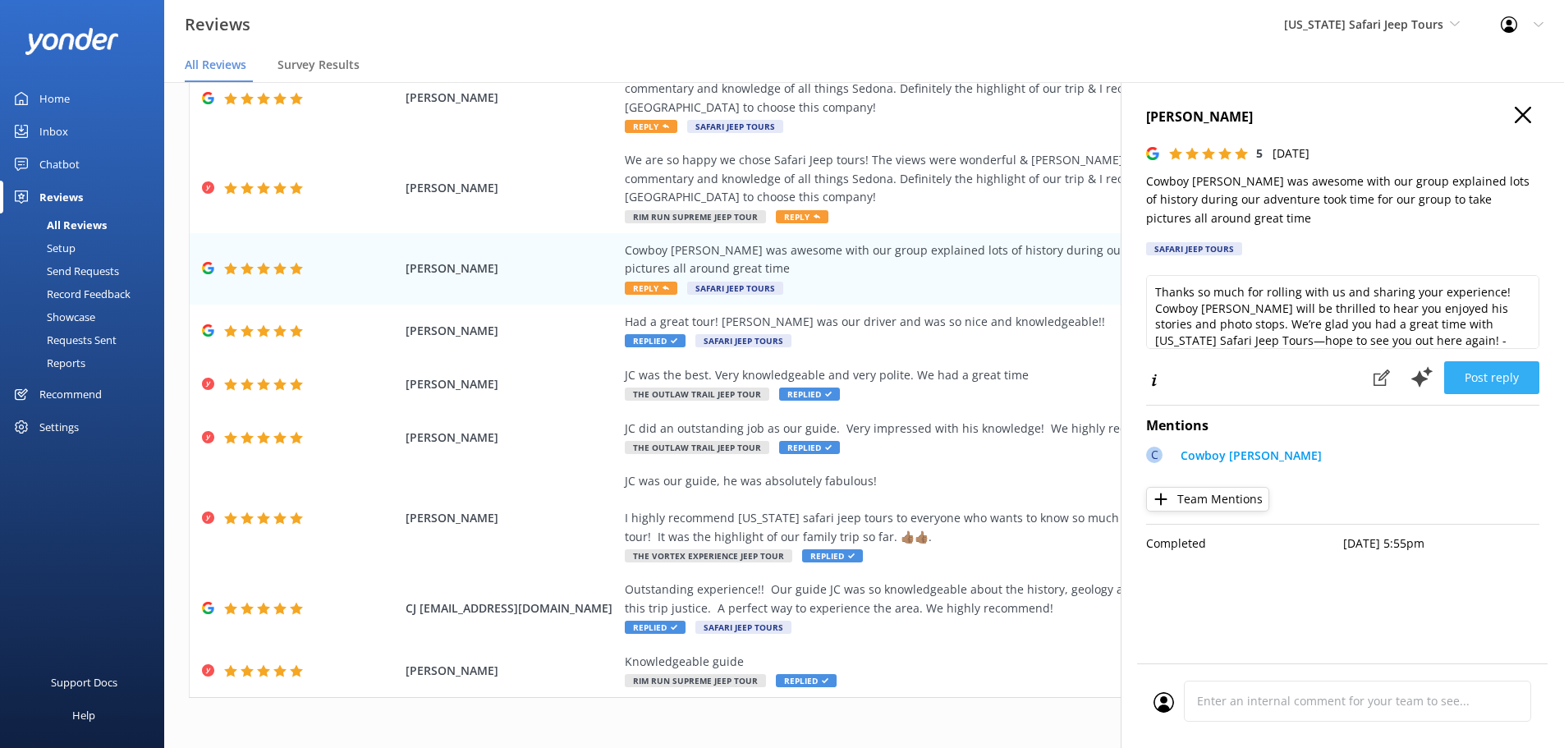
click at [1475, 382] on button "Post reply" at bounding box center [1491, 377] width 95 height 33
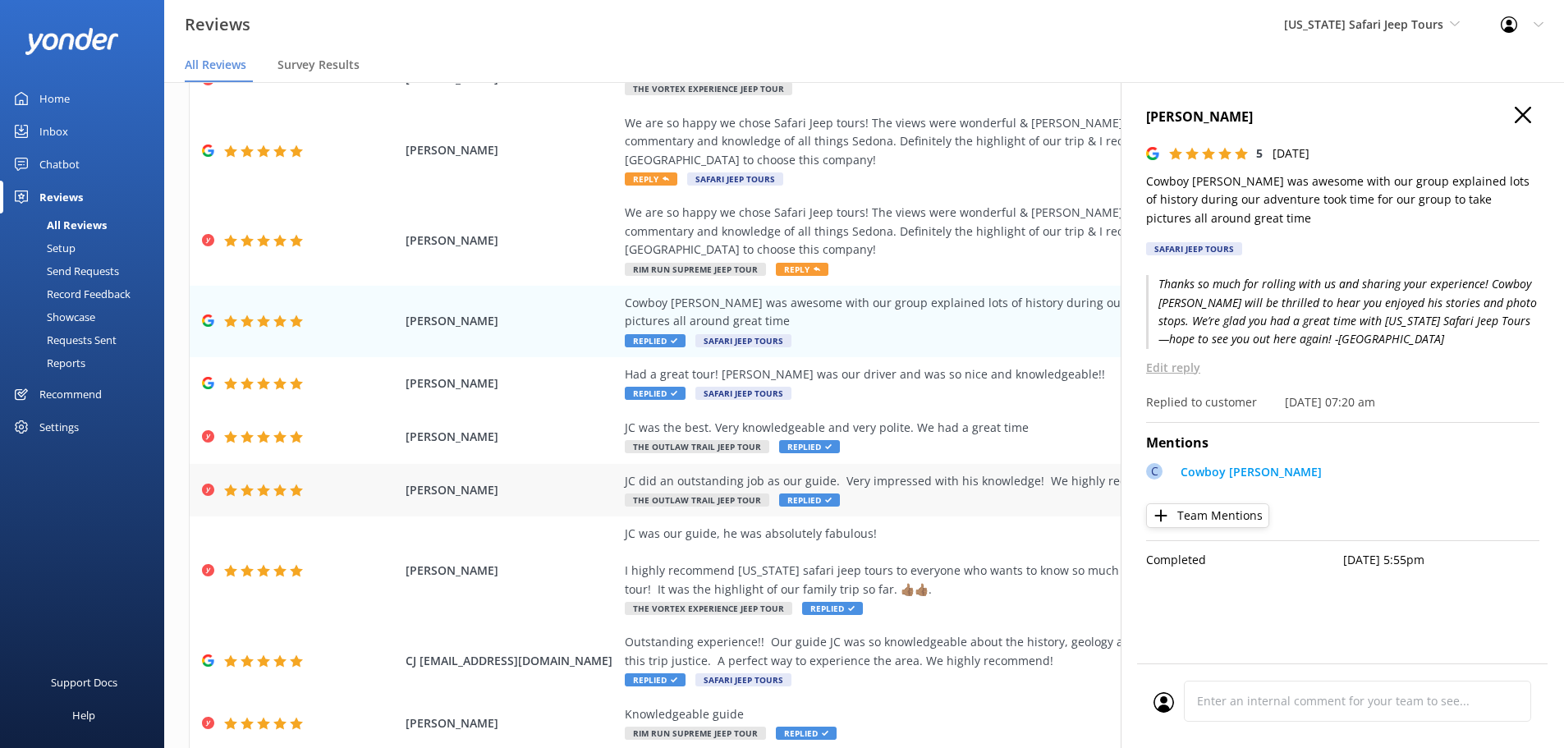
scroll to position [67, 0]
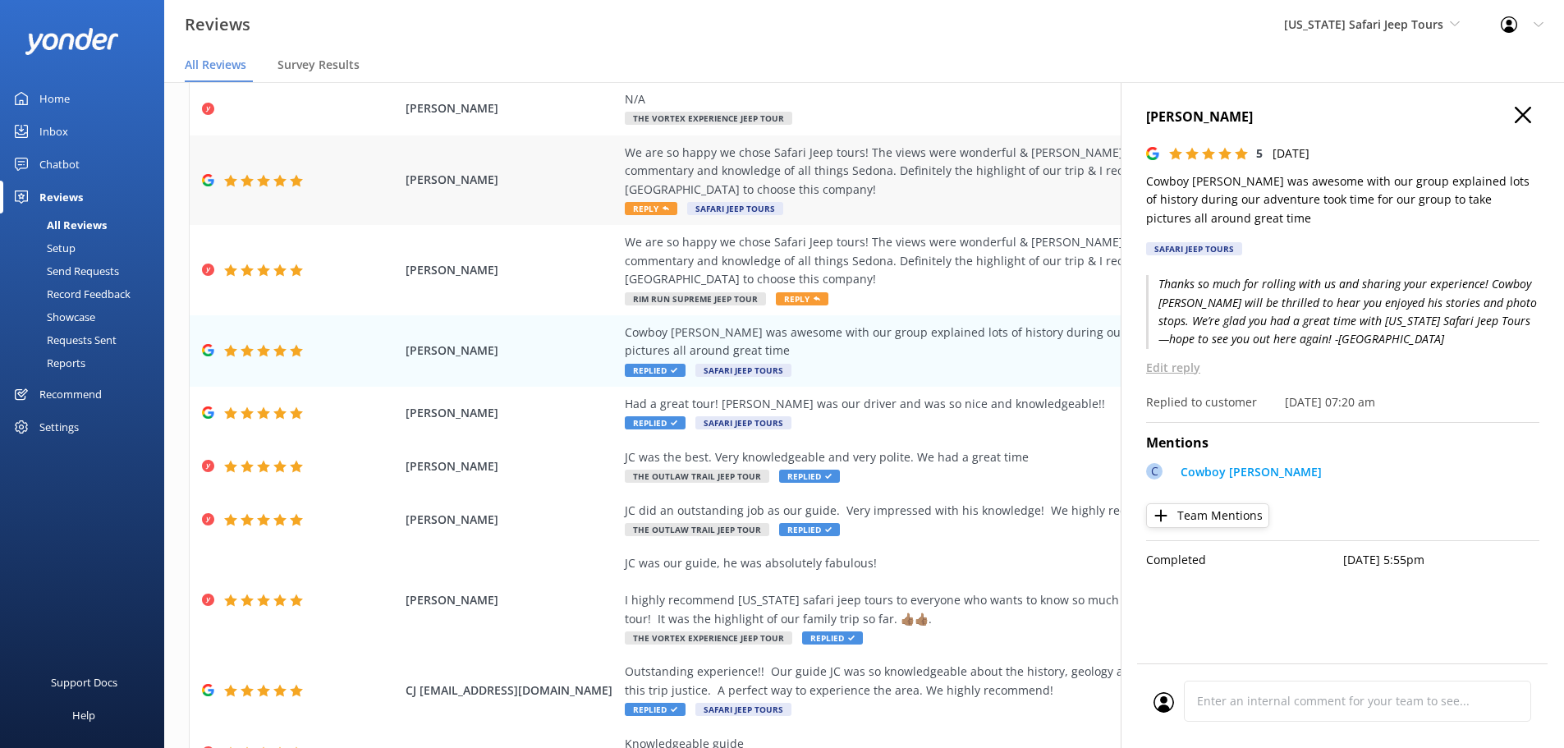
click at [908, 148] on div "We are so happy we chose Safari Jeep tours! The views were wonderful & Lea made…" at bounding box center [998, 171] width 747 height 55
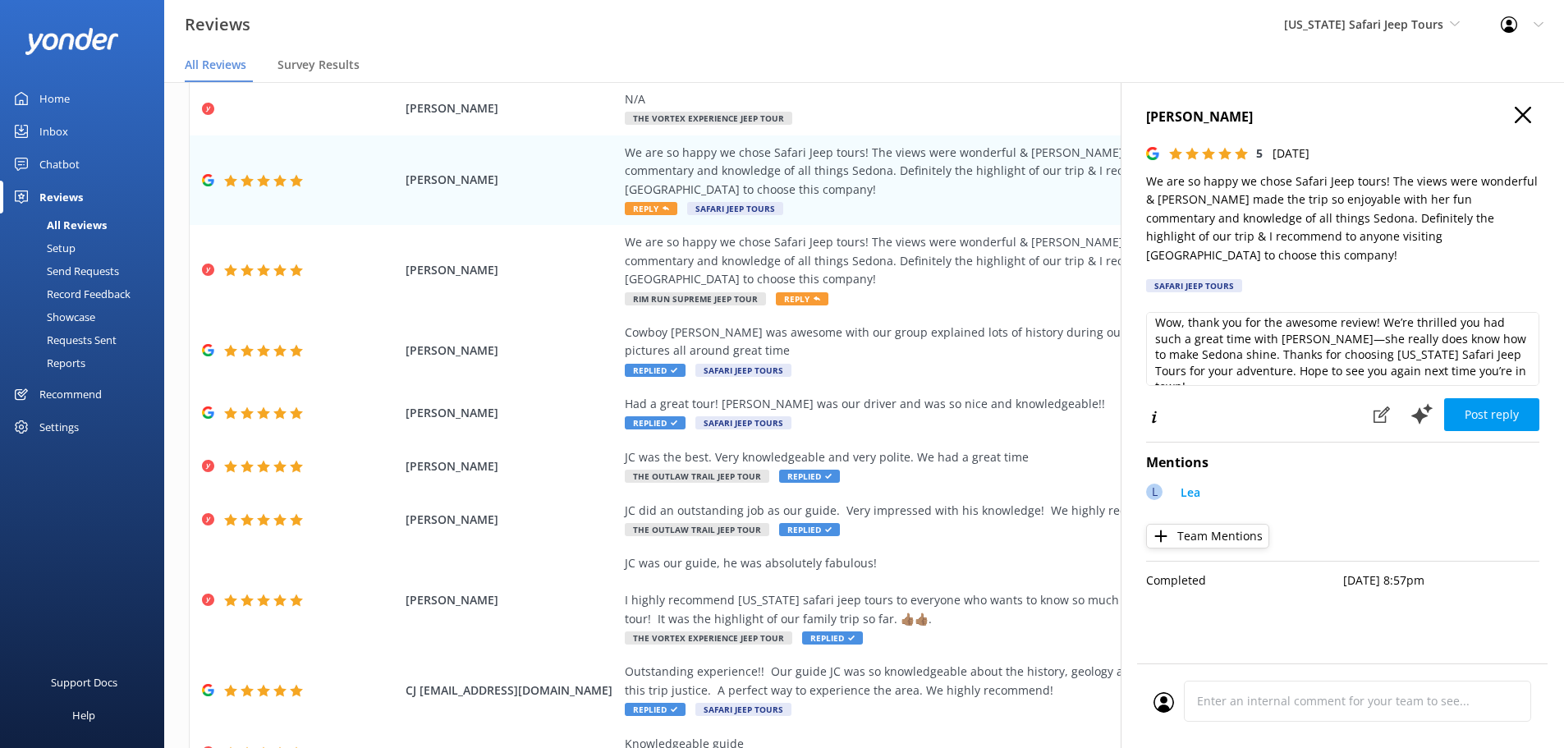
scroll to position [8, 0]
click at [1511, 355] on textarea "Wow, thank you for the awesome review! We’re thrilled you had such a great time…" at bounding box center [1342, 349] width 393 height 74
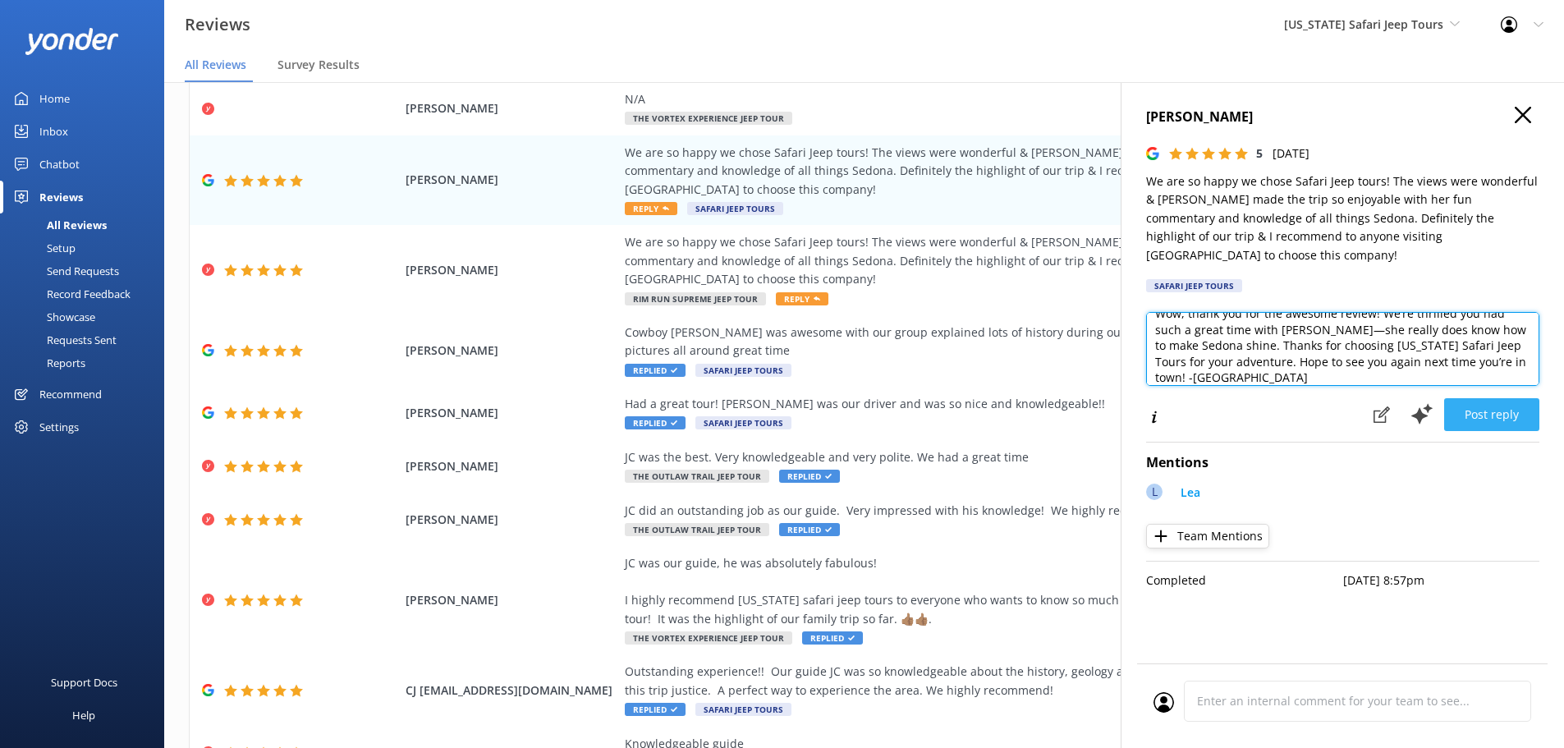
type textarea "Wow, thank you for the awesome review! We’re thrilled you had such a great time…"
click at [1507, 398] on button "Post reply" at bounding box center [1491, 414] width 95 height 33
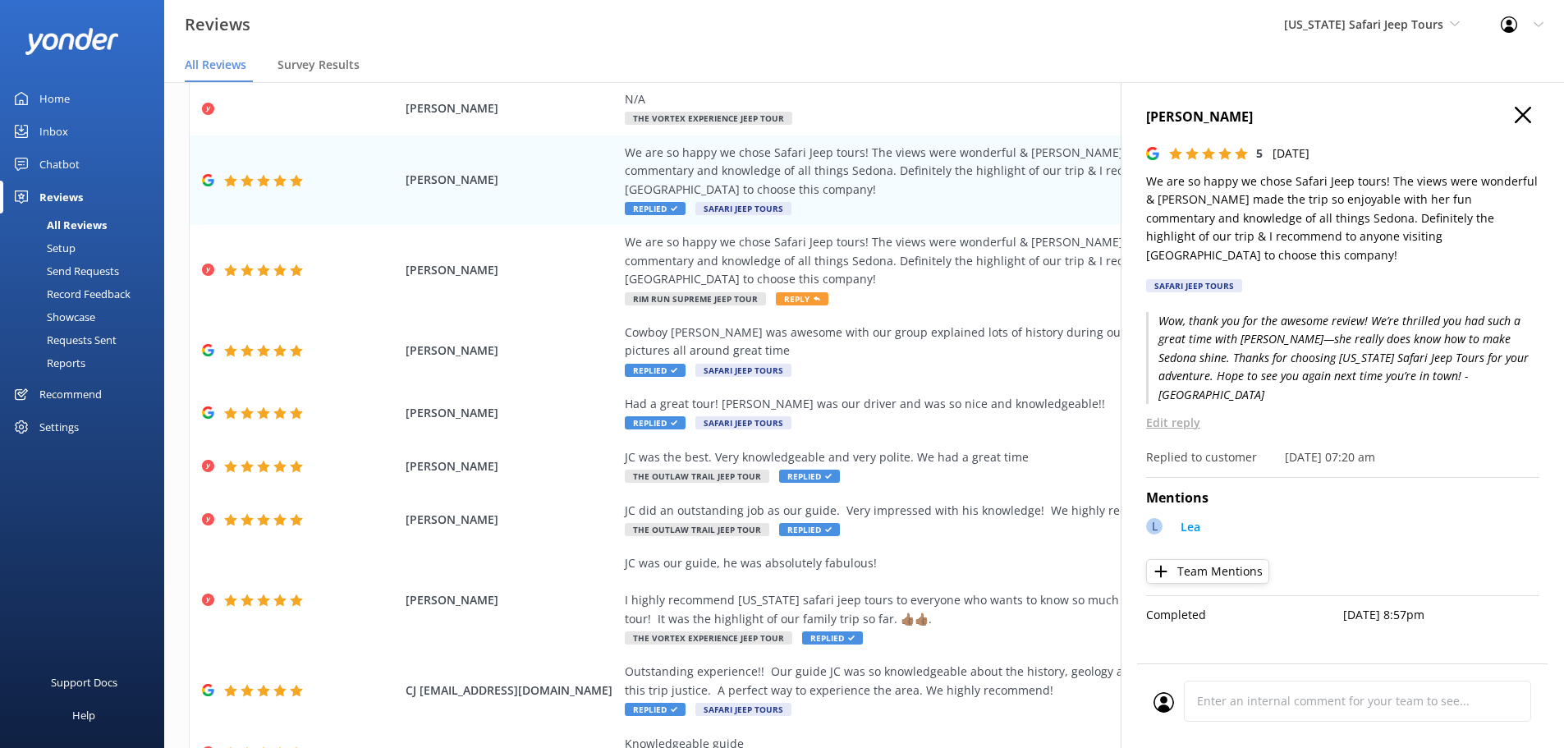
click at [1530, 113] on icon "button" at bounding box center [1523, 115] width 16 height 16
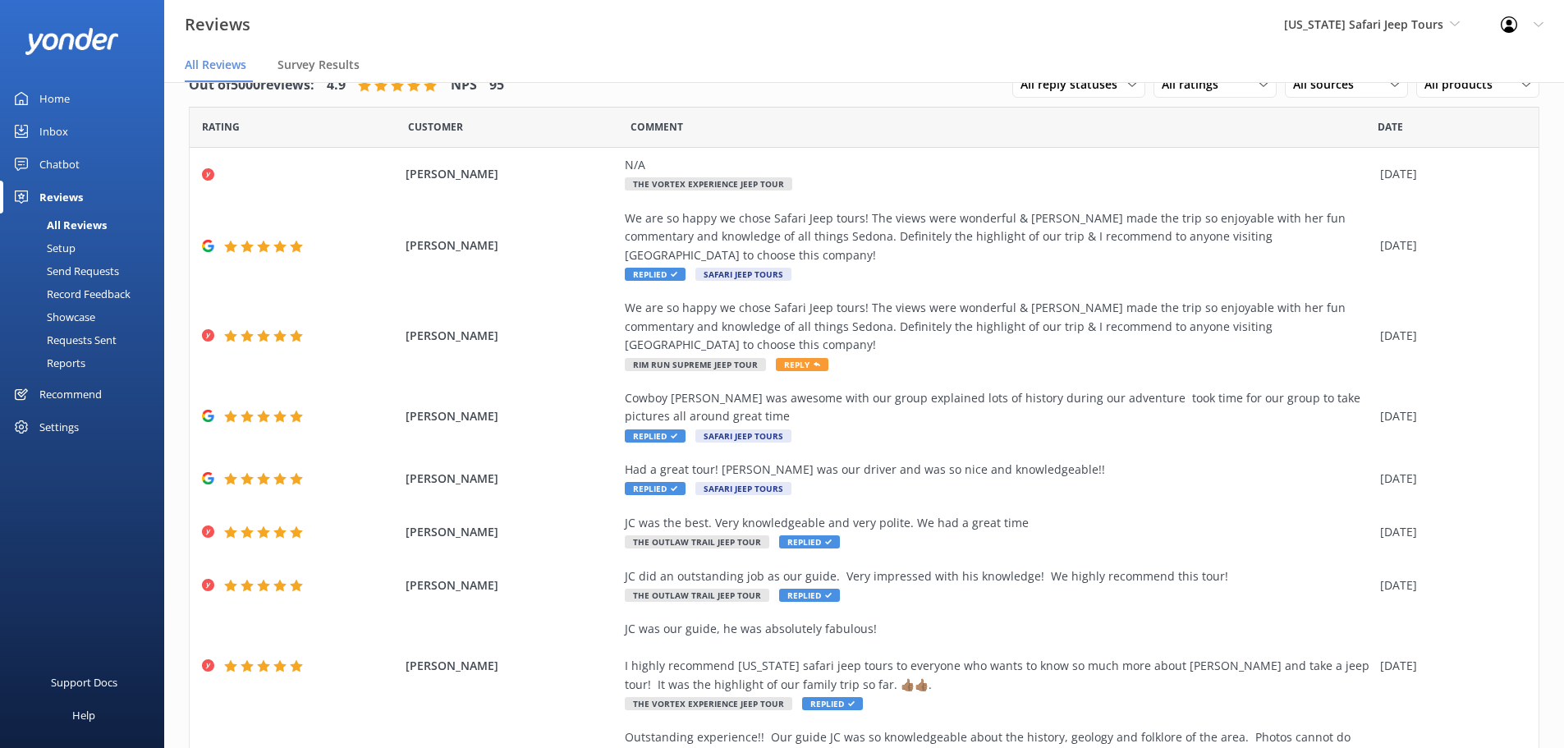
scroll to position [0, 0]
